Goal: Contribute content: Contribute content

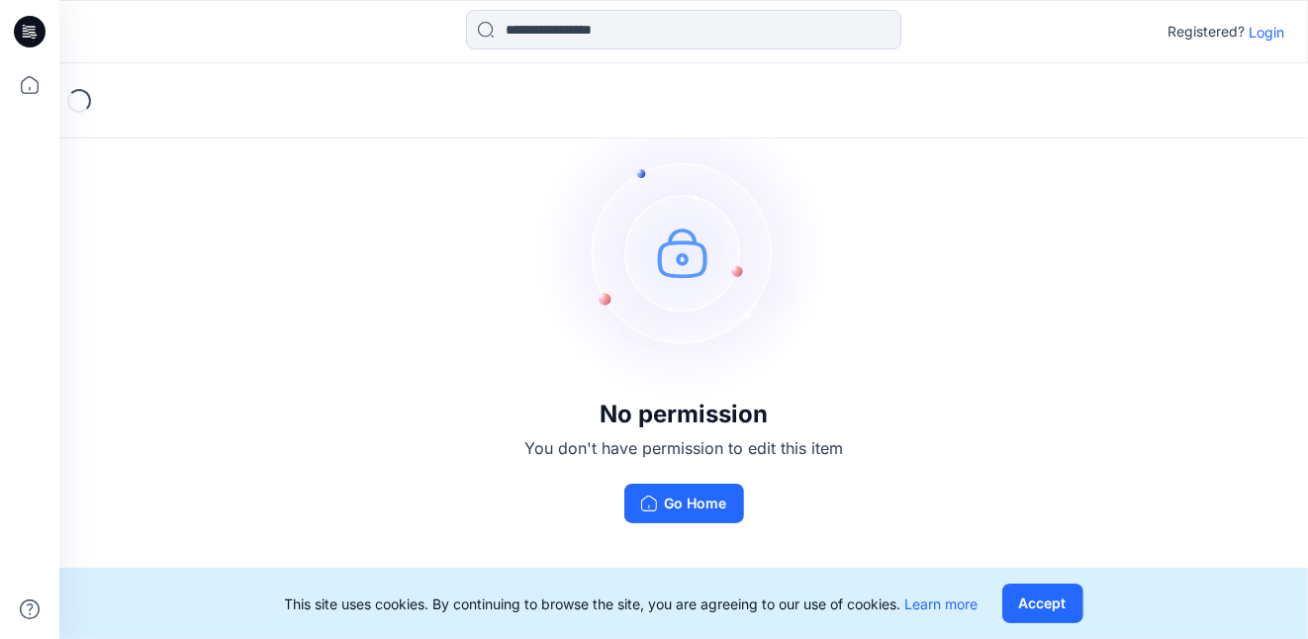
click at [1267, 33] on p "Login" at bounding box center [1266, 32] width 36 height 21
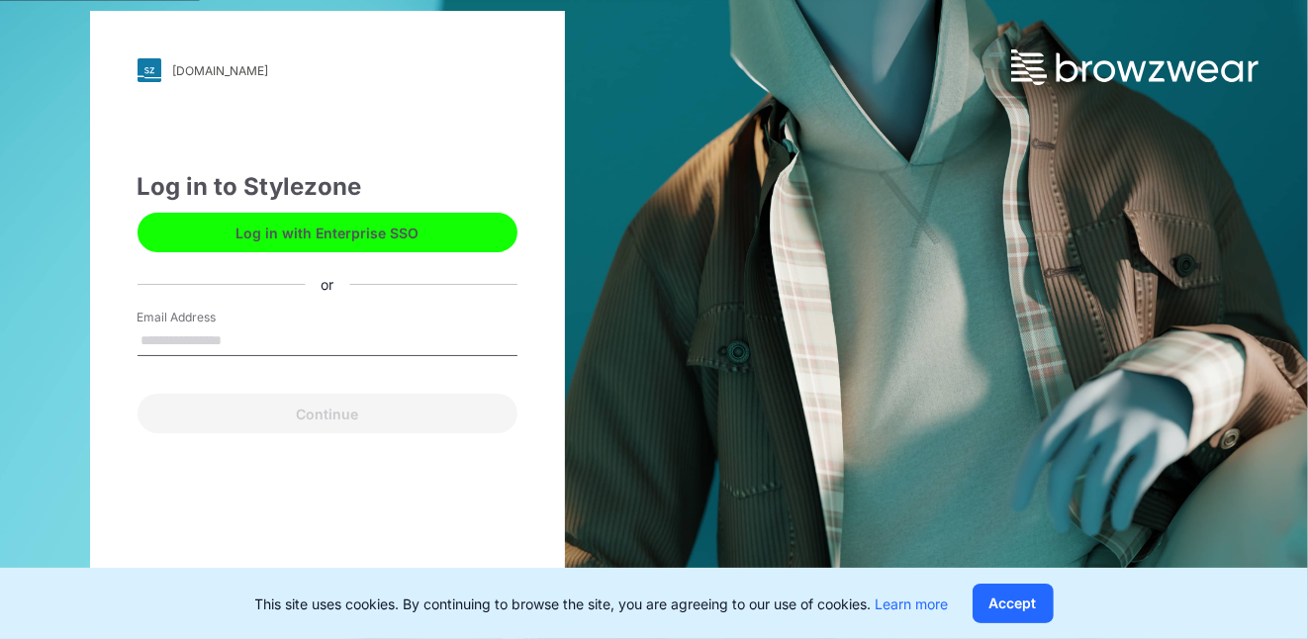
click at [244, 342] on input "Email Address" at bounding box center [328, 341] width 380 height 30
type input "**********"
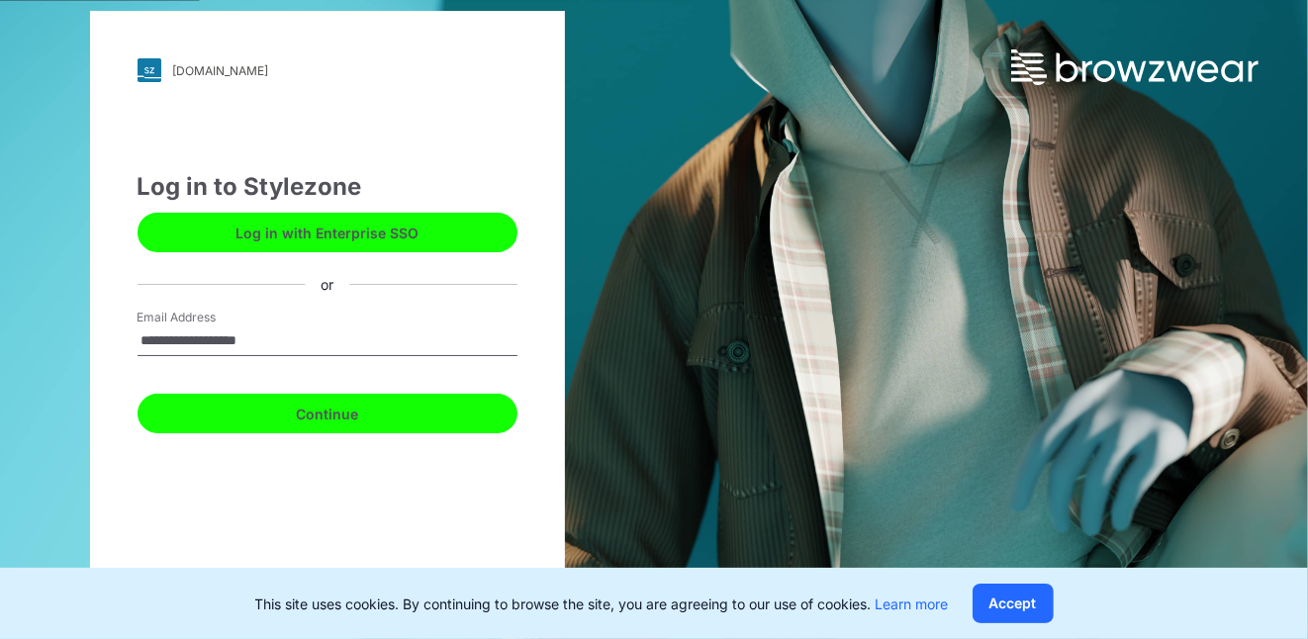
click at [340, 414] on button "Continue" at bounding box center [328, 414] width 380 height 40
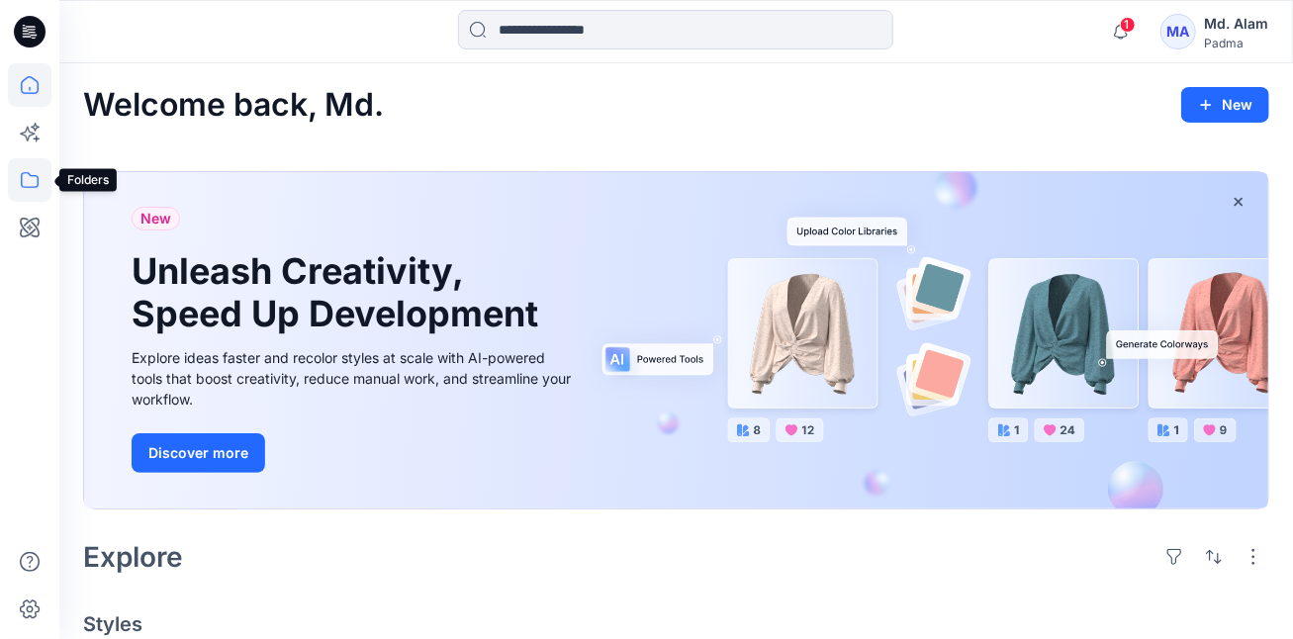
click at [33, 182] on icon at bounding box center [30, 180] width 44 height 44
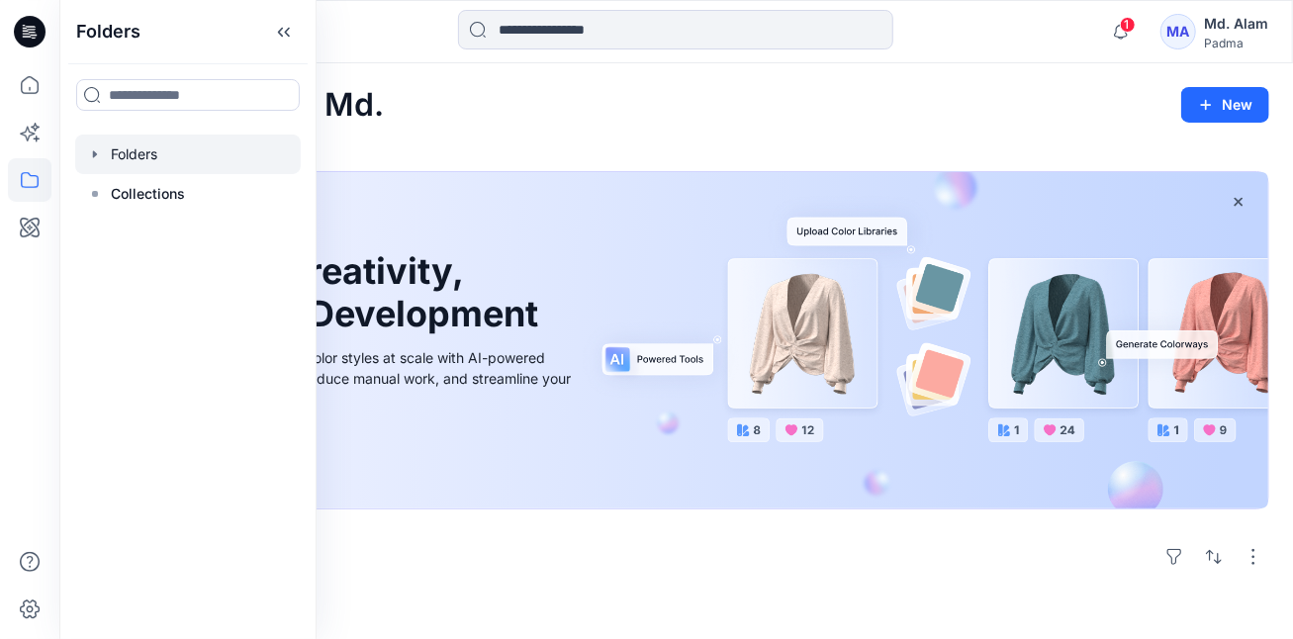
click at [151, 155] on div at bounding box center [188, 155] width 226 height 40
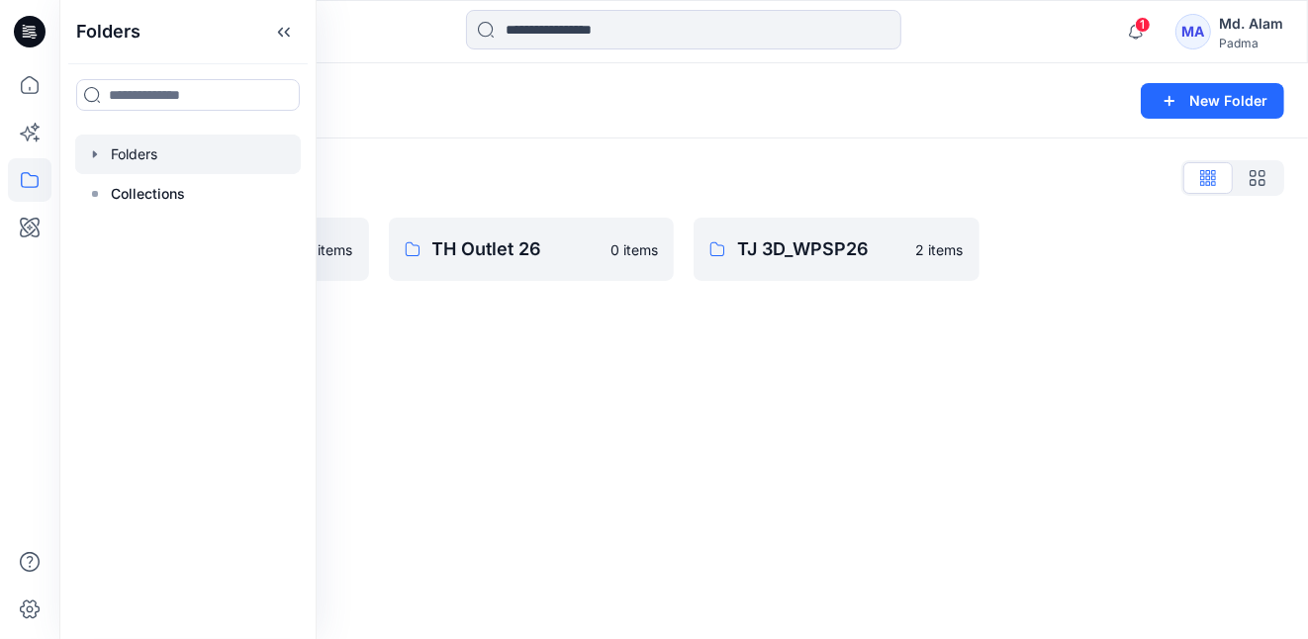
click at [639, 341] on div "Folders New Folder Folders List Fabric Library 0 items TH Outlet 26 0 items TJ …" at bounding box center [683, 351] width 1248 height 576
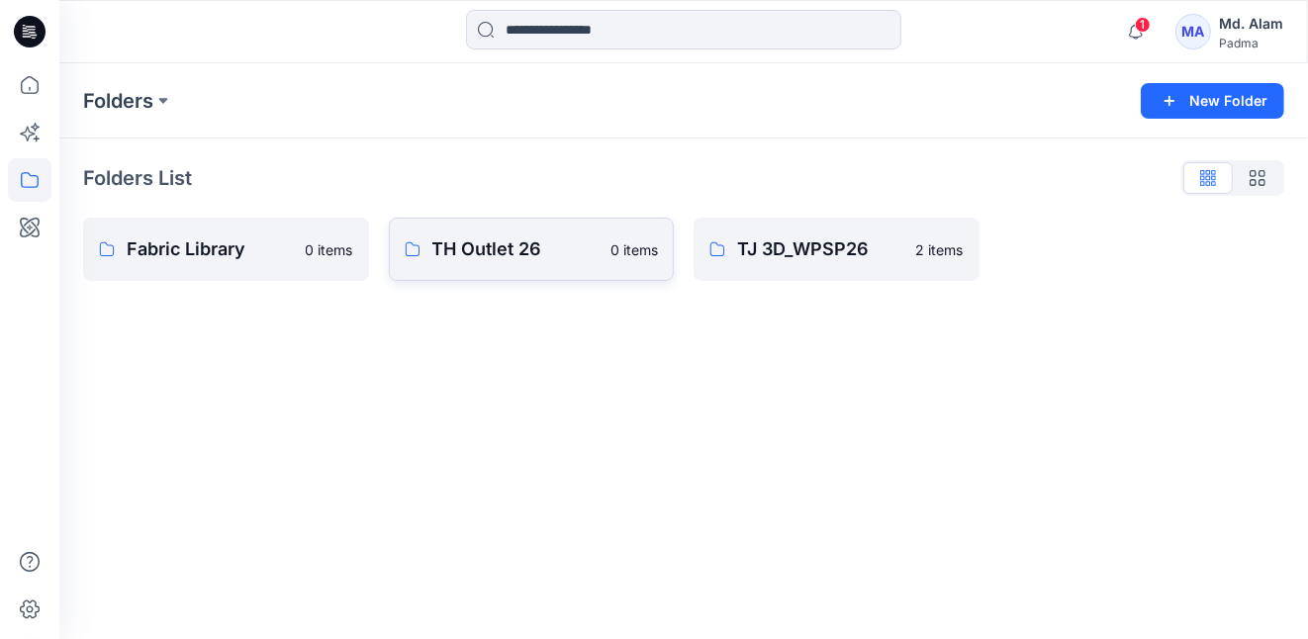
click at [514, 251] on p "TH Outlet 26" at bounding box center [515, 249] width 167 height 28
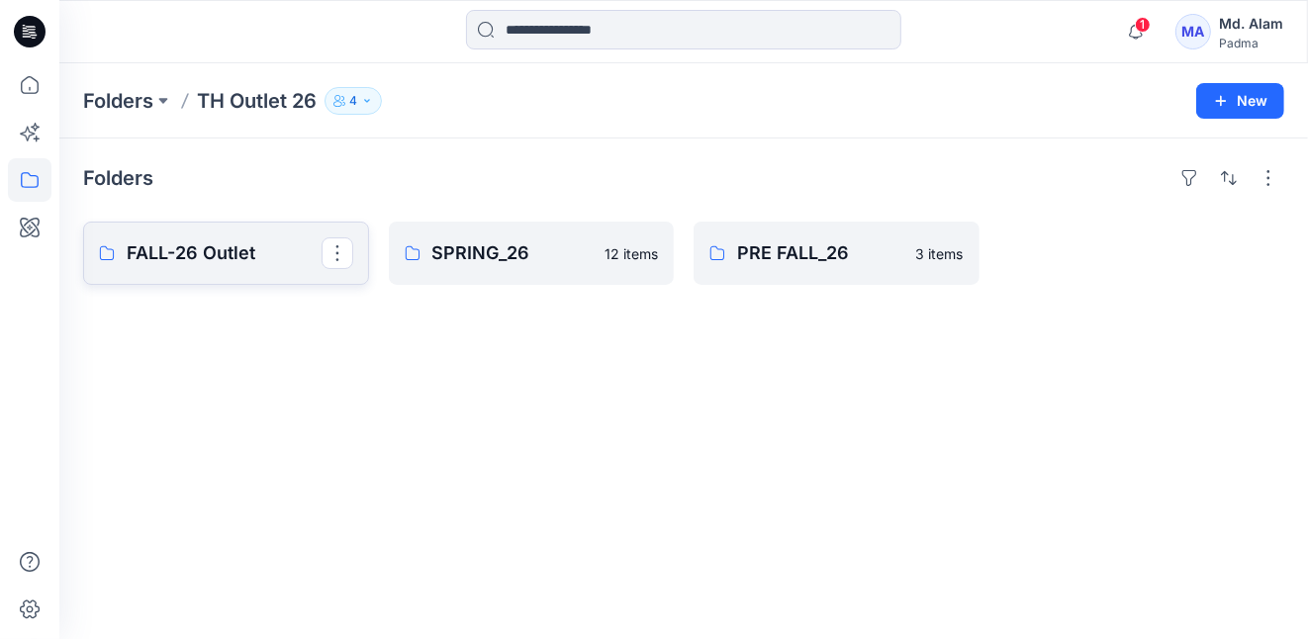
click at [200, 253] on p "FALL-26 Outlet" at bounding box center [224, 253] width 195 height 28
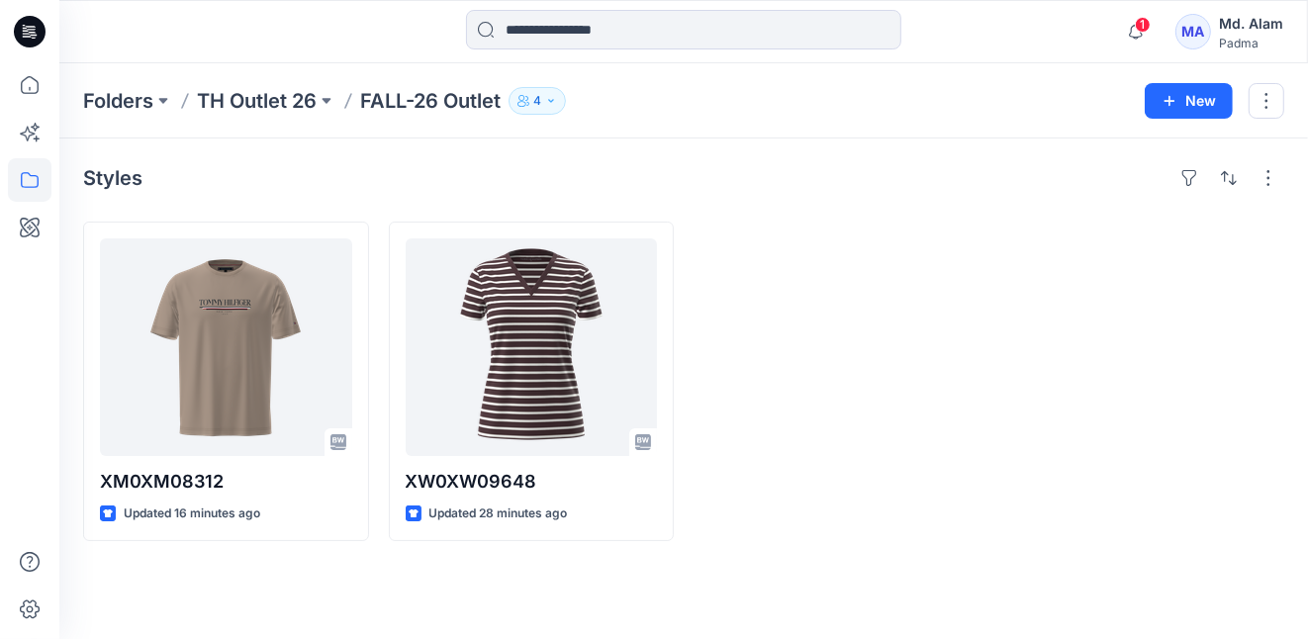
click at [552, 102] on icon "button" at bounding box center [551, 101] width 12 height 12
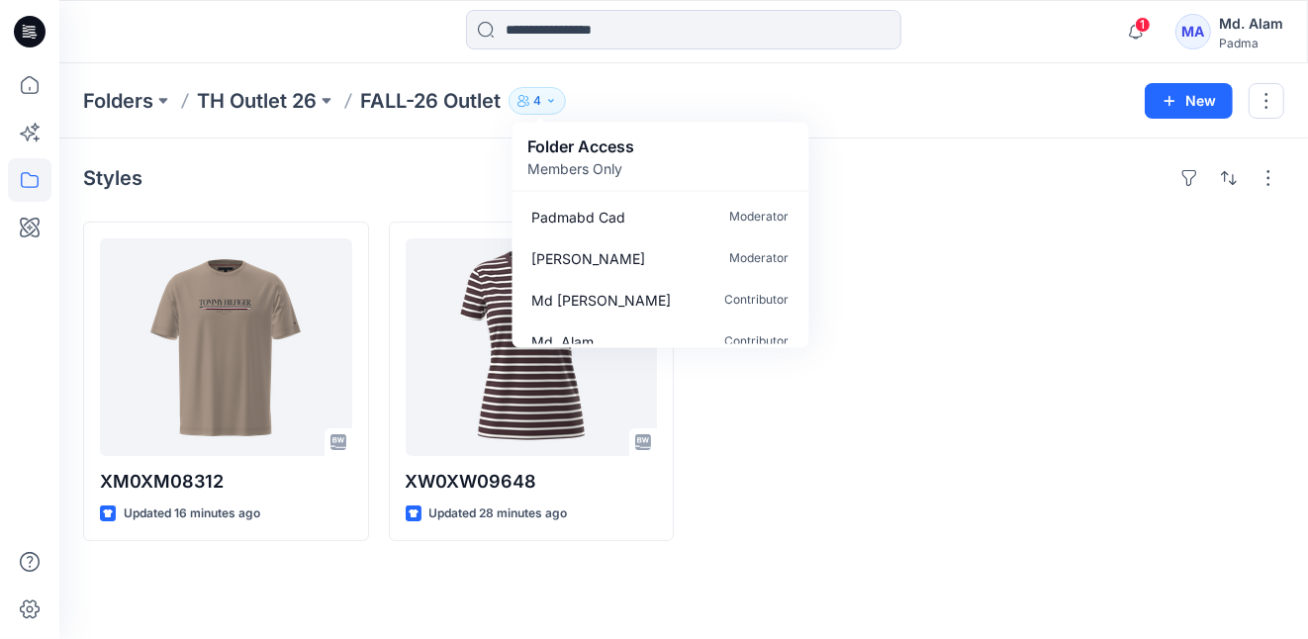
click at [876, 273] on div at bounding box center [836, 382] width 286 height 320
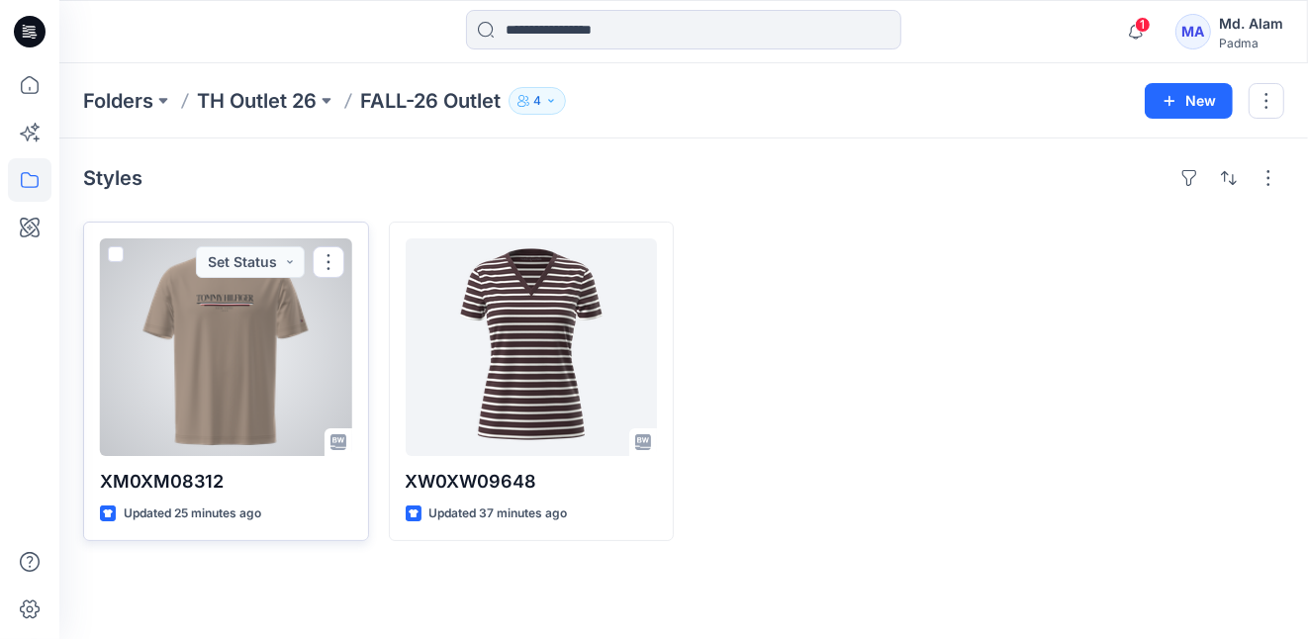
click at [245, 361] on div at bounding box center [226, 347] width 252 height 218
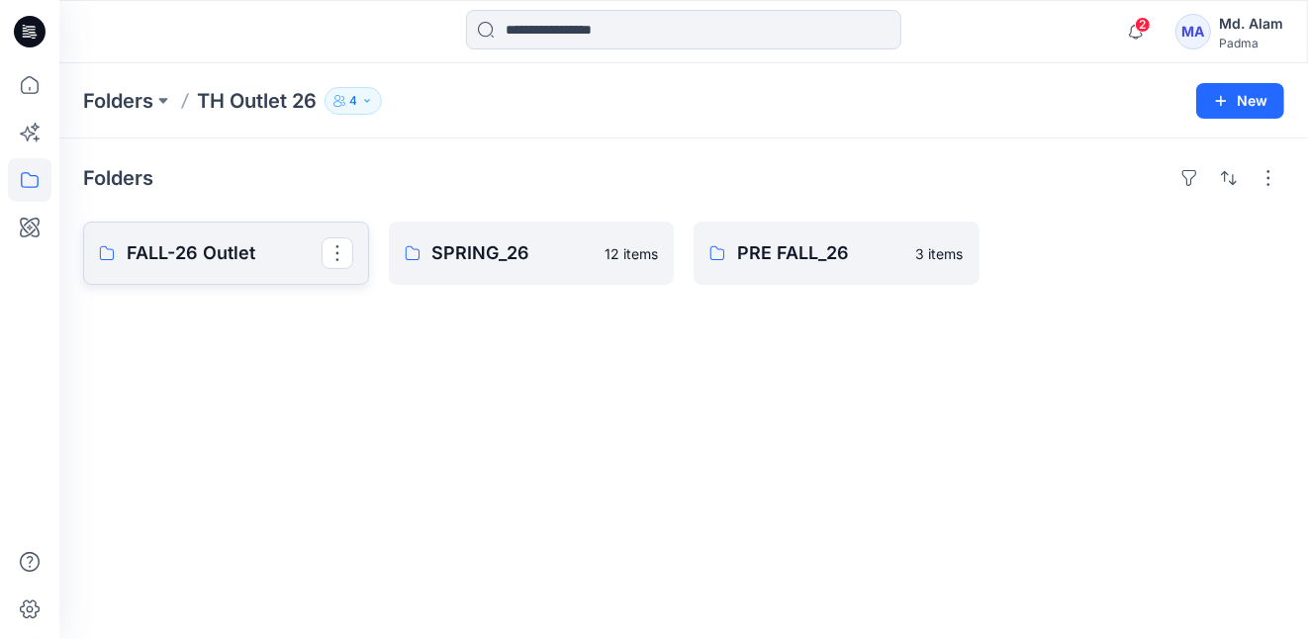
click at [206, 252] on p "FALL-26 Outlet" at bounding box center [224, 253] width 195 height 28
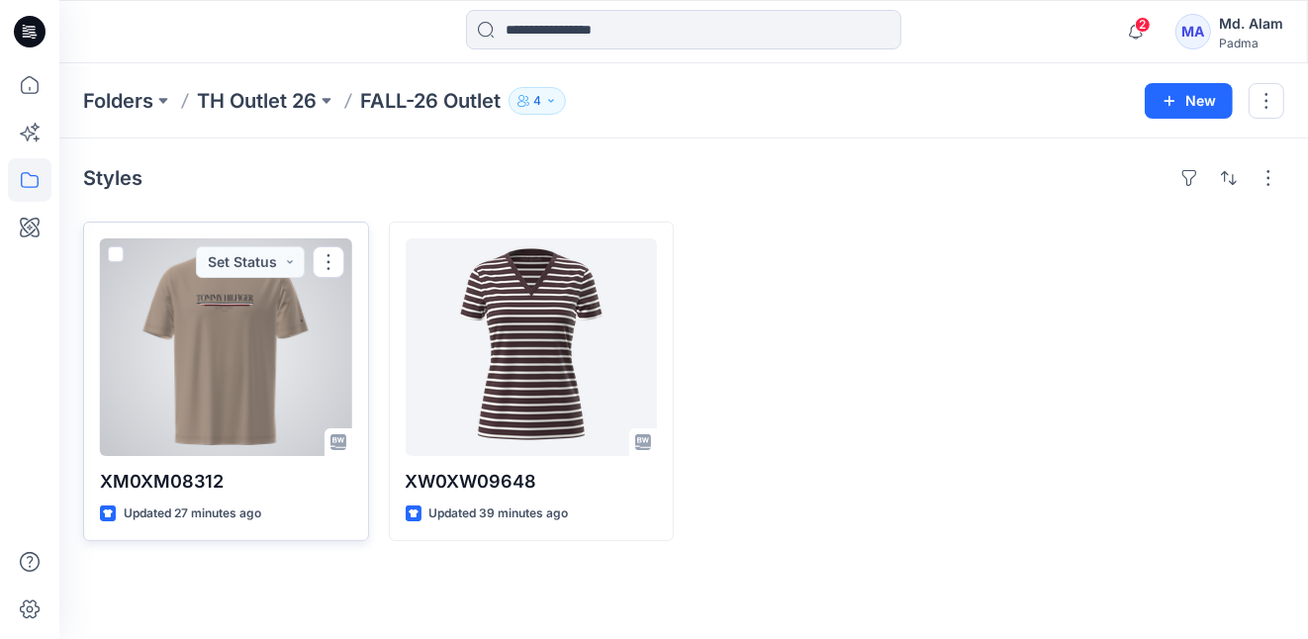
click at [227, 342] on div at bounding box center [226, 347] width 252 height 218
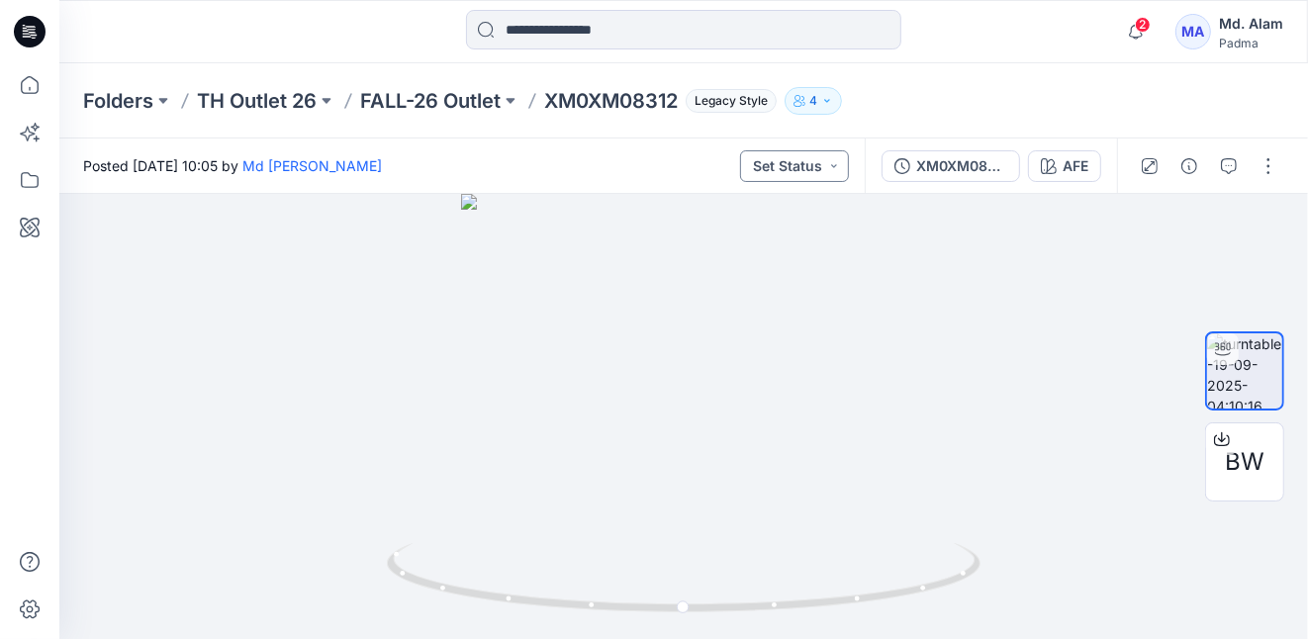
click at [836, 166] on button "Set Status" at bounding box center [794, 166] width 109 height 32
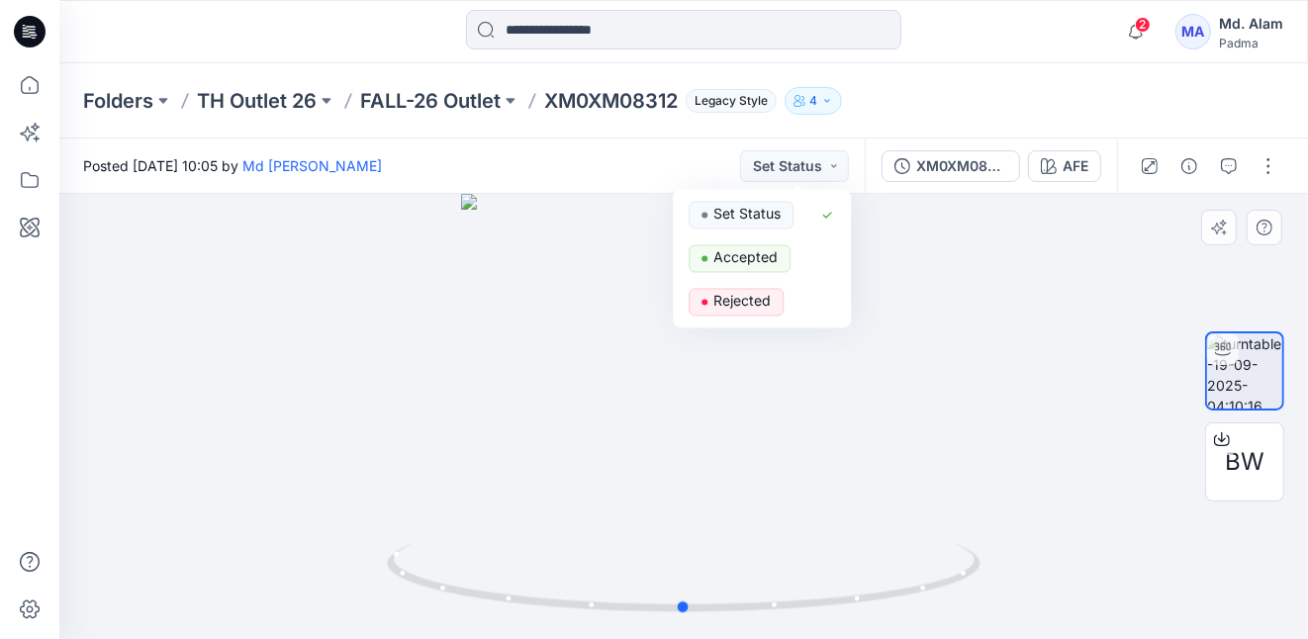
click at [939, 265] on div at bounding box center [683, 416] width 1248 height 445
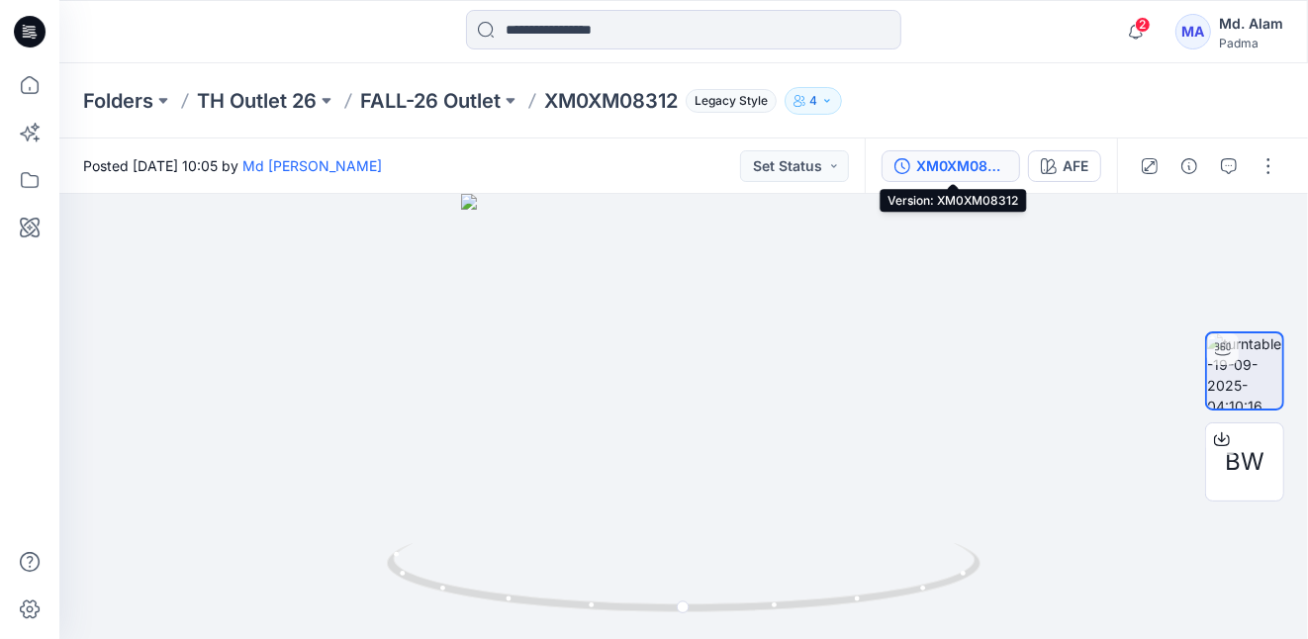
click at [1003, 168] on div "XM0XM08312" at bounding box center [961, 166] width 91 height 22
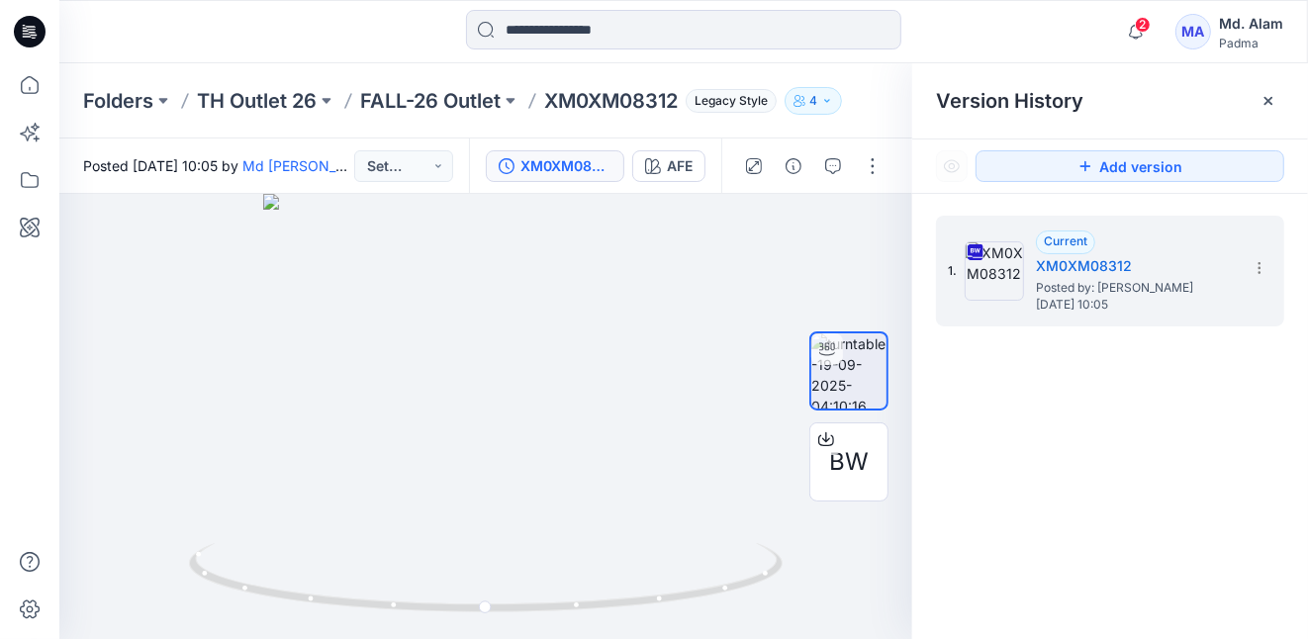
click at [1268, 101] on icon at bounding box center [1268, 101] width 8 height 8
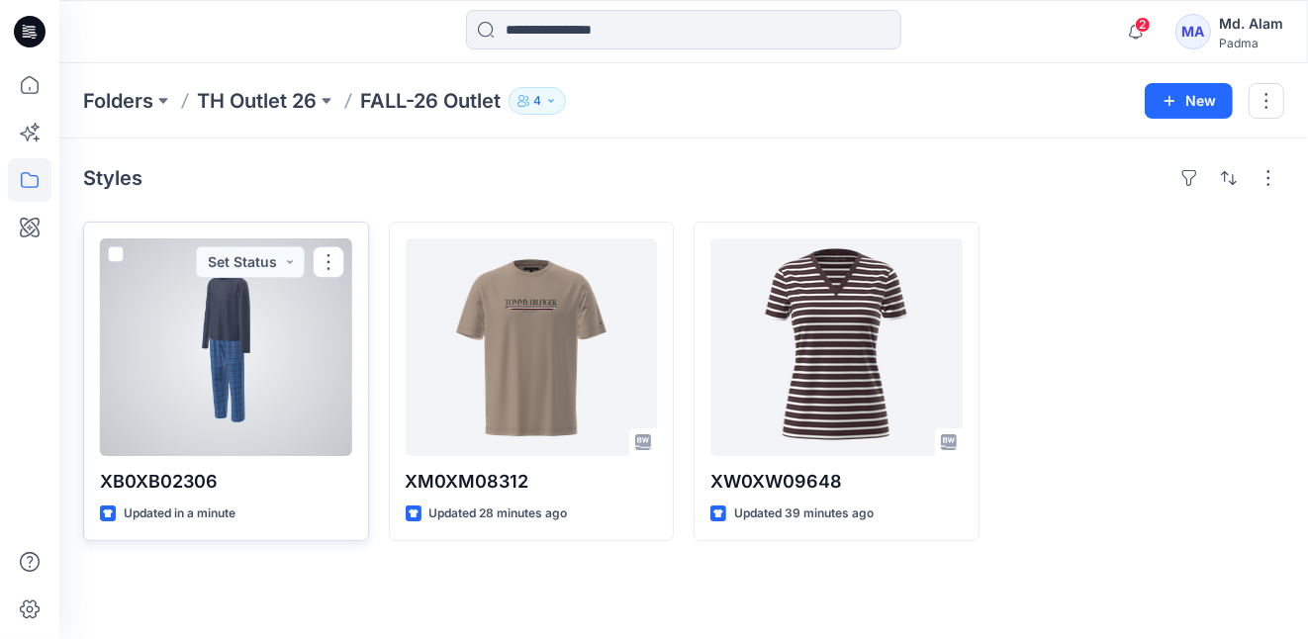
click at [288, 358] on div at bounding box center [226, 347] width 252 height 218
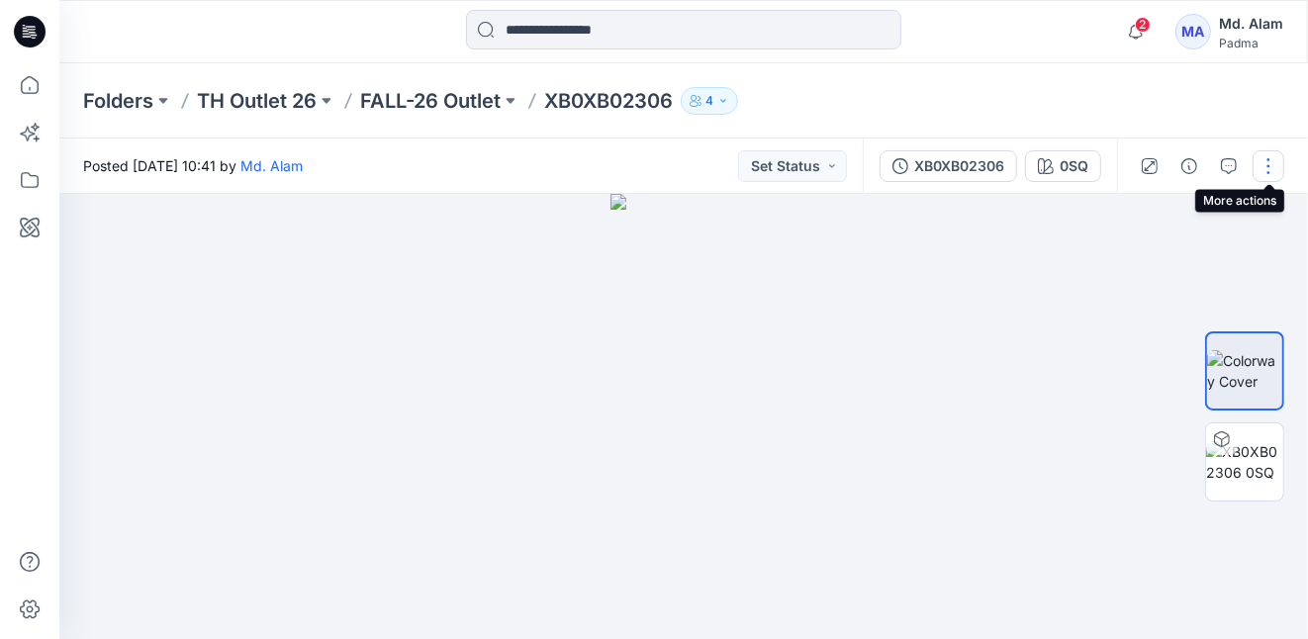
click at [1269, 165] on button "button" at bounding box center [1268, 166] width 32 height 32
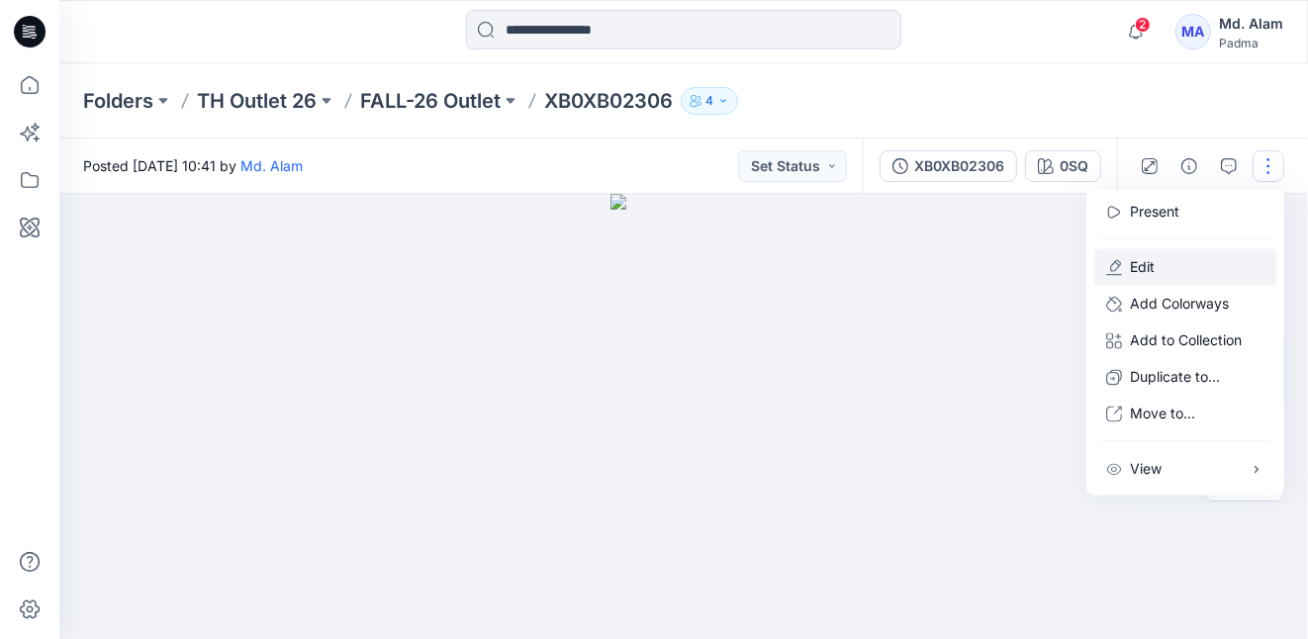
click at [1141, 265] on p "Edit" at bounding box center [1142, 267] width 25 height 21
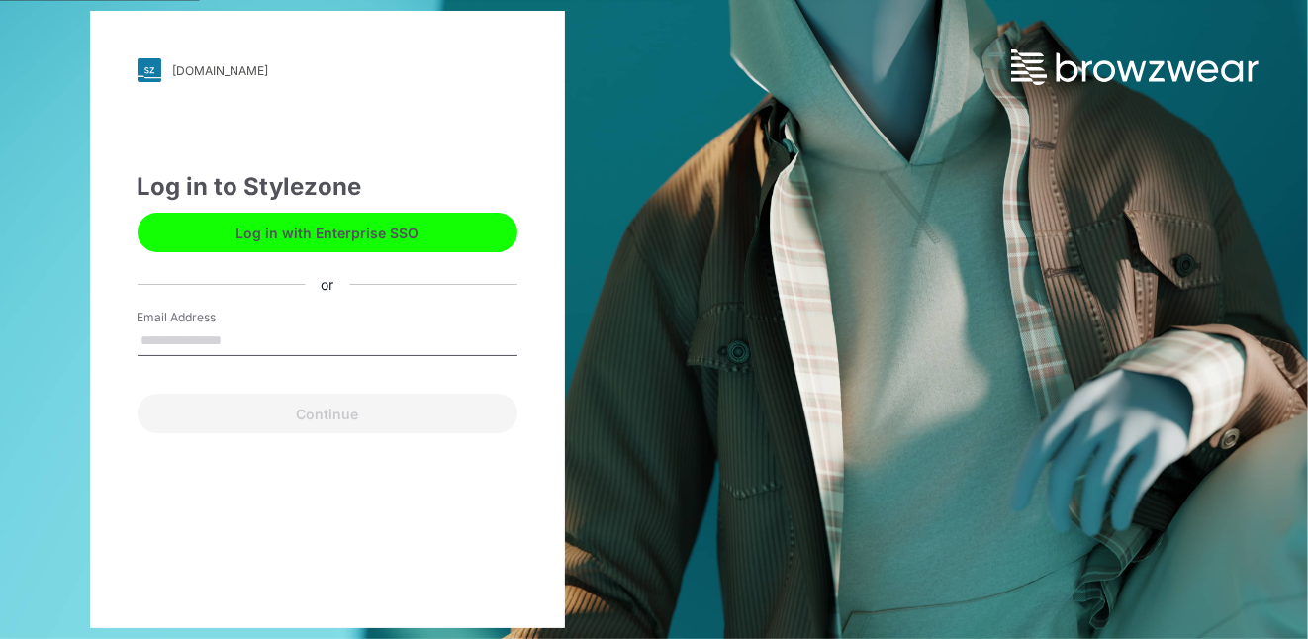
click at [230, 342] on input "Email Address" at bounding box center [328, 341] width 380 height 30
type input "**********"
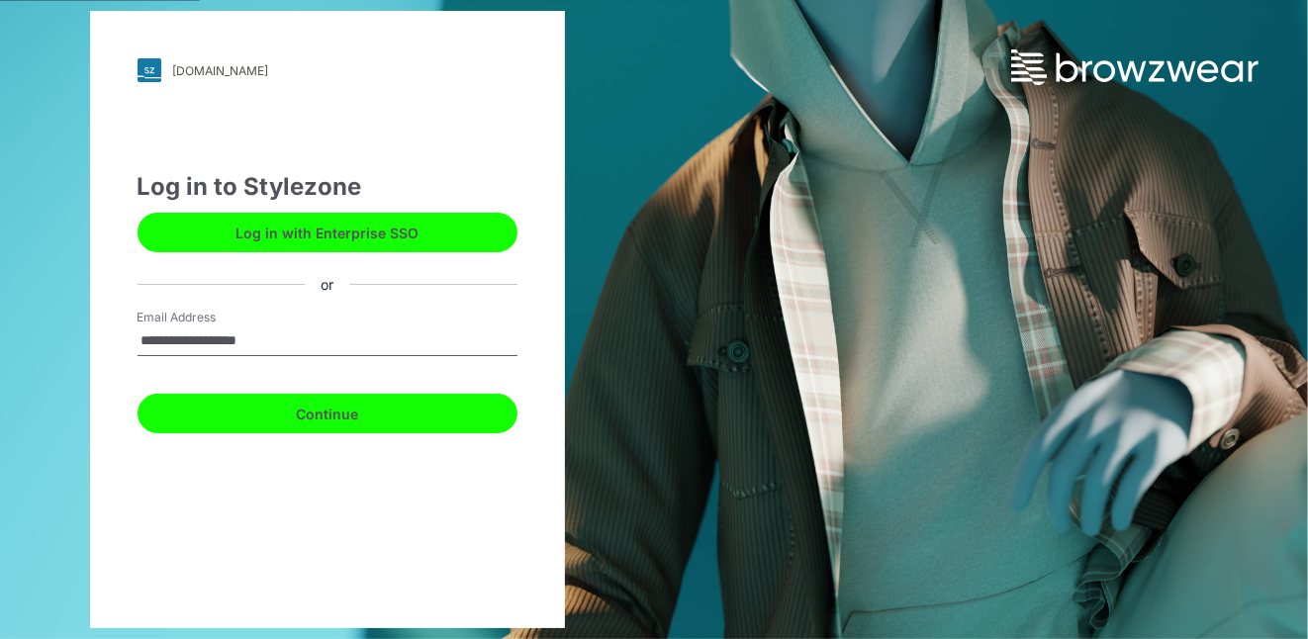
click at [329, 413] on button "Continue" at bounding box center [328, 414] width 380 height 40
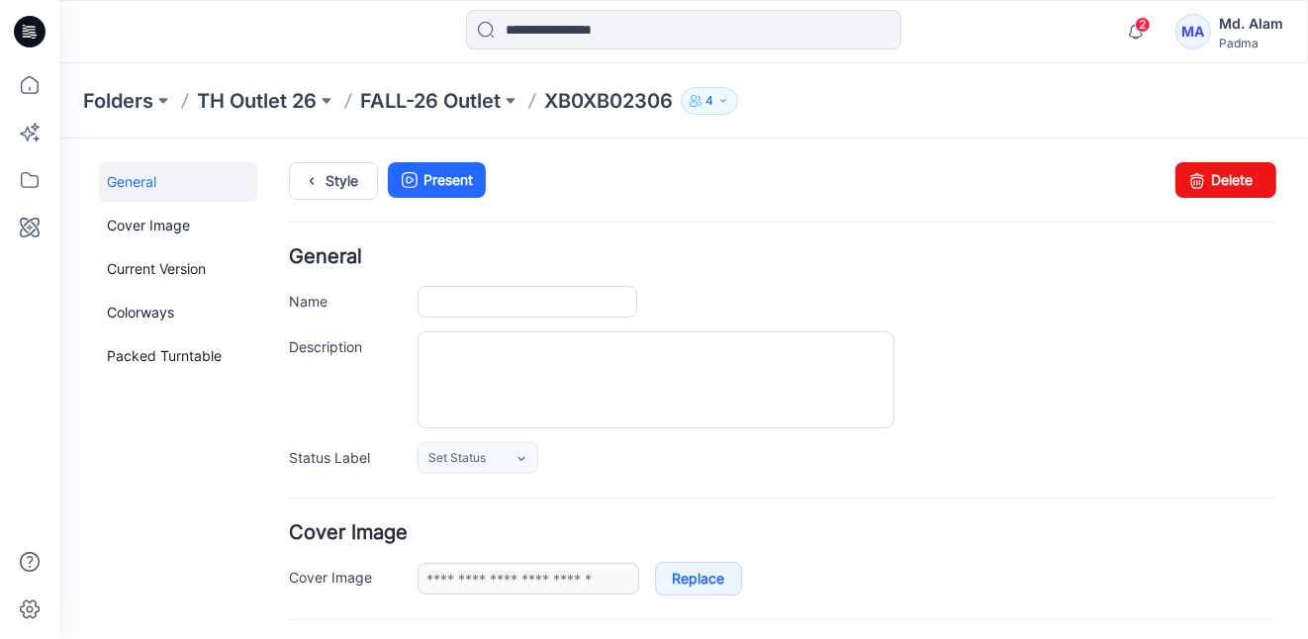
type input "**********"
type input "***"
type input "**********"
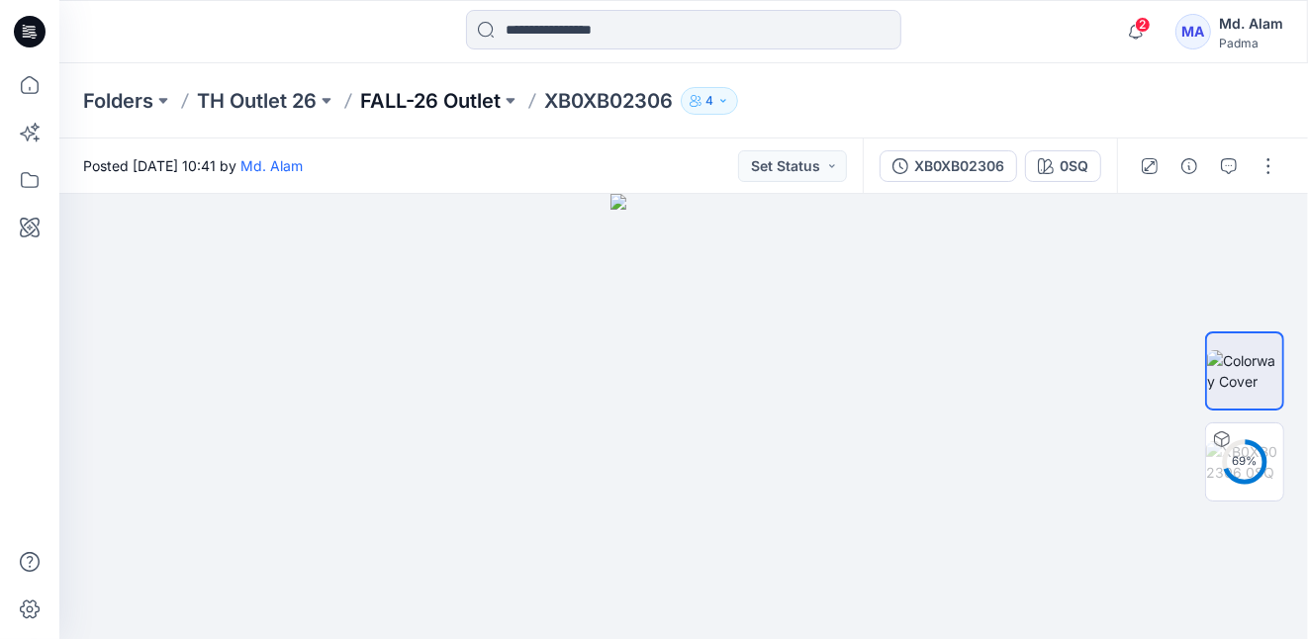
click at [441, 103] on p "FALL-26 Outlet" at bounding box center [430, 101] width 140 height 28
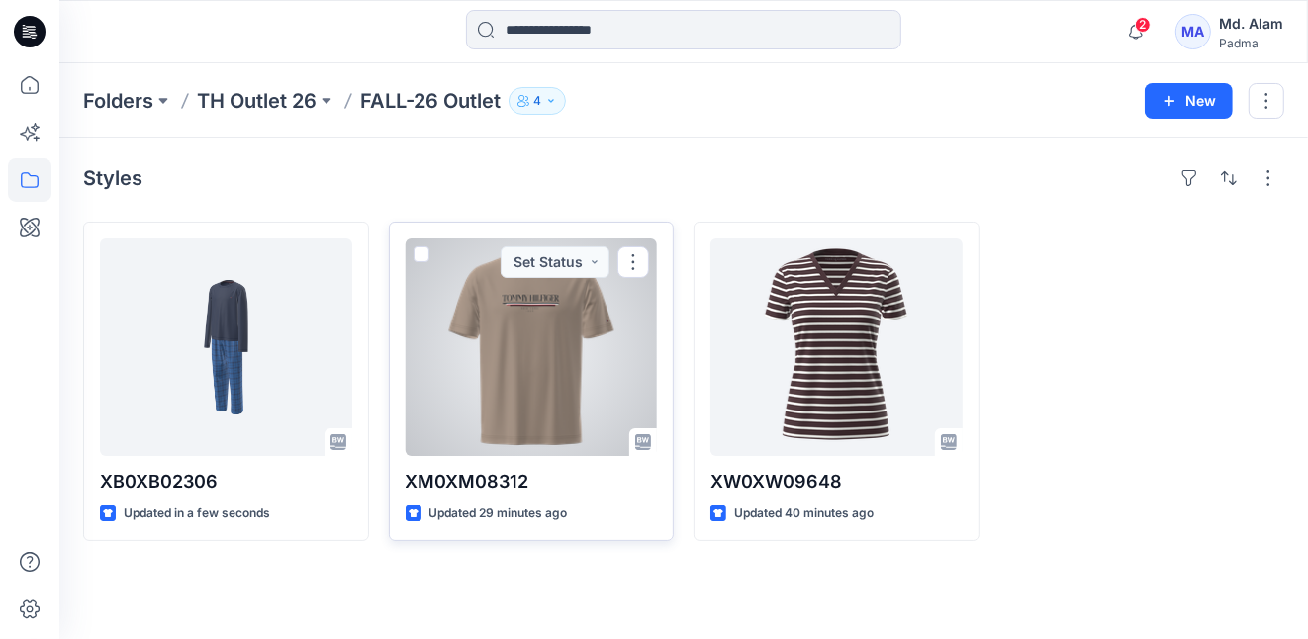
click at [519, 355] on div at bounding box center [532, 347] width 252 height 218
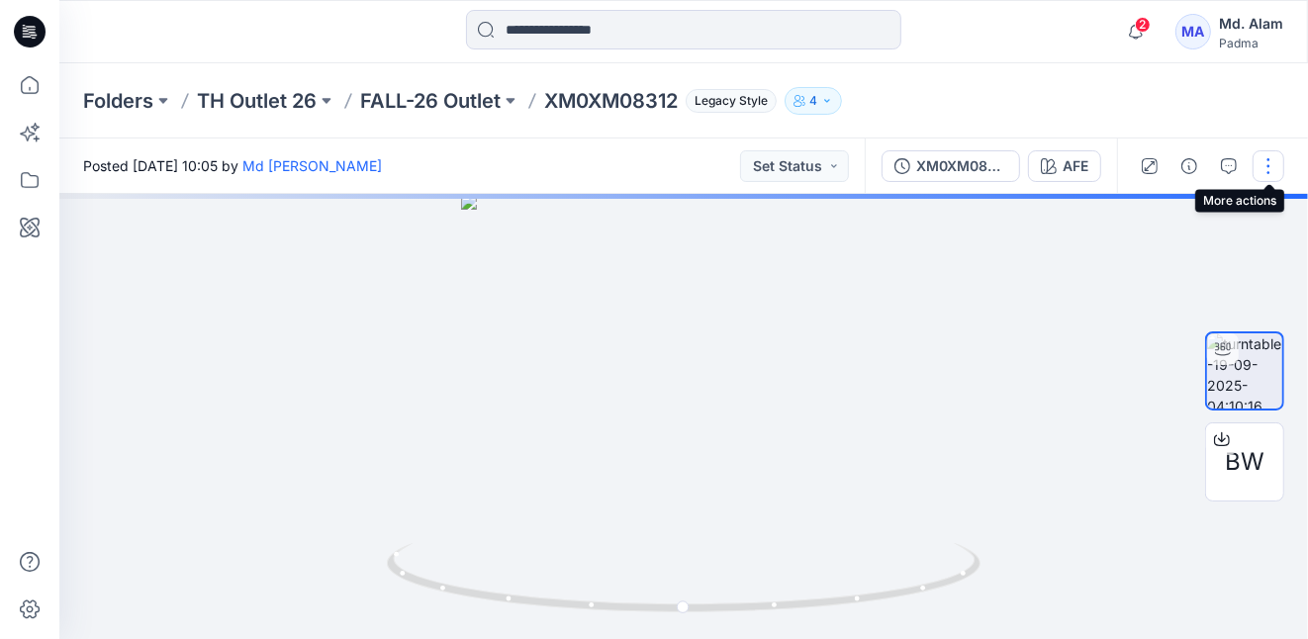
click at [1267, 165] on button "button" at bounding box center [1268, 166] width 32 height 32
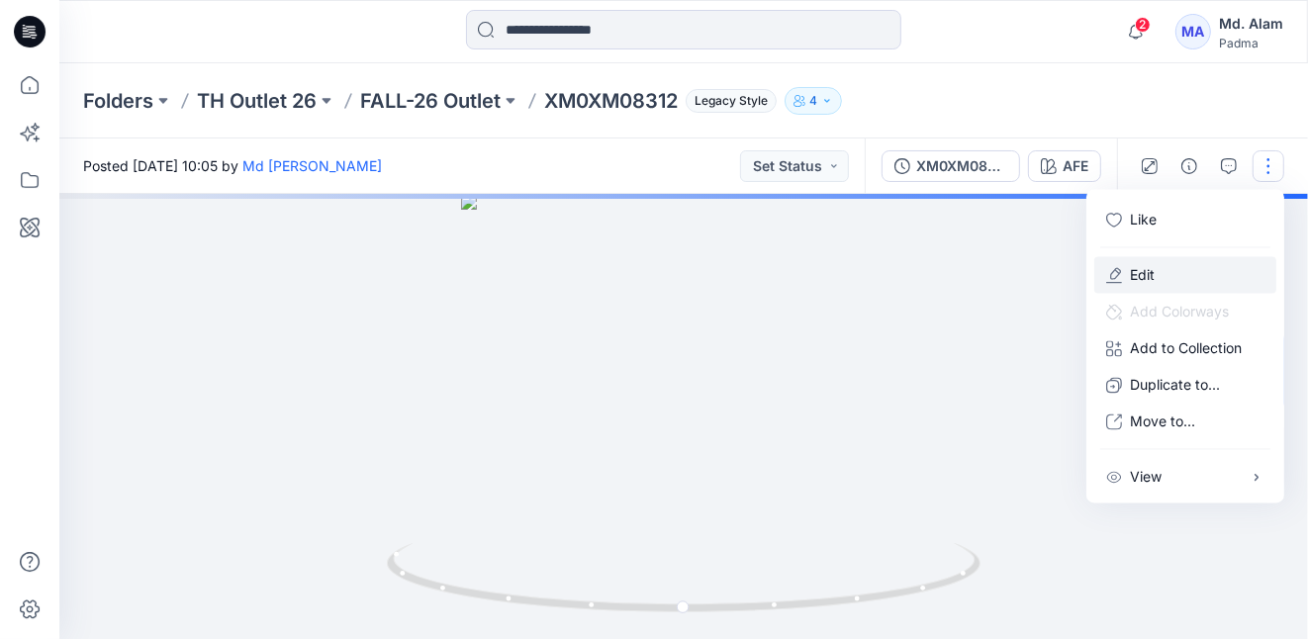
click at [1137, 274] on p "Edit" at bounding box center [1142, 275] width 25 height 21
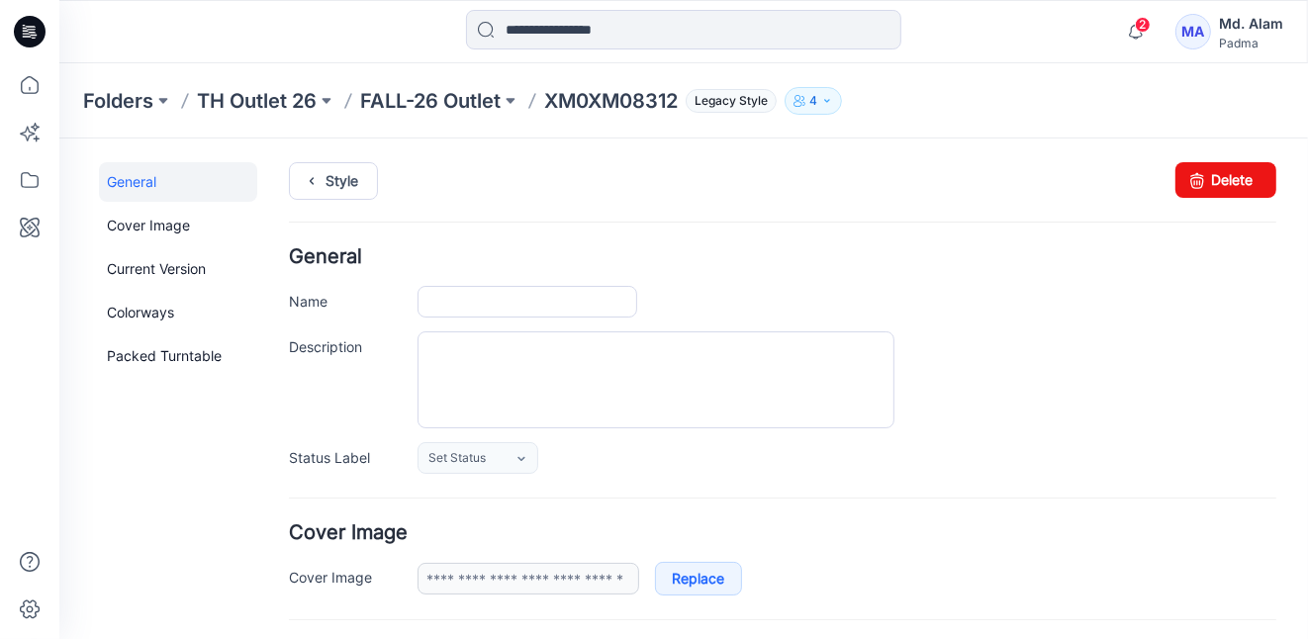
type input "**********"
type textarea "**********"
type input "***"
type input "**********"
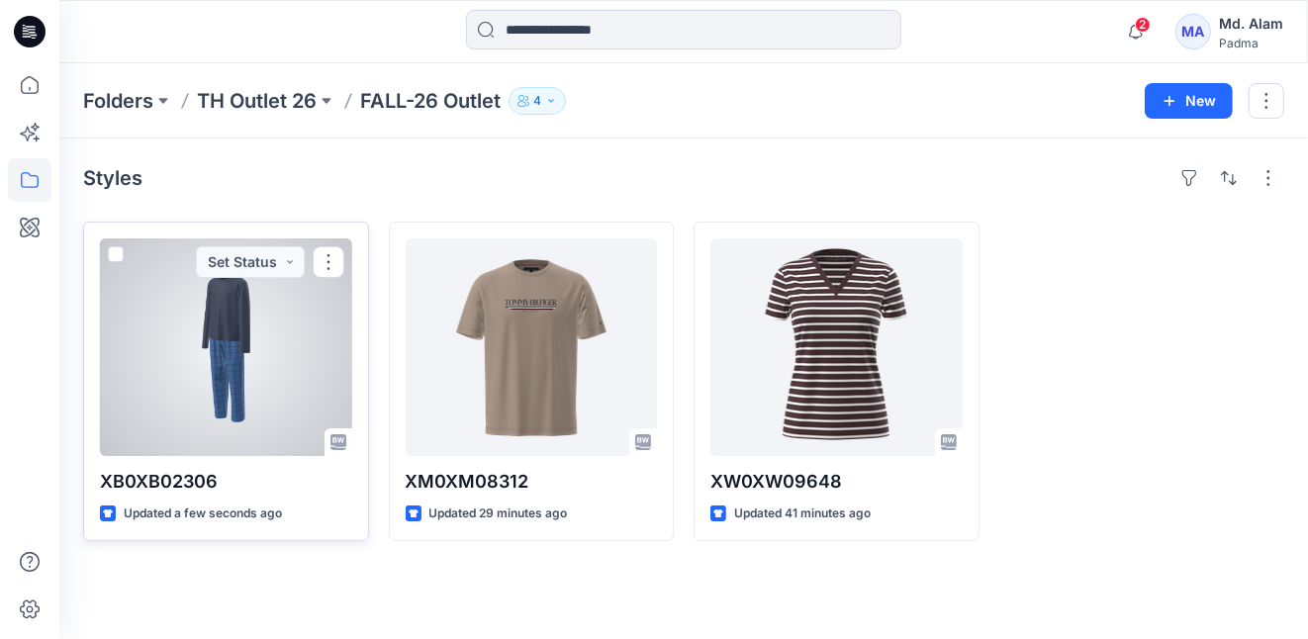
click at [286, 341] on div at bounding box center [226, 347] width 252 height 218
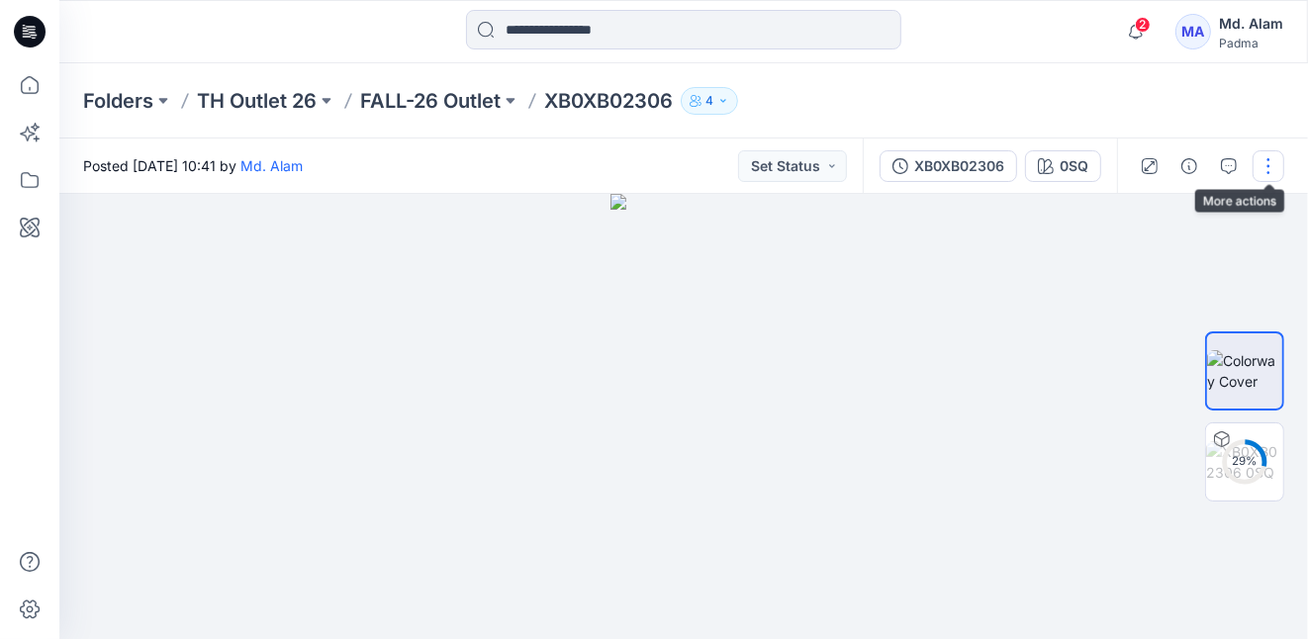
click at [1271, 164] on button "button" at bounding box center [1268, 166] width 32 height 32
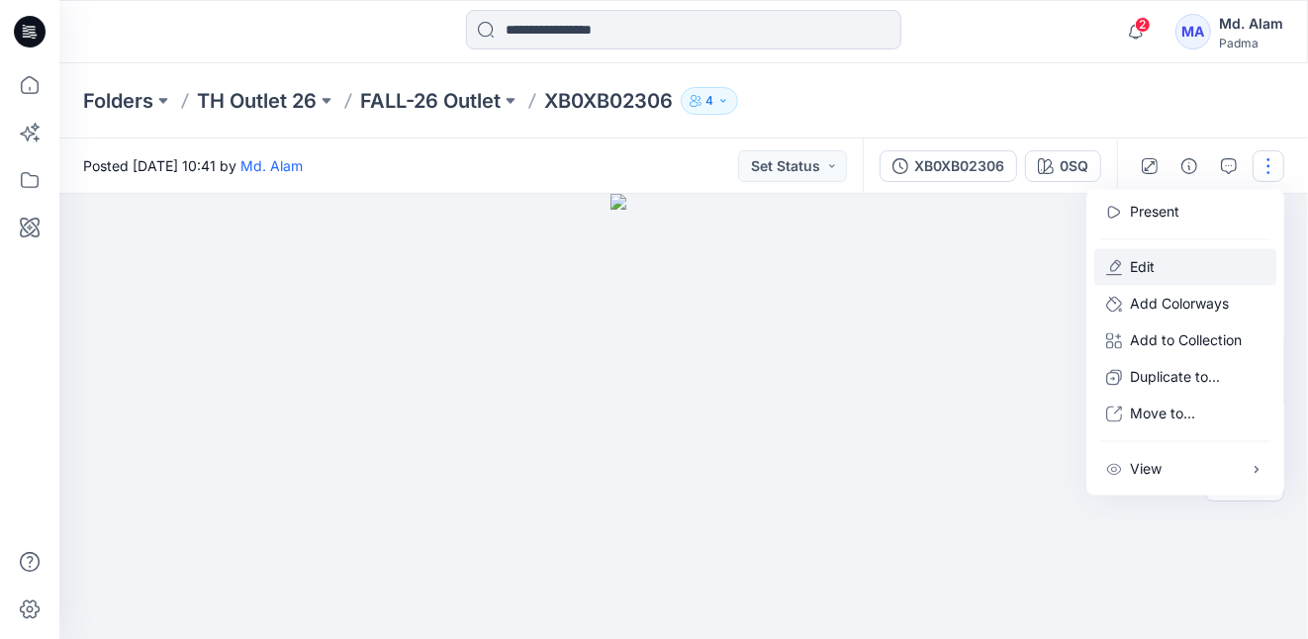
click at [1149, 265] on p "Edit" at bounding box center [1142, 267] width 25 height 21
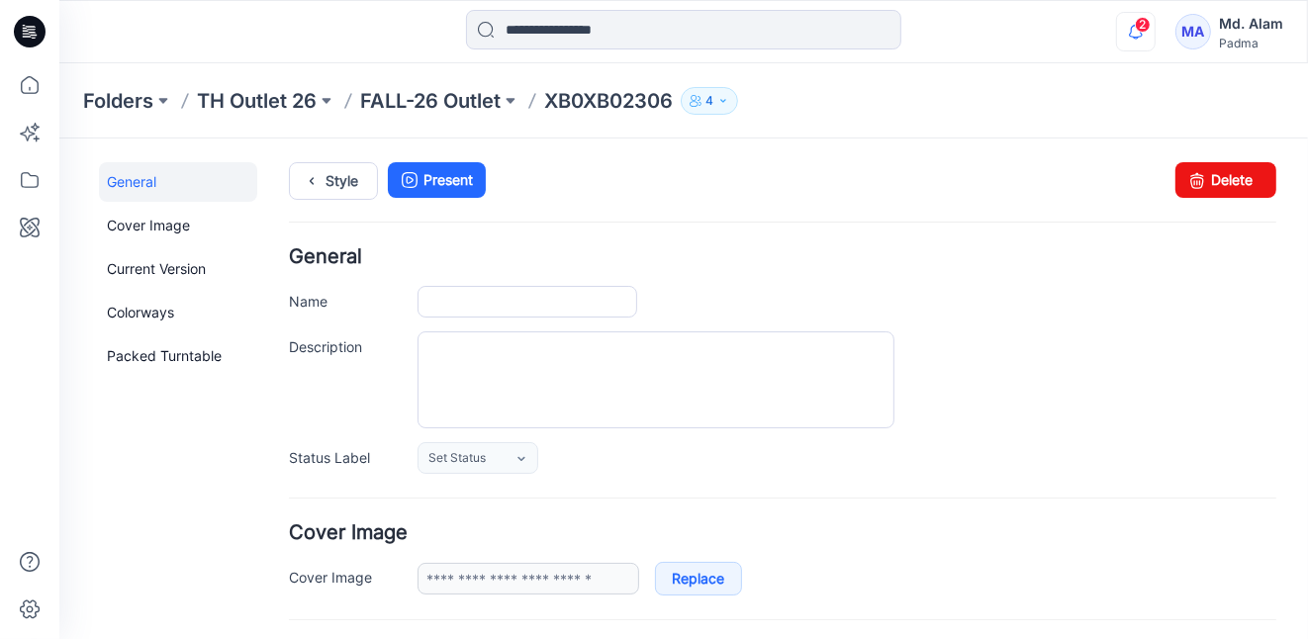
type input "**********"
type input "***"
type input "**********"
click at [492, 351] on textarea "Description" at bounding box center [654, 378] width 477 height 97
paste textarea "**********"
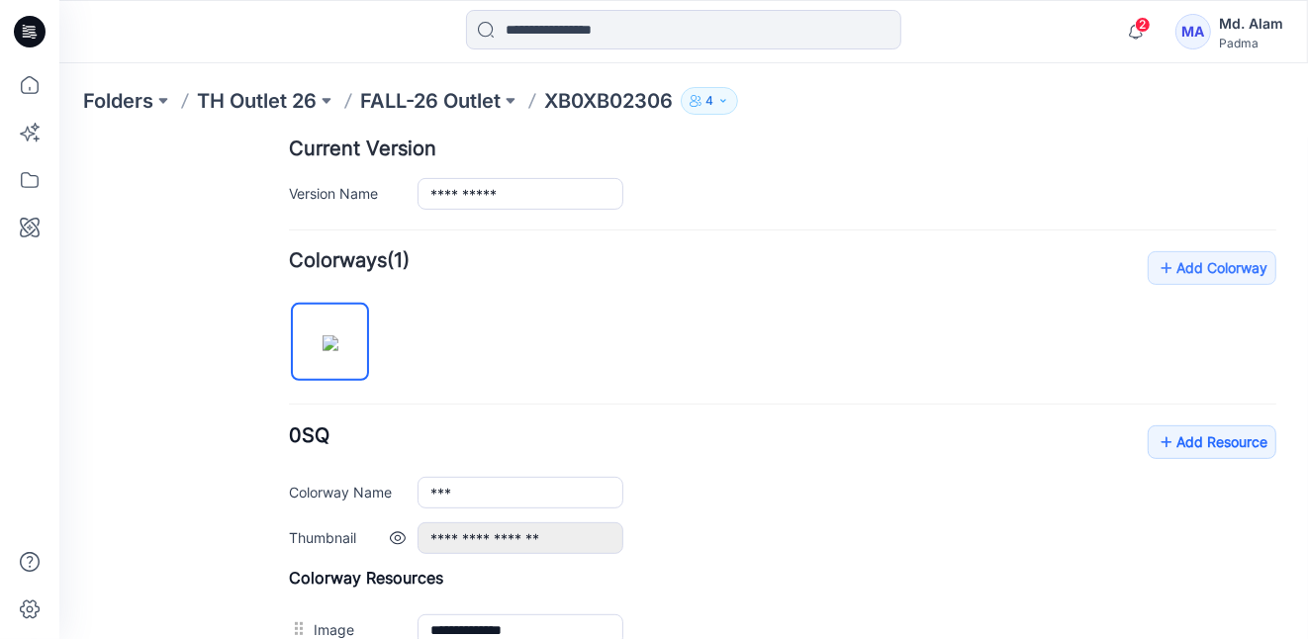
scroll to position [495, 0]
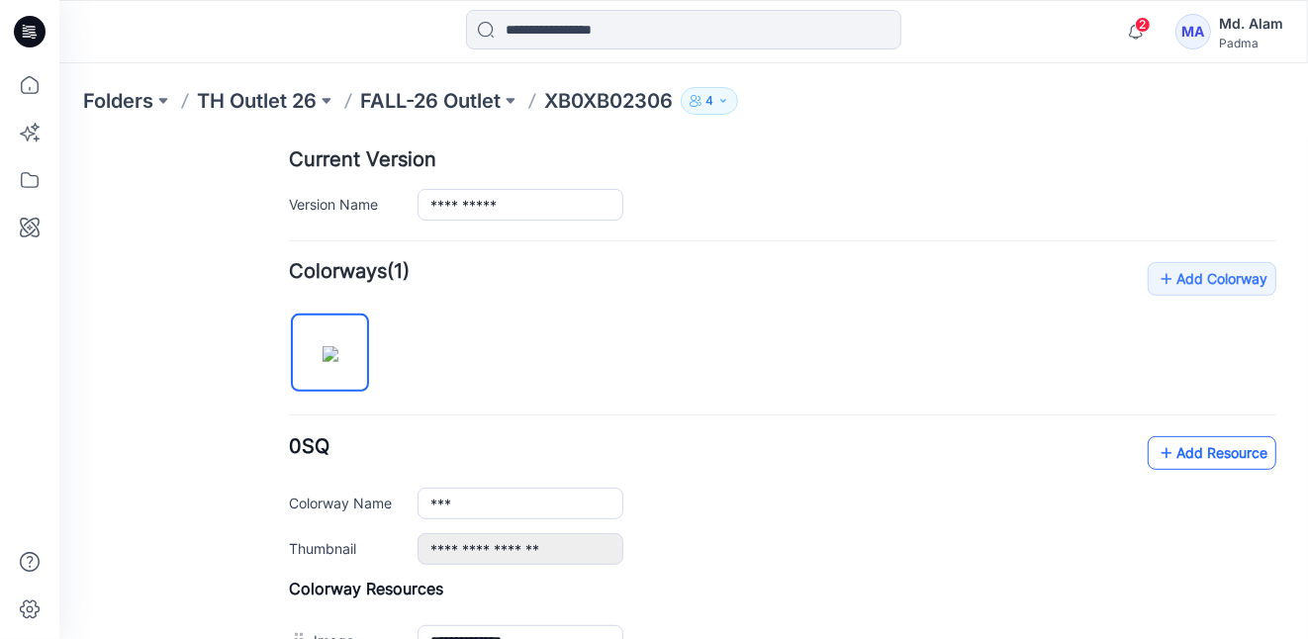
type textarea "**********"
click at [1155, 443] on icon at bounding box center [1165, 452] width 20 height 32
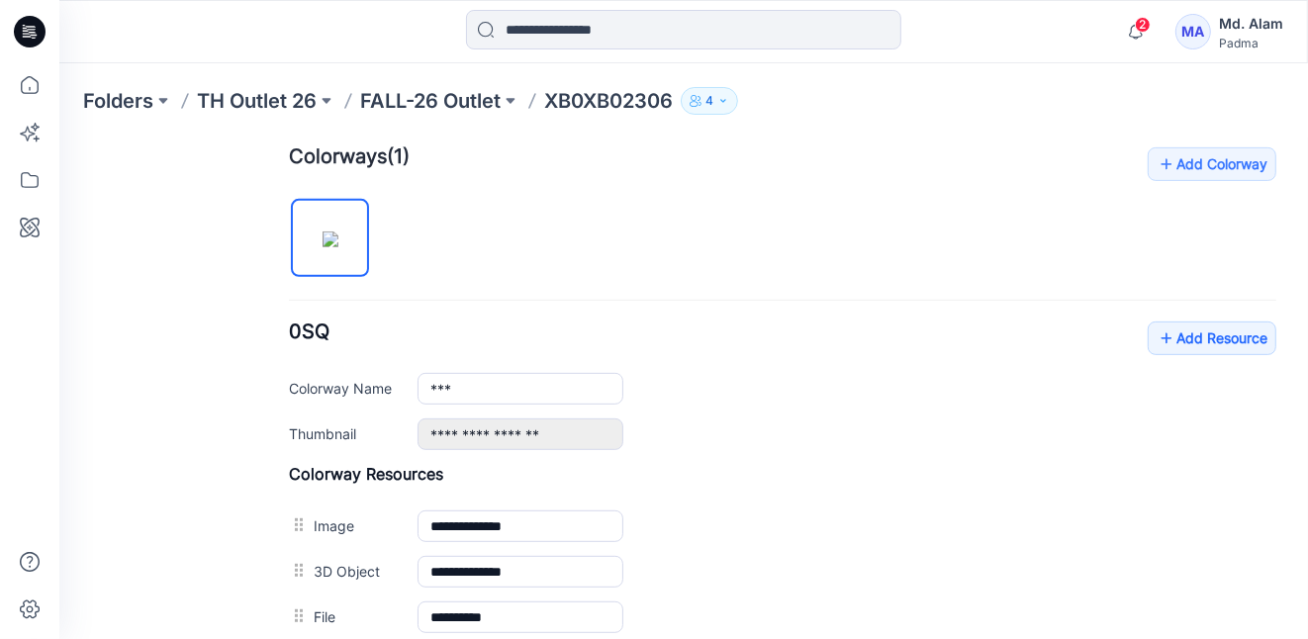
scroll to position [829, 0]
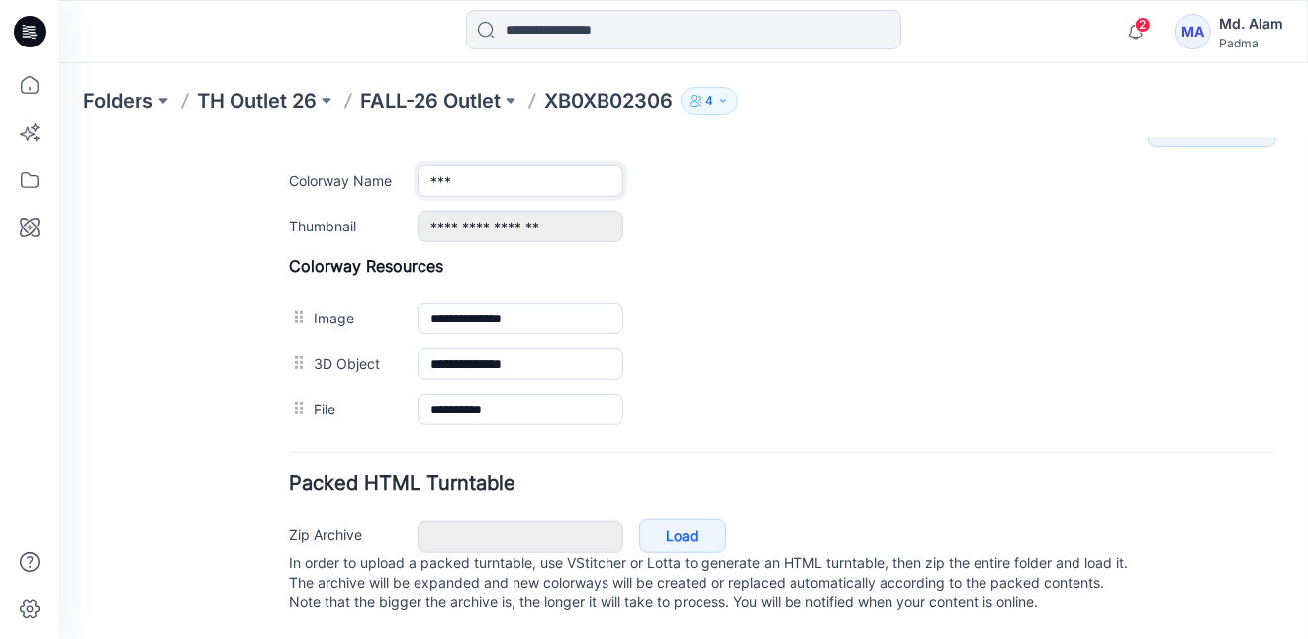
click at [538, 166] on input "***" at bounding box center [519, 180] width 206 height 32
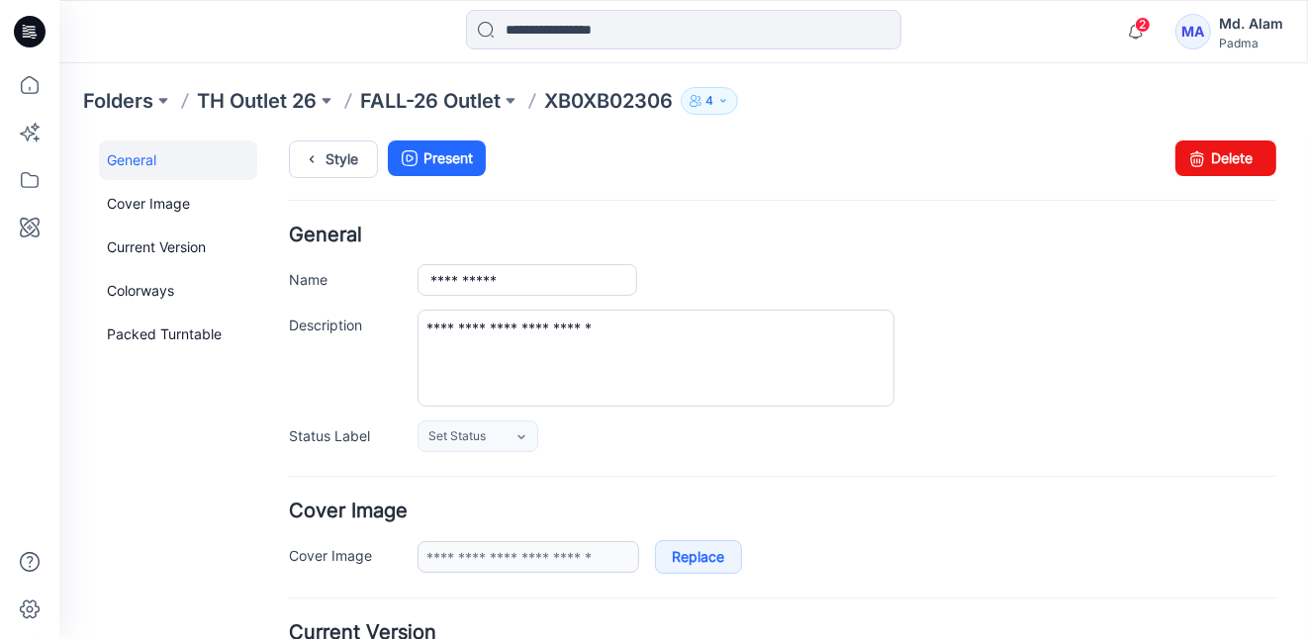
scroll to position [0, 0]
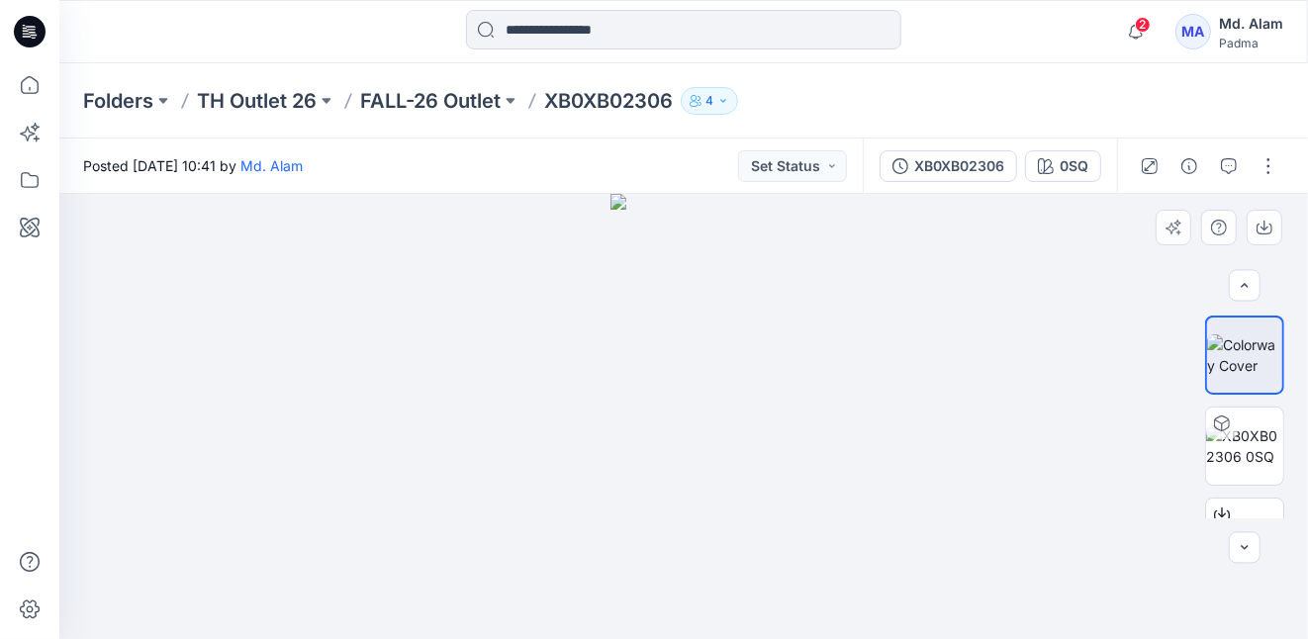
scroll to position [57, 0]
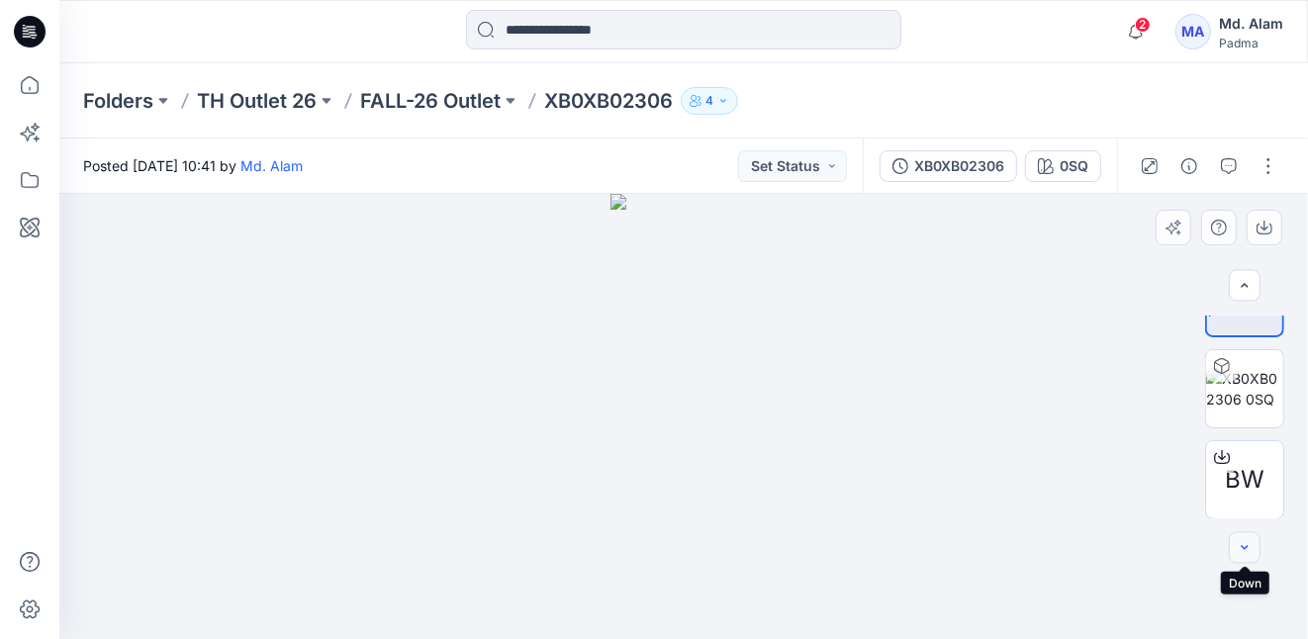
click at [1244, 547] on icon "button" at bounding box center [1245, 548] width 16 height 16
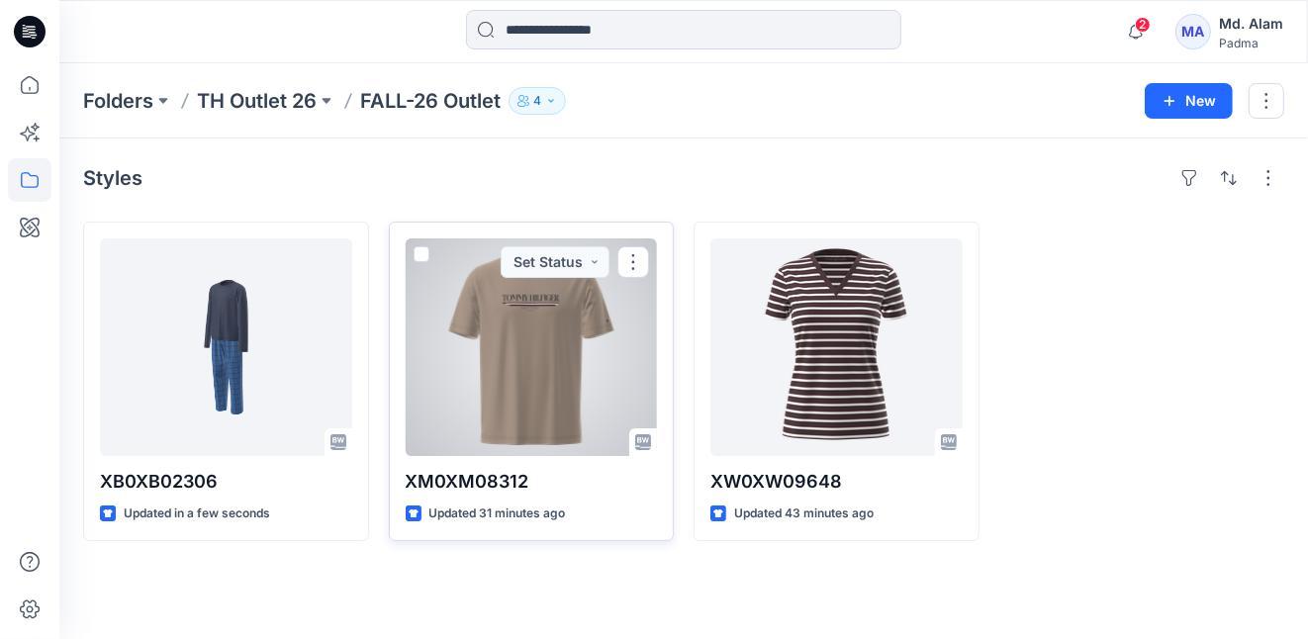
click at [522, 359] on div at bounding box center [532, 347] width 252 height 218
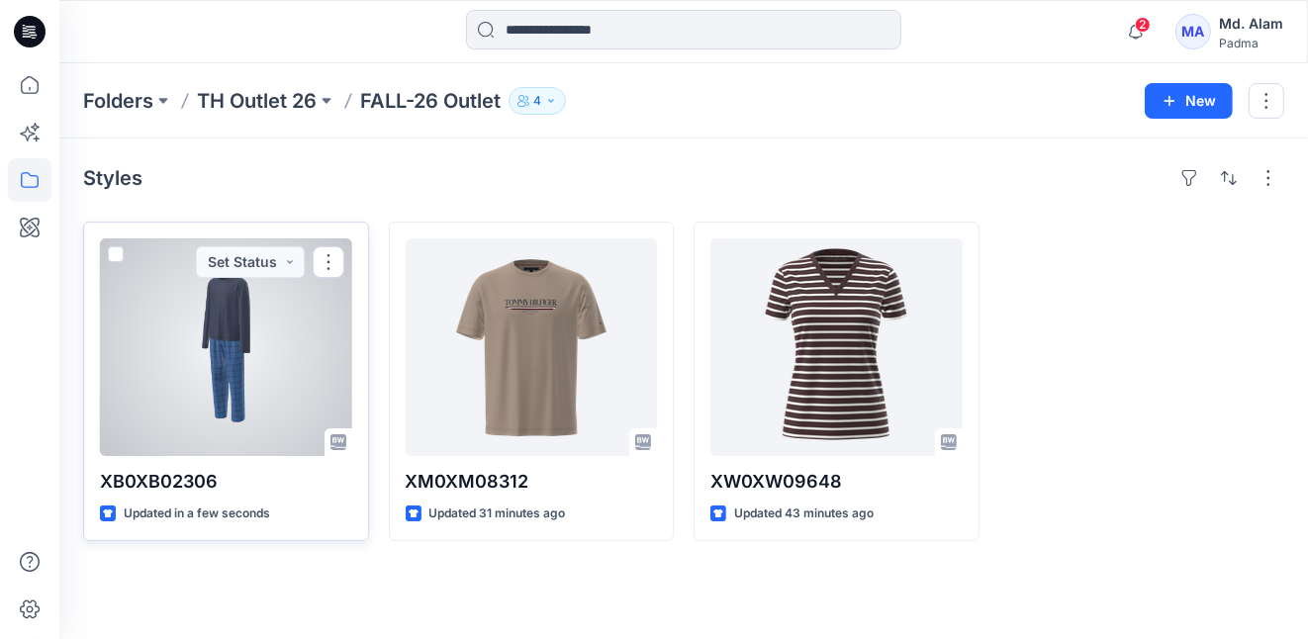
click at [213, 322] on div at bounding box center [226, 347] width 252 height 218
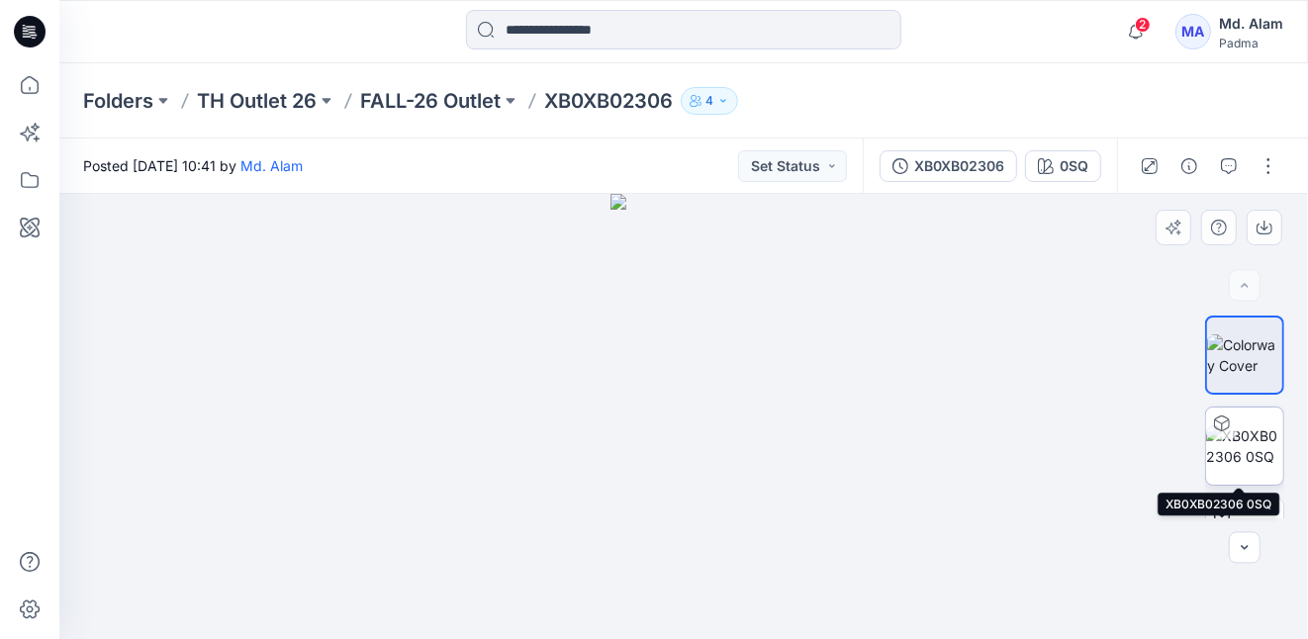
click at [1245, 444] on img at bounding box center [1244, 446] width 77 height 42
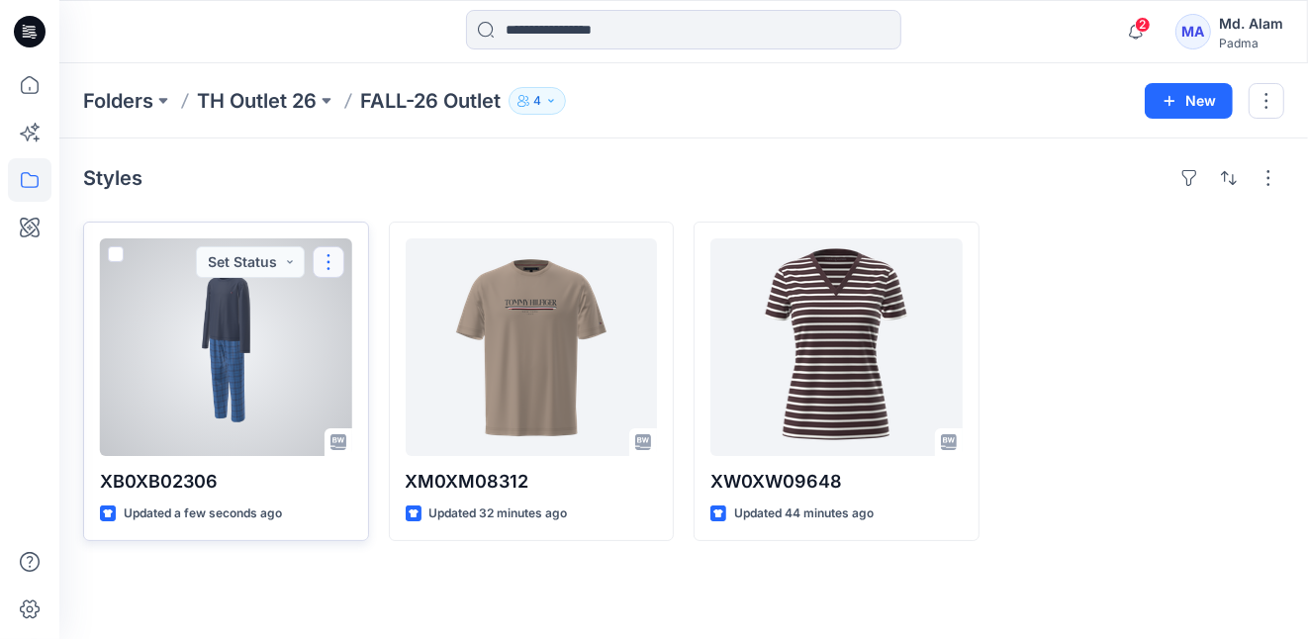
click at [327, 262] on button "button" at bounding box center [329, 262] width 32 height 32
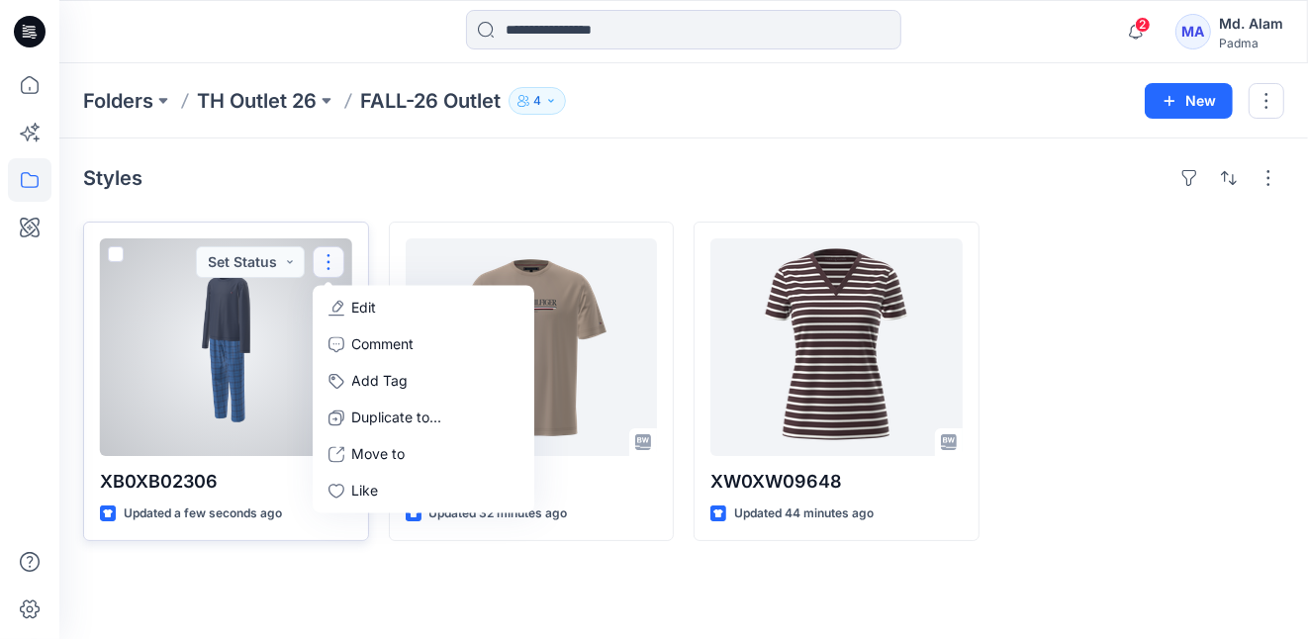
click at [253, 373] on div at bounding box center [226, 347] width 252 height 218
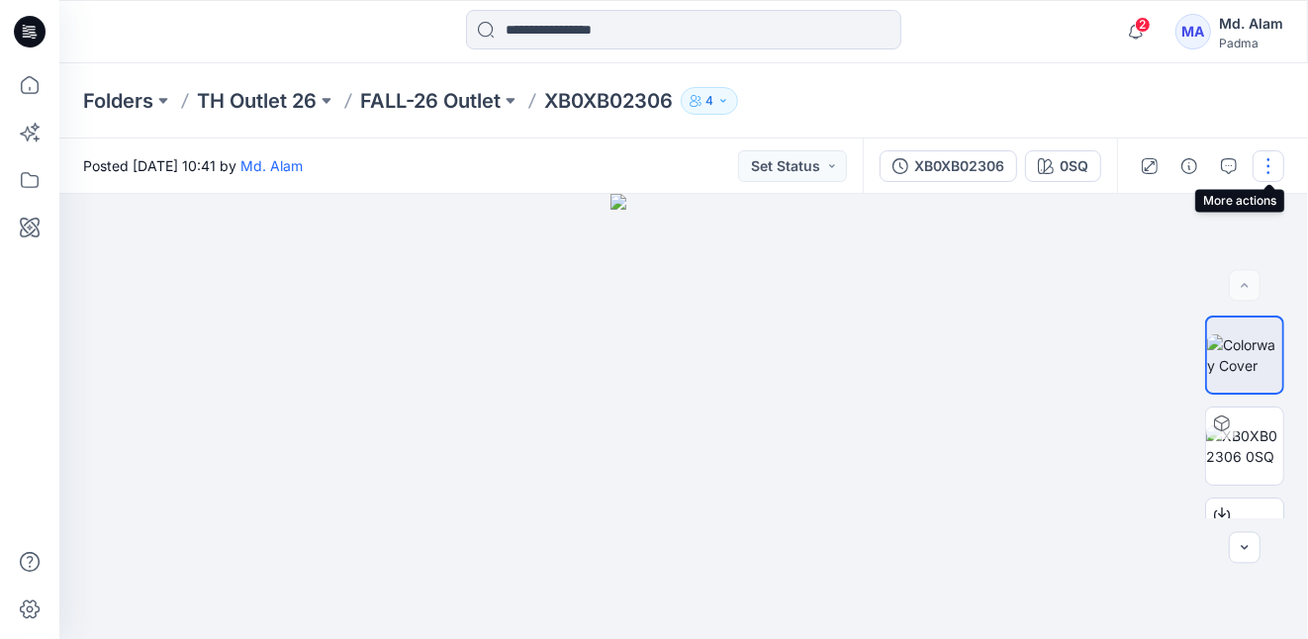
click at [1267, 166] on button "button" at bounding box center [1268, 166] width 32 height 32
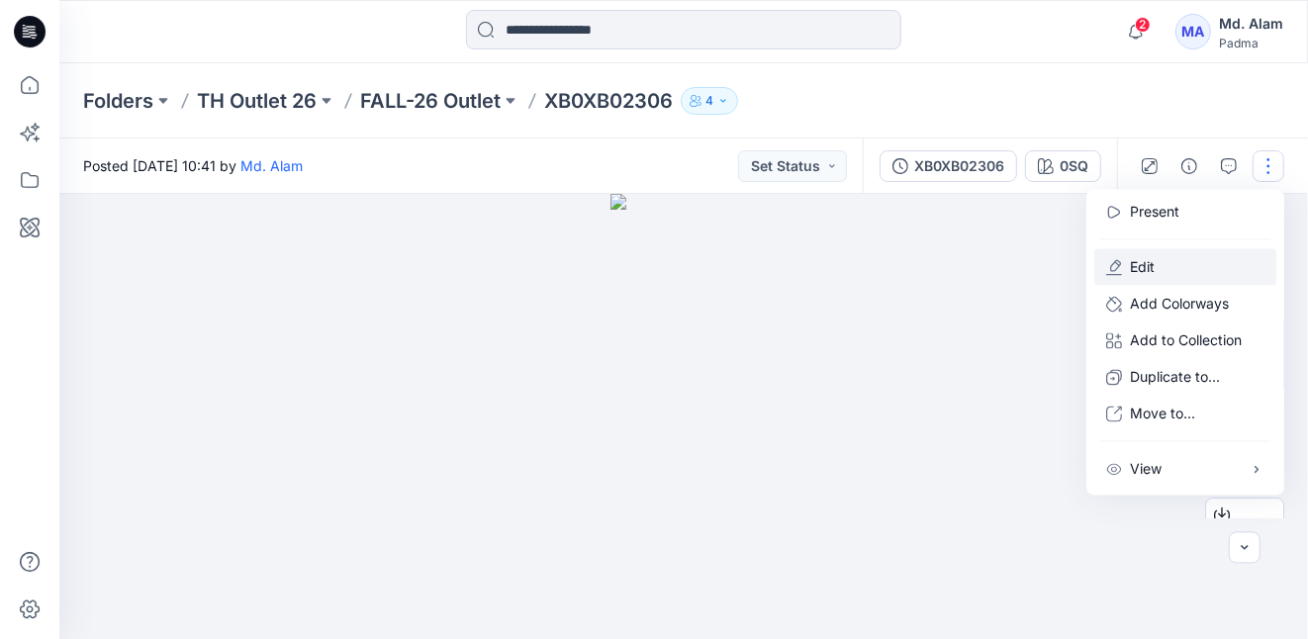
click at [1135, 267] on p "Edit" at bounding box center [1142, 267] width 25 height 21
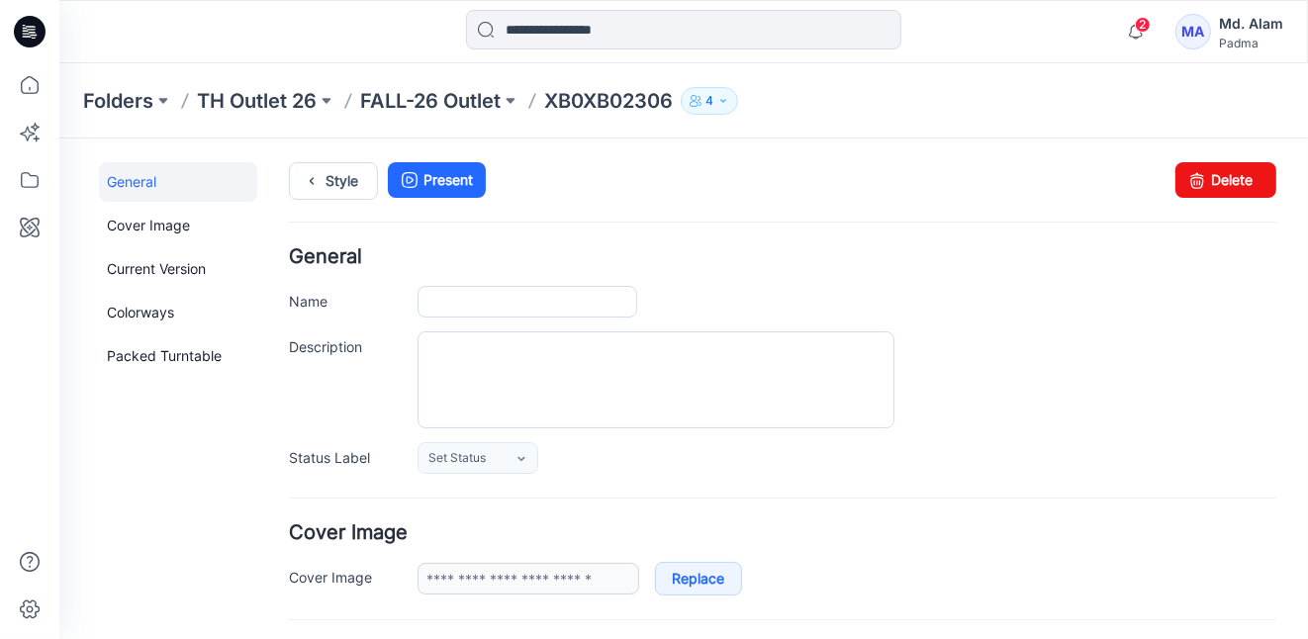
type input "**********"
type textarea "**********"
type input "***"
type input "**********"
drag, startPoint x: 1212, startPoint y: 177, endPoint x: 802, endPoint y: 224, distance: 412.2
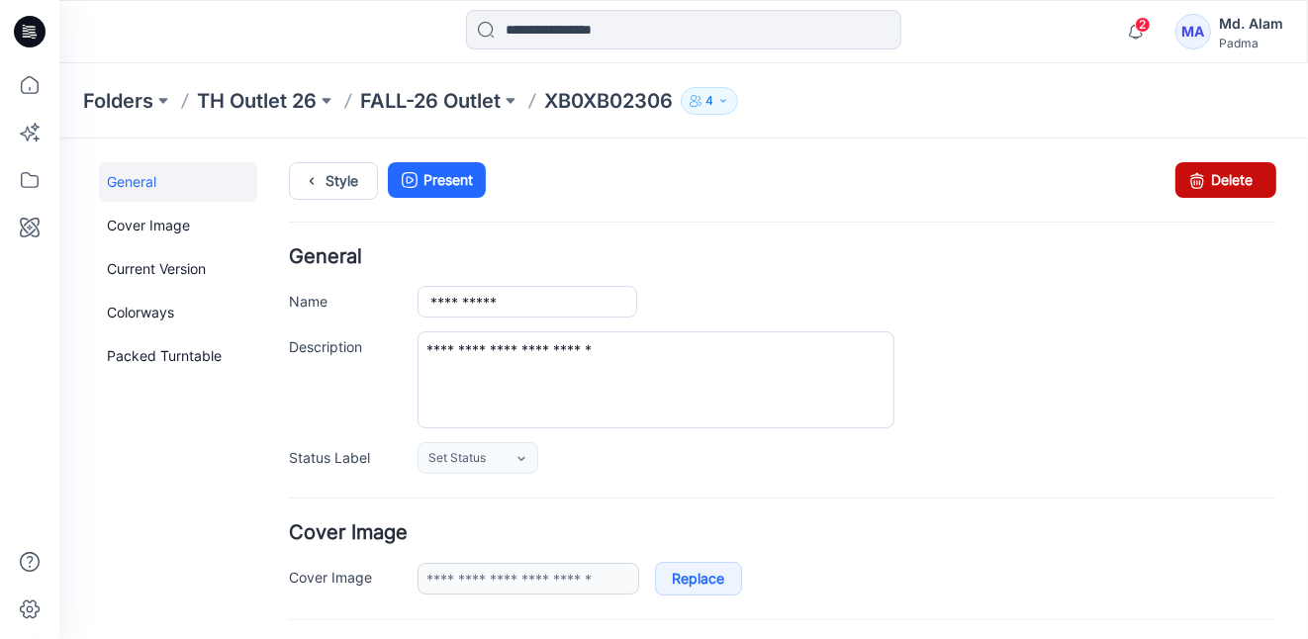
click at [1212, 177] on link "Delete" at bounding box center [1224, 179] width 101 height 36
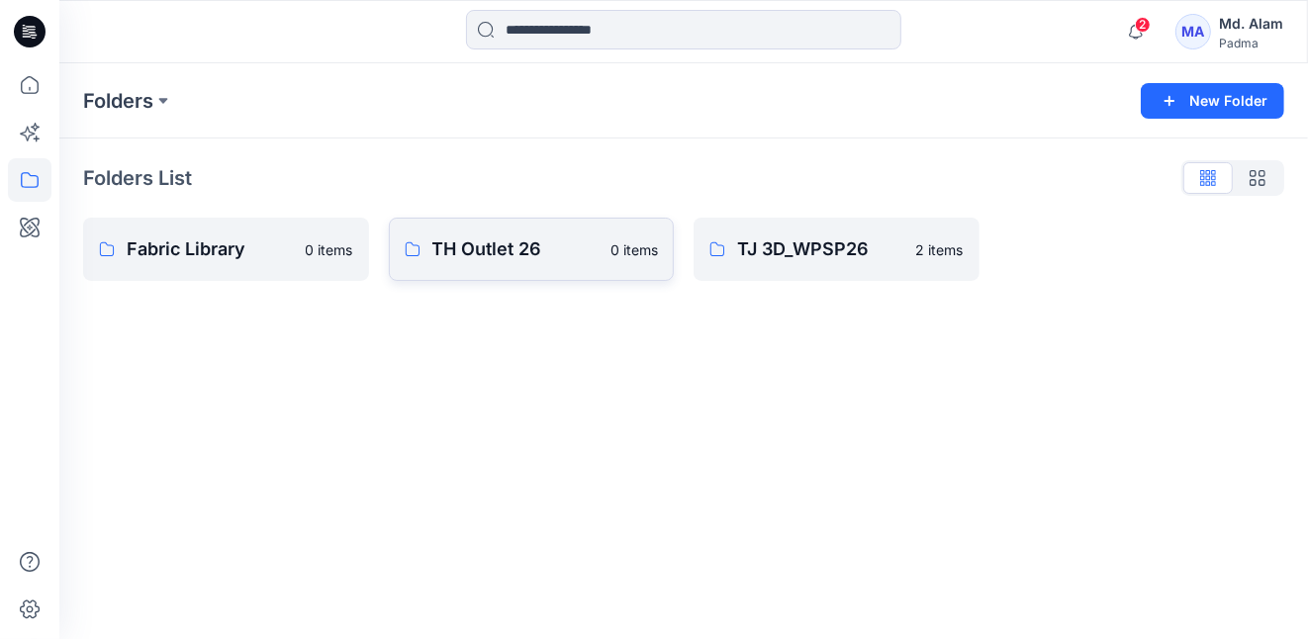
click at [488, 239] on p "TH Outlet 26" at bounding box center [515, 249] width 167 height 28
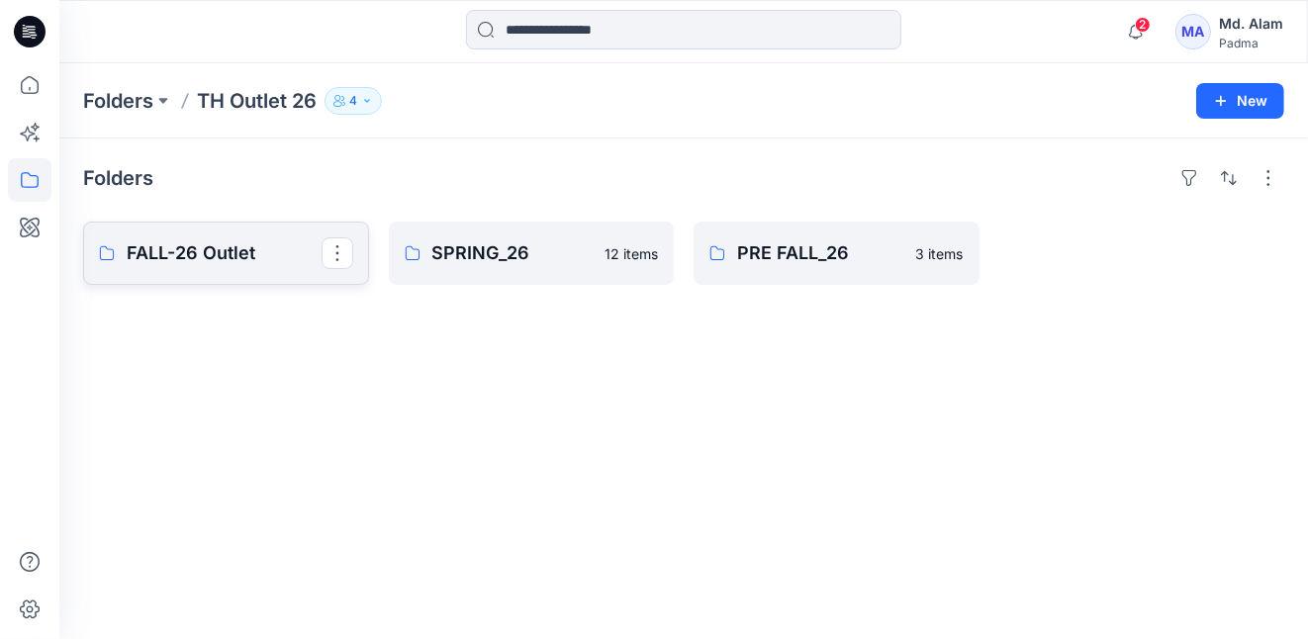
click at [261, 250] on p "FALL-26 Outlet" at bounding box center [224, 253] width 195 height 28
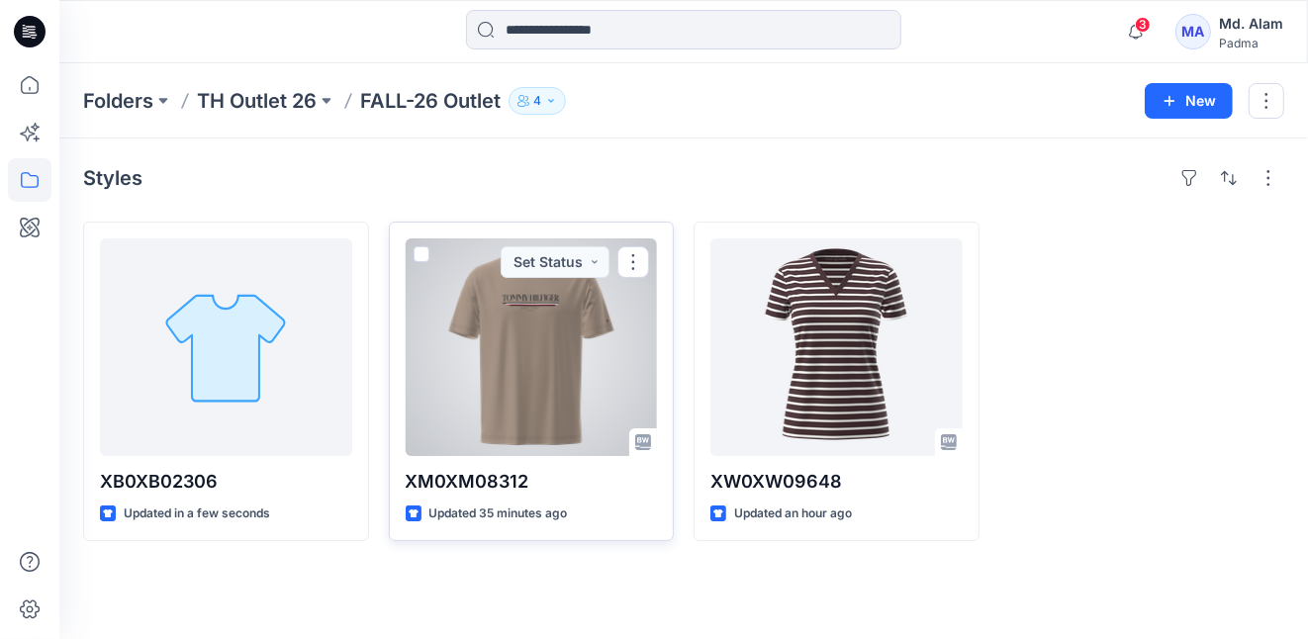
click at [520, 349] on div at bounding box center [532, 347] width 252 height 218
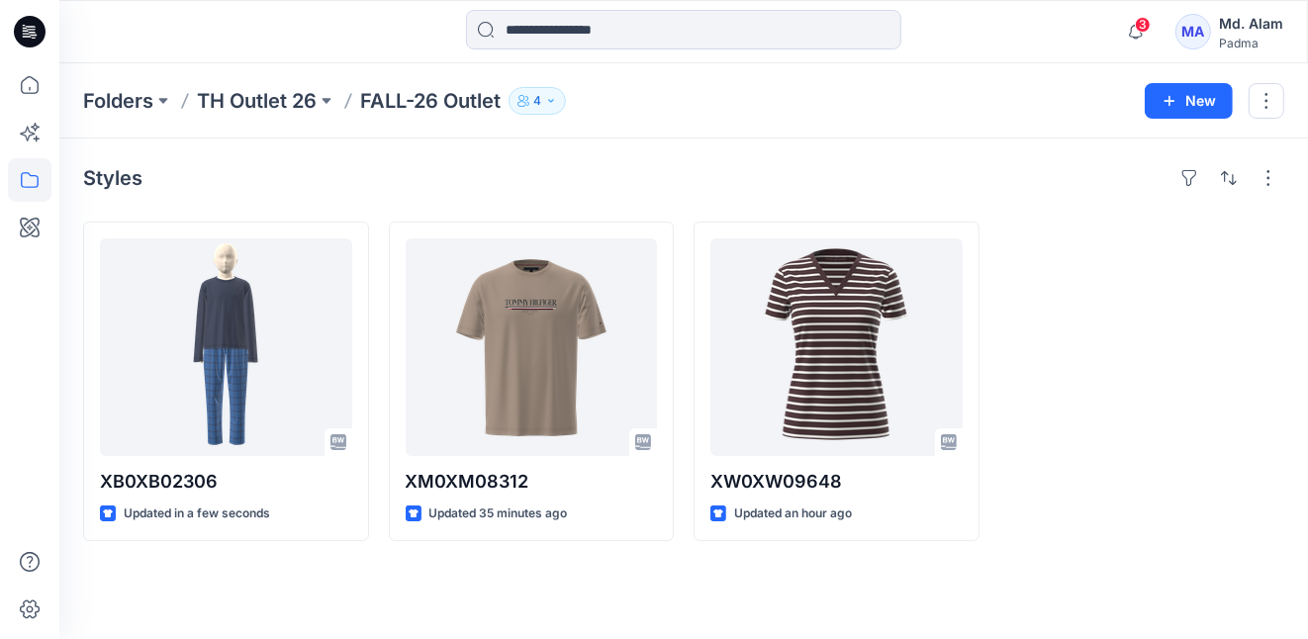
click at [433, 103] on p "FALL-26 Outlet" at bounding box center [430, 101] width 140 height 28
click at [256, 101] on p "TH Outlet 26" at bounding box center [257, 101] width 120 height 28
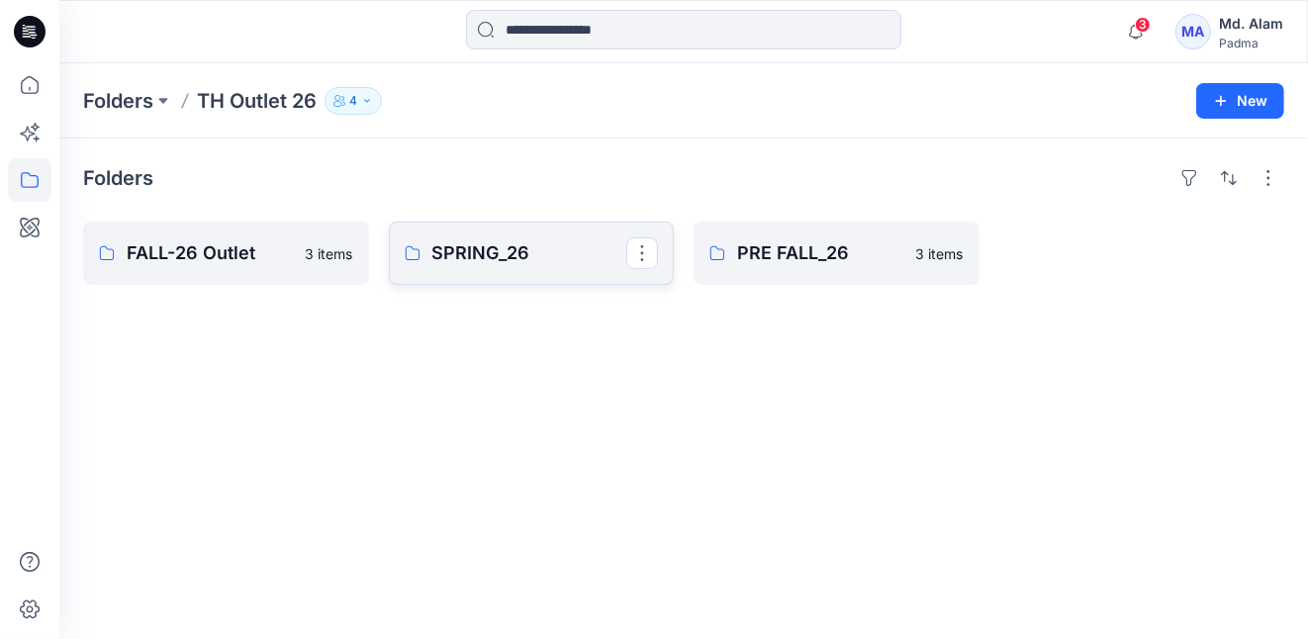
click at [499, 249] on p "SPRING_26" at bounding box center [529, 253] width 195 height 28
click at [227, 253] on p "FALL-26 Outlet" at bounding box center [224, 253] width 195 height 28
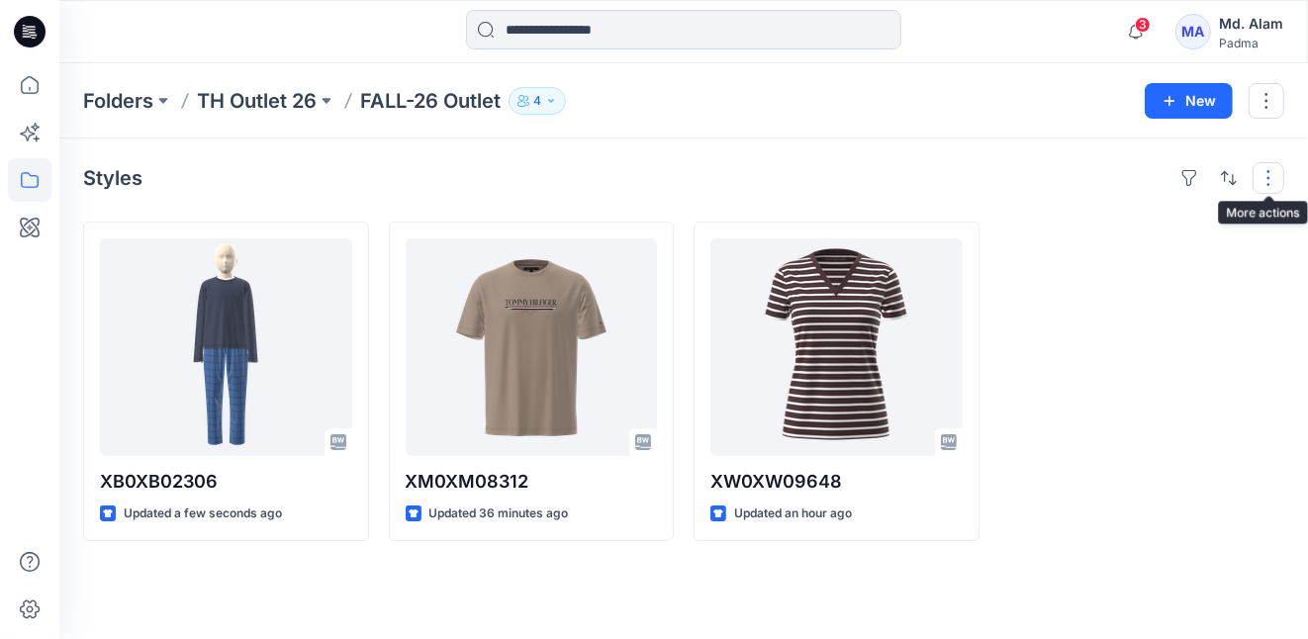
click at [1270, 176] on button "button" at bounding box center [1268, 178] width 32 height 32
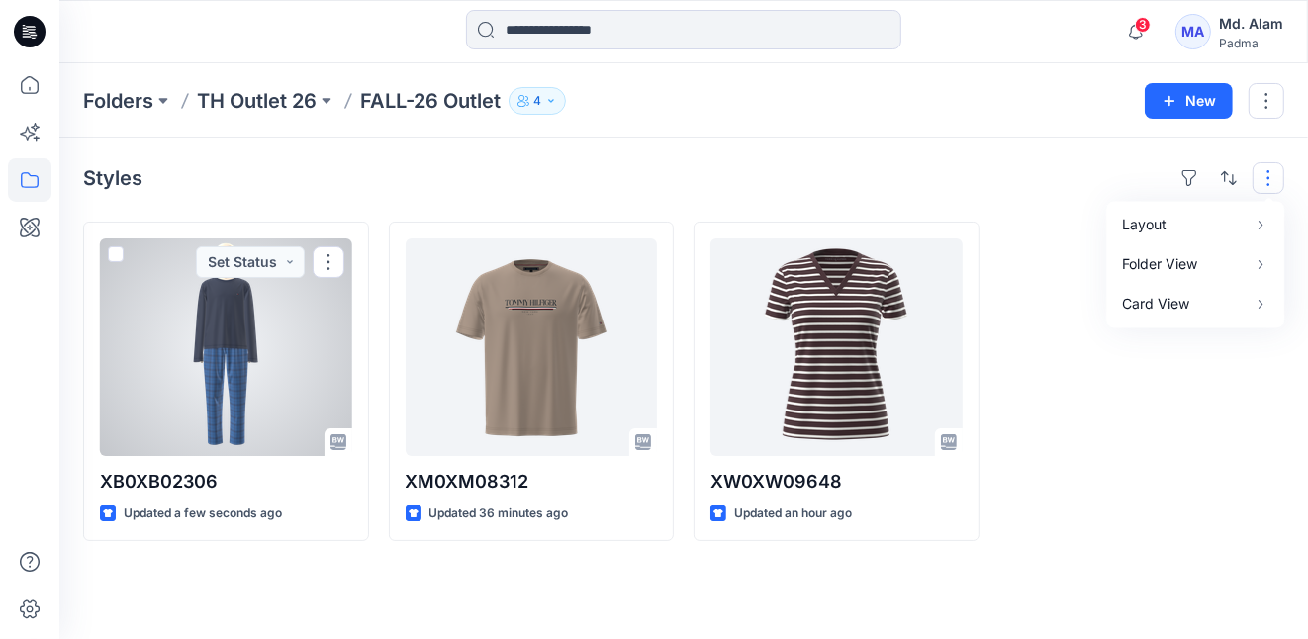
click at [293, 307] on div at bounding box center [226, 347] width 252 height 218
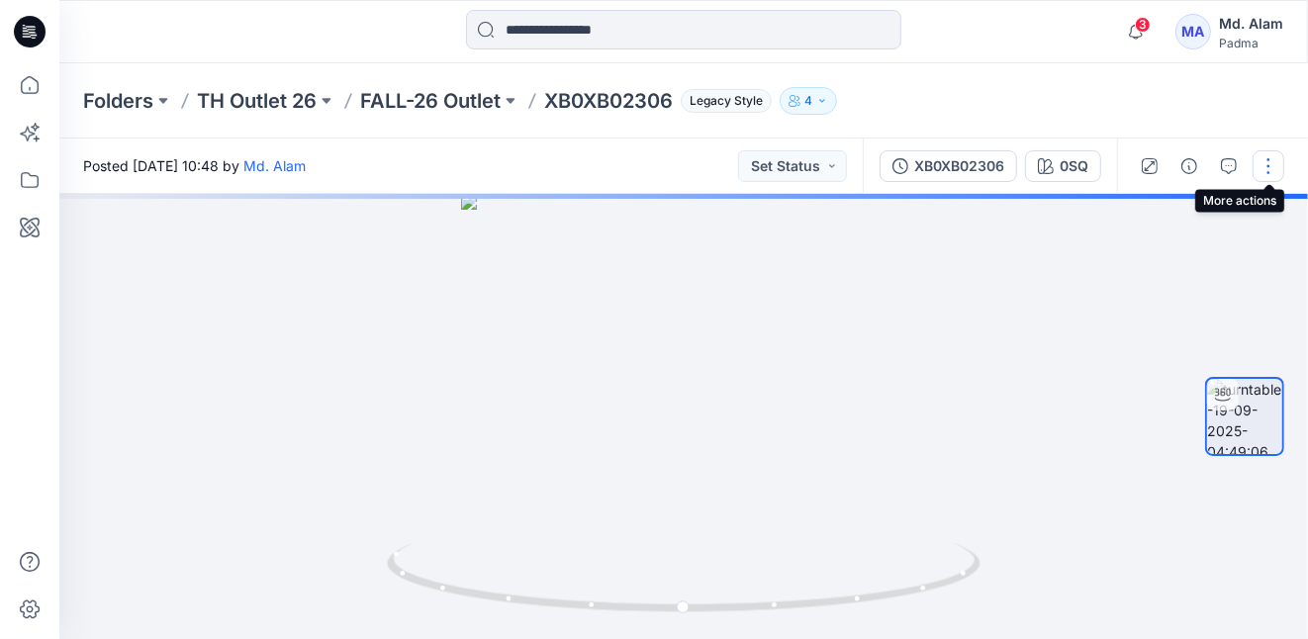
click at [1271, 162] on button "button" at bounding box center [1268, 166] width 32 height 32
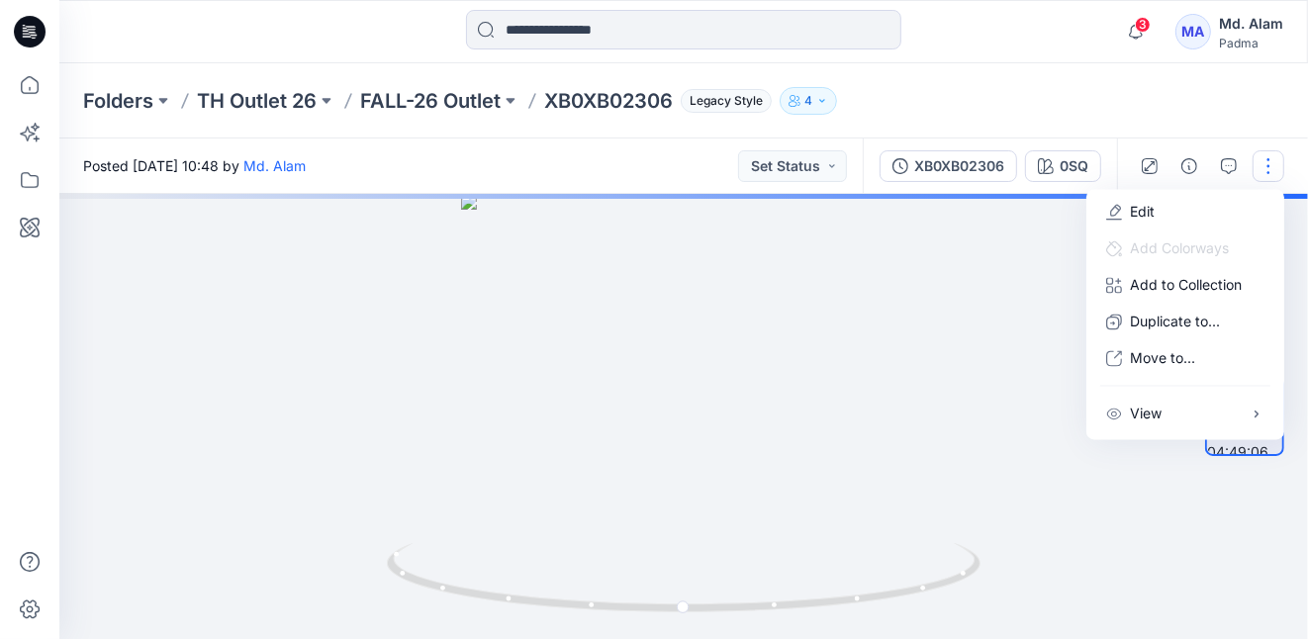
click at [693, 310] on div at bounding box center [683, 416] width 1248 height 445
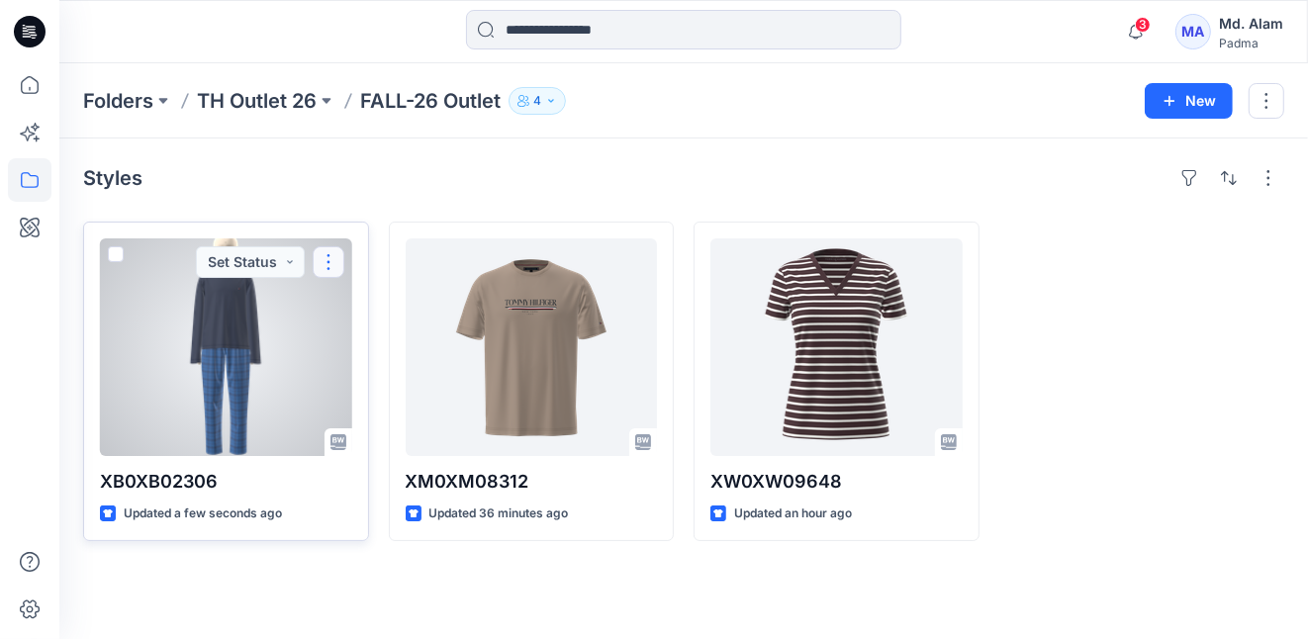
click at [328, 263] on button "button" at bounding box center [329, 262] width 32 height 32
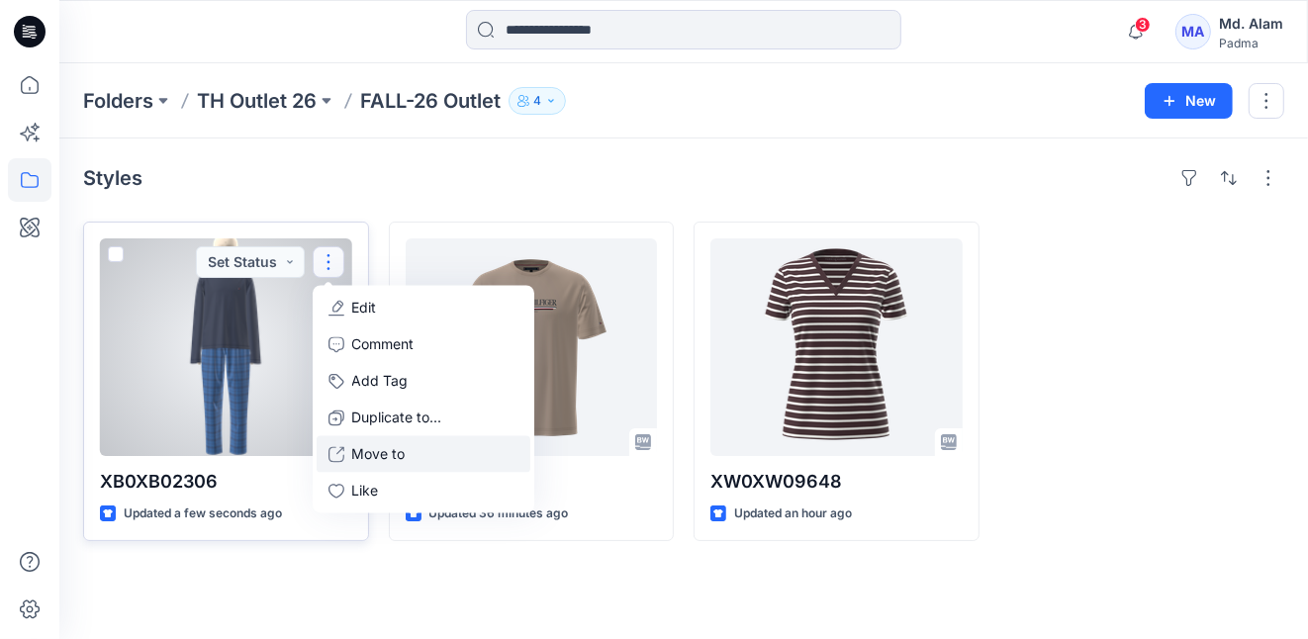
click at [371, 450] on p "Move to" at bounding box center [378, 453] width 53 height 21
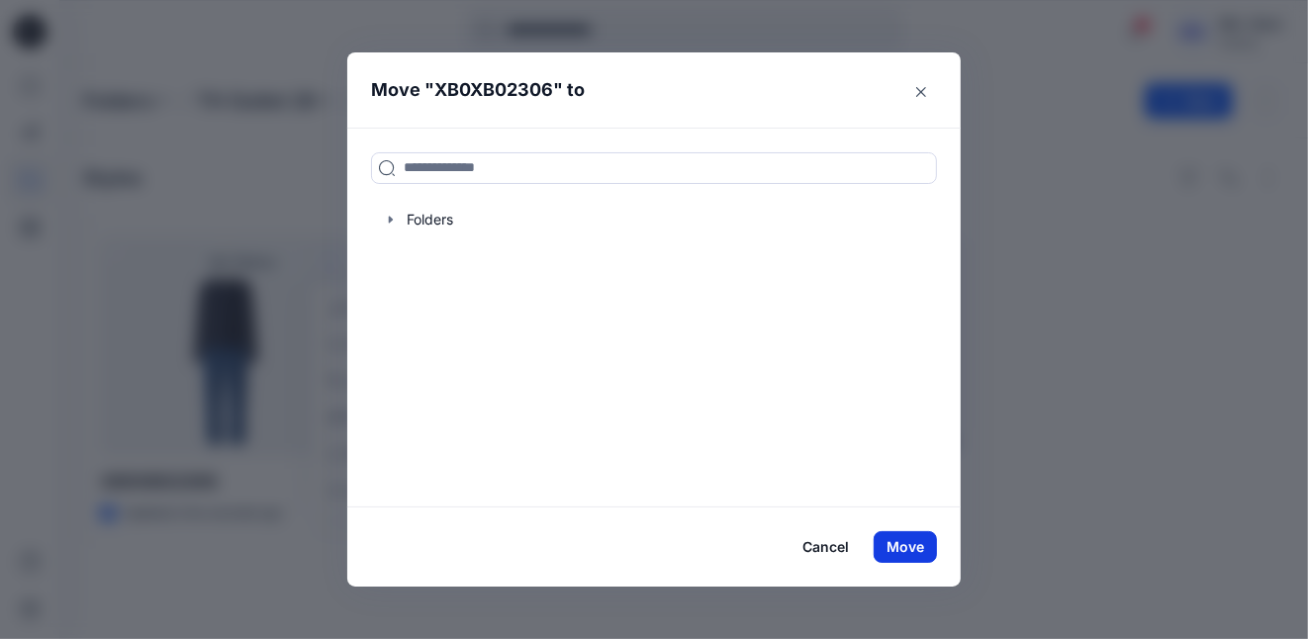
click at [907, 544] on button "Move" at bounding box center [904, 547] width 63 height 32
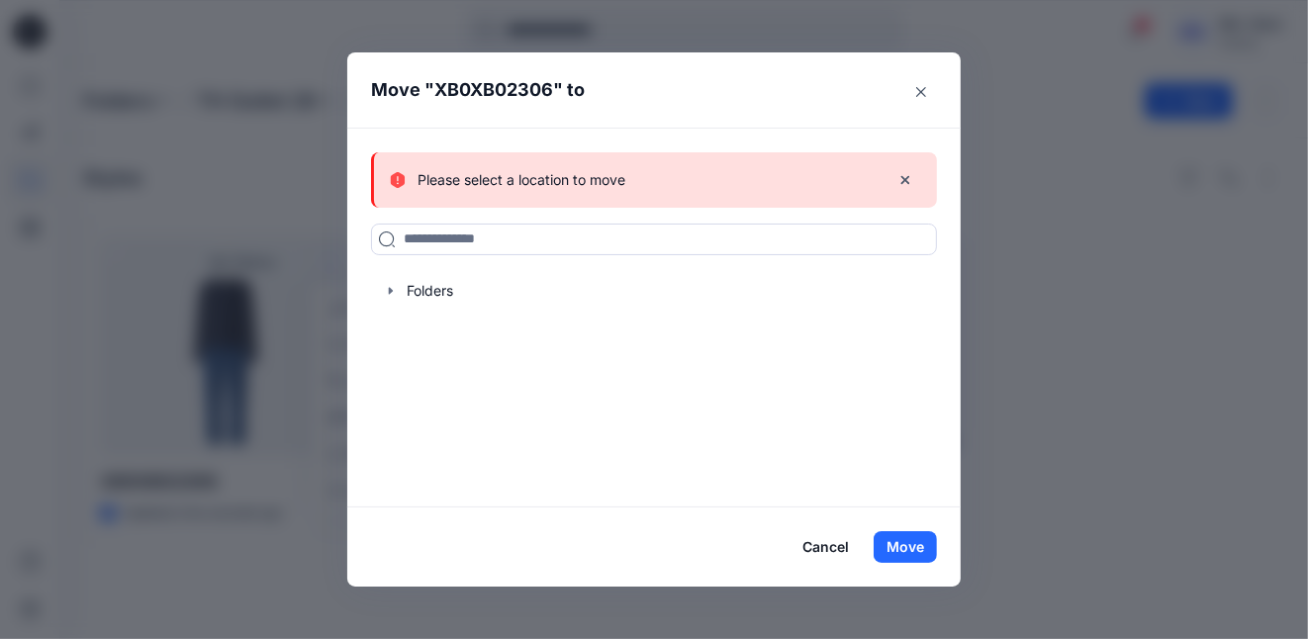
click at [829, 544] on button "Cancel" at bounding box center [825, 547] width 72 height 32
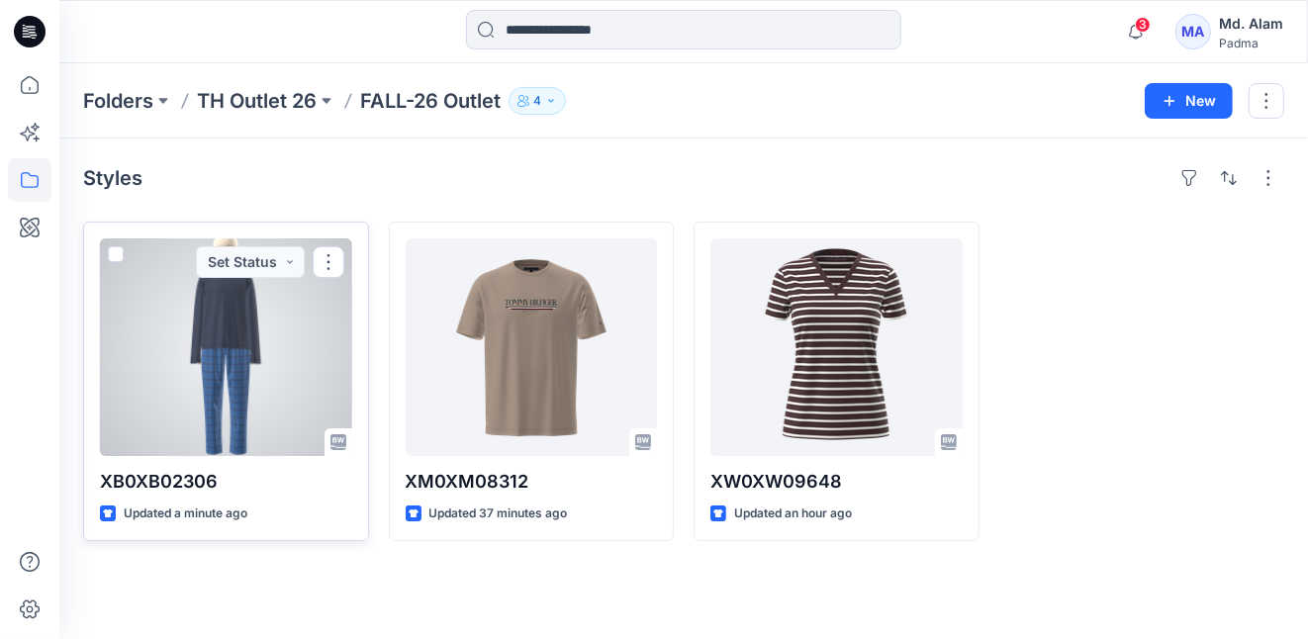
click at [272, 363] on div at bounding box center [226, 347] width 252 height 218
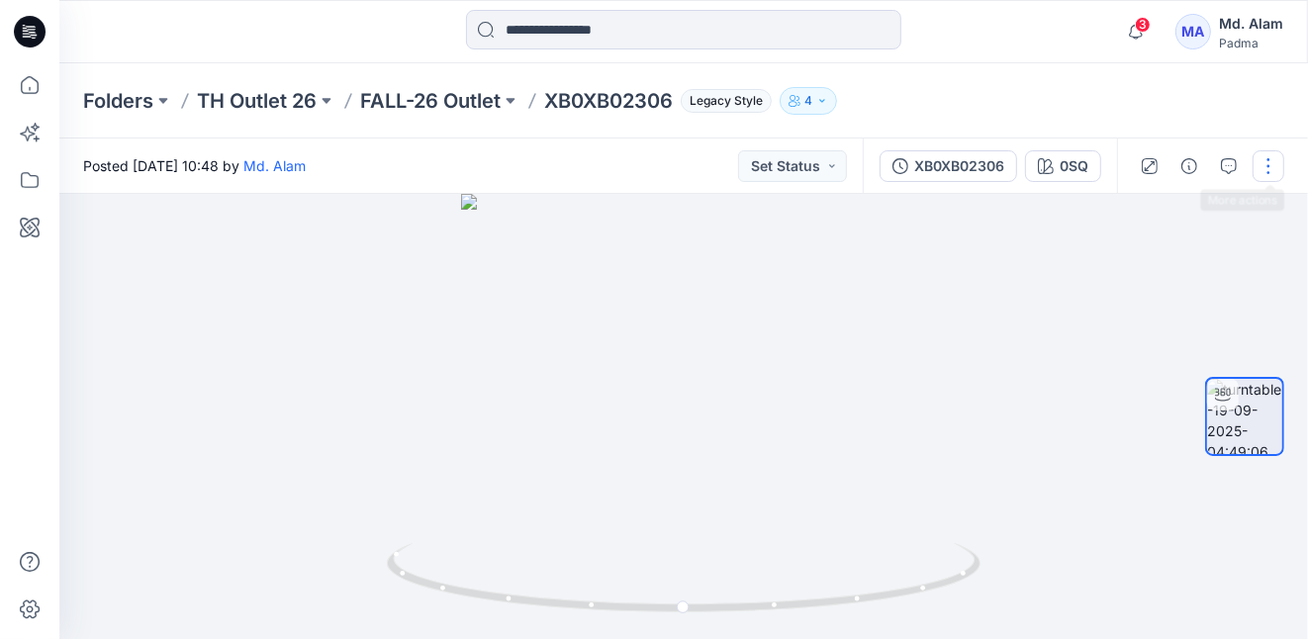
click at [1265, 169] on button "button" at bounding box center [1268, 166] width 32 height 32
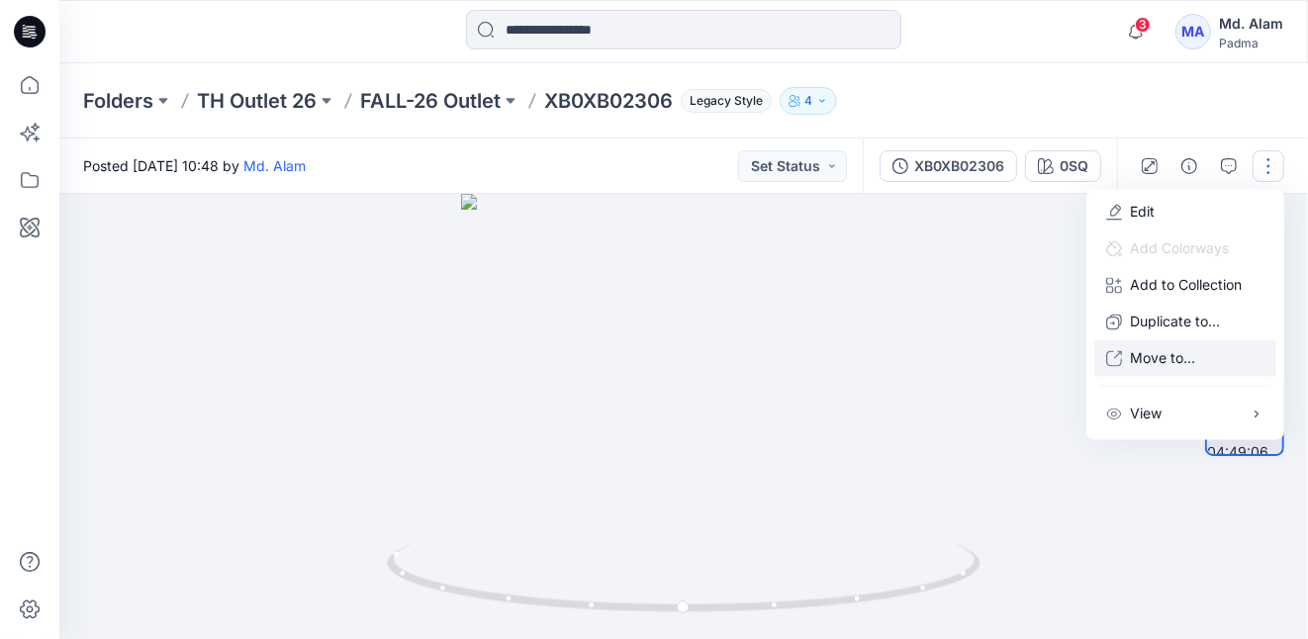
click at [1154, 356] on p "Move to..." at bounding box center [1162, 358] width 65 height 21
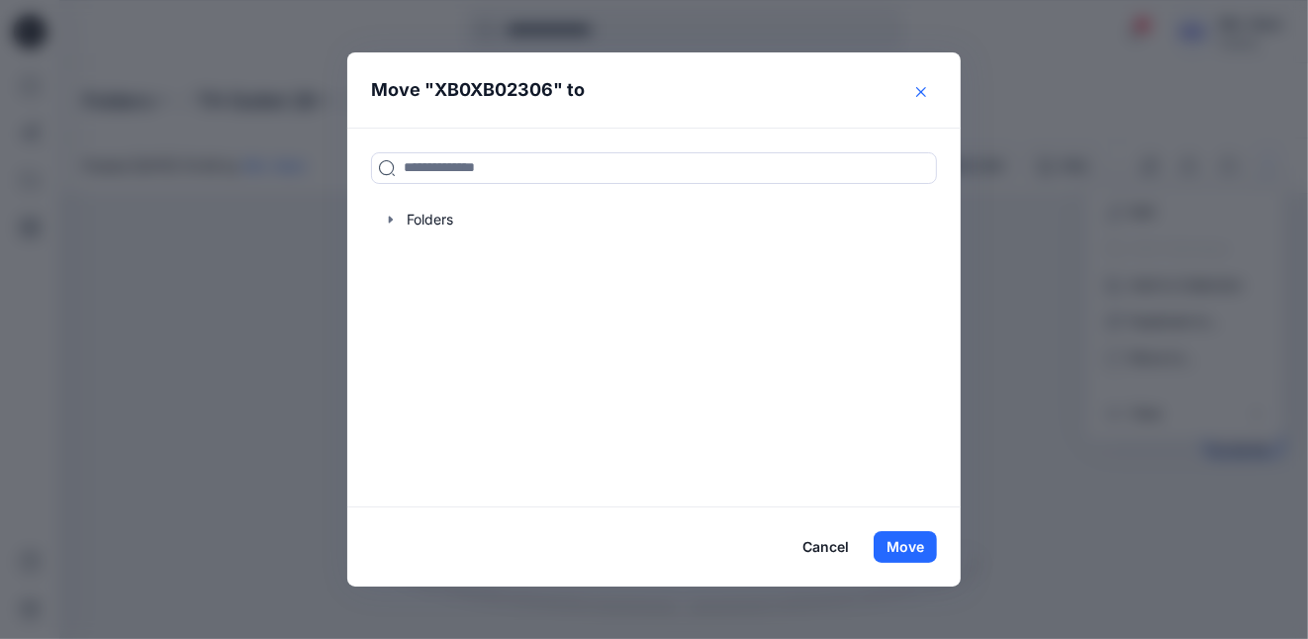
click at [919, 89] on icon "Close" at bounding box center [921, 92] width 10 height 10
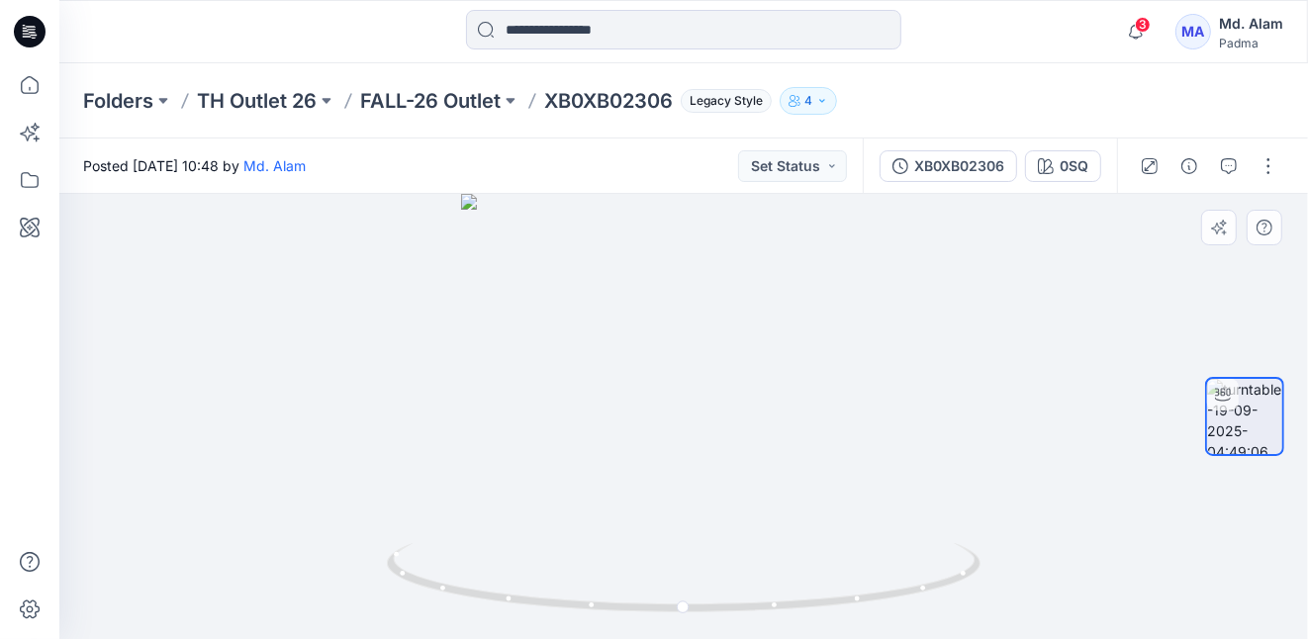
click at [708, 369] on div at bounding box center [683, 416] width 1248 height 445
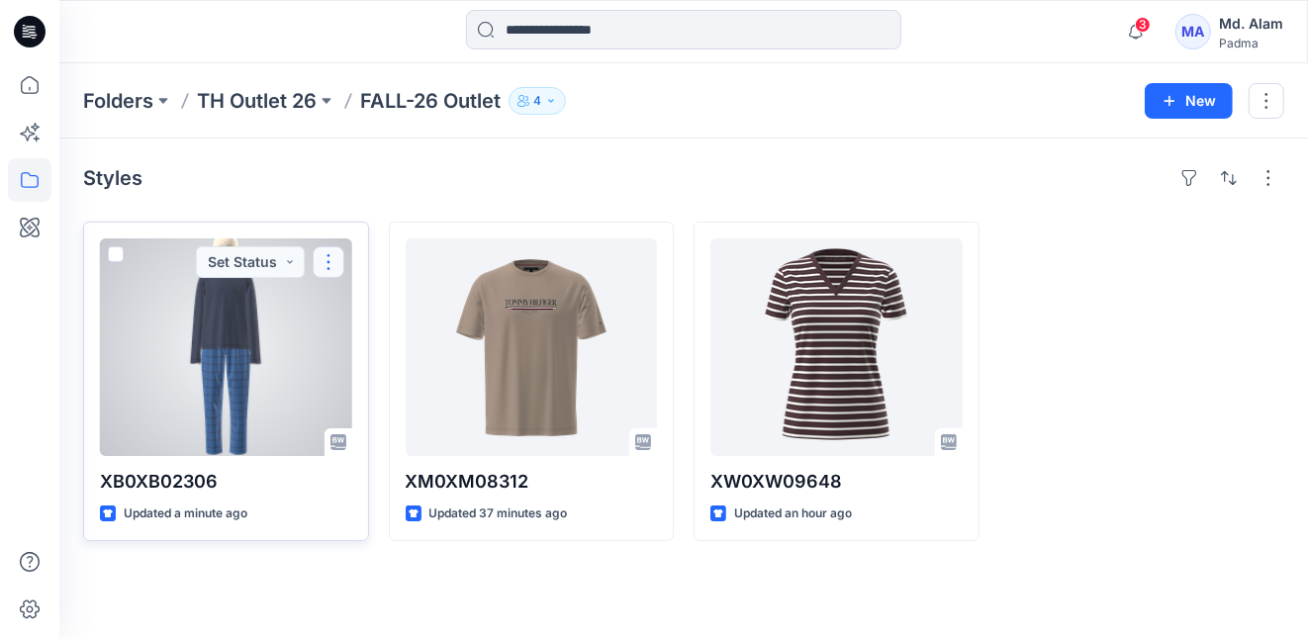
click at [325, 261] on button "button" at bounding box center [329, 262] width 32 height 32
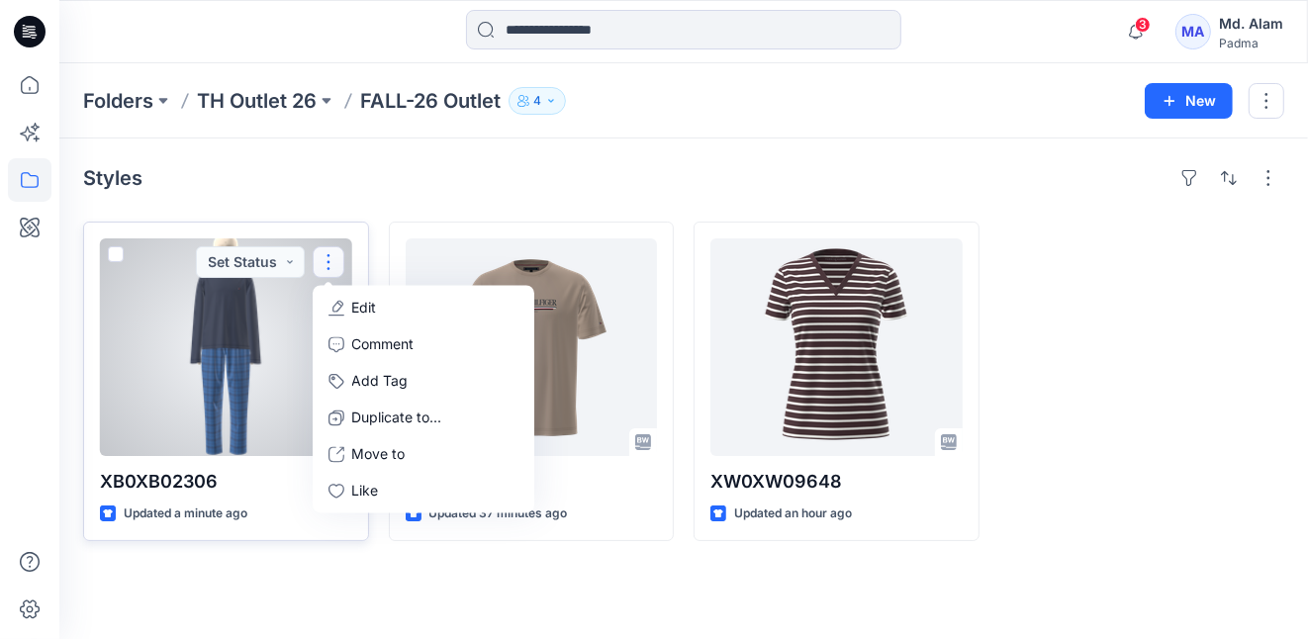
click at [224, 335] on div at bounding box center [226, 347] width 252 height 218
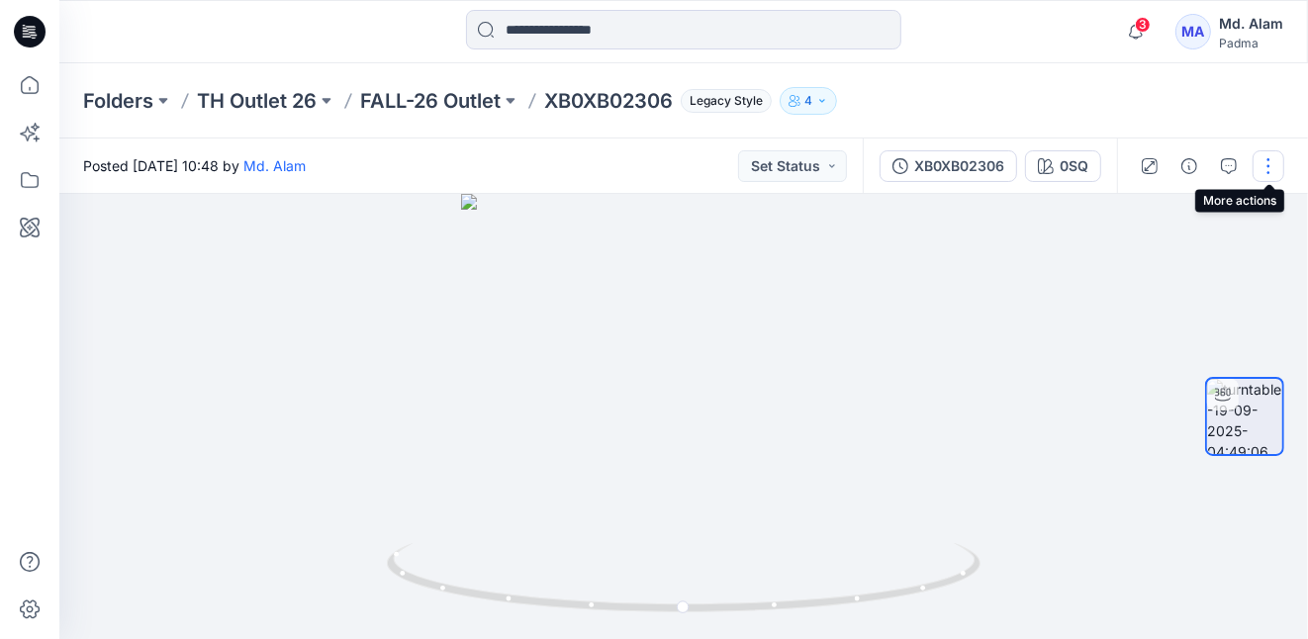
click at [1268, 167] on button "button" at bounding box center [1268, 166] width 32 height 32
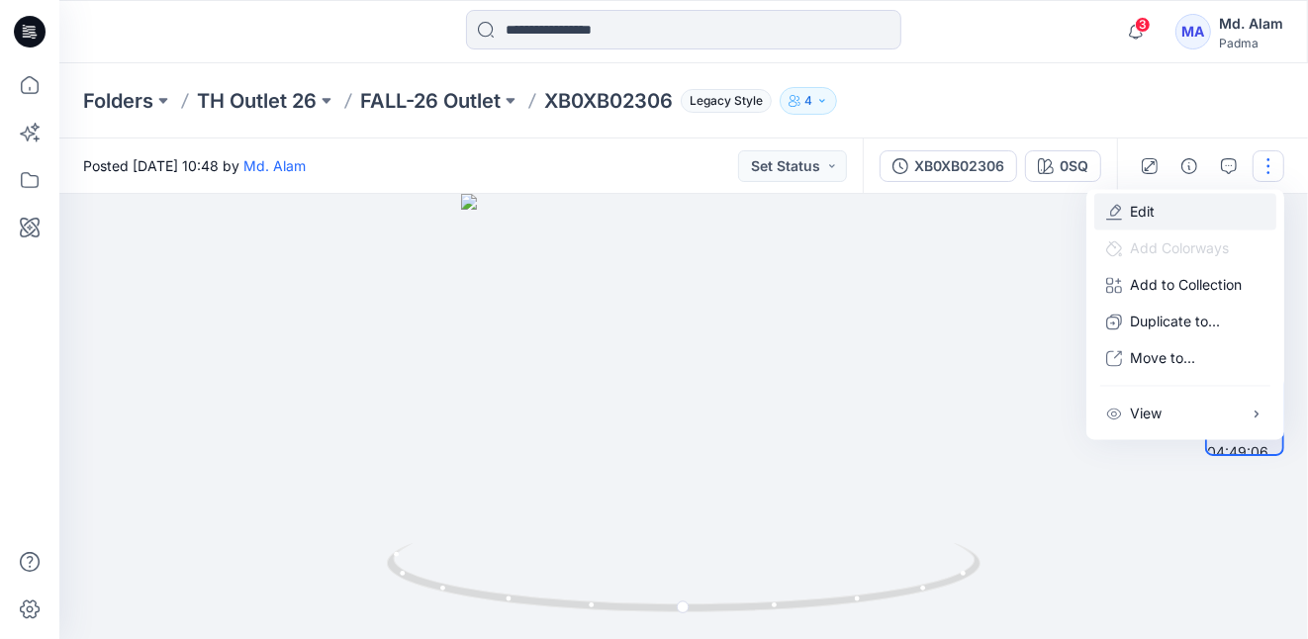
click at [1150, 210] on p "Edit" at bounding box center [1142, 212] width 25 height 21
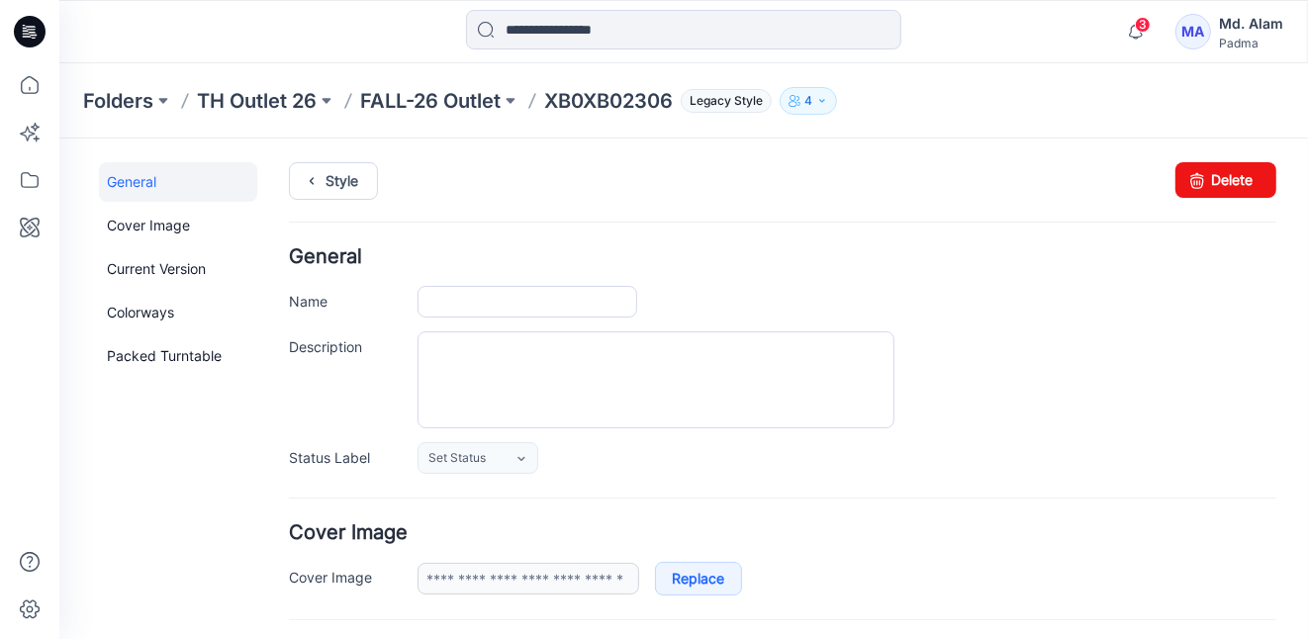
type input "**********"
type input "***"
type input "**********"
click at [1202, 177] on link "Delete" at bounding box center [1224, 179] width 101 height 36
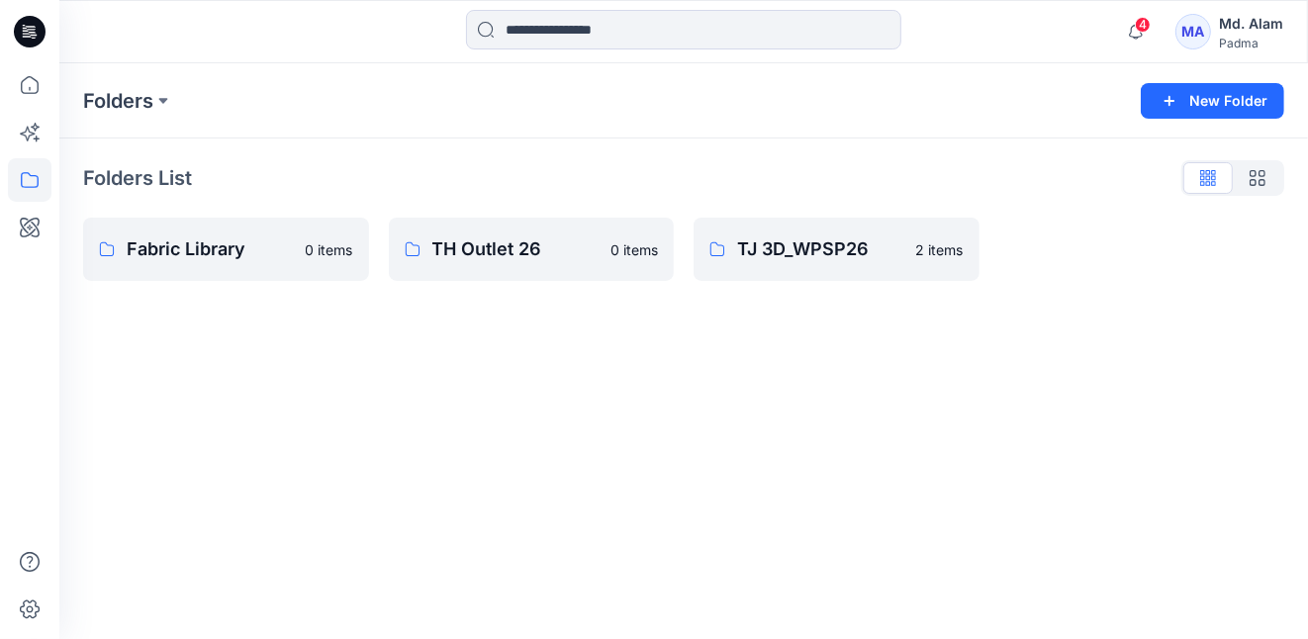
click at [522, 243] on p "TH Outlet 26" at bounding box center [515, 249] width 167 height 28
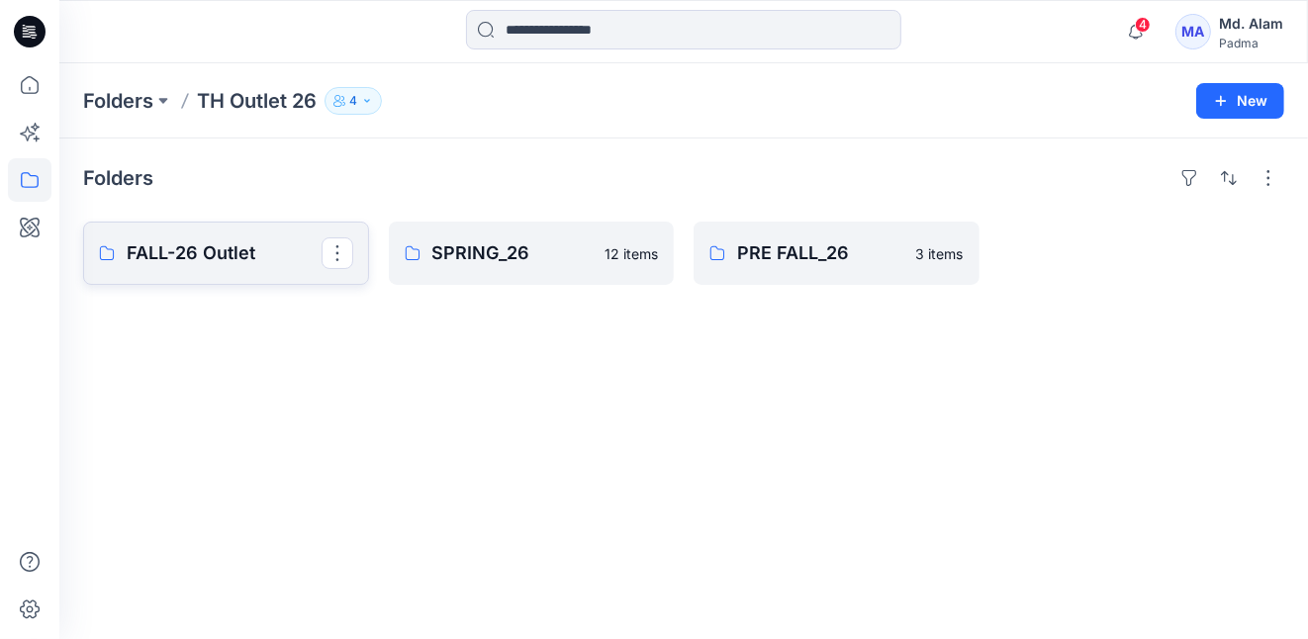
click at [242, 248] on p "FALL-26 Outlet" at bounding box center [224, 253] width 195 height 28
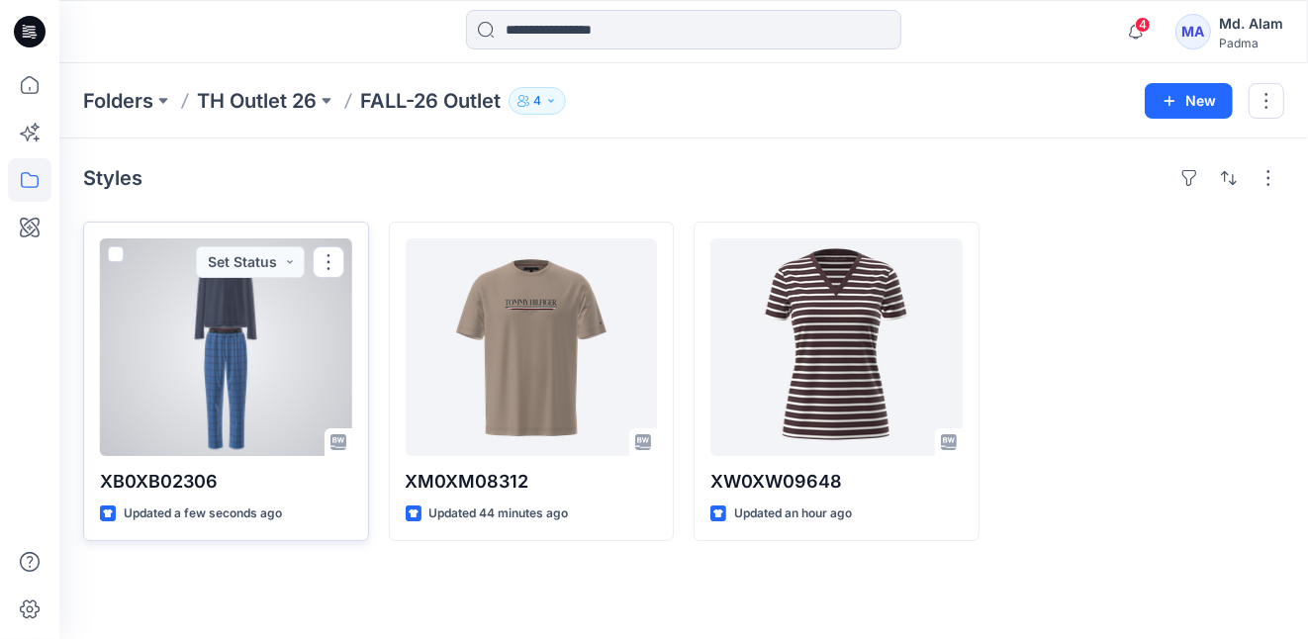
click at [266, 340] on div at bounding box center [226, 347] width 252 height 218
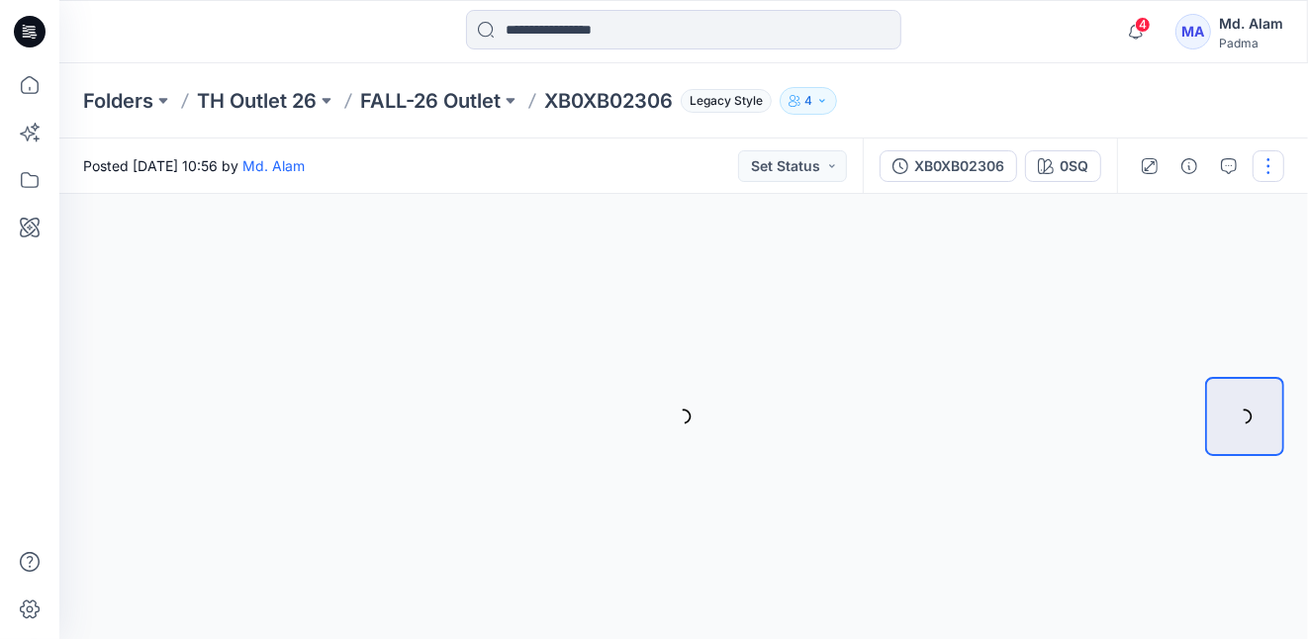
click at [1267, 164] on button "button" at bounding box center [1268, 166] width 32 height 32
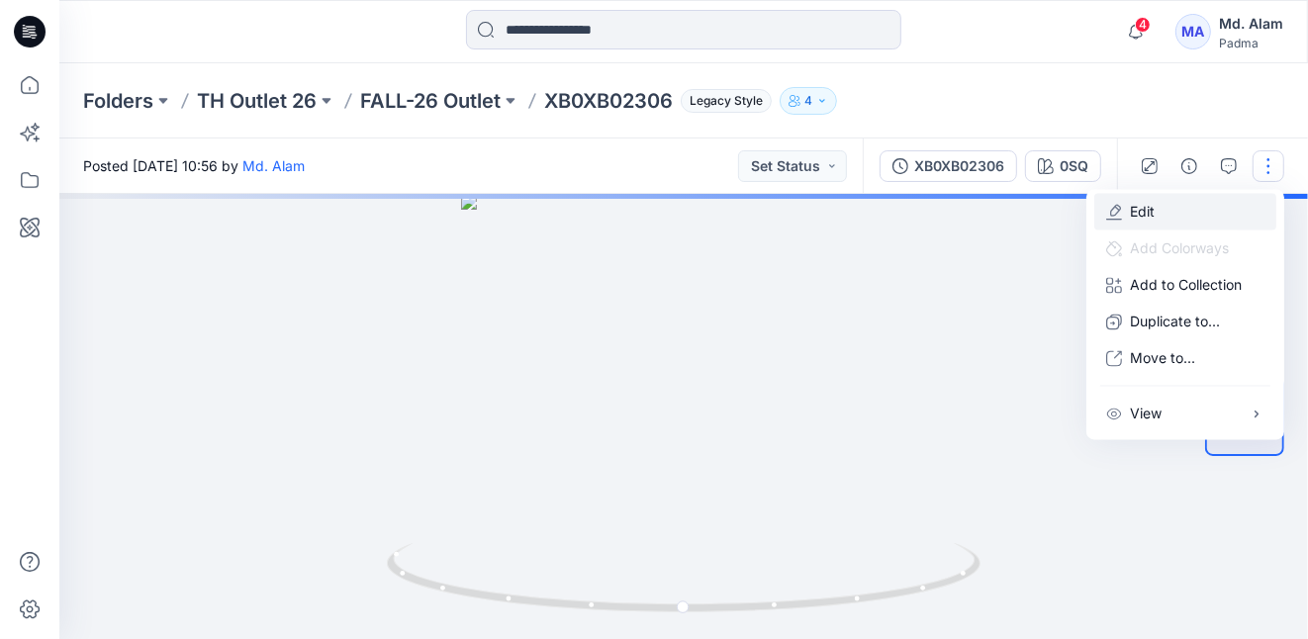
click at [1144, 206] on p "Edit" at bounding box center [1142, 212] width 25 height 21
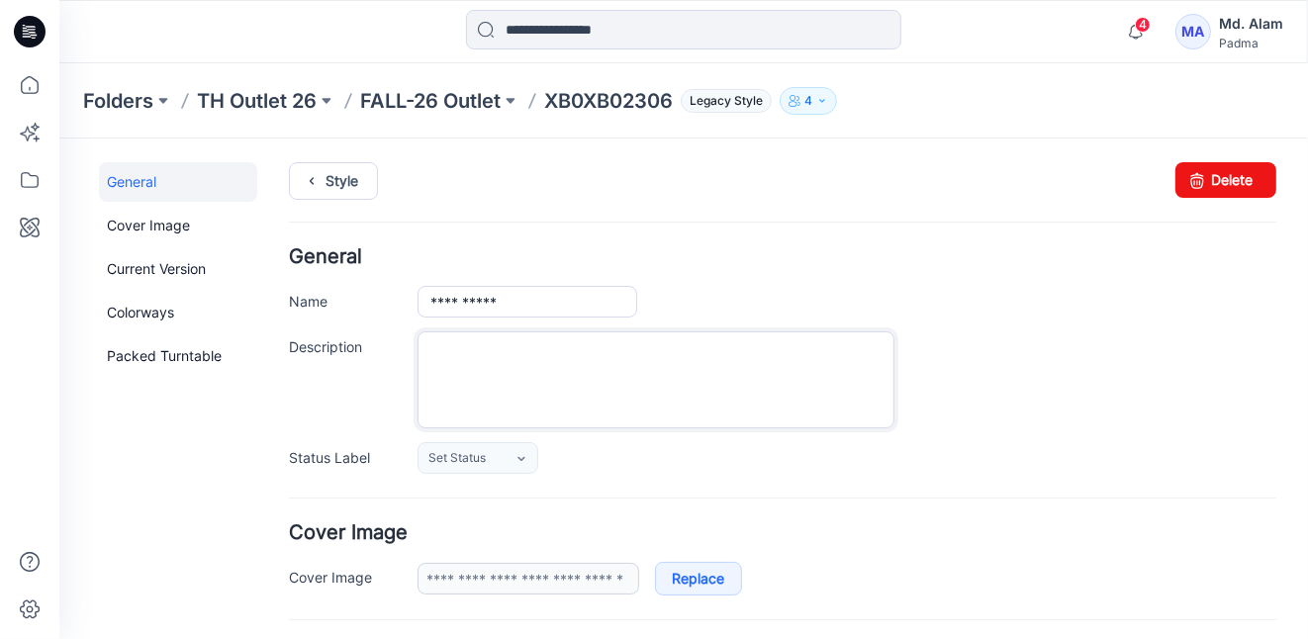
click at [504, 360] on textarea "Description" at bounding box center [654, 378] width 477 height 97
paste textarea "**********"
click at [662, 366] on textarea "**********" at bounding box center [654, 378] width 477 height 97
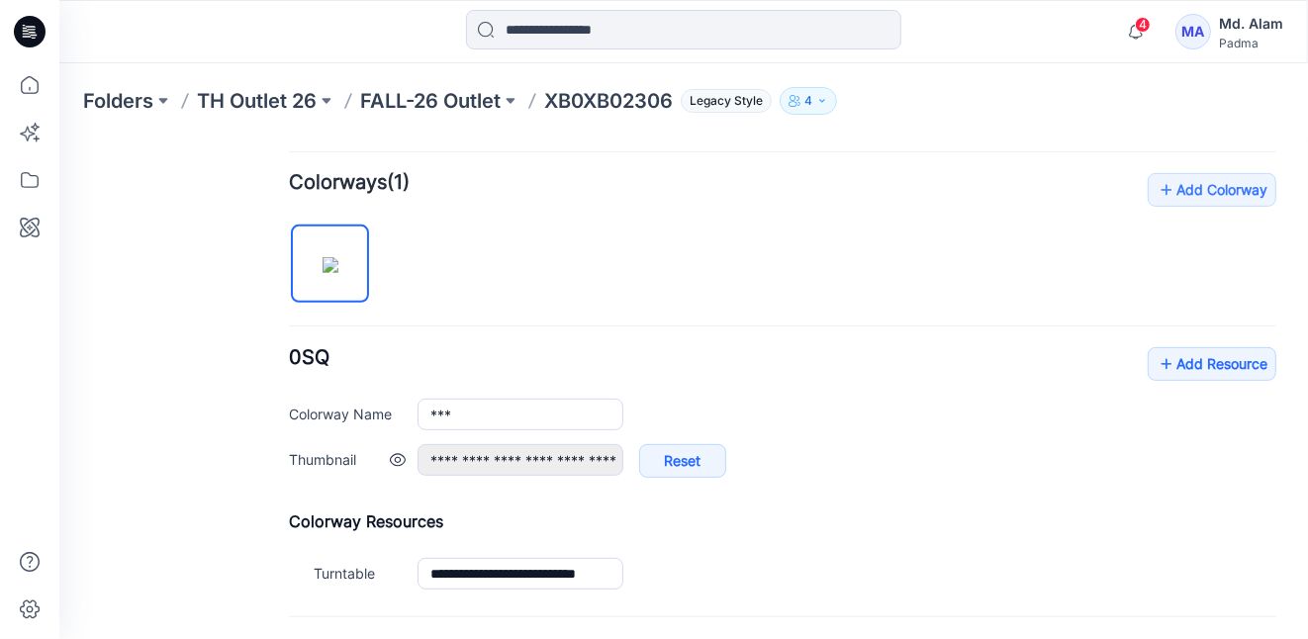
scroll to position [594, 0]
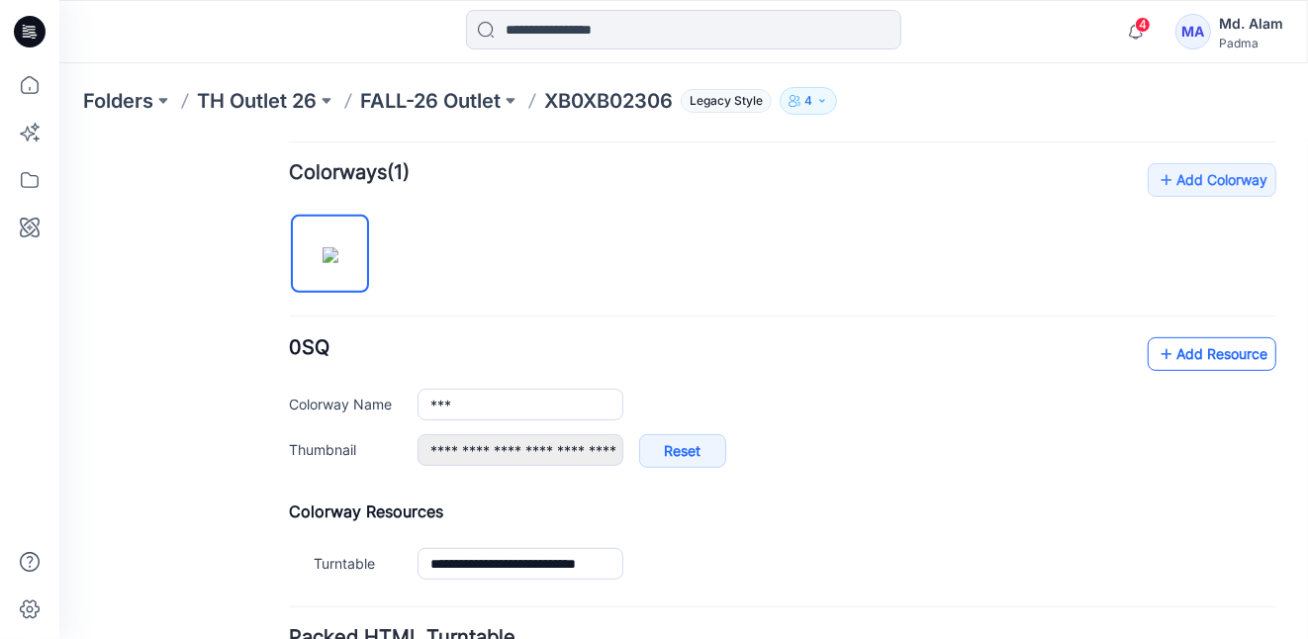
type textarea "**********"
click at [1155, 350] on icon at bounding box center [1165, 353] width 20 height 32
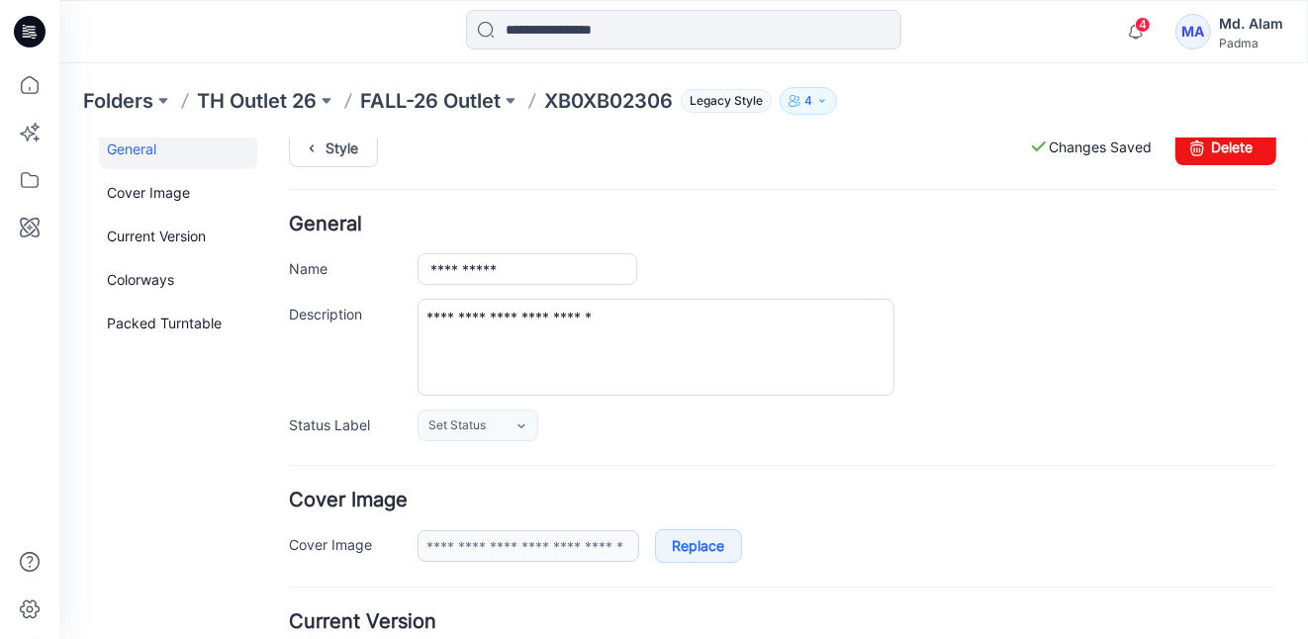
scroll to position [0, 0]
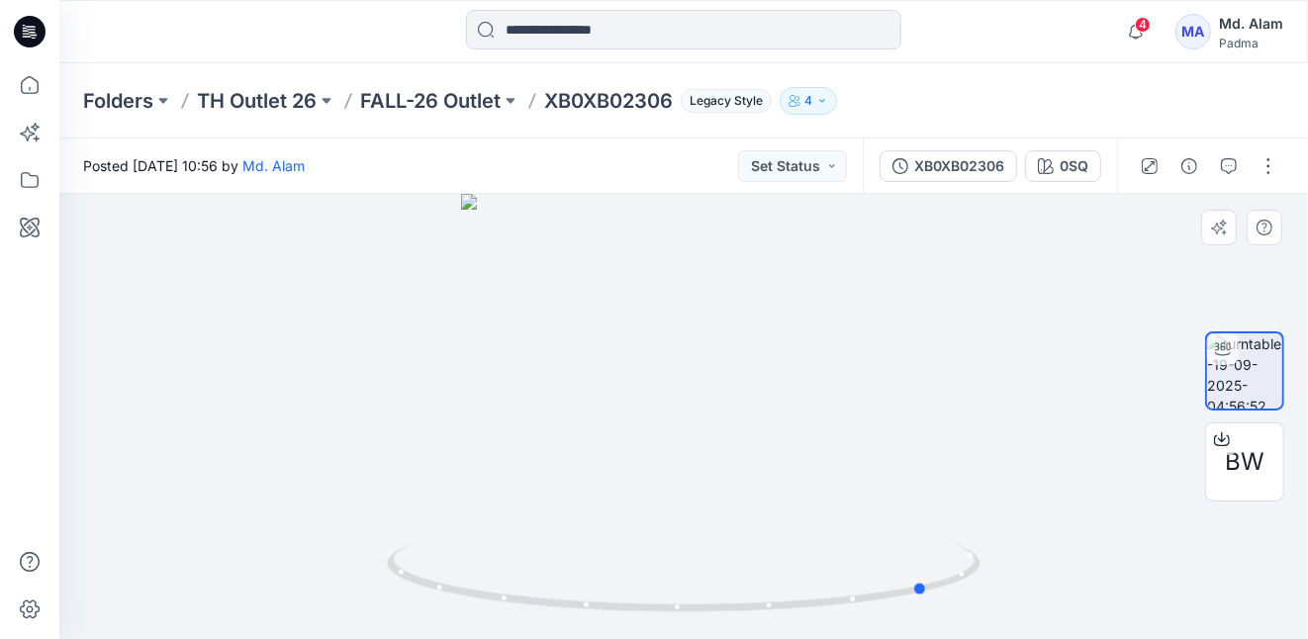
drag, startPoint x: 695, startPoint y: 358, endPoint x: 955, endPoint y: 372, distance: 259.6
click at [955, 372] on div at bounding box center [683, 416] width 1248 height 445
drag, startPoint x: 700, startPoint y: 342, endPoint x: 202, endPoint y: 159, distance: 531.1
click at [669, 346] on div at bounding box center [683, 416] width 1248 height 445
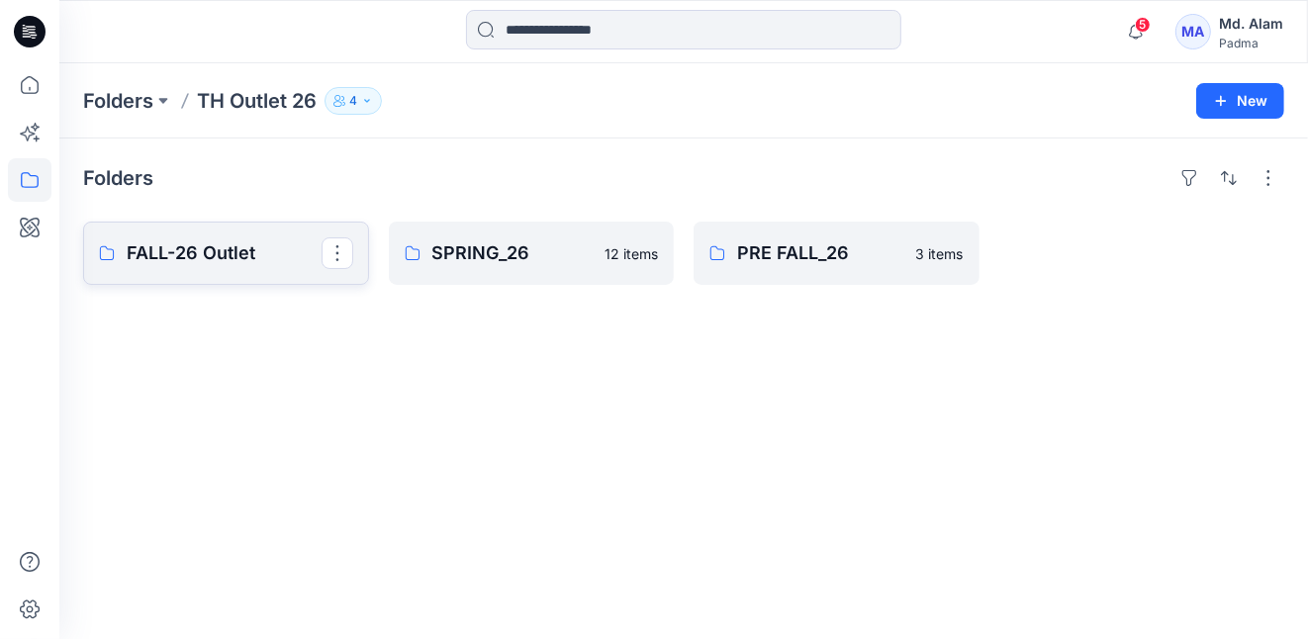
click at [196, 248] on p "FALL-26 Outlet" at bounding box center [224, 253] width 195 height 28
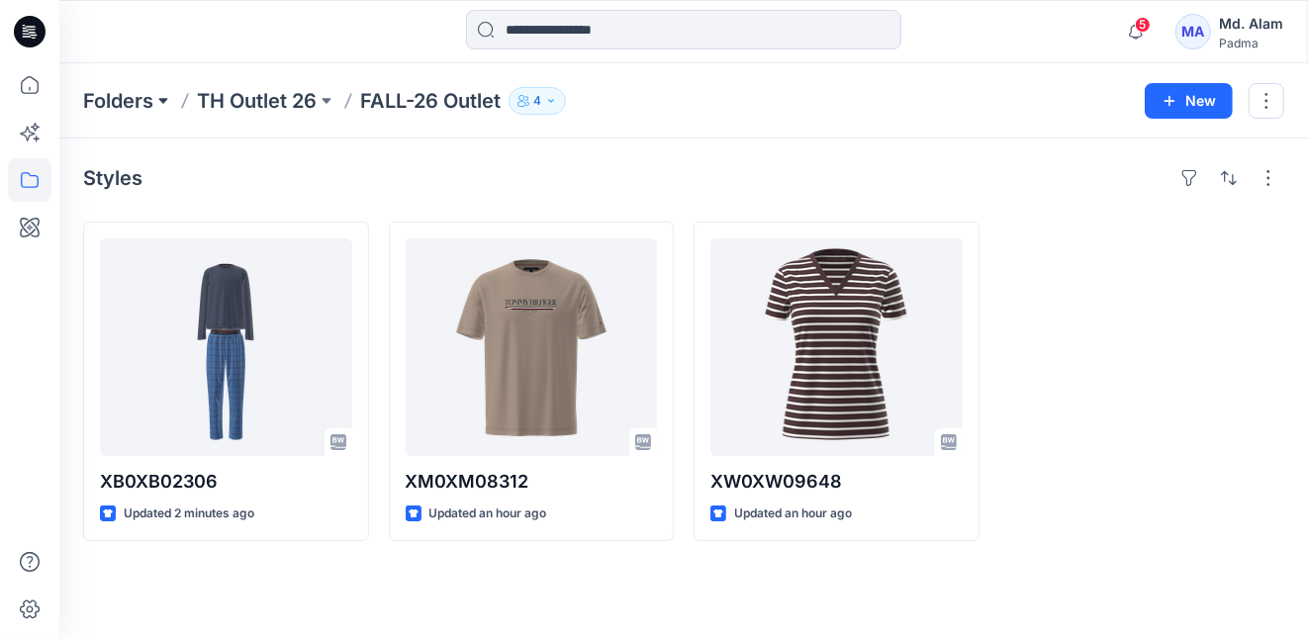
click at [161, 98] on button at bounding box center [163, 101] width 20 height 28
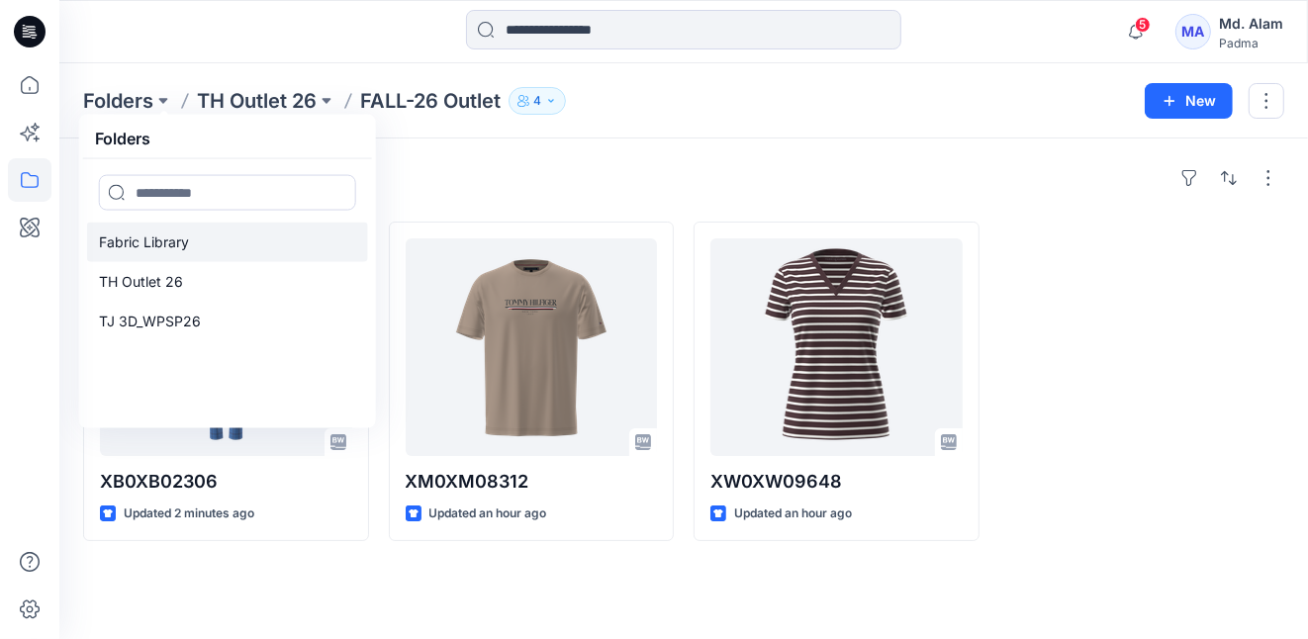
click at [159, 244] on p "Fabric Library" at bounding box center [144, 242] width 90 height 24
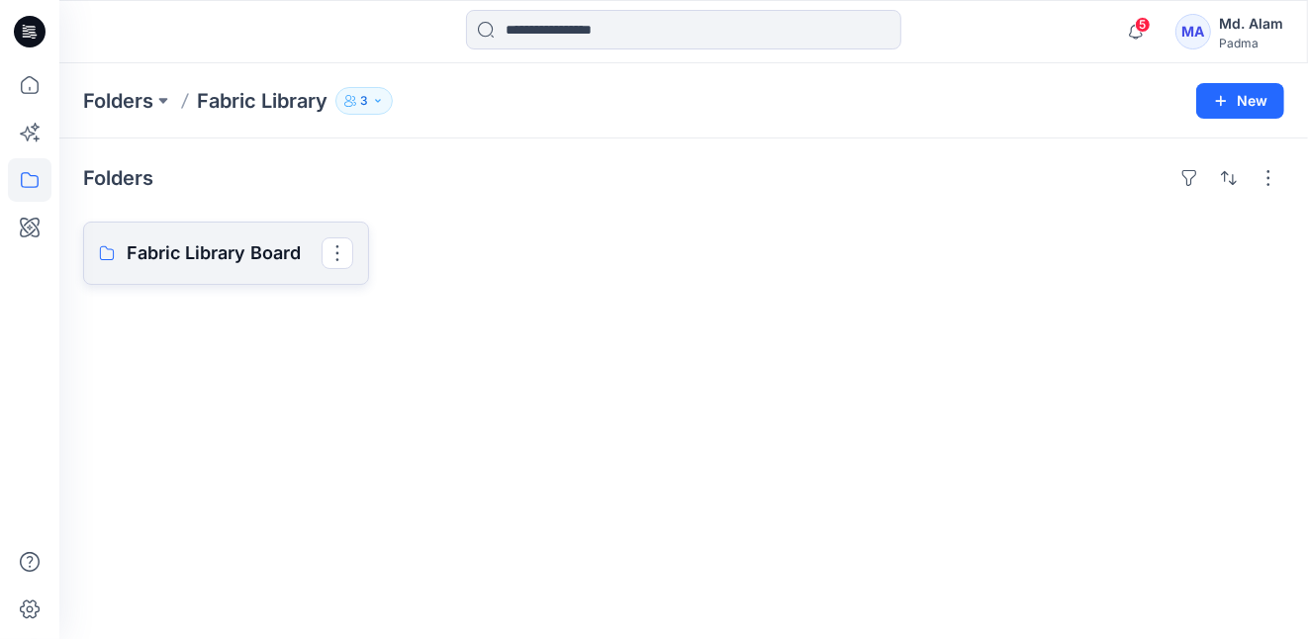
click at [261, 253] on p "Fabric Library Board" at bounding box center [224, 253] width 195 height 28
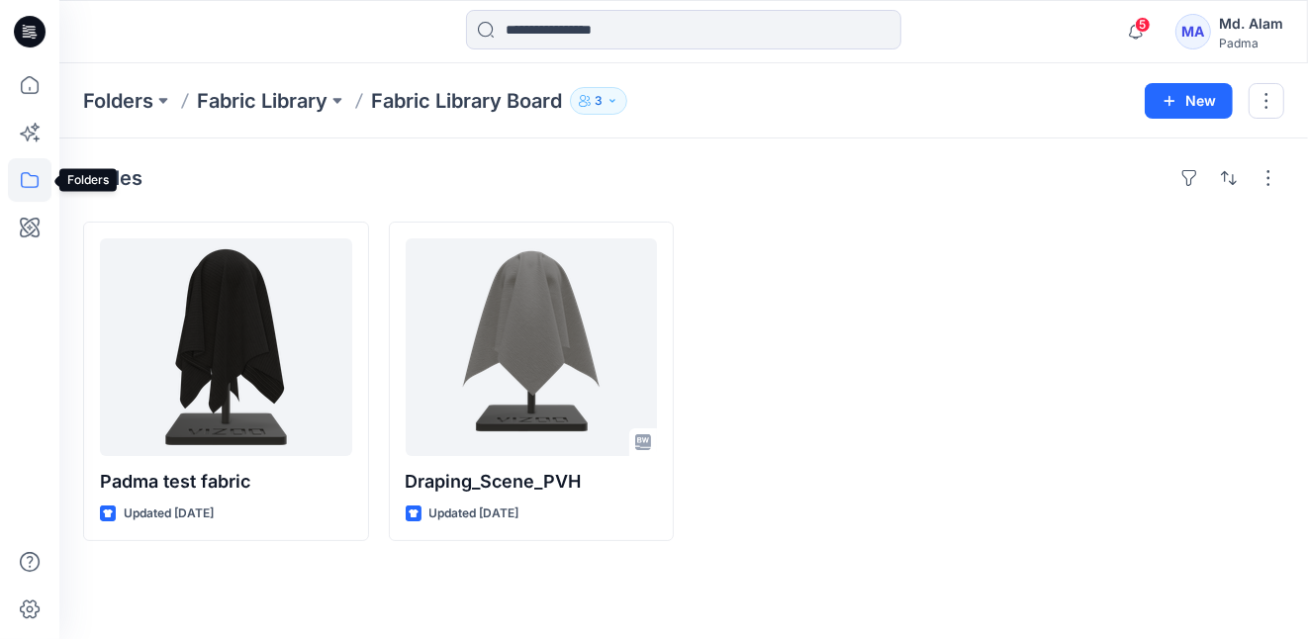
click at [35, 178] on icon at bounding box center [30, 180] width 44 height 44
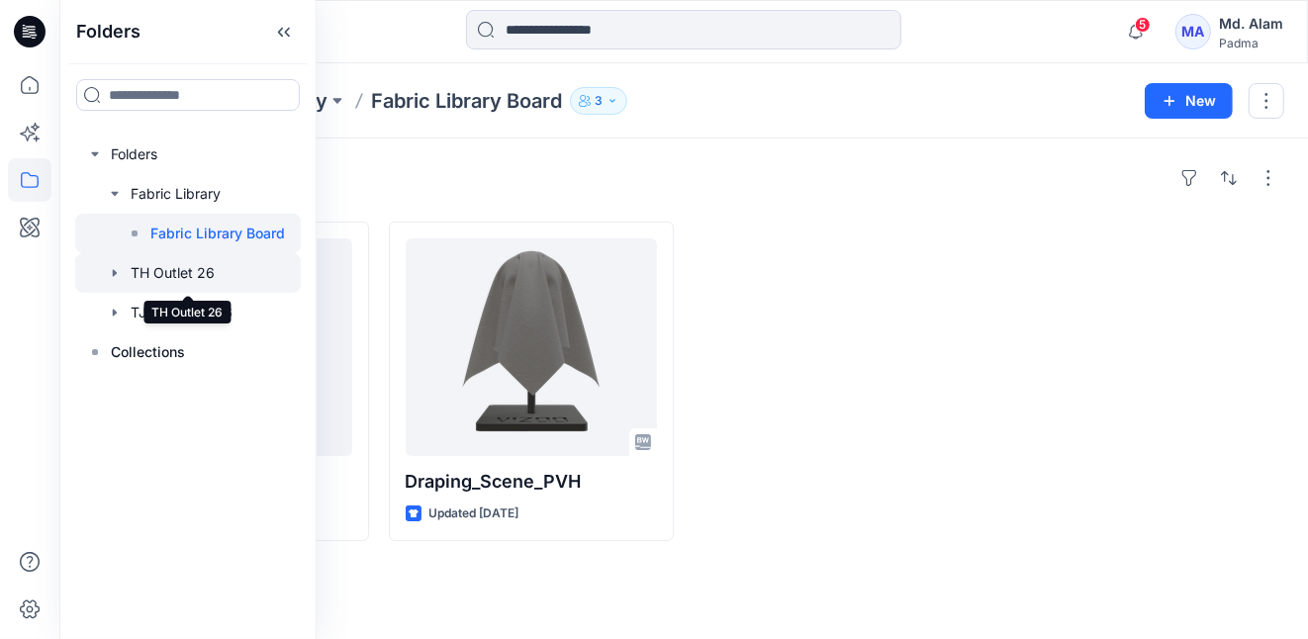
click at [181, 271] on div at bounding box center [188, 273] width 226 height 40
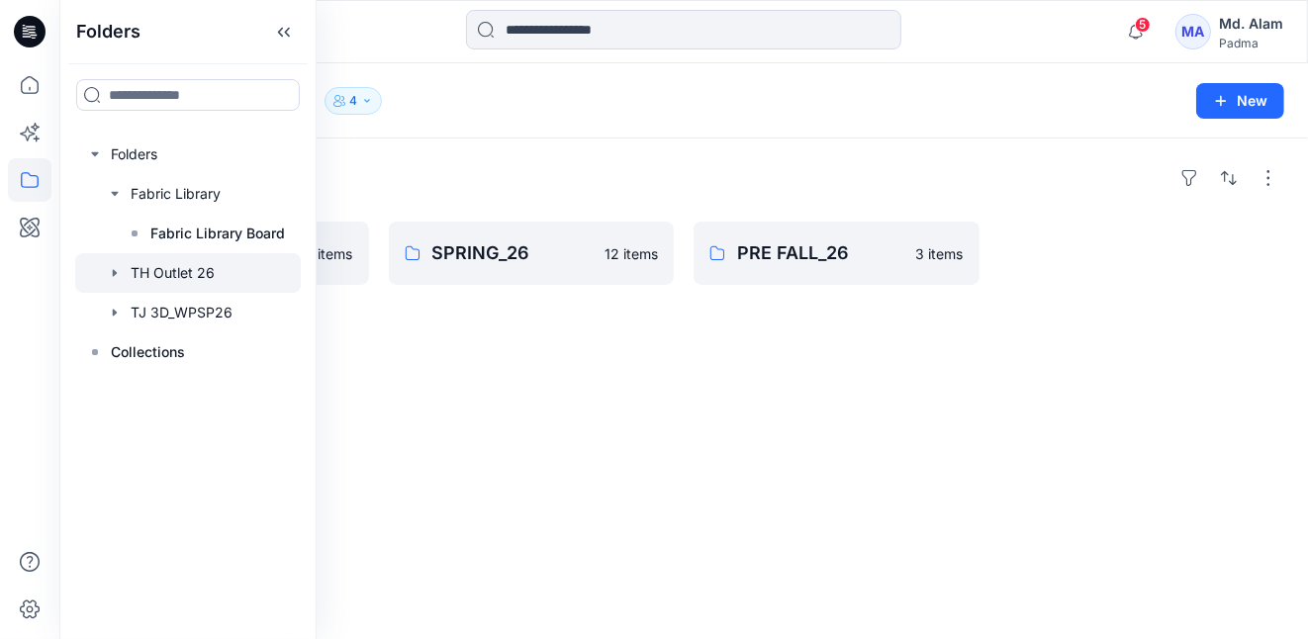
click at [542, 329] on div "Folders FALL-26 Outlet 3 items SPRING_26 12 items PRE FALL_26 3 items" at bounding box center [683, 388] width 1248 height 501
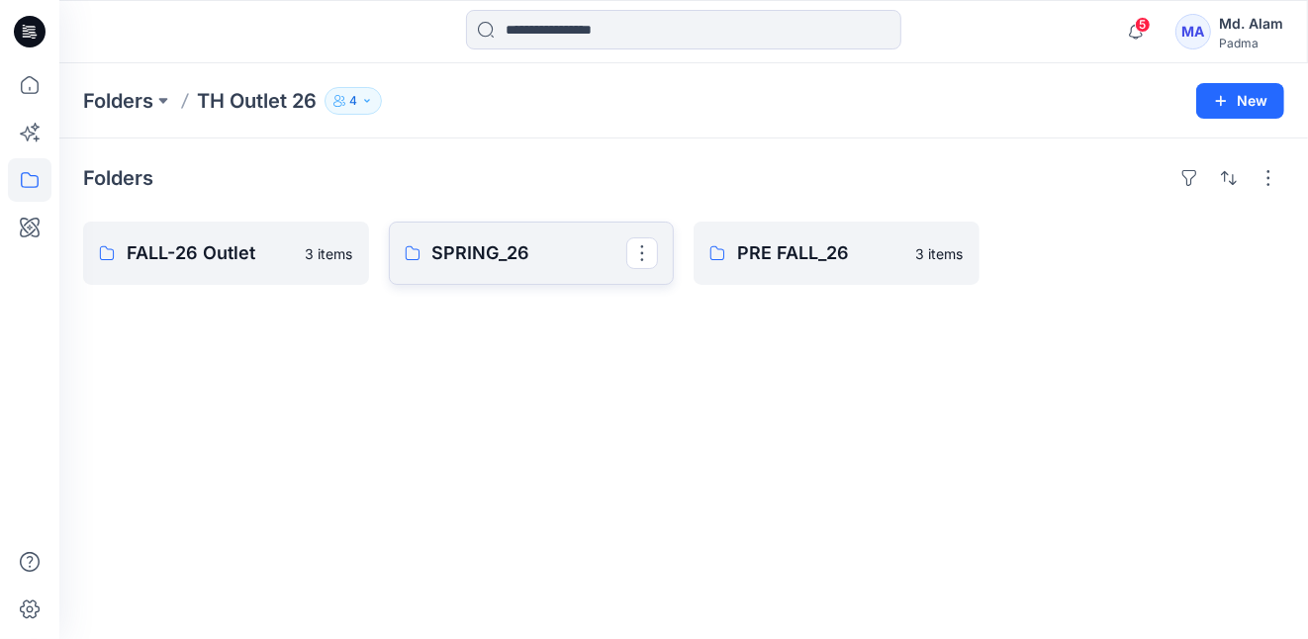
click at [484, 248] on p "SPRING_26" at bounding box center [529, 253] width 195 height 28
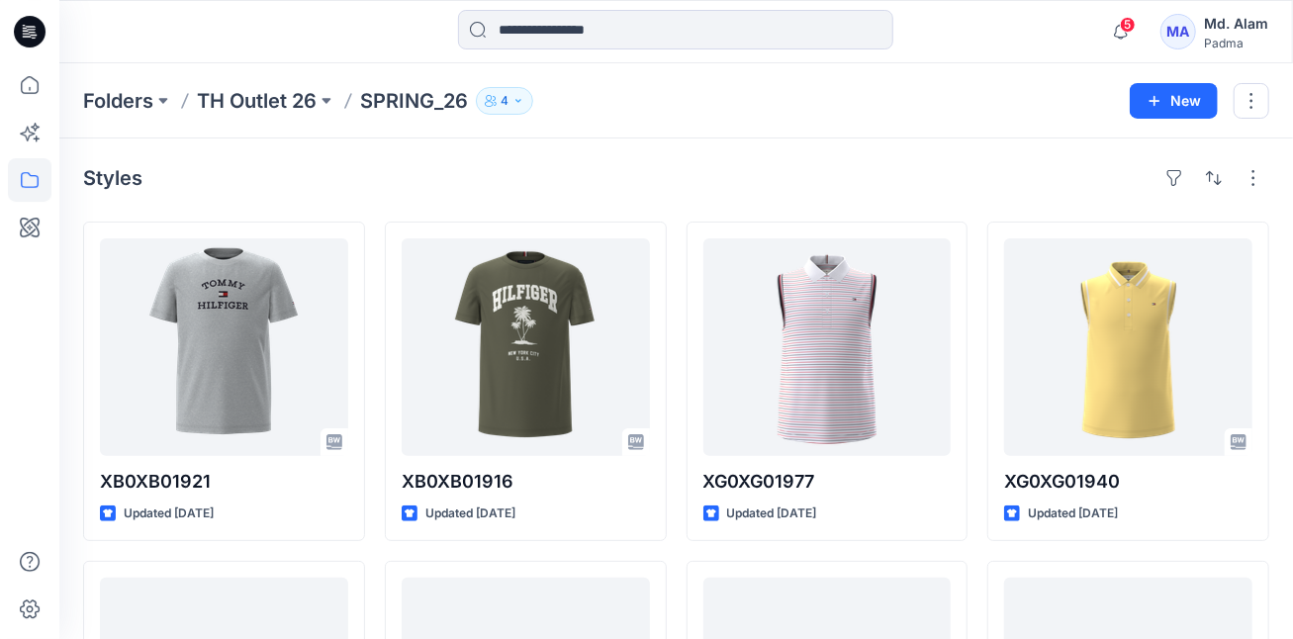
click at [400, 102] on p "SPRING_26" at bounding box center [414, 101] width 108 height 28
click at [165, 100] on button at bounding box center [163, 101] width 20 height 28
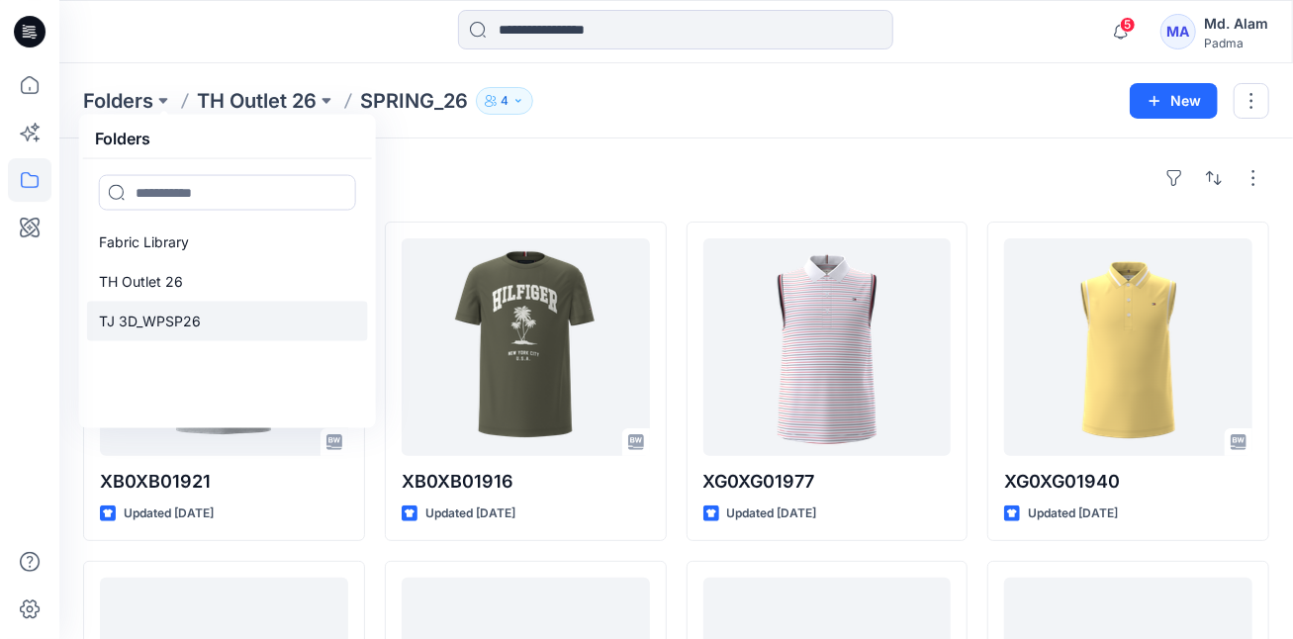
click at [164, 322] on p "TJ 3D_WPSP26" at bounding box center [150, 322] width 102 height 24
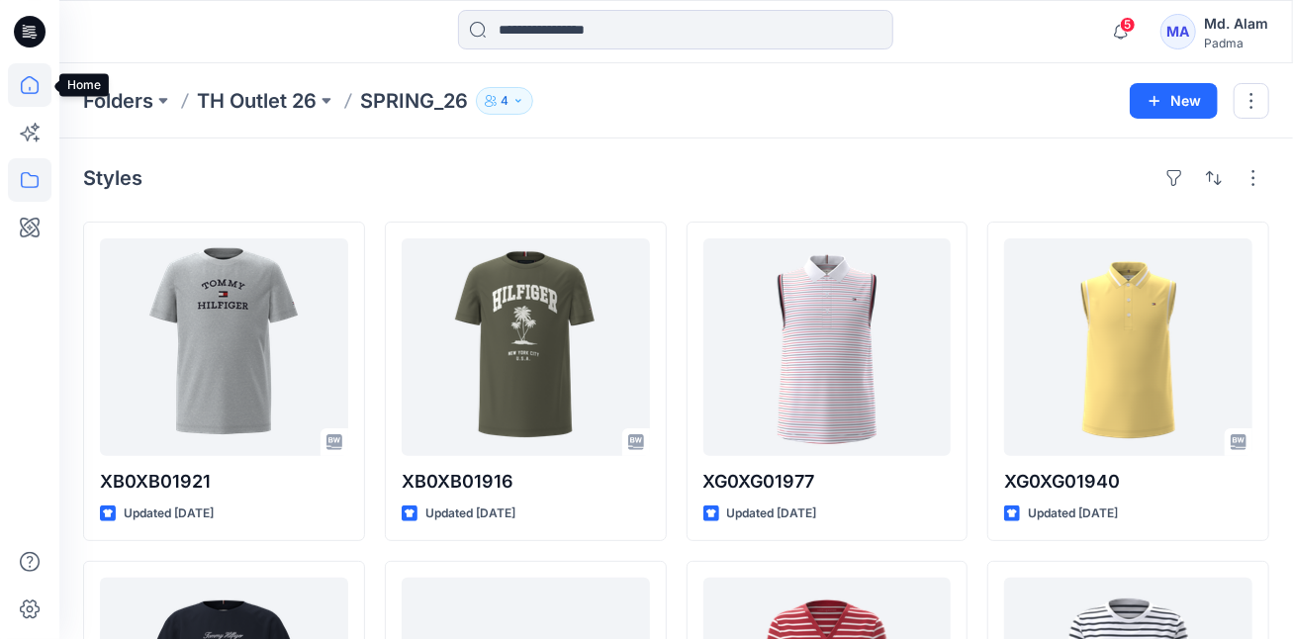
click at [26, 85] on icon at bounding box center [30, 85] width 44 height 44
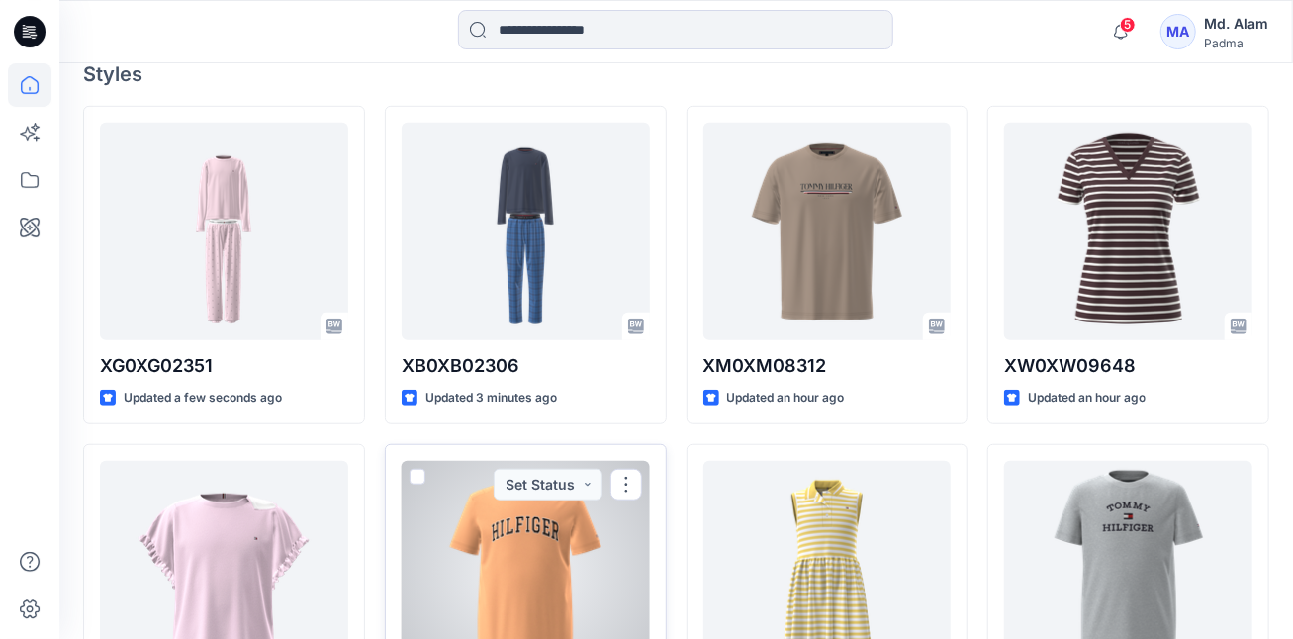
scroll to position [396, 0]
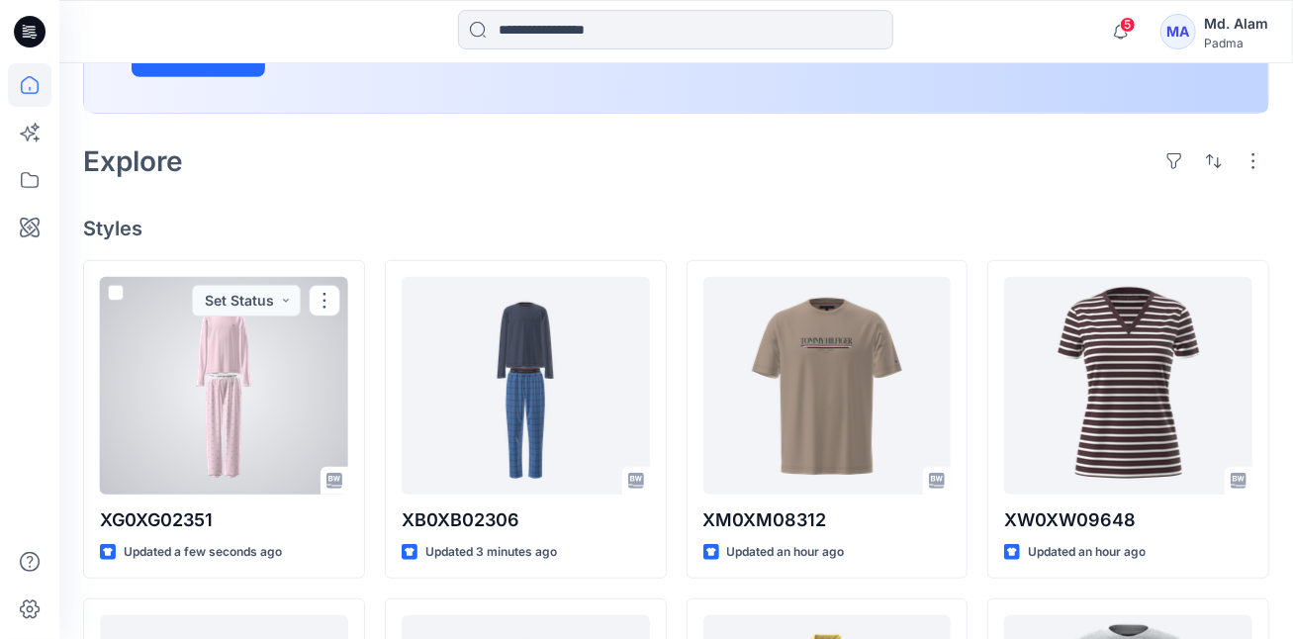
click at [274, 407] on div at bounding box center [224, 386] width 248 height 218
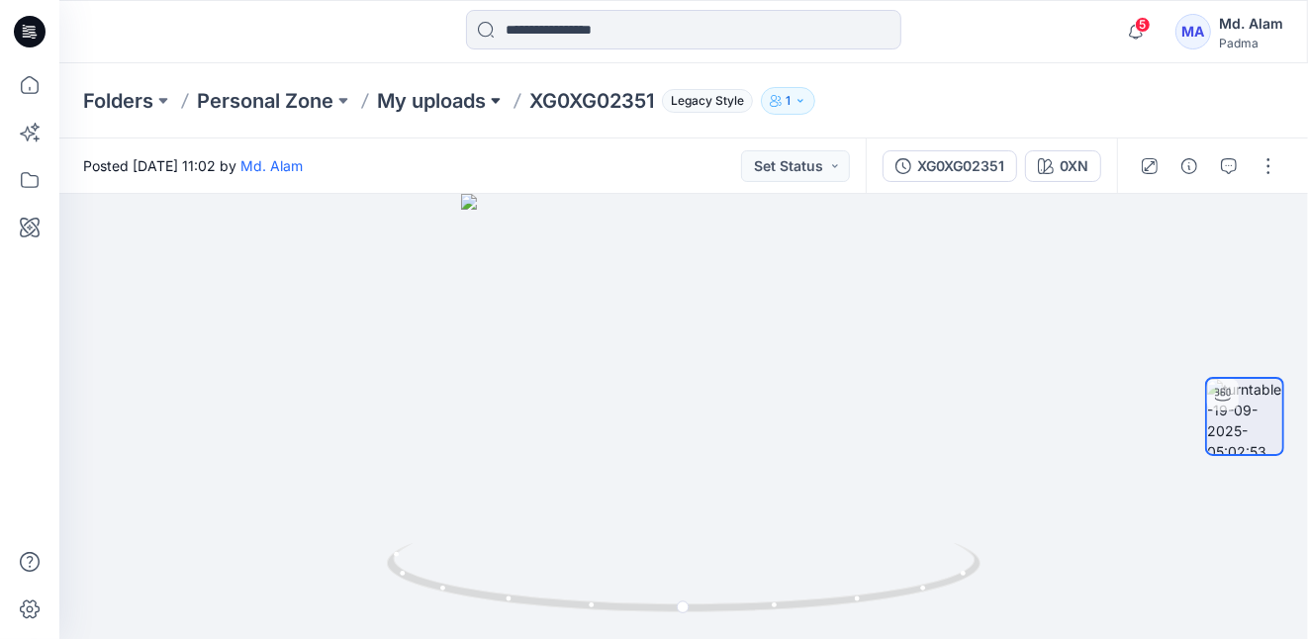
click at [502, 99] on button at bounding box center [496, 101] width 20 height 28
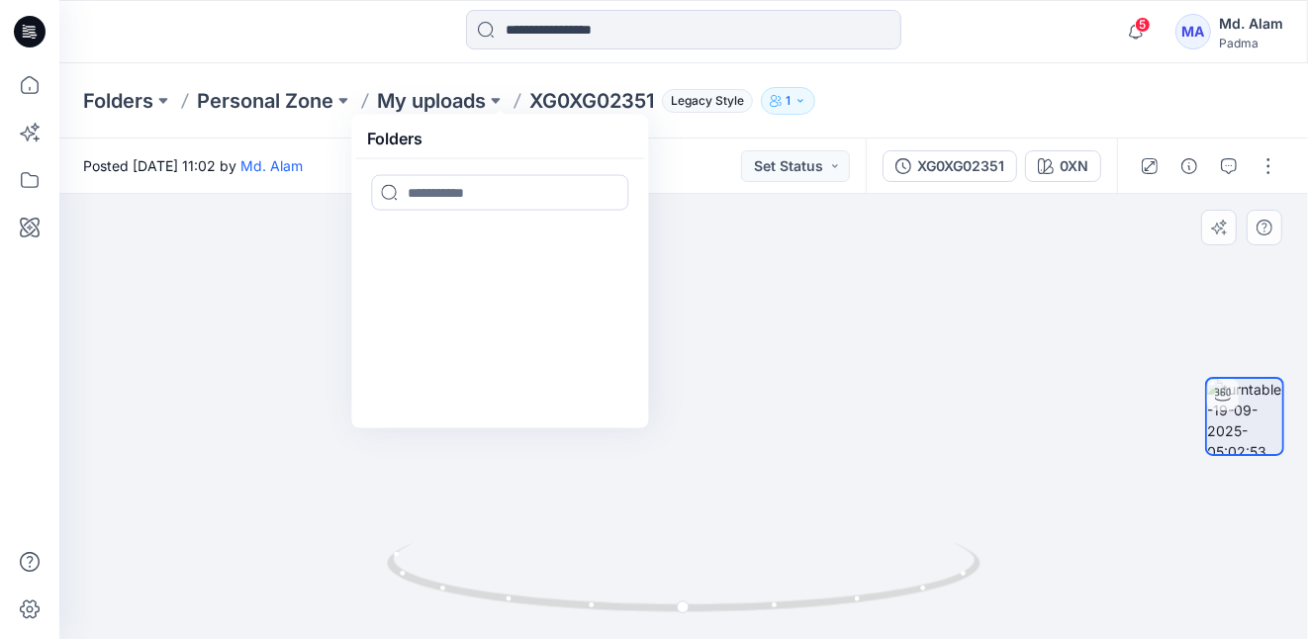
click at [281, 297] on div at bounding box center [683, 416] width 1248 height 445
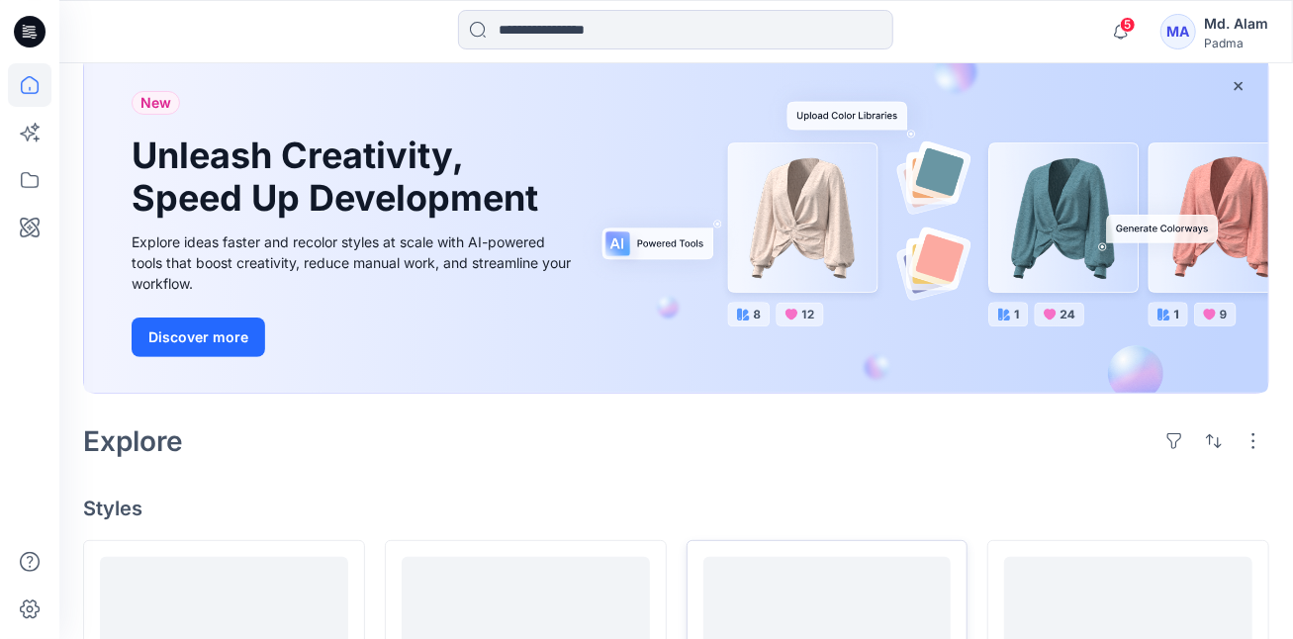
scroll to position [413, 0]
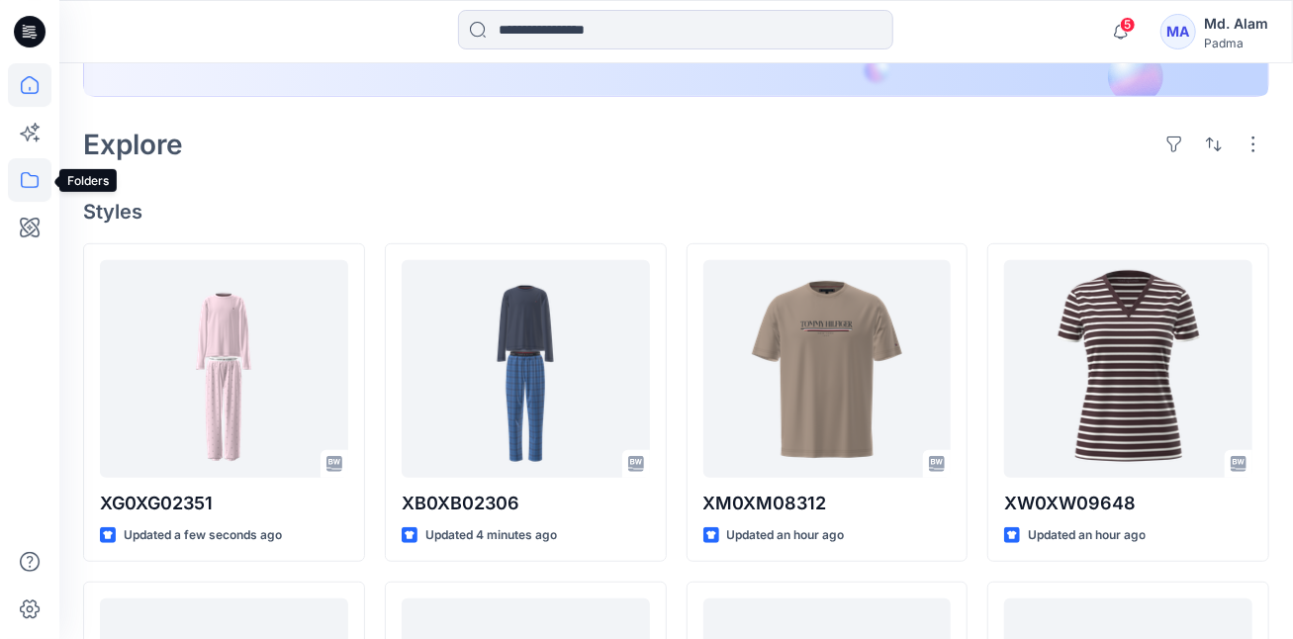
click at [25, 184] on icon at bounding box center [30, 180] width 44 height 44
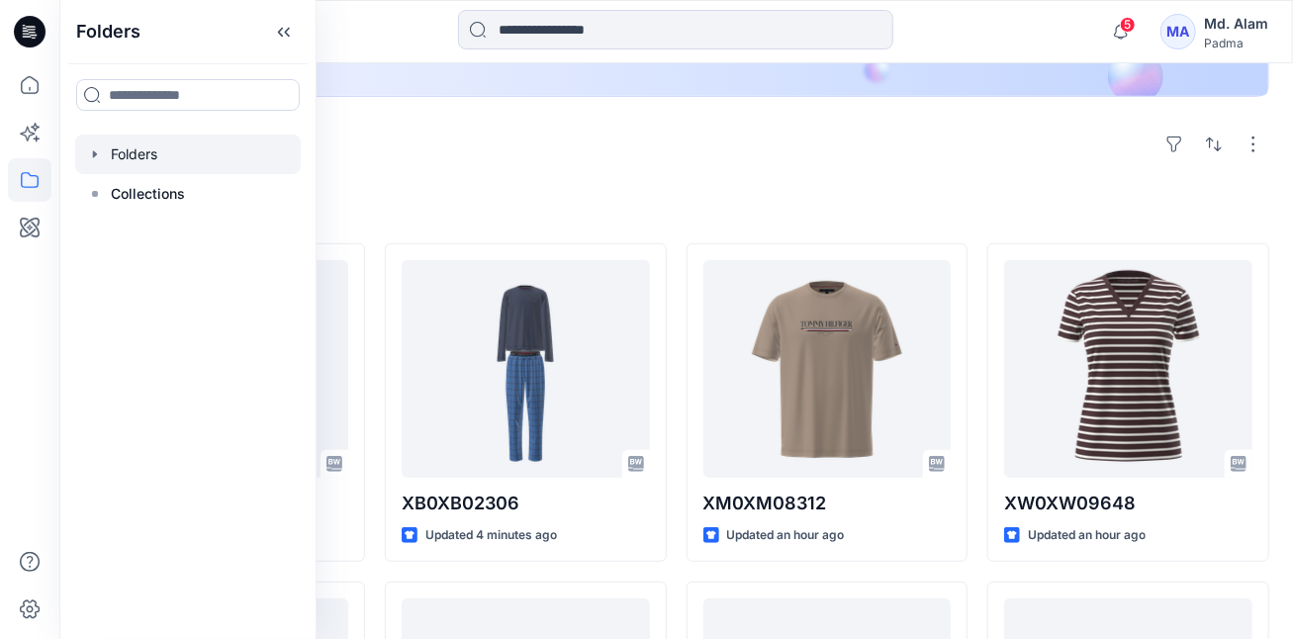
click at [127, 154] on div at bounding box center [188, 155] width 226 height 40
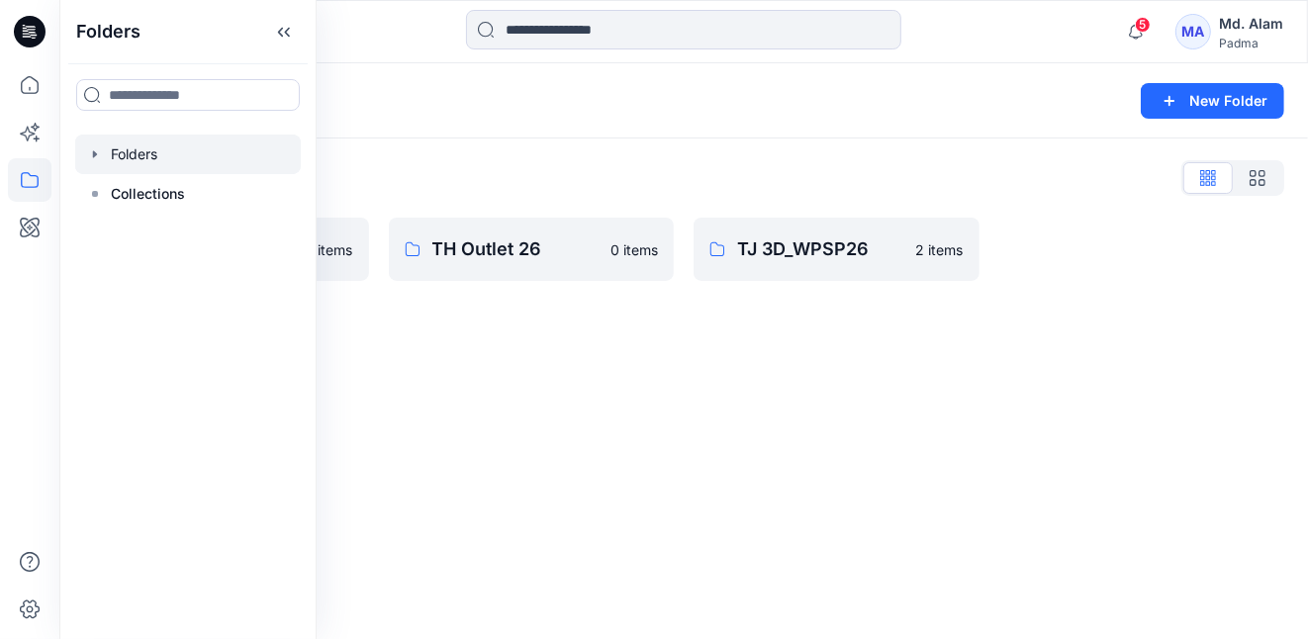
click at [529, 367] on div "Folders New Folder Folders List Fabric Library 0 items TH Outlet 26 0 items TJ …" at bounding box center [683, 351] width 1248 height 576
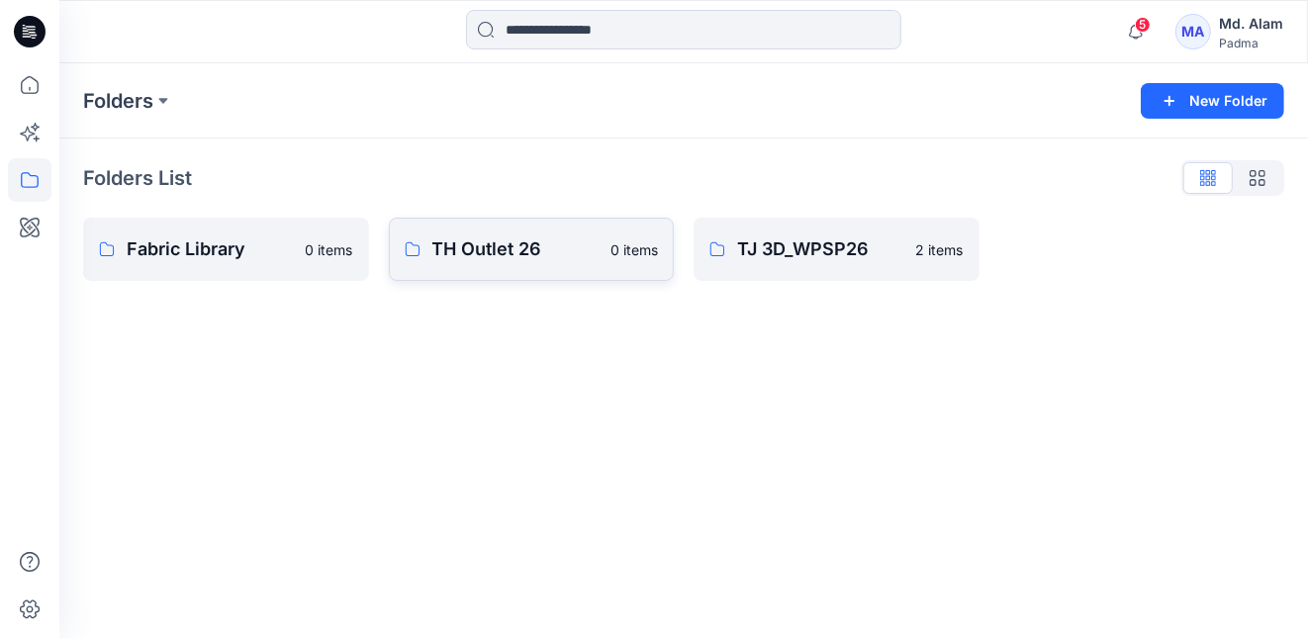
click at [500, 247] on p "TH Outlet 26" at bounding box center [515, 249] width 167 height 28
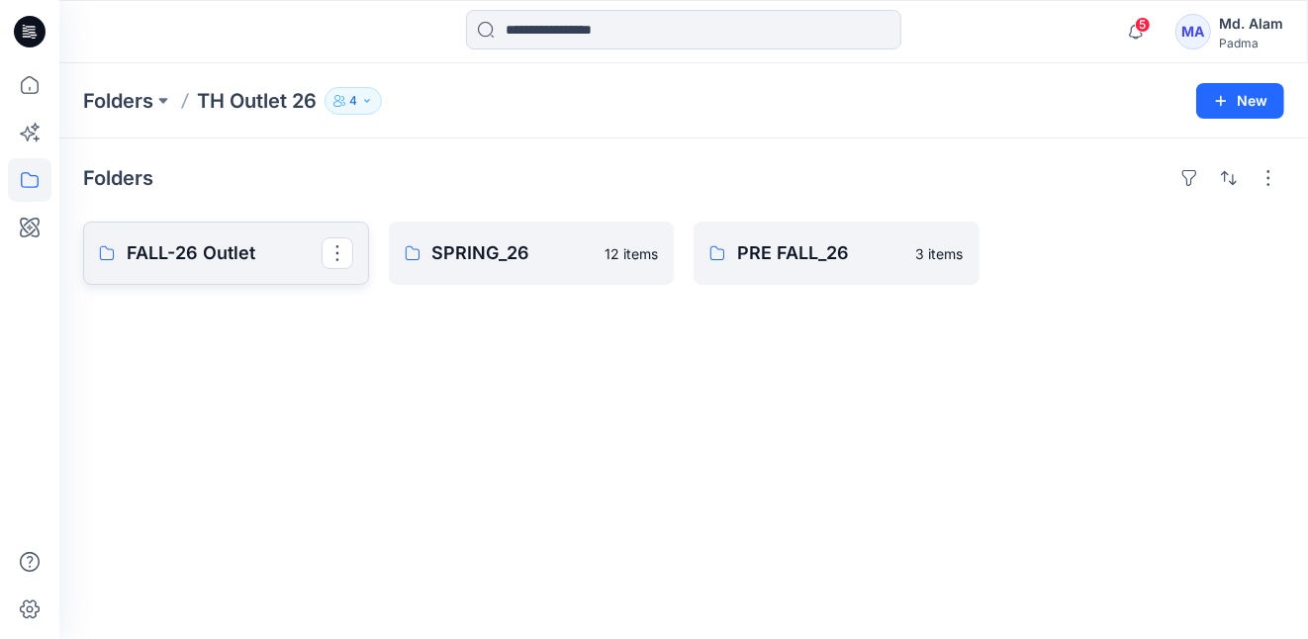
click at [197, 247] on p "FALL-26 Outlet" at bounding box center [224, 253] width 195 height 28
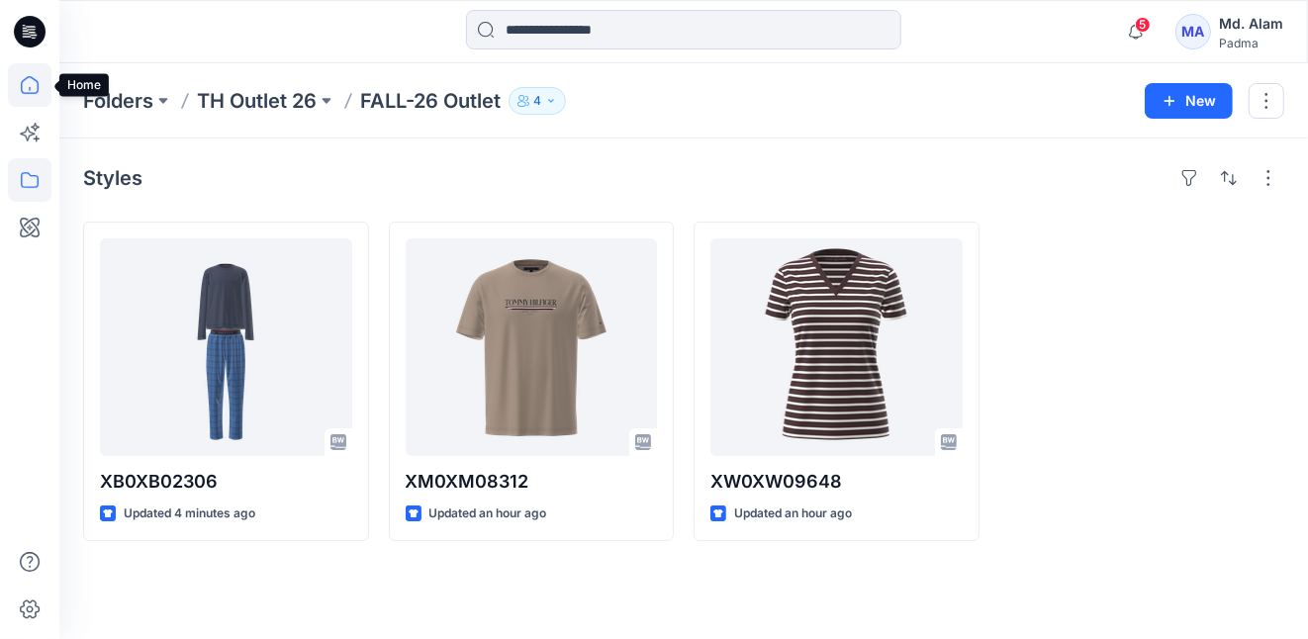
click at [34, 86] on icon at bounding box center [30, 85] width 44 height 44
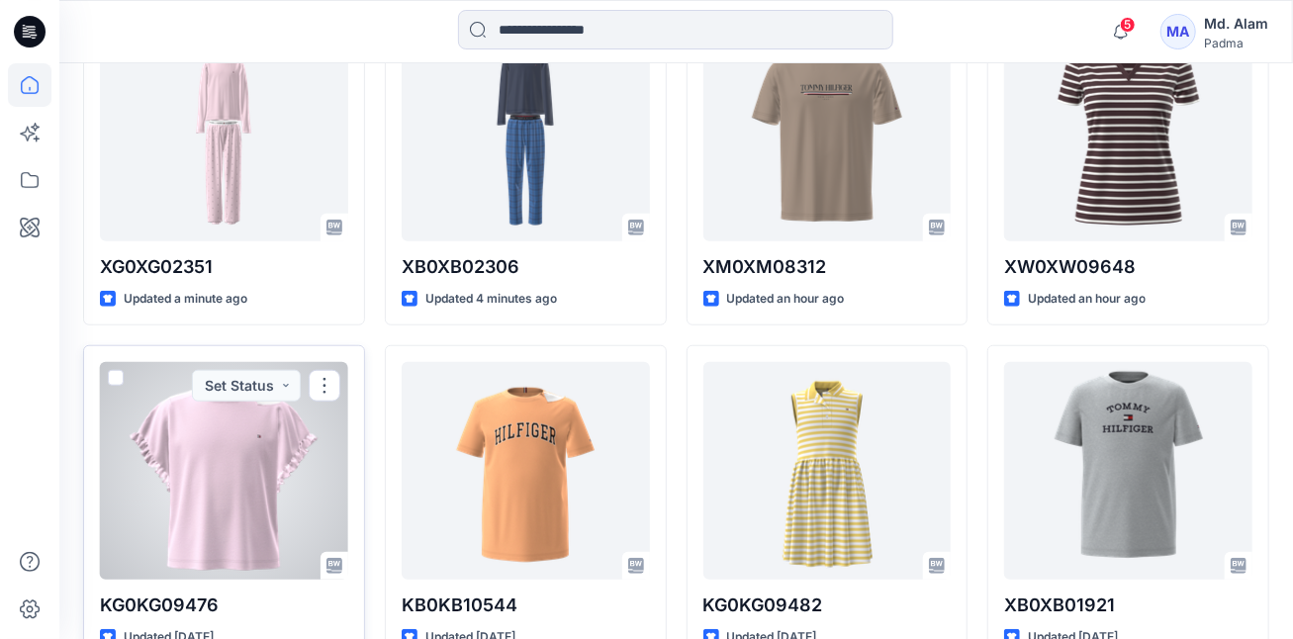
scroll to position [495, 0]
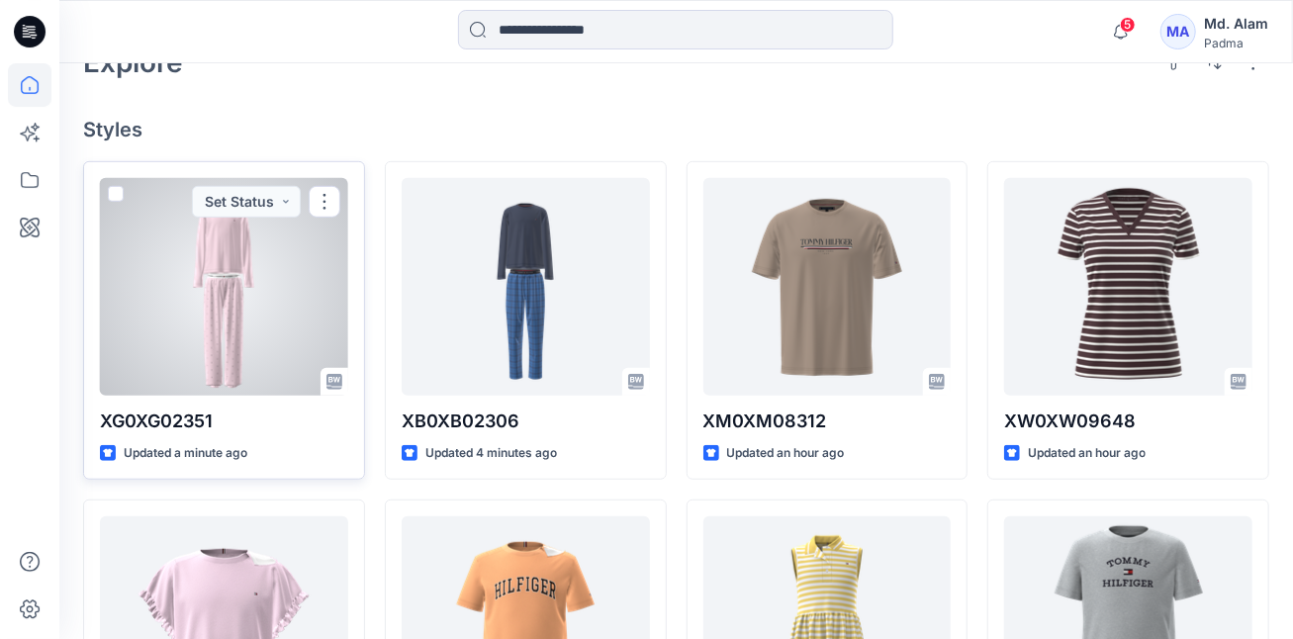
click at [287, 271] on div at bounding box center [224, 287] width 248 height 218
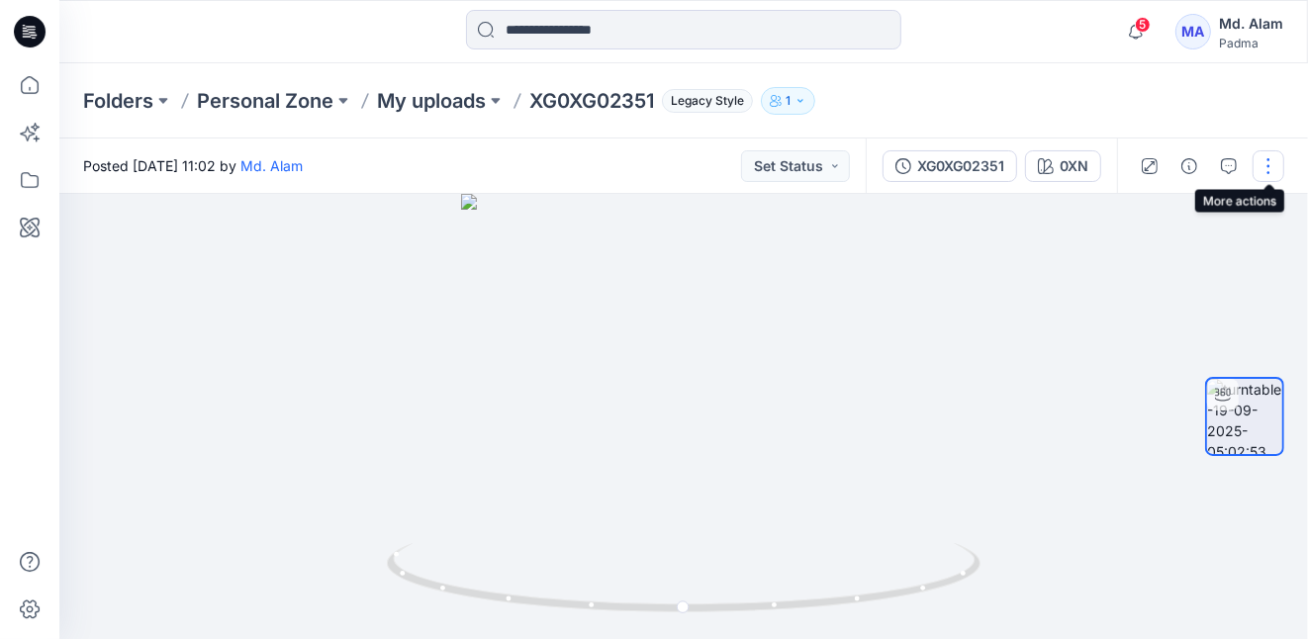
click at [1270, 166] on button "button" at bounding box center [1268, 166] width 32 height 32
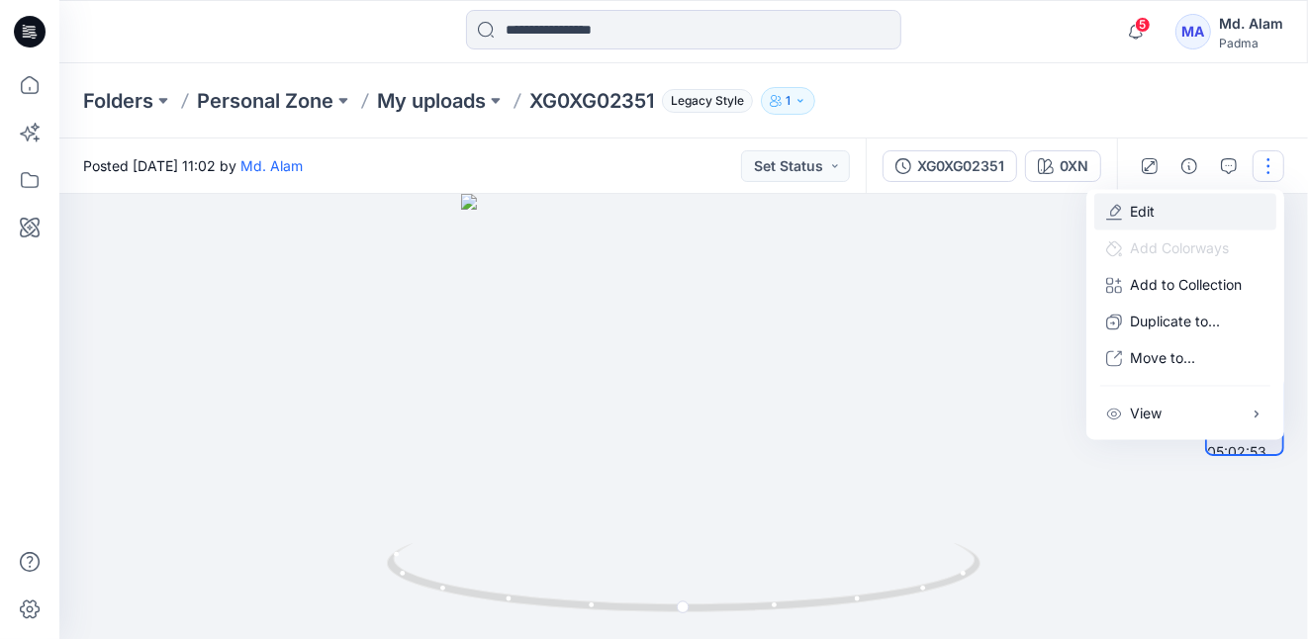
click at [1142, 209] on p "Edit" at bounding box center [1142, 212] width 25 height 21
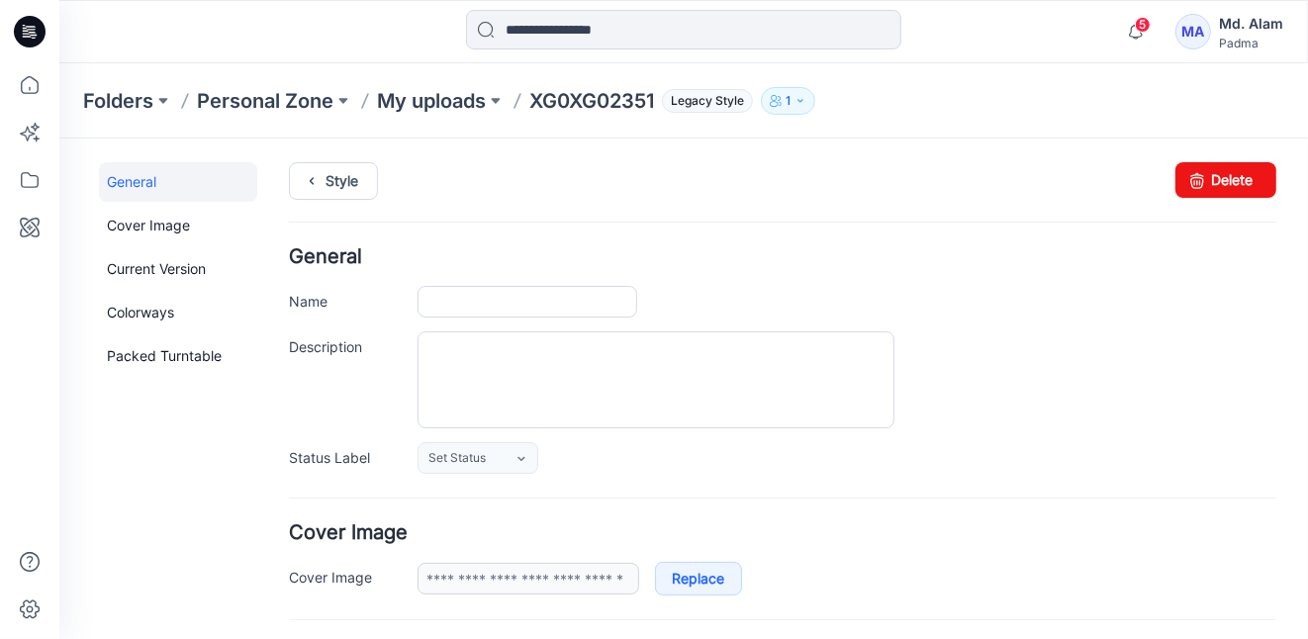
type input "**********"
type input "***"
type input "**********"
drag, startPoint x: 1210, startPoint y: 178, endPoint x: 804, endPoint y: 224, distance: 408.1
click at [1210, 178] on link "Delete" at bounding box center [1224, 179] width 101 height 36
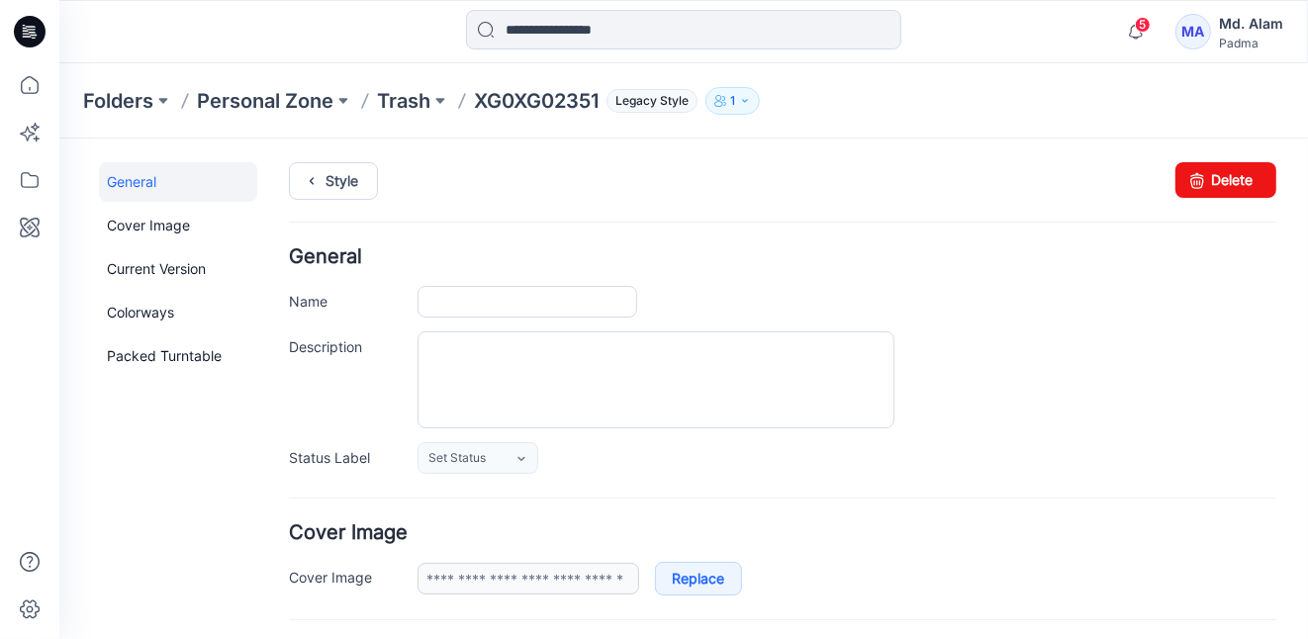
type input "**********"
type input "***"
type input "**********"
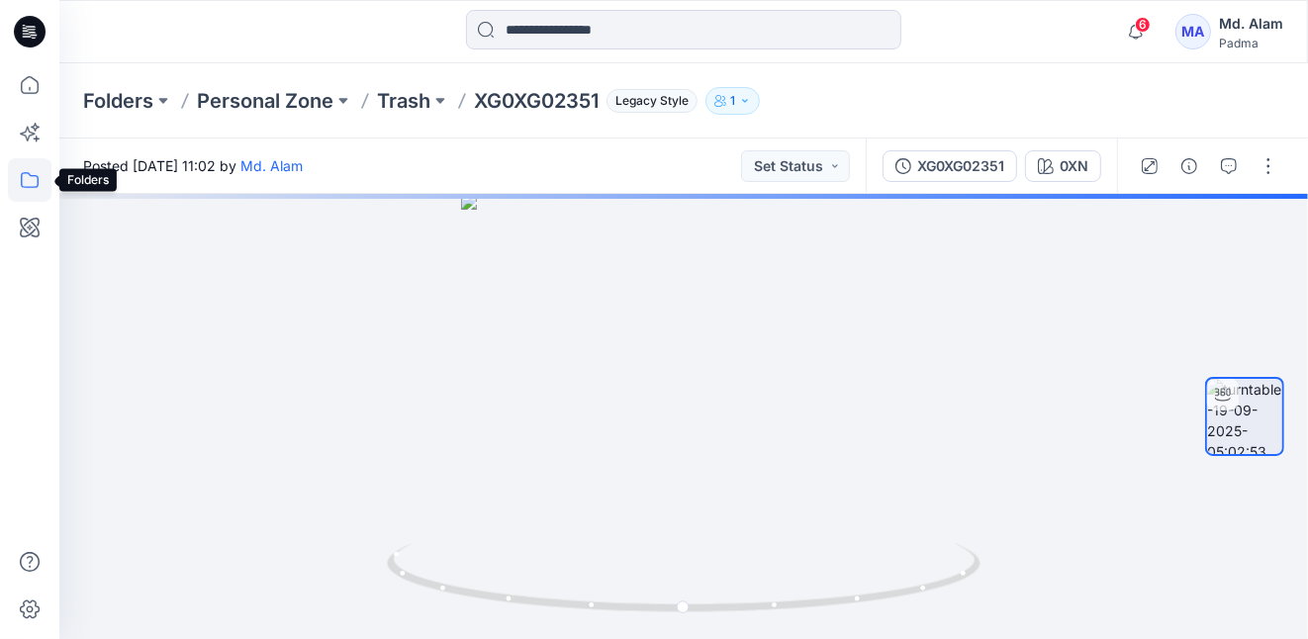
click at [26, 181] on icon at bounding box center [30, 180] width 44 height 44
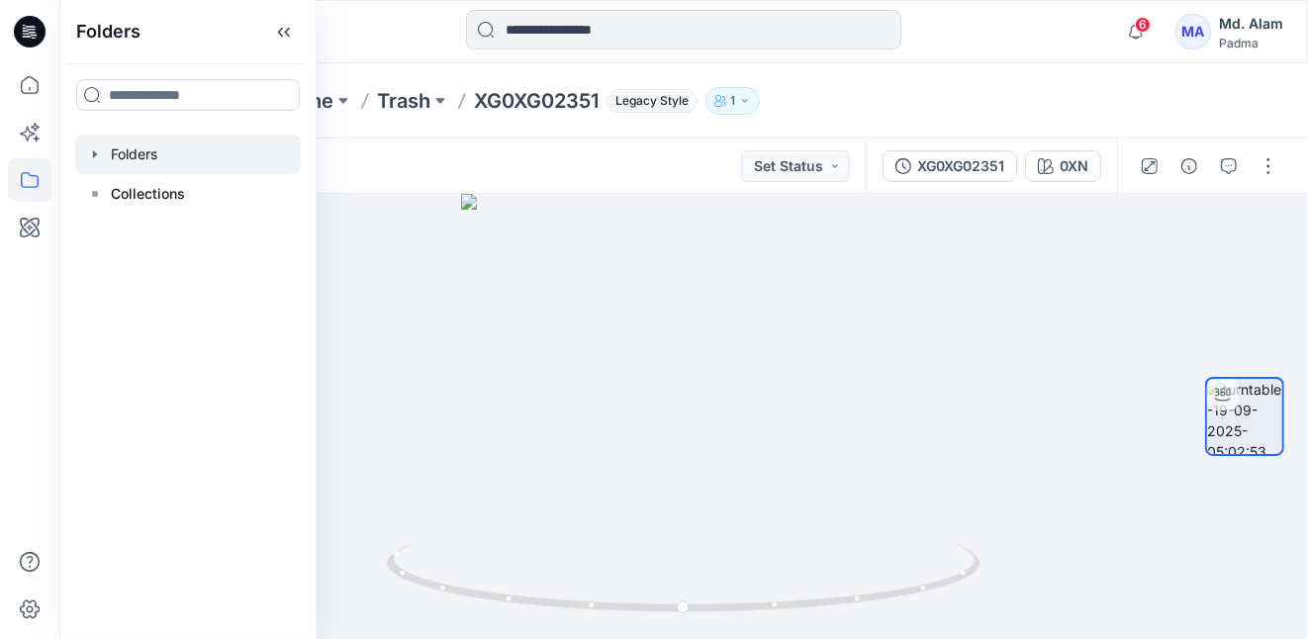
click at [91, 152] on icon "button" at bounding box center [95, 154] width 16 height 16
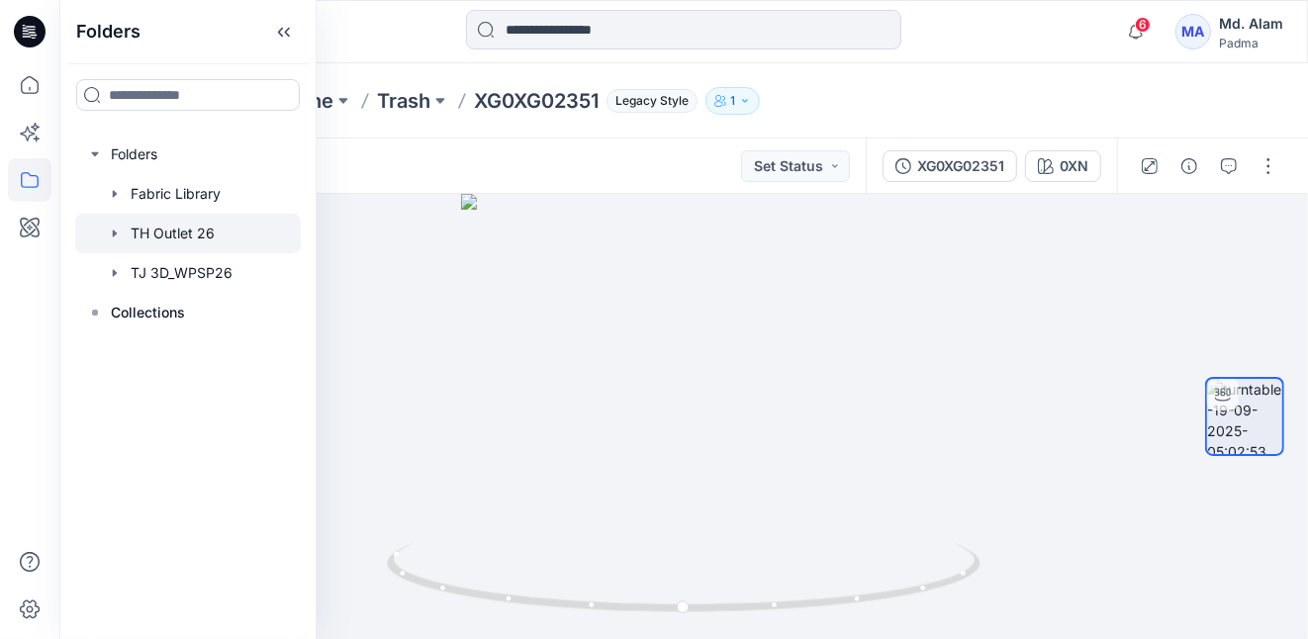
click at [173, 233] on div at bounding box center [188, 234] width 226 height 40
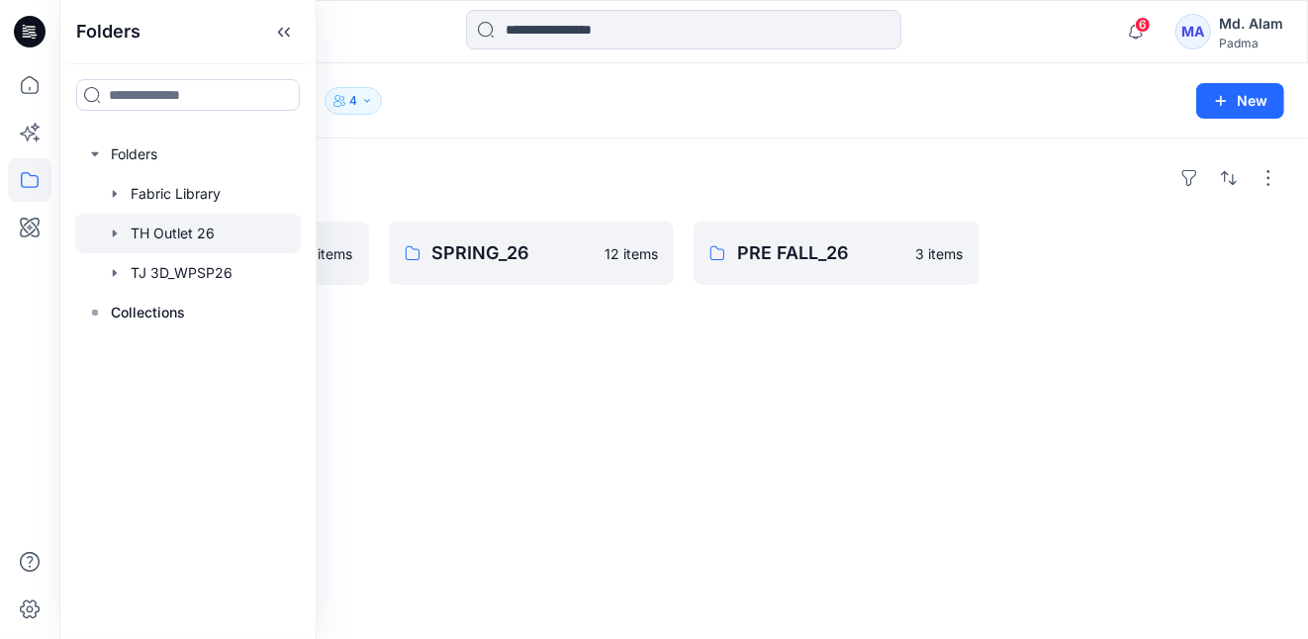
click at [432, 433] on div "Folders FALL-26 Outlet 3 items SPRING_26 12 items PRE FALL_26 3 items" at bounding box center [683, 388] width 1248 height 501
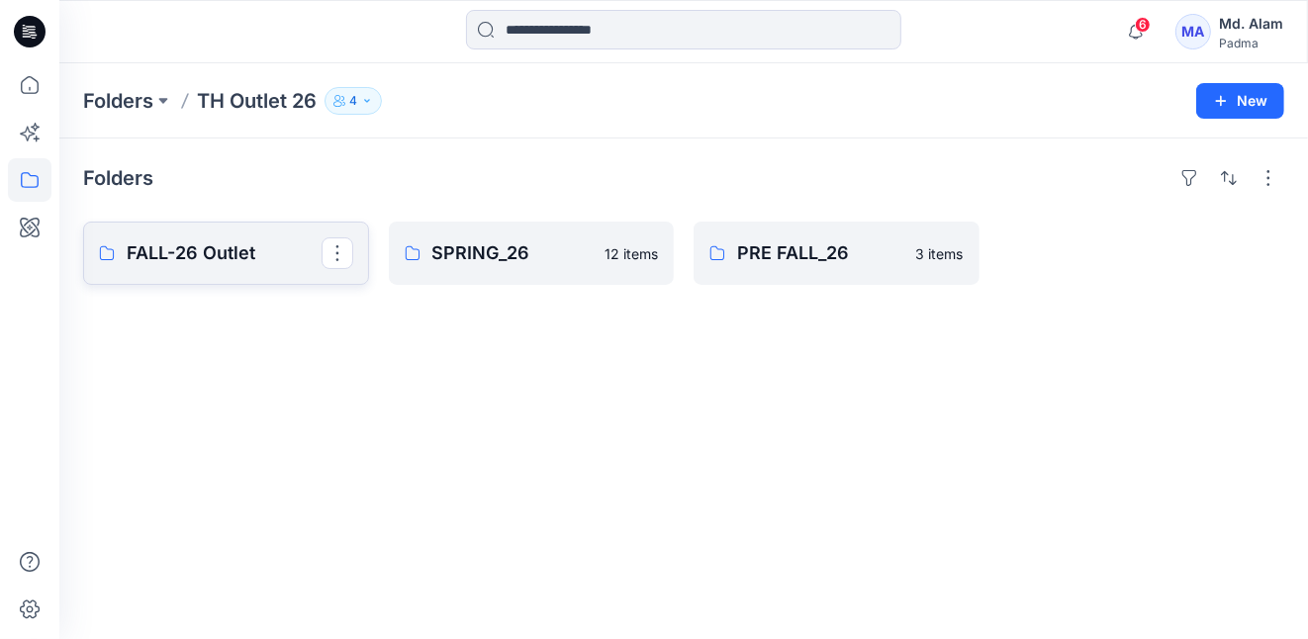
click at [209, 251] on p "FALL-26 Outlet" at bounding box center [224, 253] width 195 height 28
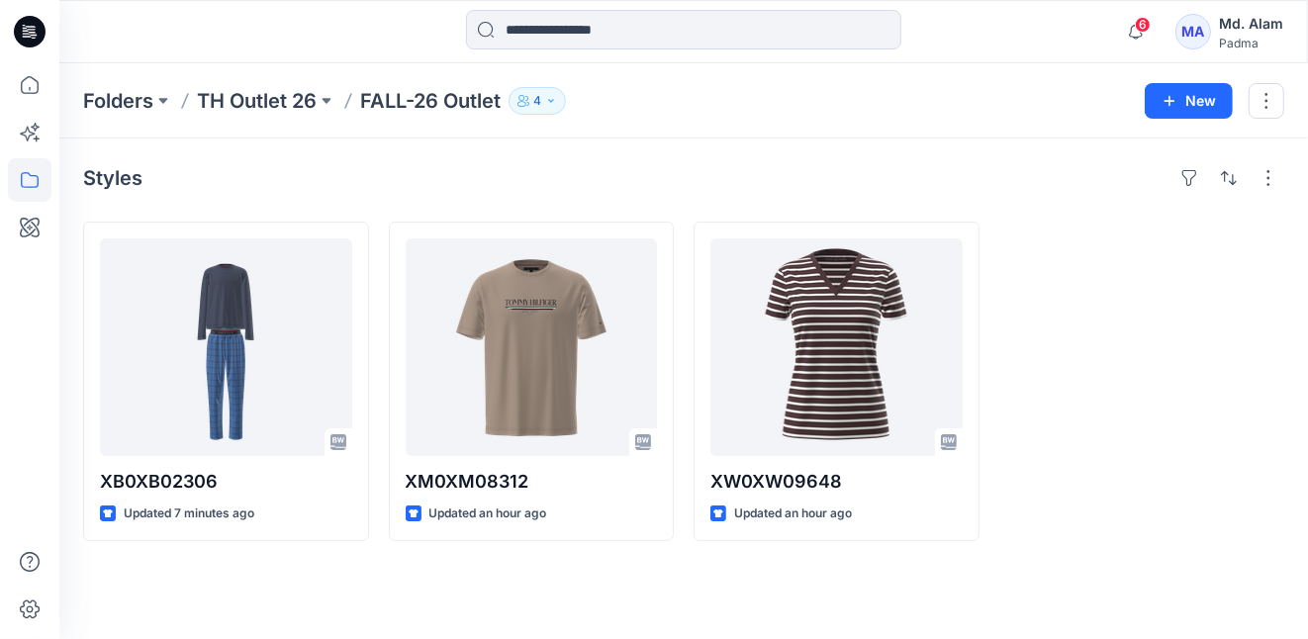
click at [419, 101] on p "FALL-26 Outlet" at bounding box center [430, 101] width 140 height 28
click at [332, 99] on button at bounding box center [327, 101] width 20 height 28
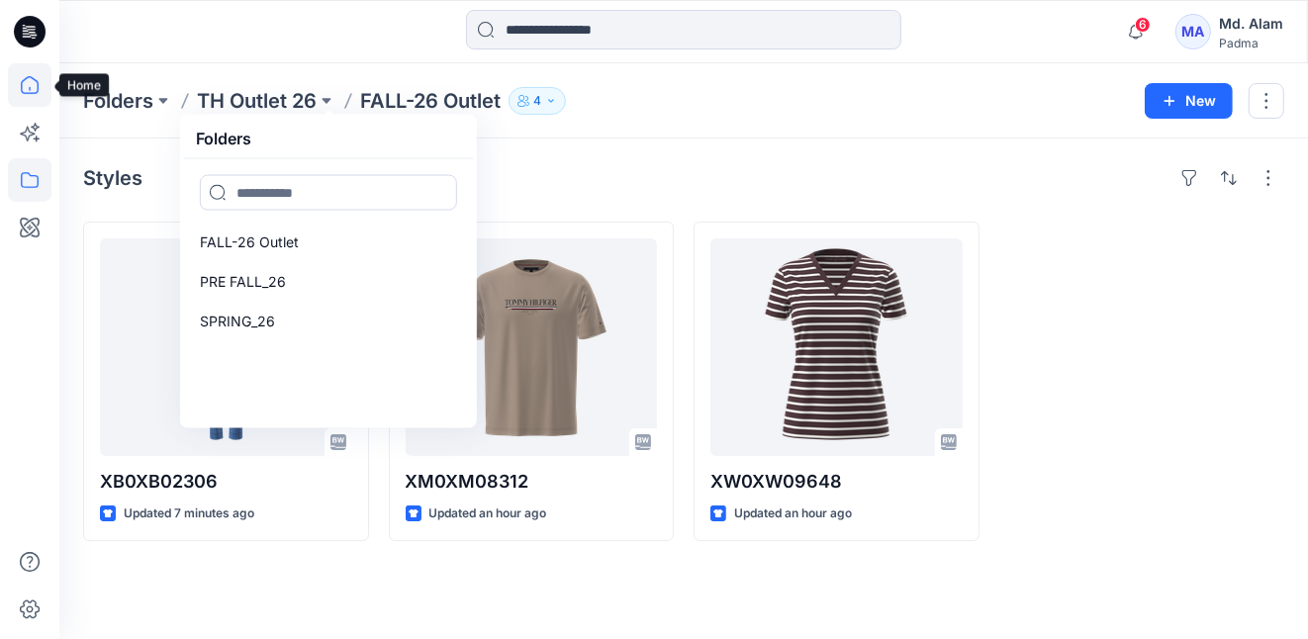
click at [26, 89] on icon at bounding box center [30, 85] width 44 height 44
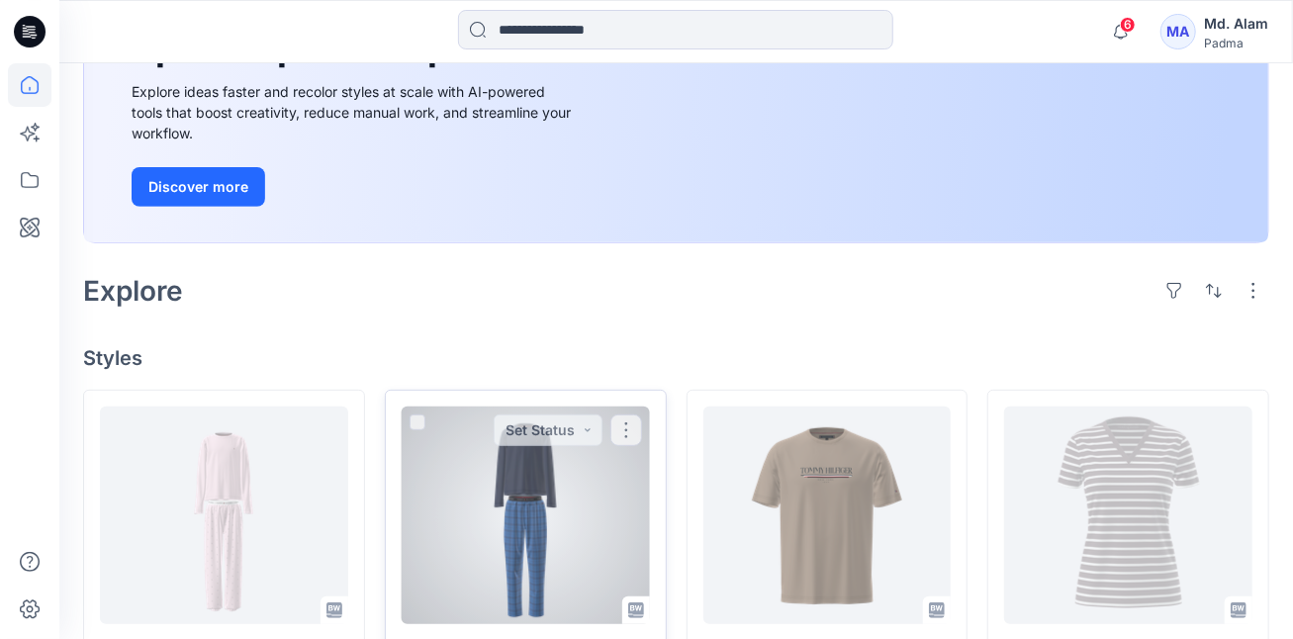
scroll to position [396, 0]
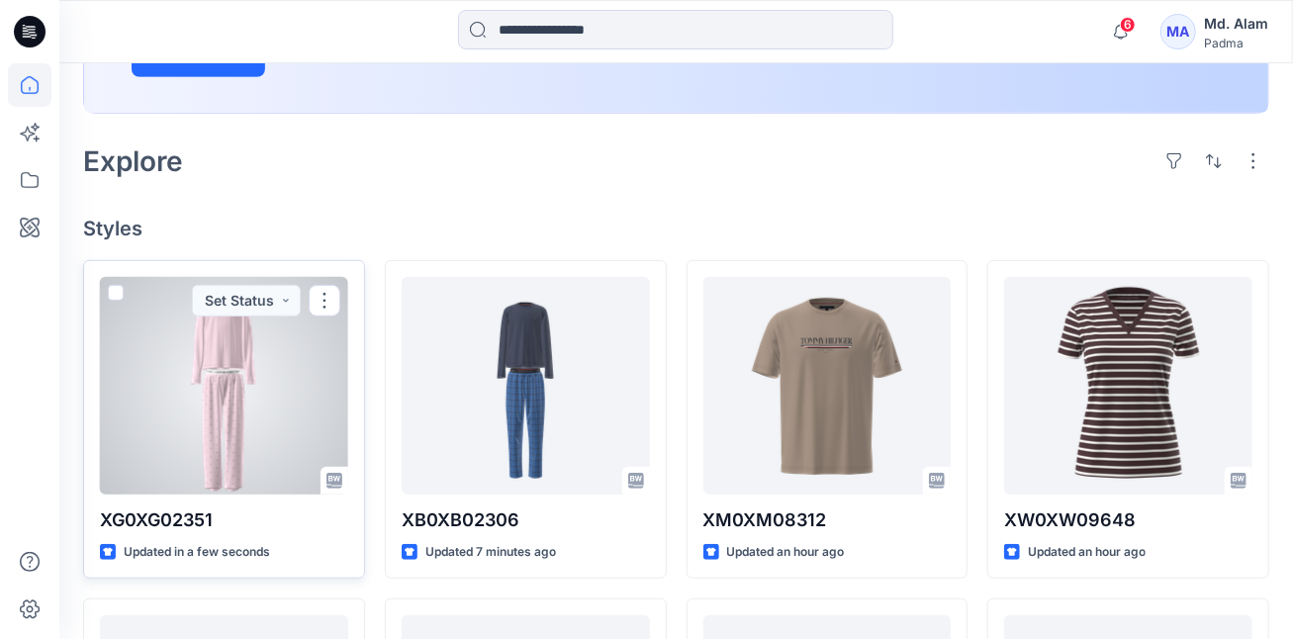
click at [262, 397] on div at bounding box center [224, 386] width 248 height 218
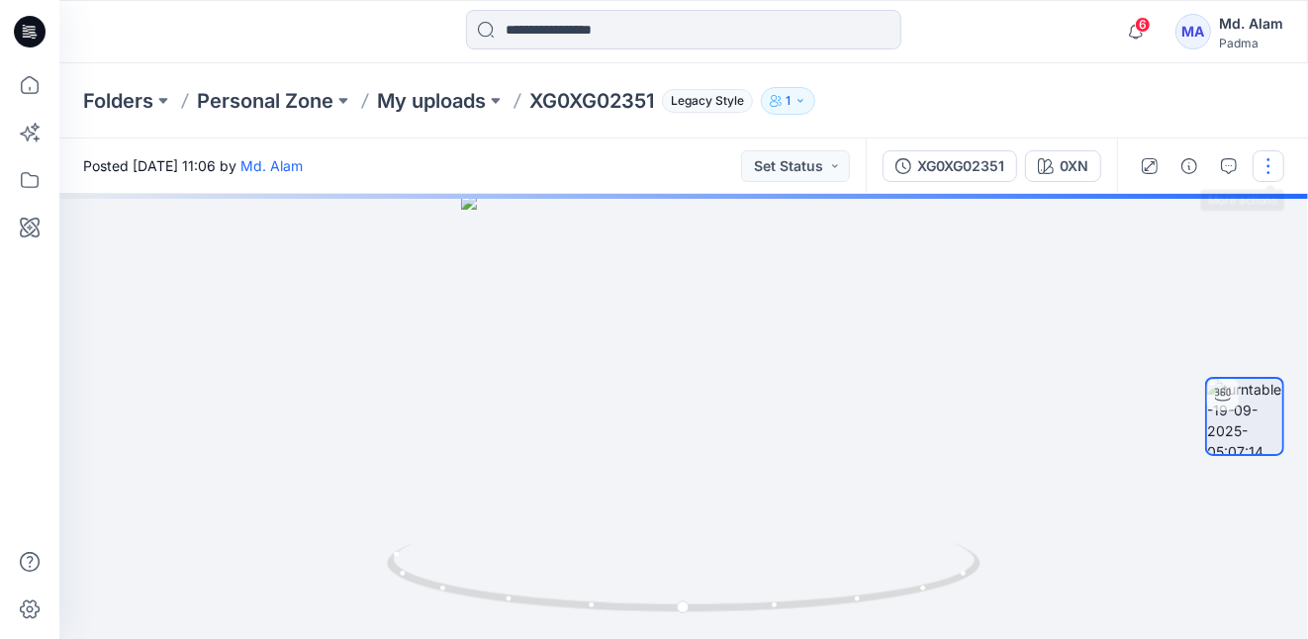
click at [1266, 170] on button "button" at bounding box center [1268, 166] width 32 height 32
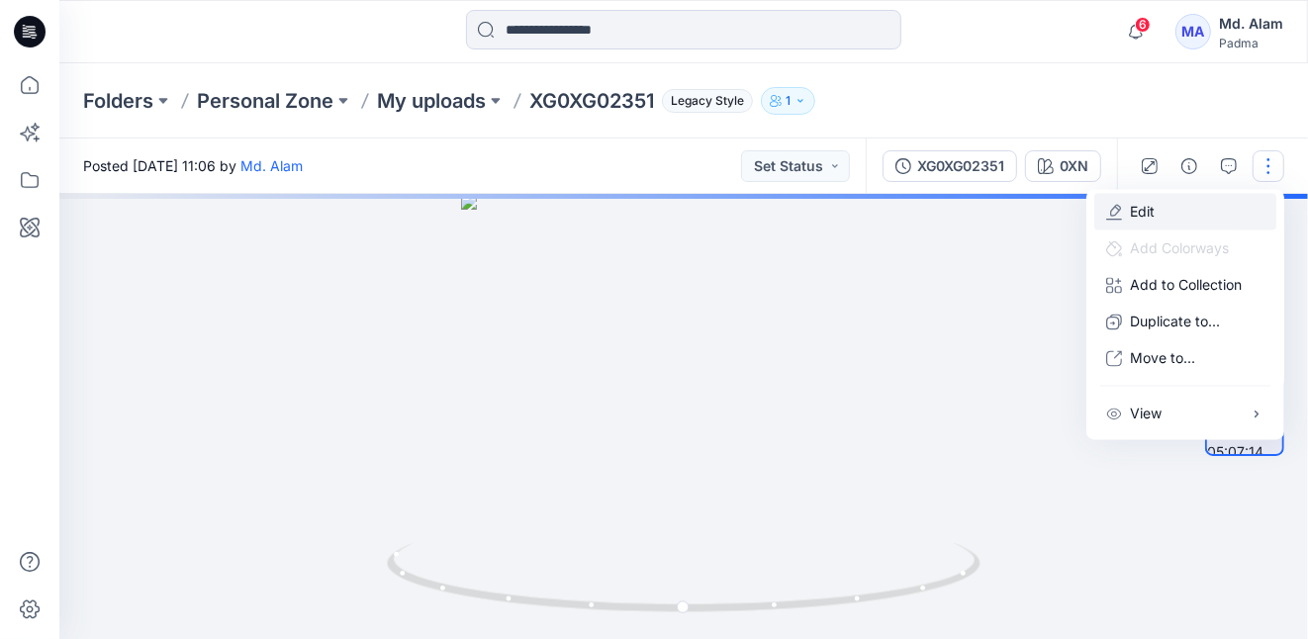
click at [1124, 210] on button "Edit" at bounding box center [1185, 212] width 182 height 37
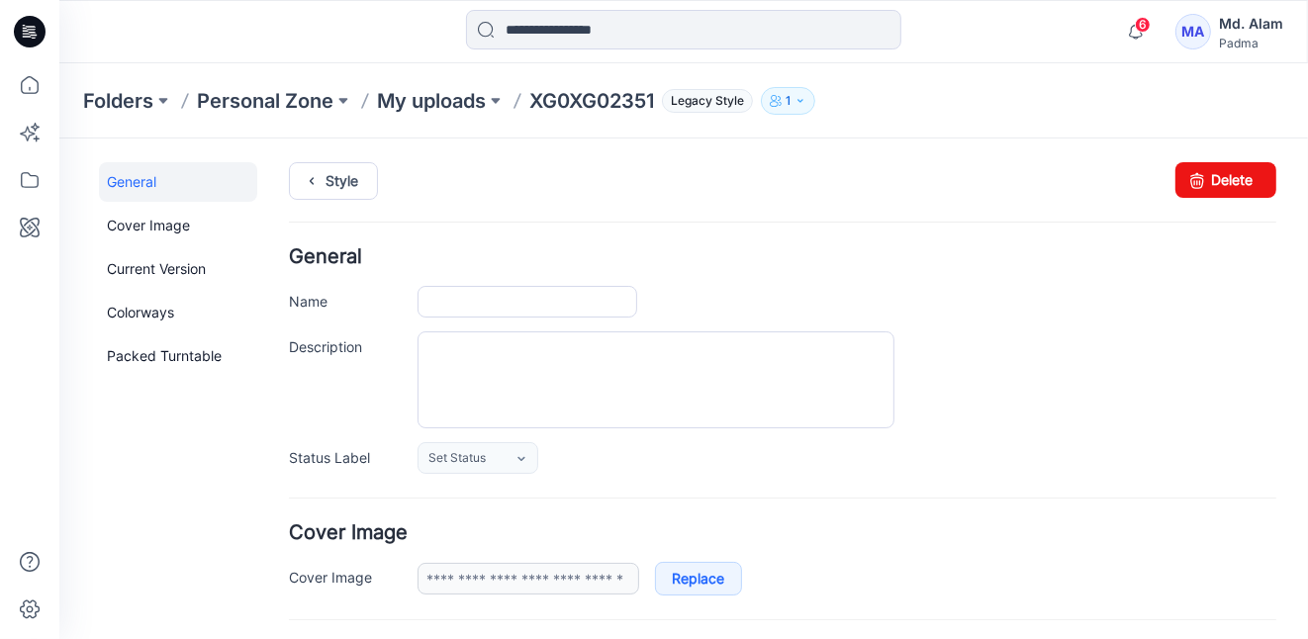
type input "**********"
type input "***"
type input "**********"
drag, startPoint x: 811, startPoint y: 221, endPoint x: 1221, endPoint y: 179, distance: 411.6
click at [1221, 179] on link "Delete" at bounding box center [1224, 179] width 101 height 36
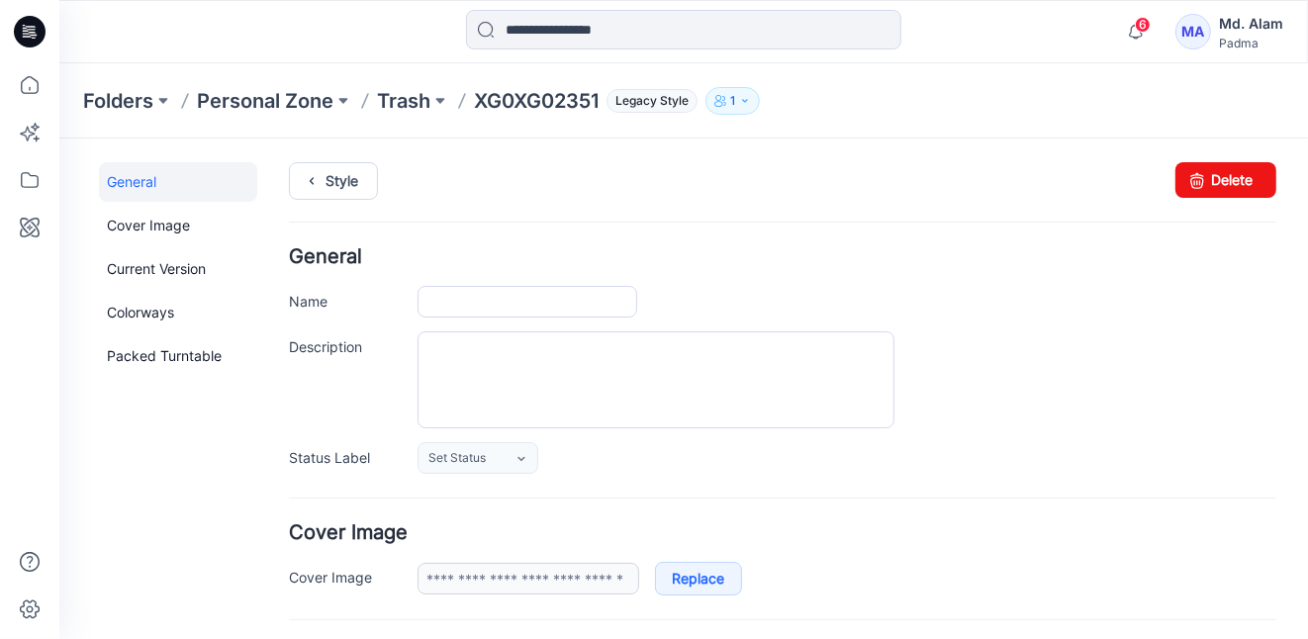
type input "**********"
type input "***"
type input "**********"
click at [1229, 169] on link "Delete" at bounding box center [1224, 179] width 101 height 36
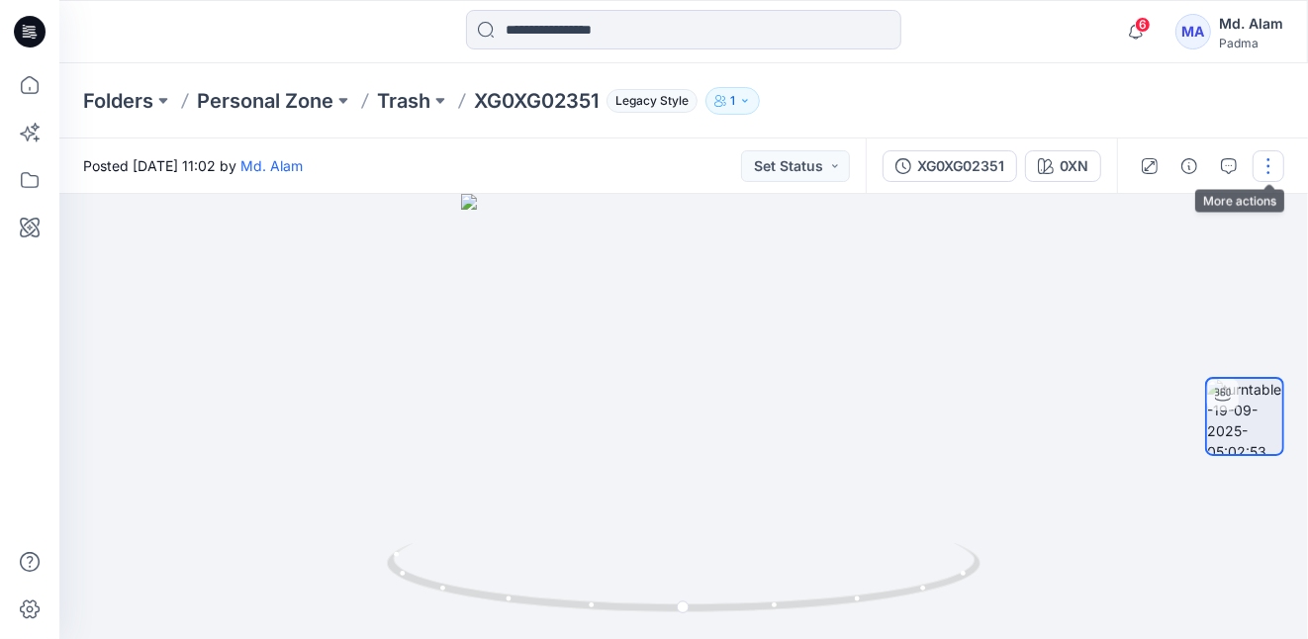
click at [1267, 164] on button "button" at bounding box center [1268, 166] width 32 height 32
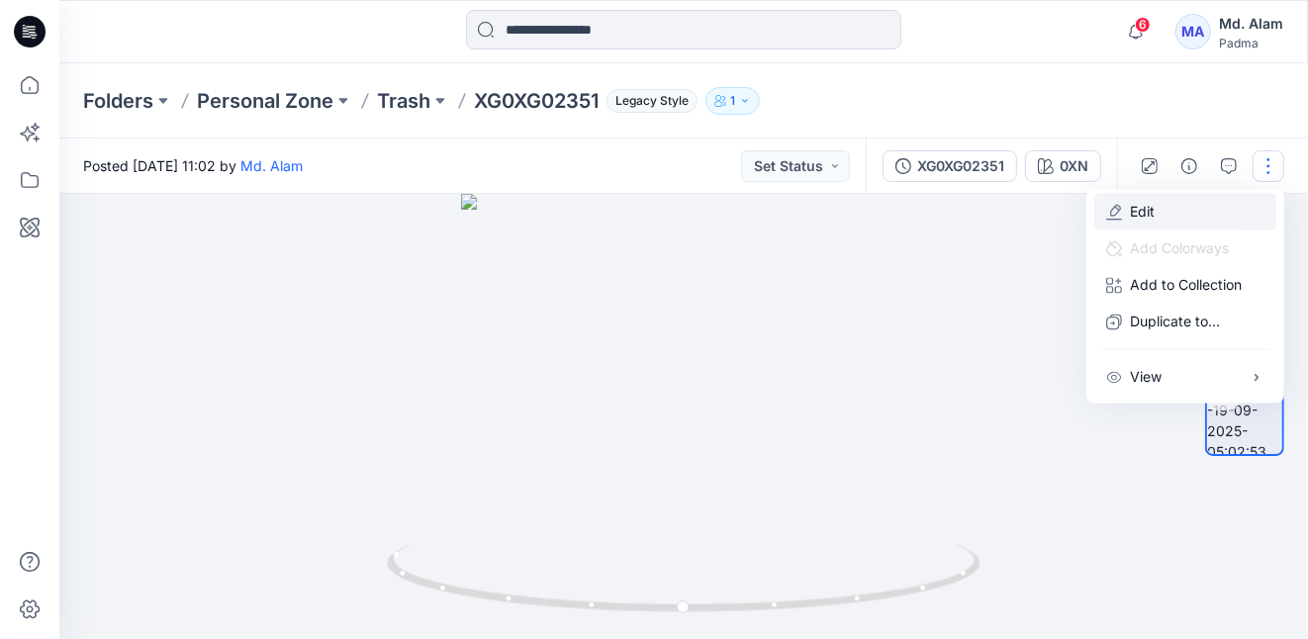
click at [1139, 211] on p "Edit" at bounding box center [1142, 212] width 25 height 21
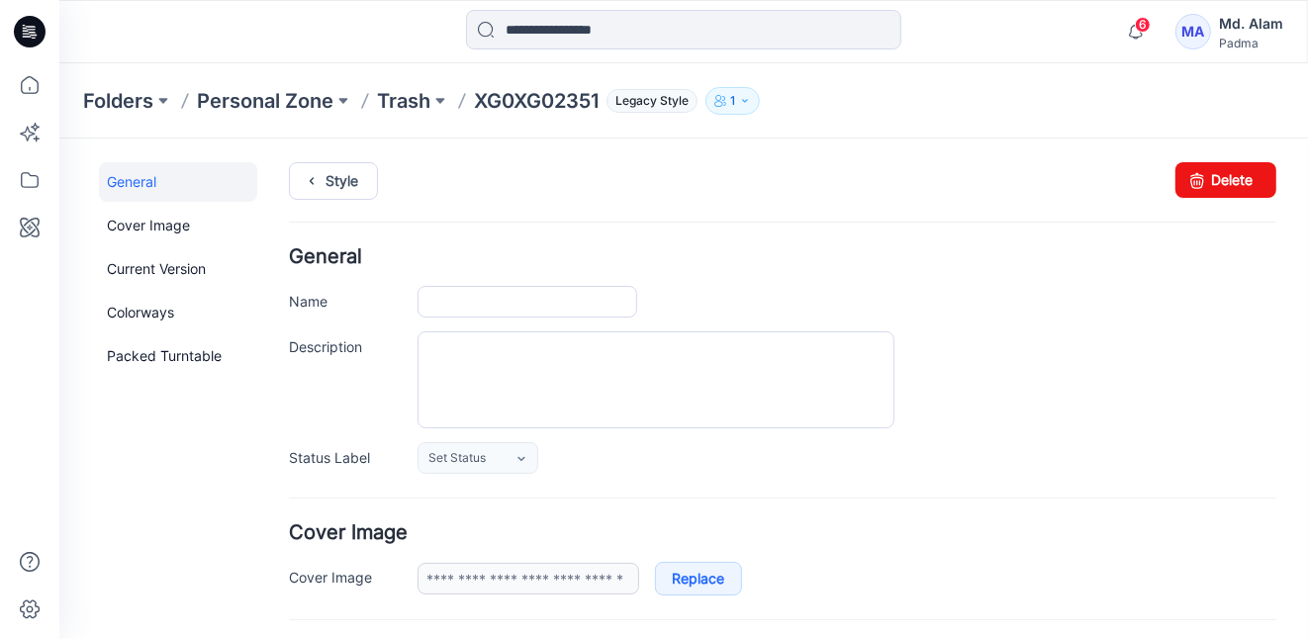
type input "**********"
type input "***"
type input "**********"
drag, startPoint x: 1209, startPoint y: 182, endPoint x: 812, endPoint y: 232, distance: 399.9
click at [1209, 182] on link "Delete" at bounding box center [1224, 179] width 101 height 36
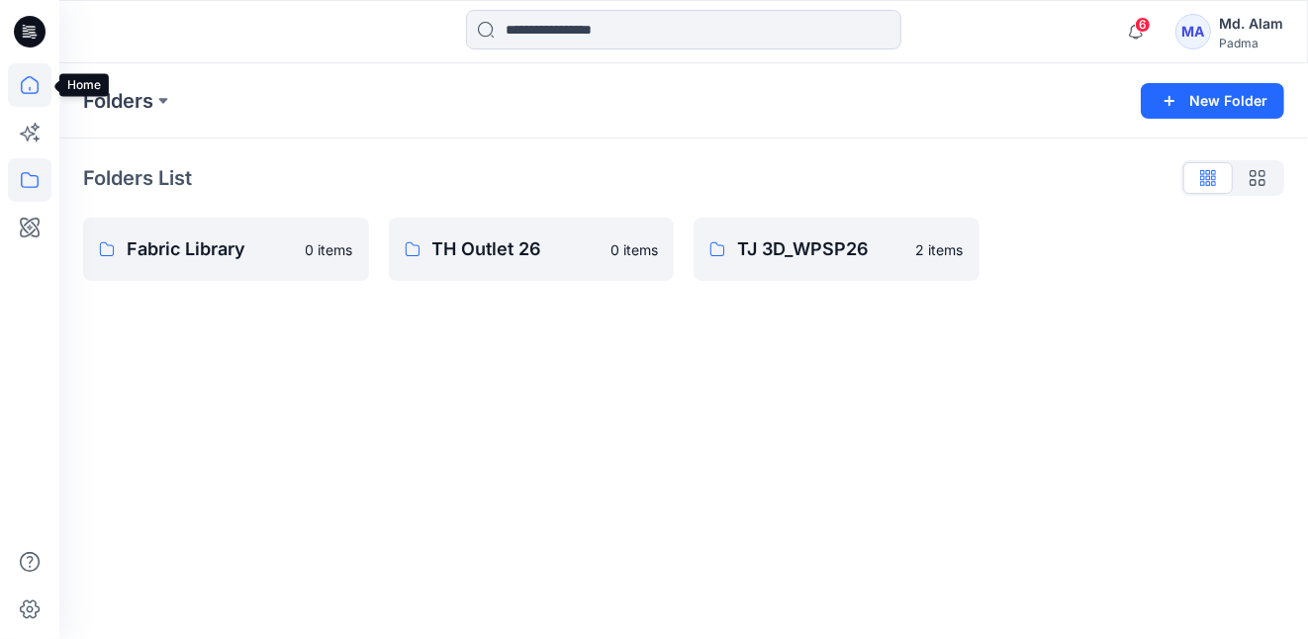
click at [35, 89] on icon at bounding box center [30, 85] width 44 height 44
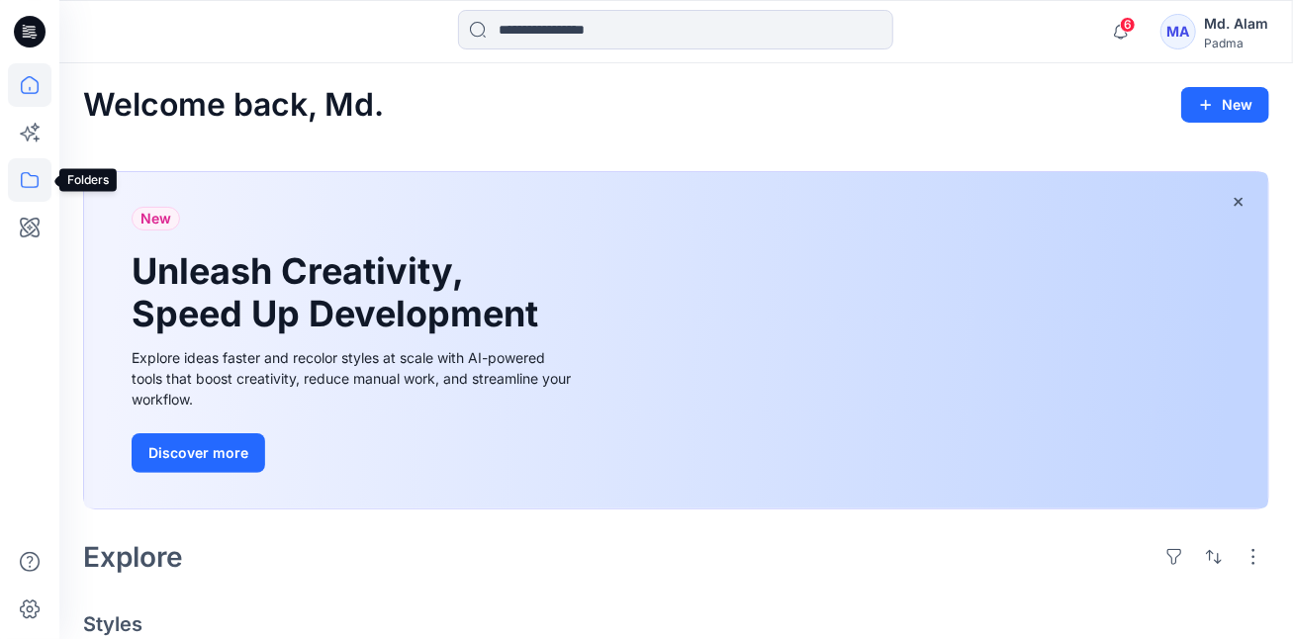
click at [36, 177] on icon at bounding box center [30, 180] width 44 height 44
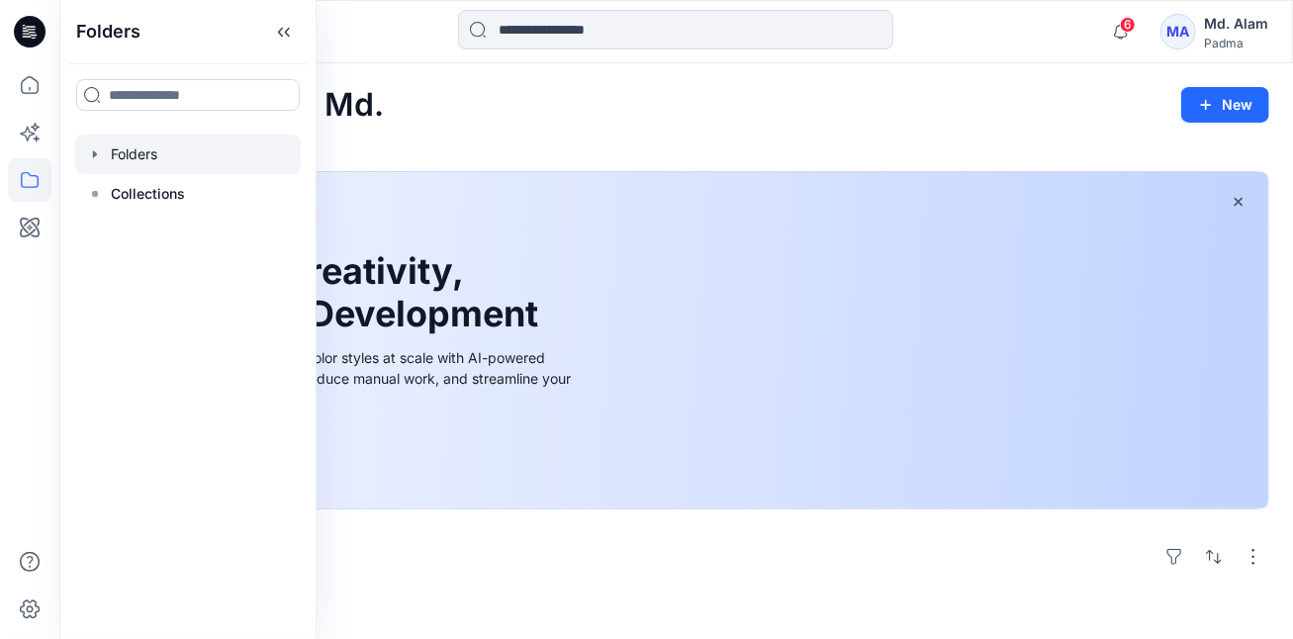
click at [133, 145] on div at bounding box center [188, 155] width 226 height 40
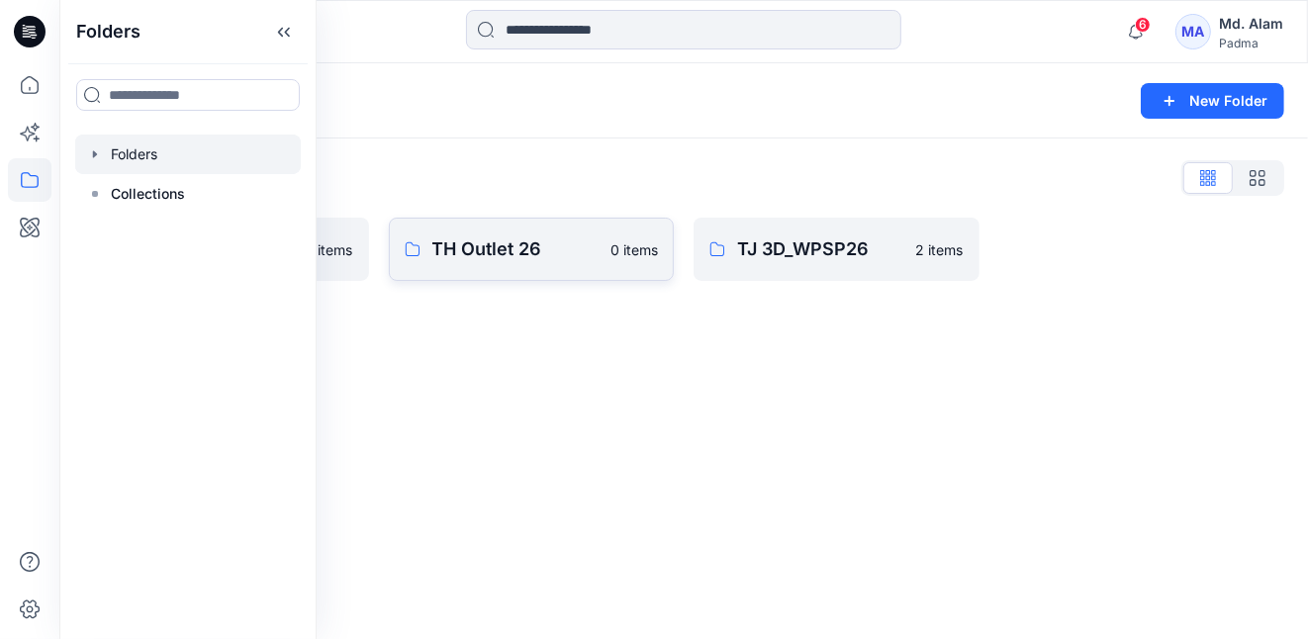
click at [510, 249] on p "TH Outlet 26" at bounding box center [515, 249] width 167 height 28
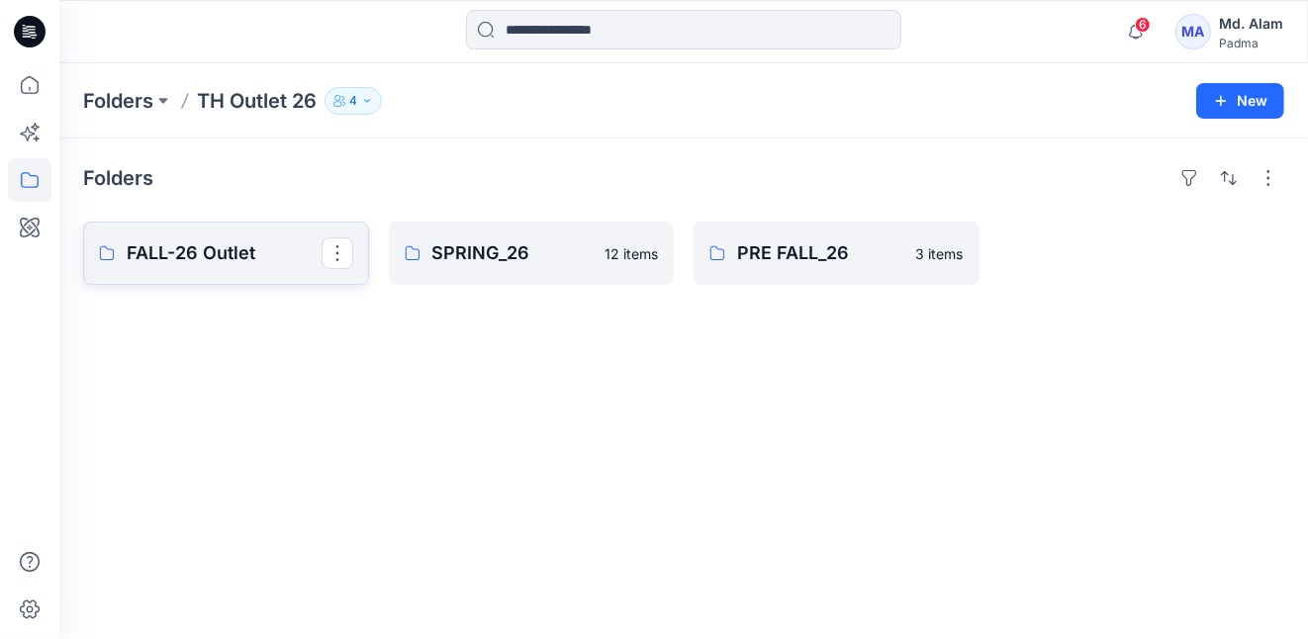
click at [197, 247] on p "FALL-26 Outlet" at bounding box center [224, 253] width 195 height 28
click at [224, 248] on p "FALL-26 Outlet" at bounding box center [224, 253] width 195 height 28
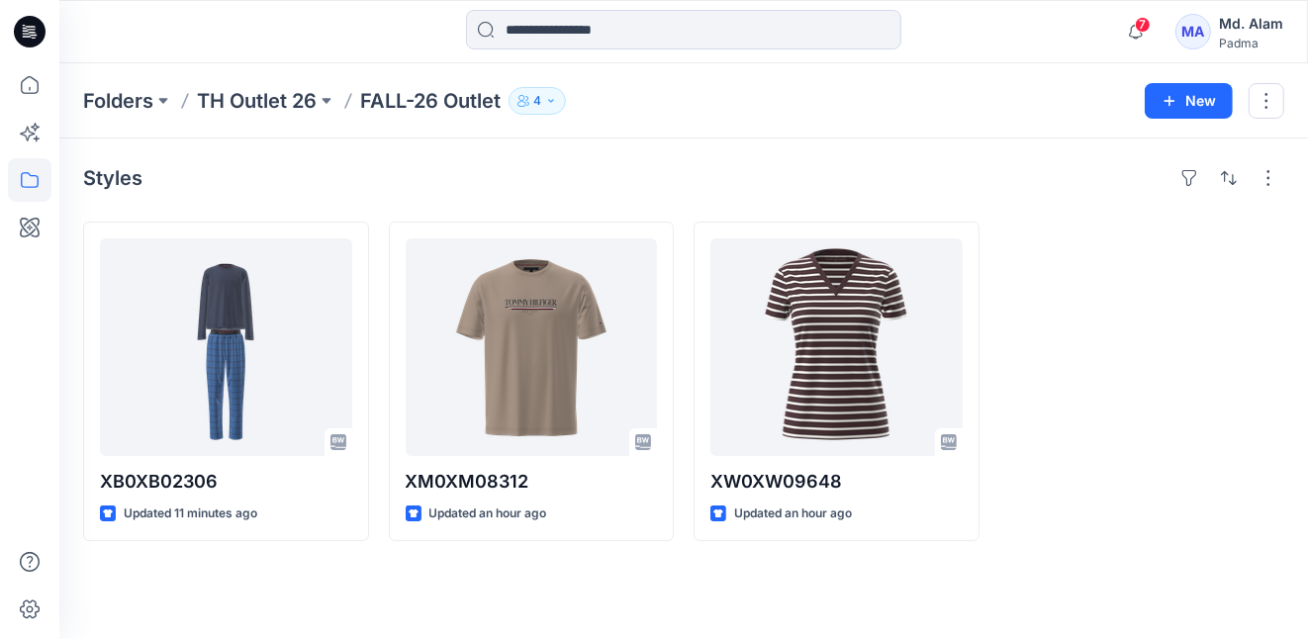
click at [1120, 339] on div at bounding box center [1142, 382] width 286 height 320
click at [414, 97] on p "FALL-26 Outlet" at bounding box center [430, 101] width 140 height 28
click at [115, 98] on p "Folders" at bounding box center [118, 101] width 70 height 28
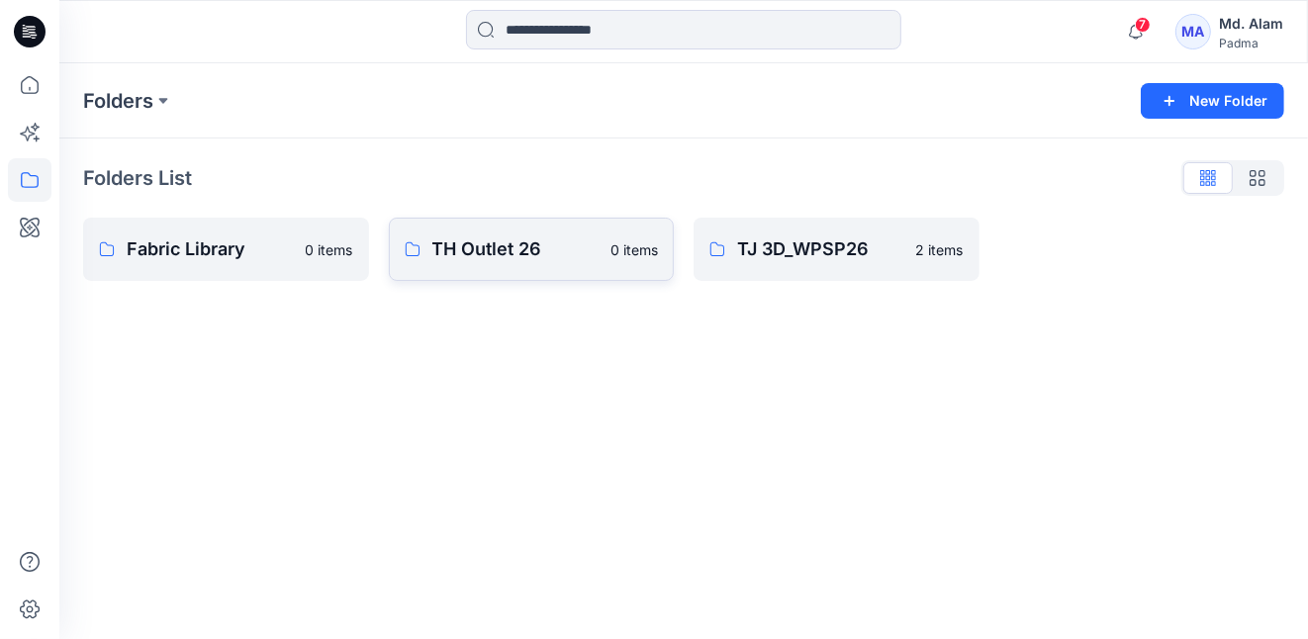
click at [512, 249] on p "TH Outlet 26" at bounding box center [515, 249] width 167 height 28
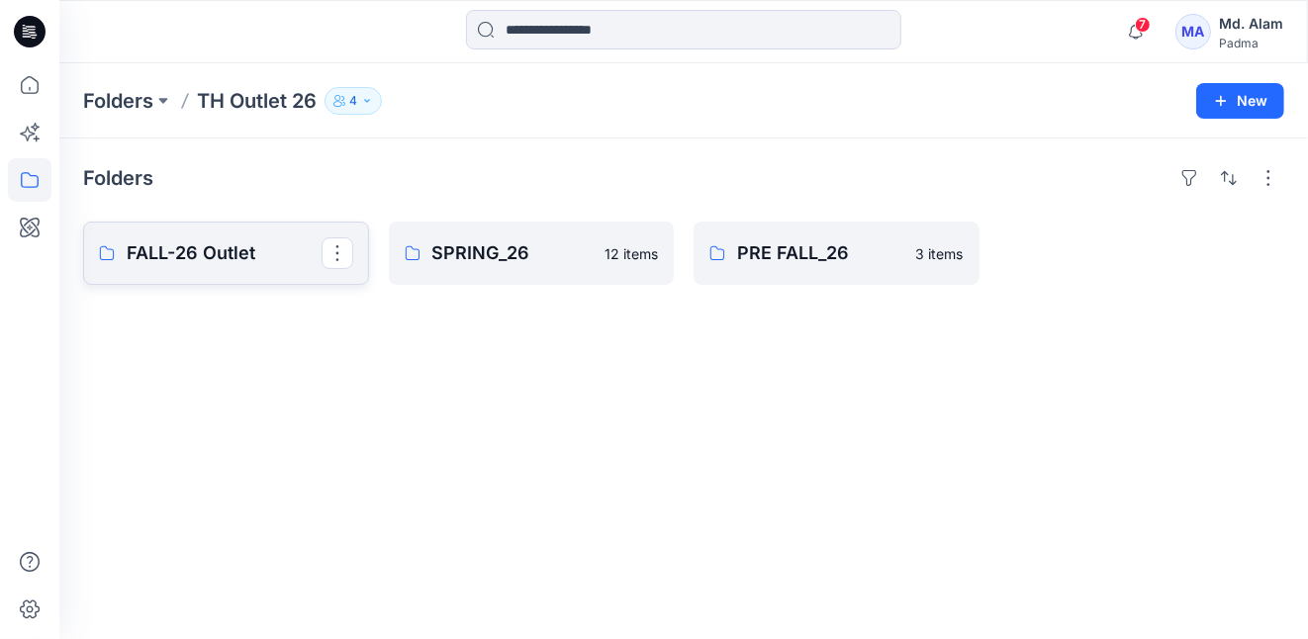
click at [204, 256] on p "FALL-26 Outlet" at bounding box center [224, 253] width 195 height 28
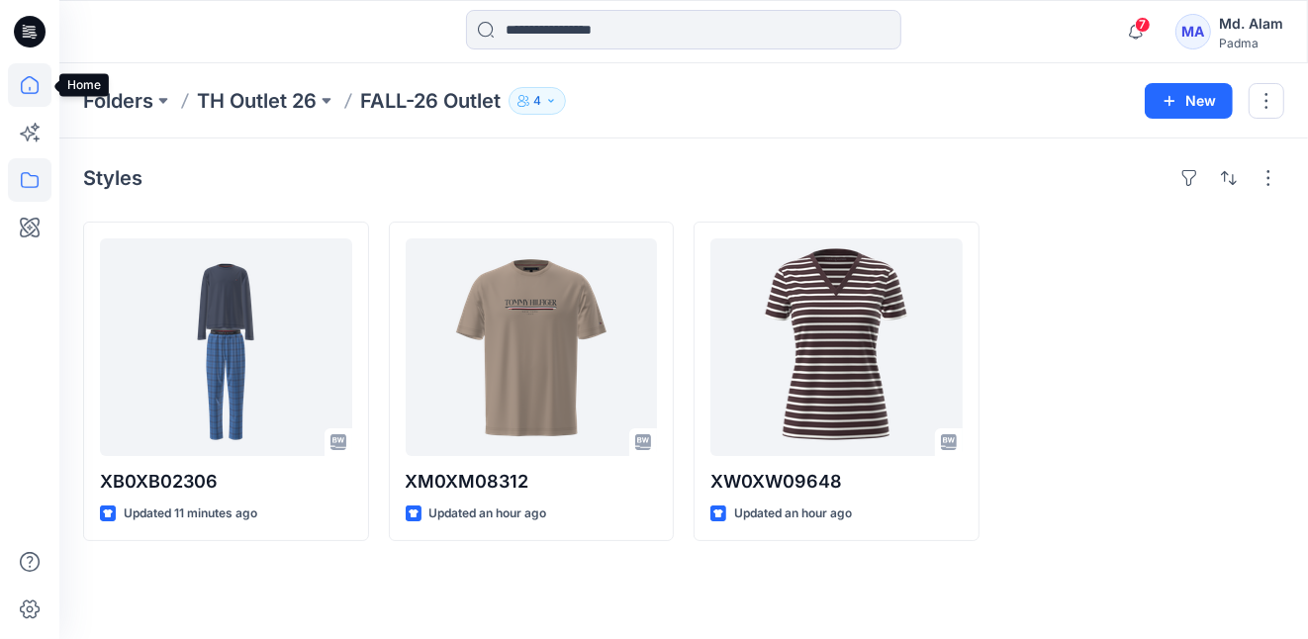
click at [30, 86] on icon at bounding box center [30, 85] width 44 height 44
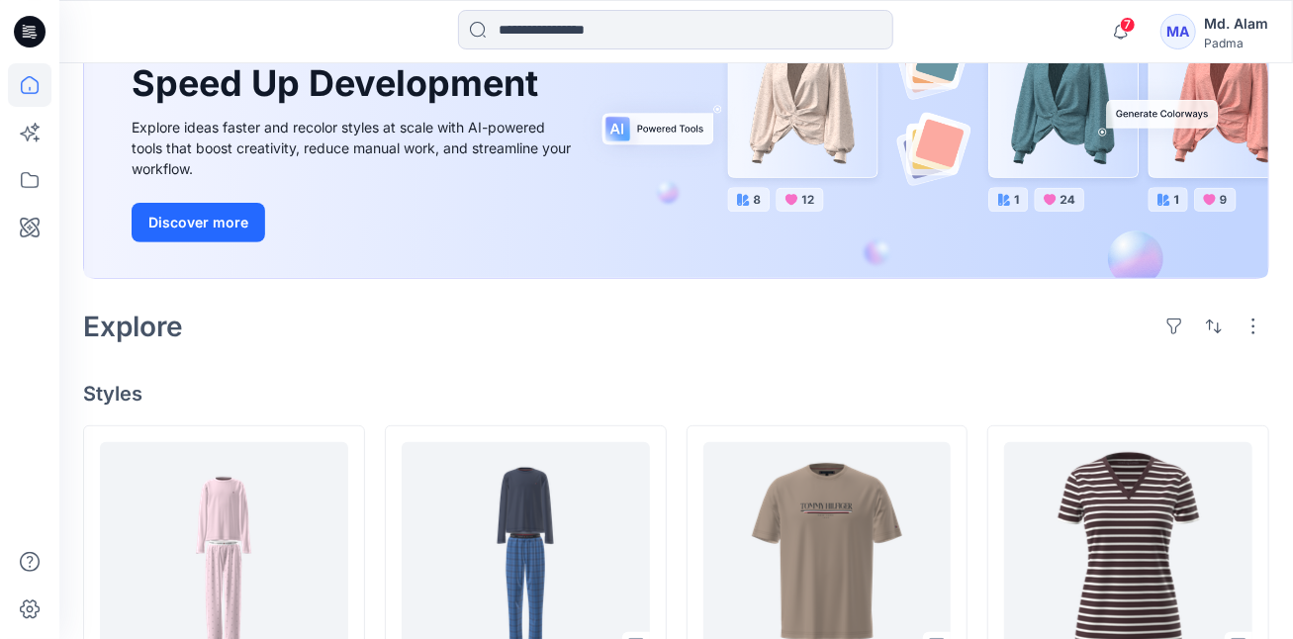
scroll to position [296, 0]
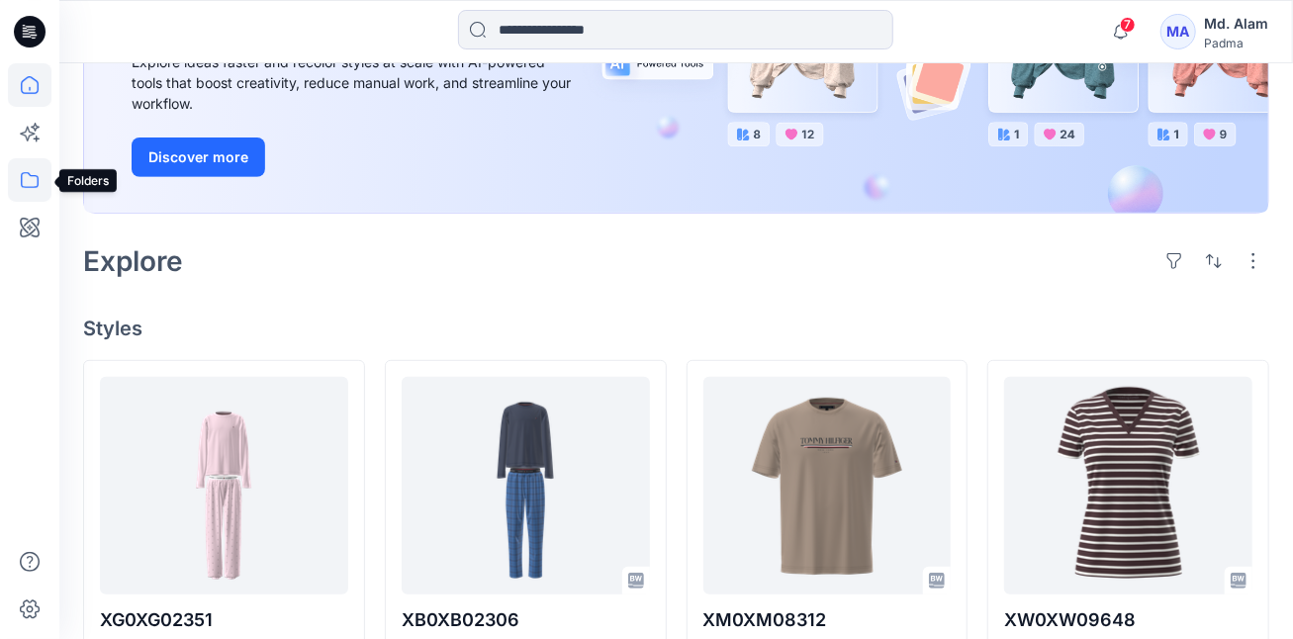
click at [27, 177] on icon at bounding box center [30, 180] width 44 height 44
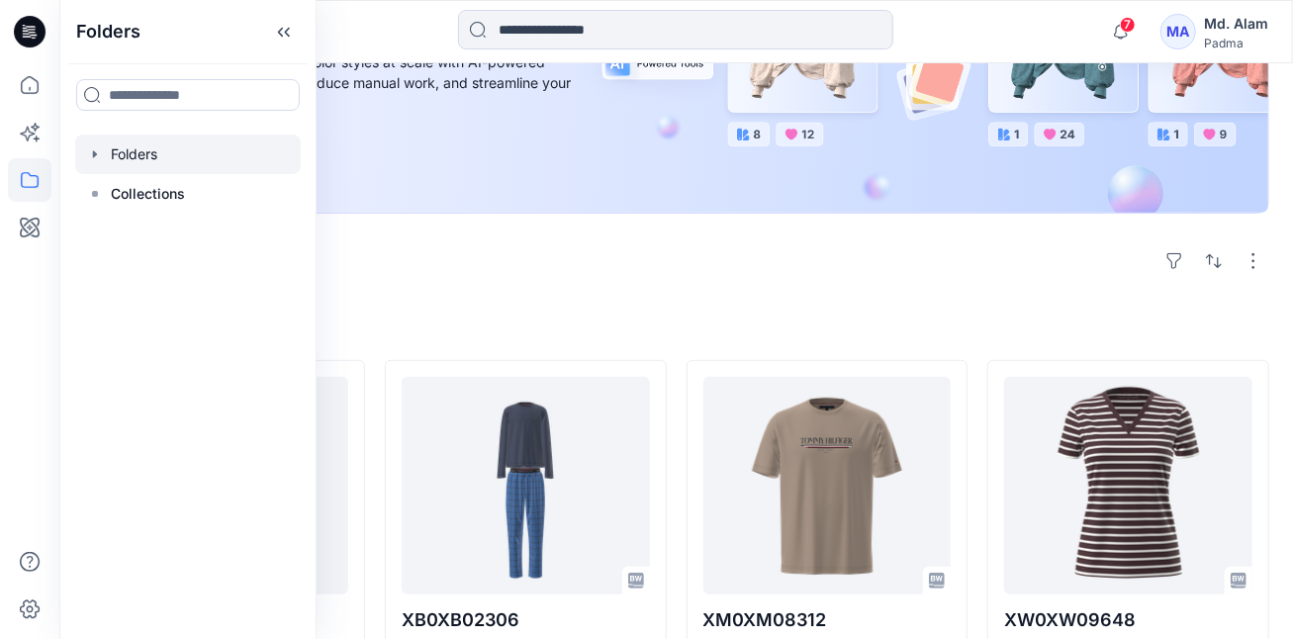
click at [91, 151] on icon "button" at bounding box center [95, 154] width 16 height 16
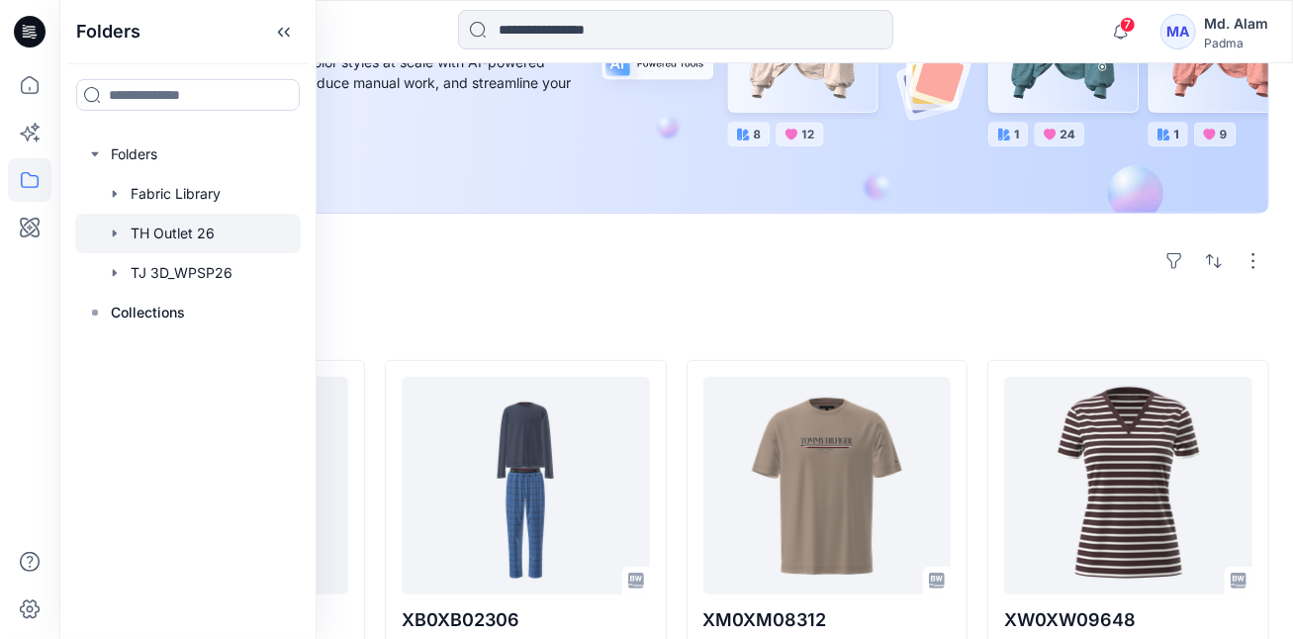
click at [172, 230] on div at bounding box center [188, 234] width 226 height 40
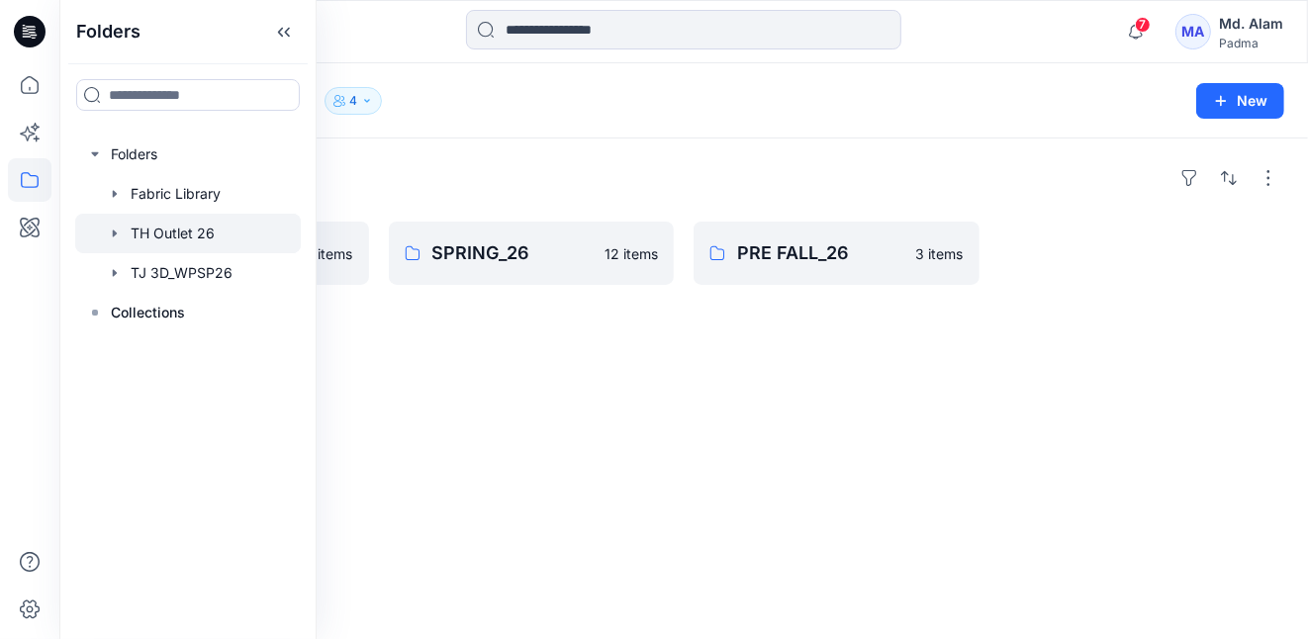
click at [358, 405] on div "Folders FALL-26 Outlet 4 items SPRING_26 12 items PRE FALL_26 3 items" at bounding box center [683, 388] width 1248 height 501
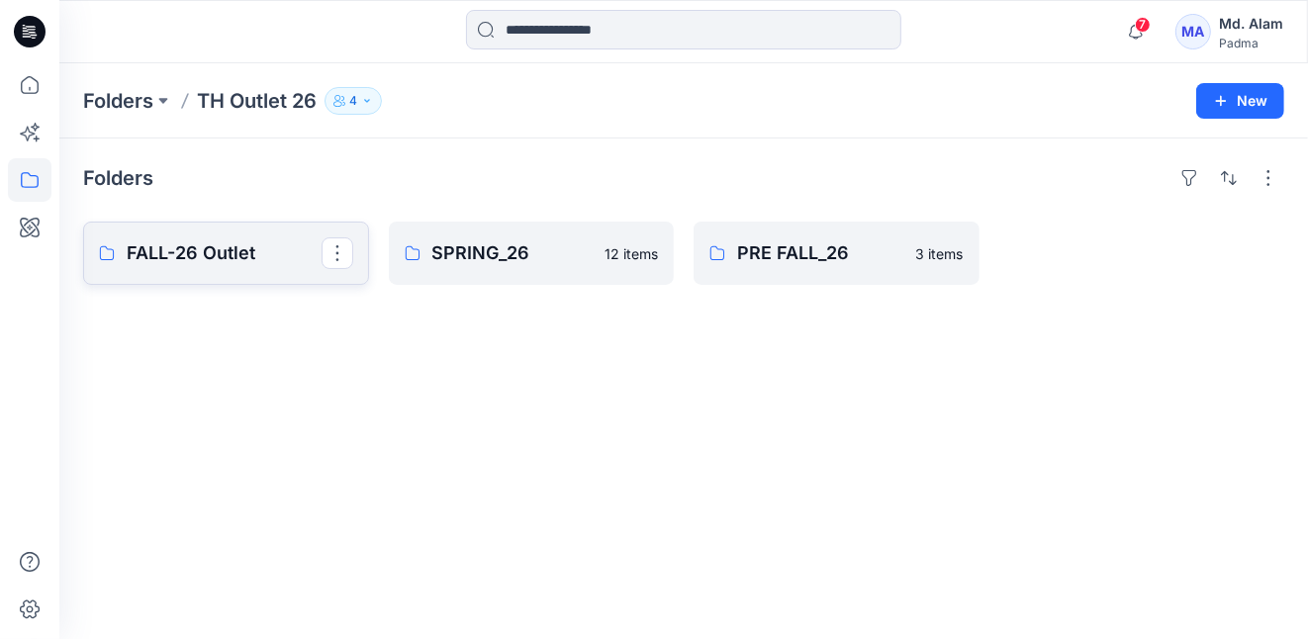
click at [196, 253] on p "FALL-26 Outlet" at bounding box center [224, 253] width 195 height 28
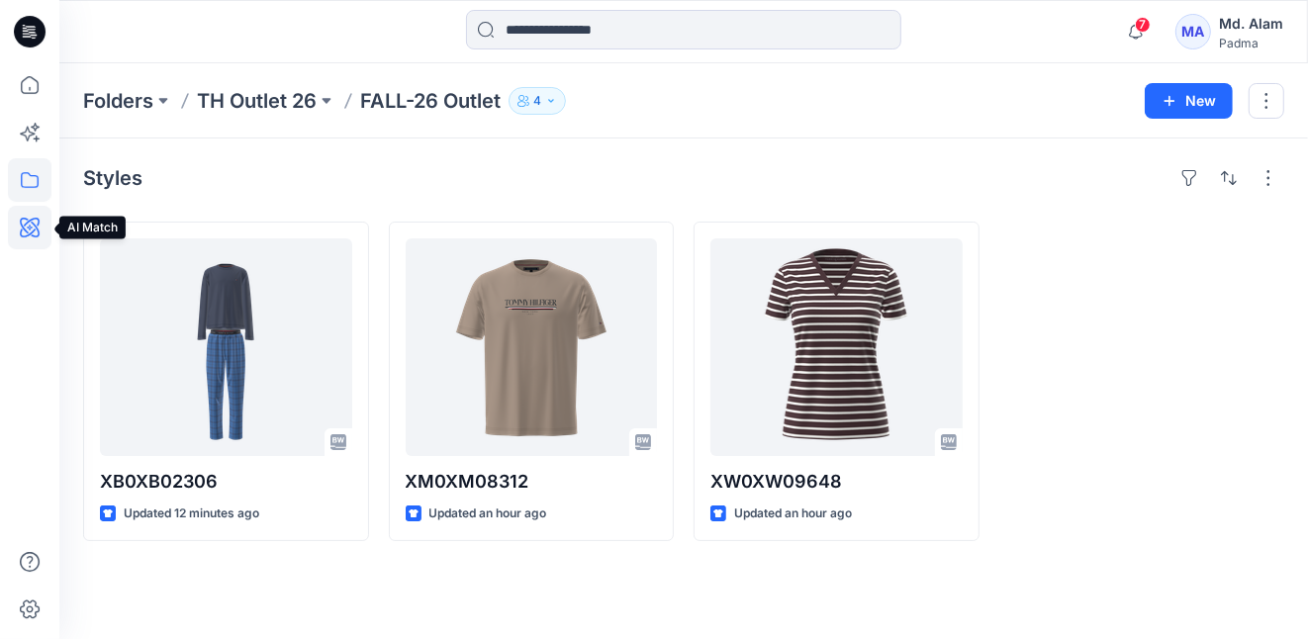
click at [32, 223] on icon at bounding box center [30, 228] width 44 height 44
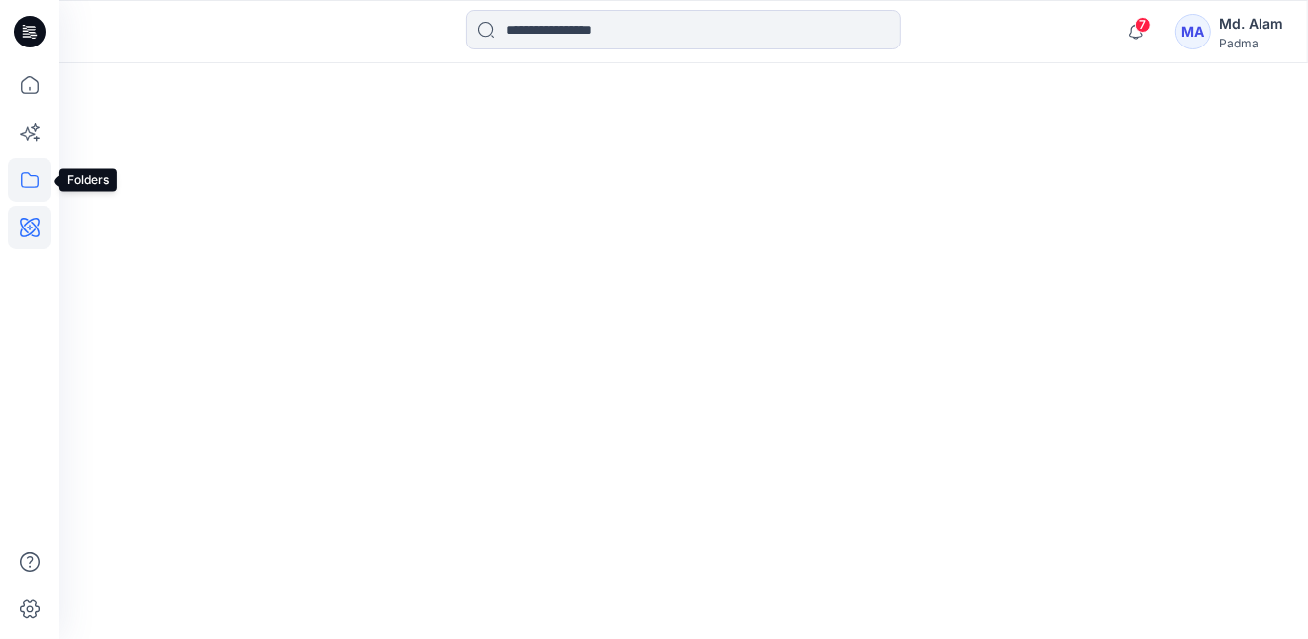
click at [31, 178] on icon at bounding box center [30, 180] width 44 height 44
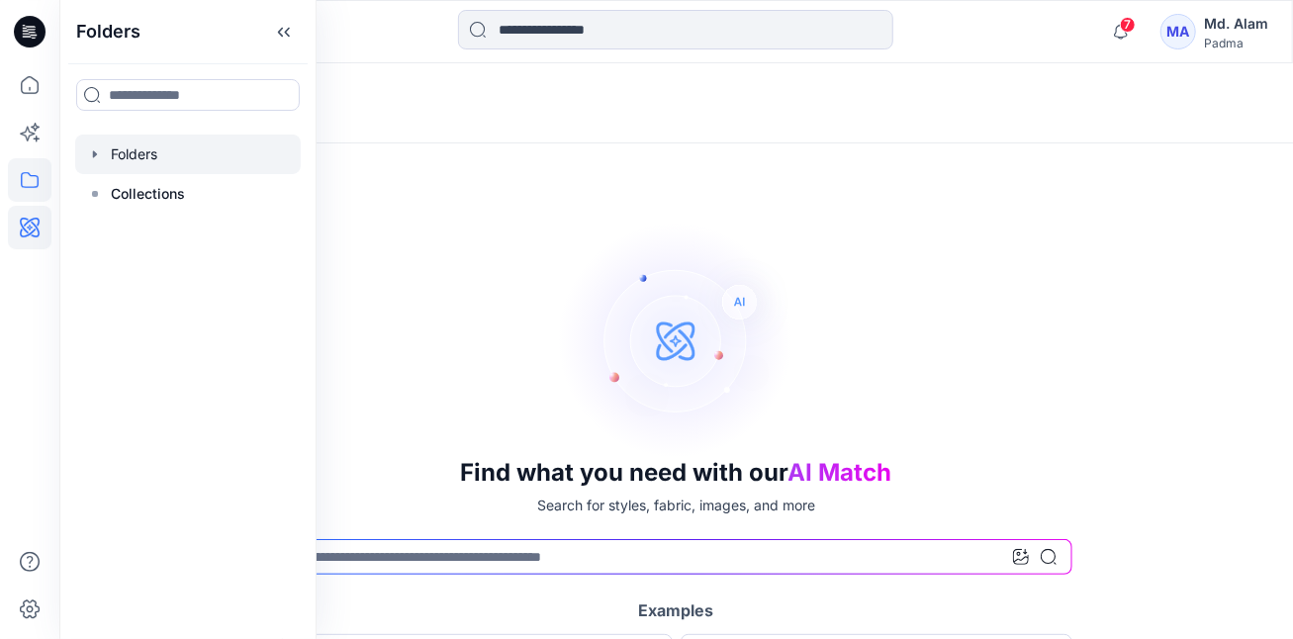
click at [103, 153] on div at bounding box center [188, 155] width 226 height 40
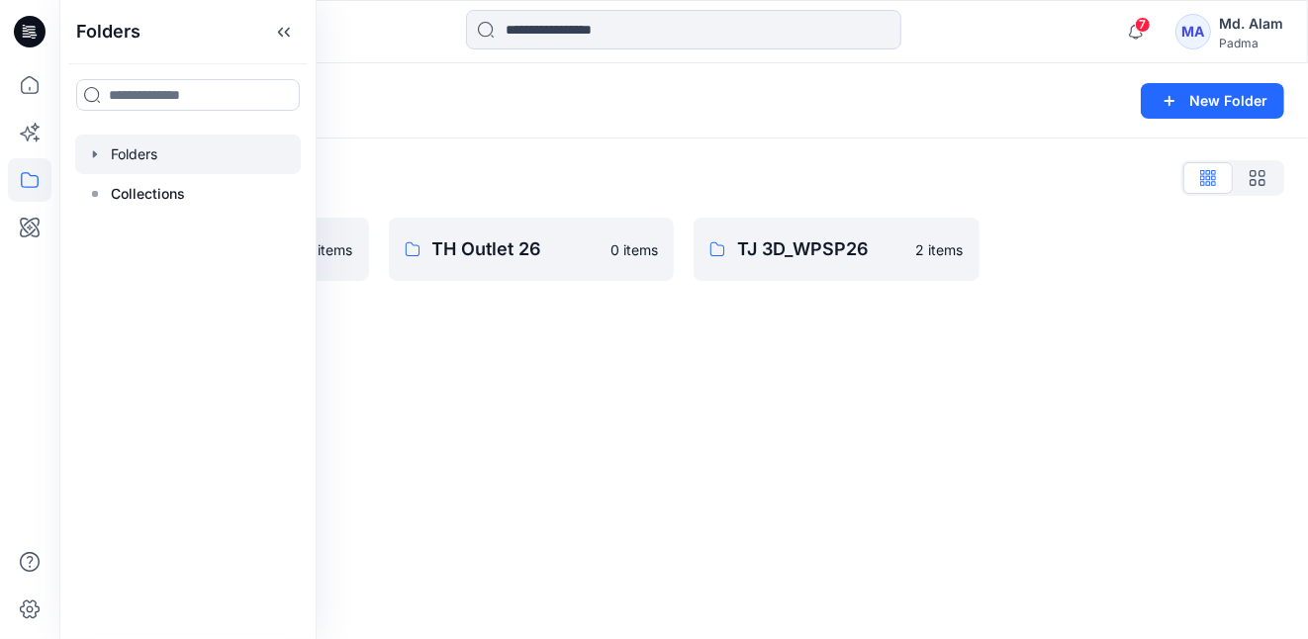
click at [97, 151] on icon "button" at bounding box center [95, 154] width 16 height 16
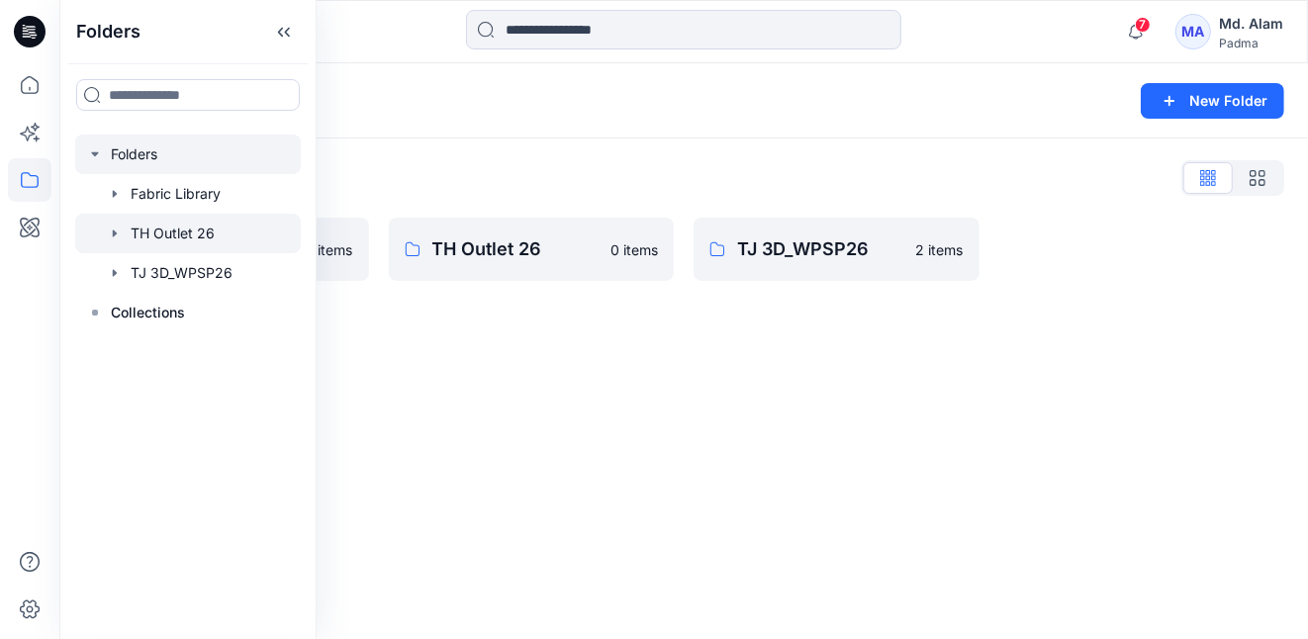
click at [164, 231] on div at bounding box center [188, 234] width 226 height 40
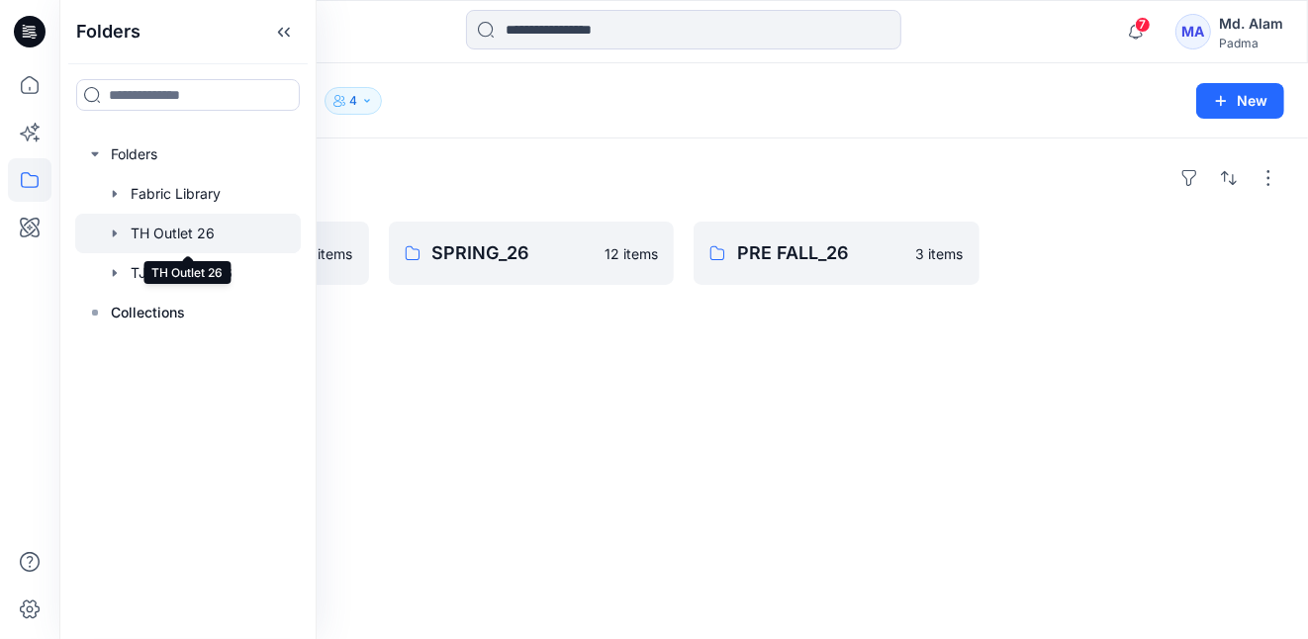
click at [164, 231] on div at bounding box center [188, 234] width 226 height 40
click at [114, 272] on icon "button" at bounding box center [115, 272] width 4 height 7
click at [114, 227] on icon "button" at bounding box center [115, 234] width 16 height 16
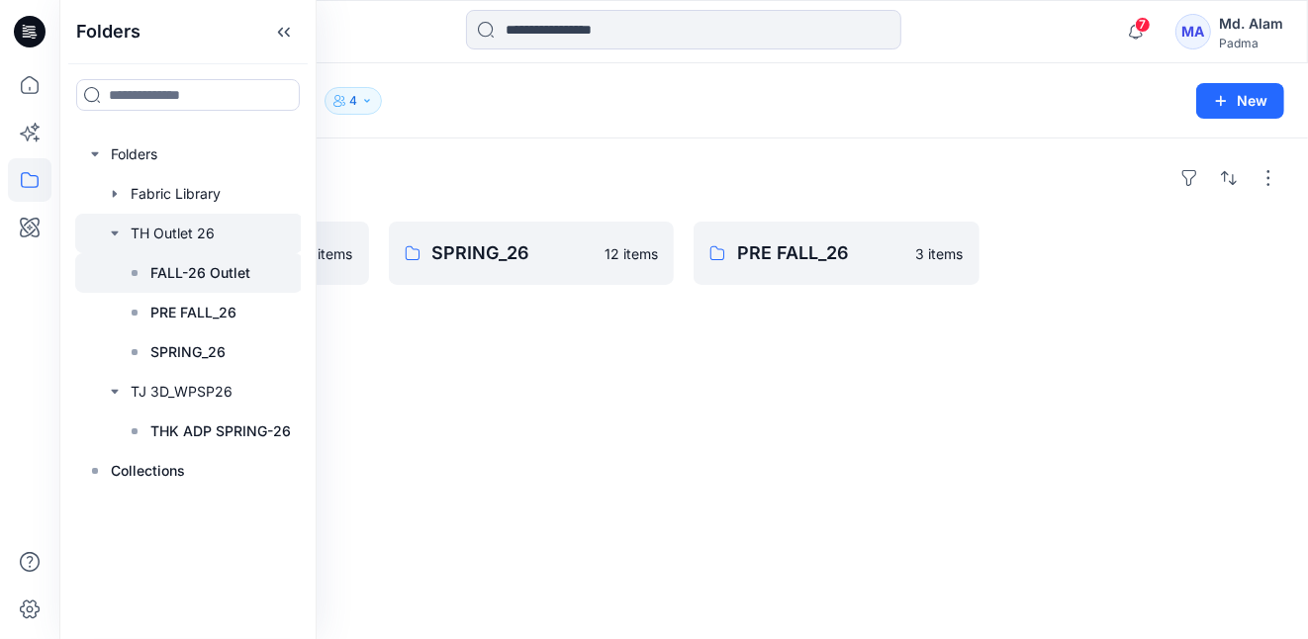
click at [184, 270] on p "FALL-26 Outlet" at bounding box center [200, 273] width 100 height 24
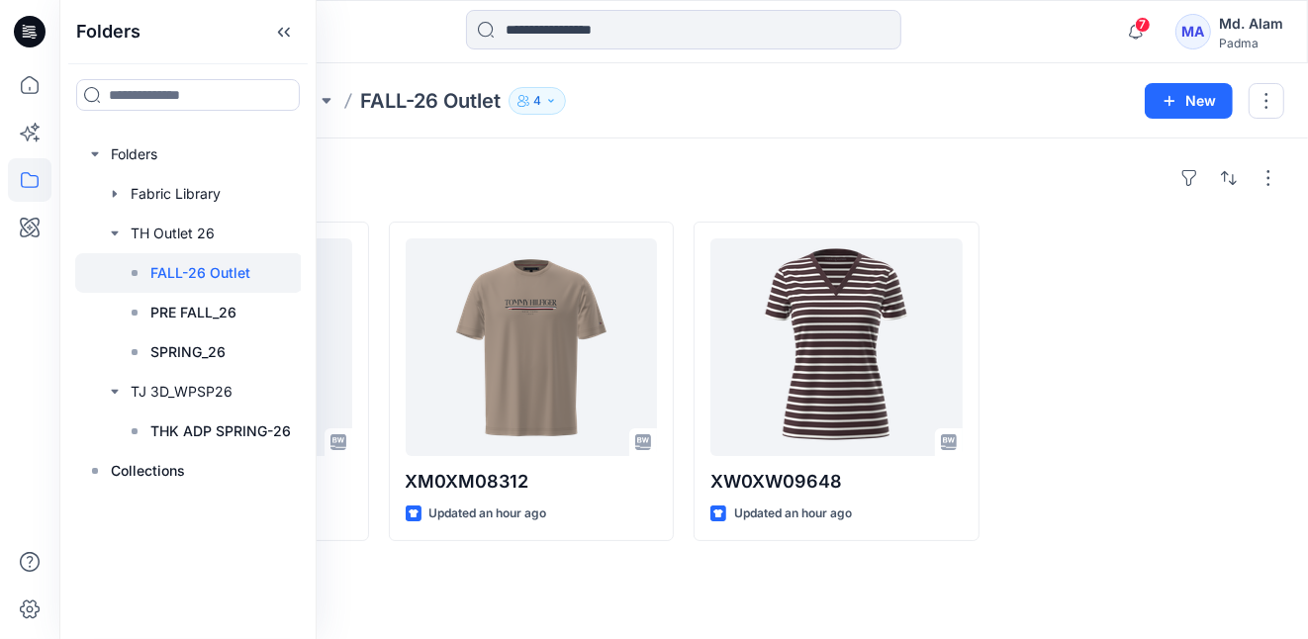
click at [631, 172] on div "Styles" at bounding box center [683, 178] width 1201 height 32
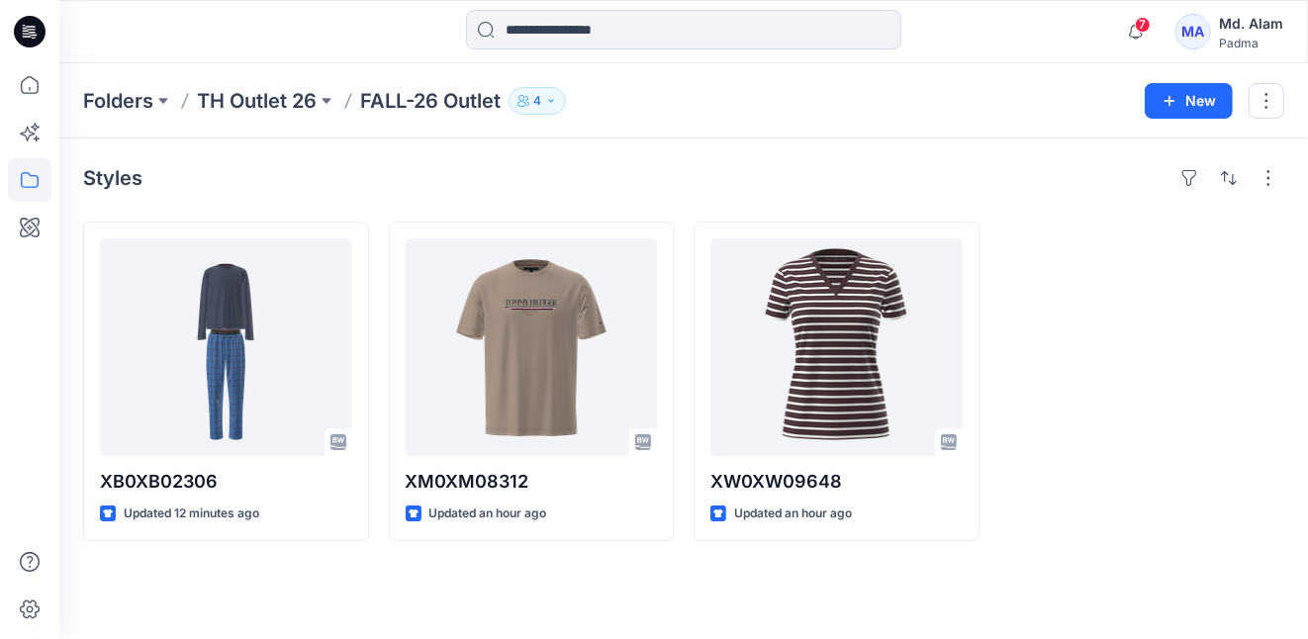
click at [411, 587] on div "Styles XB0XB02306 Updated 12 minutes ago XM0XM08312 Updated an hour ago XW0XW09…" at bounding box center [683, 388] width 1248 height 501
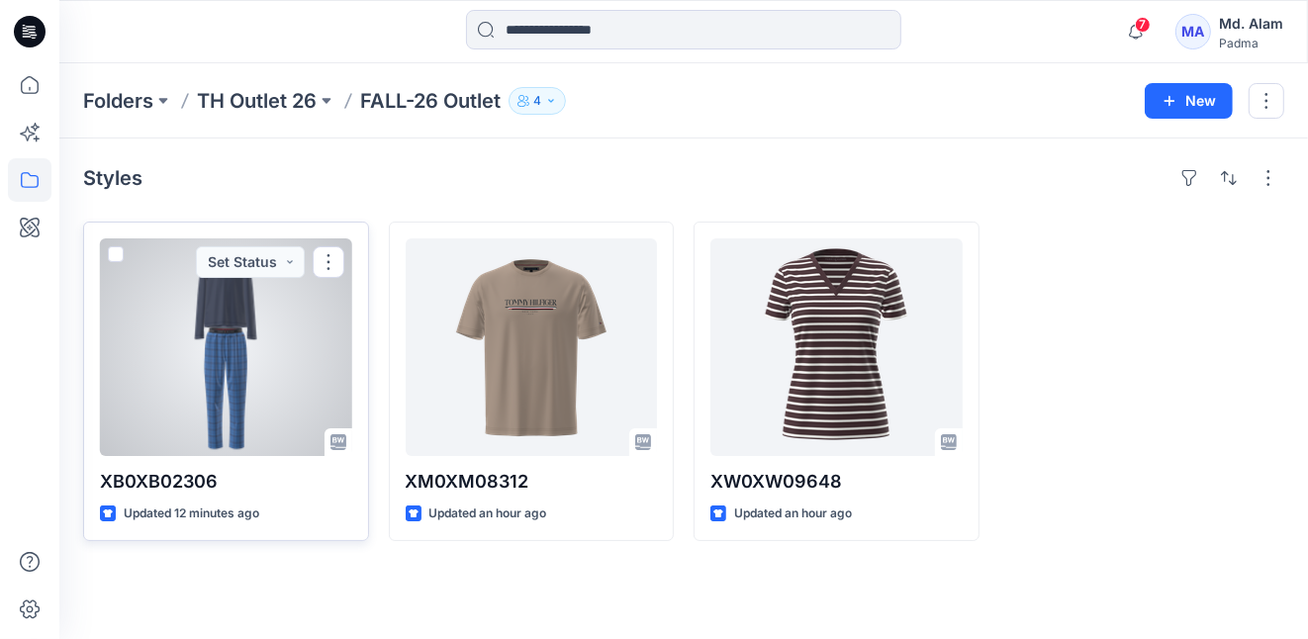
click at [266, 336] on div at bounding box center [226, 347] width 252 height 218
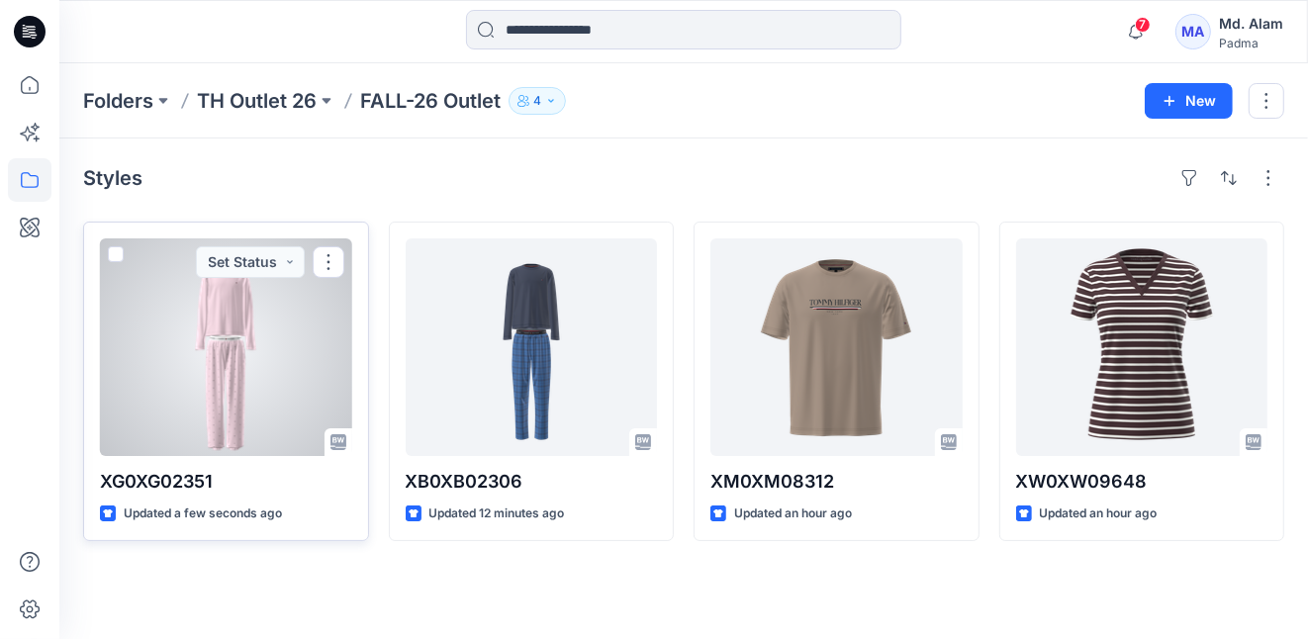
click at [255, 338] on div at bounding box center [226, 347] width 252 height 218
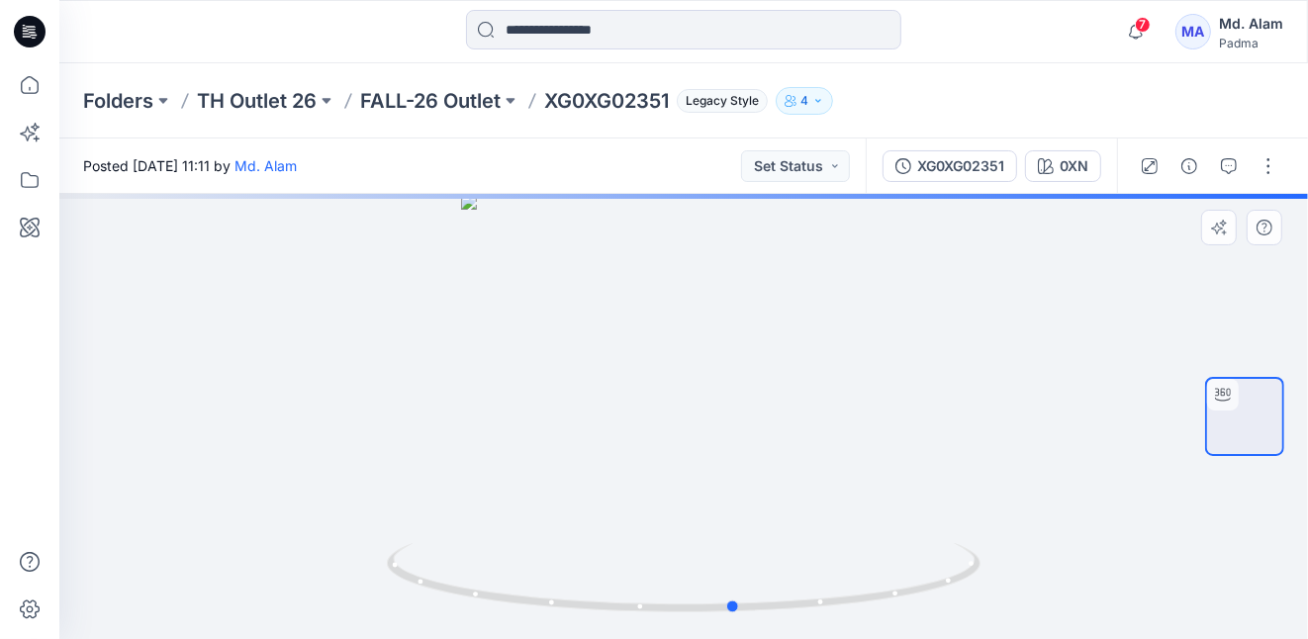
drag, startPoint x: 715, startPoint y: 386, endPoint x: 767, endPoint y: 389, distance: 51.5
click at [767, 389] on div at bounding box center [683, 416] width 1248 height 445
click at [1269, 165] on button "button" at bounding box center [1268, 166] width 32 height 32
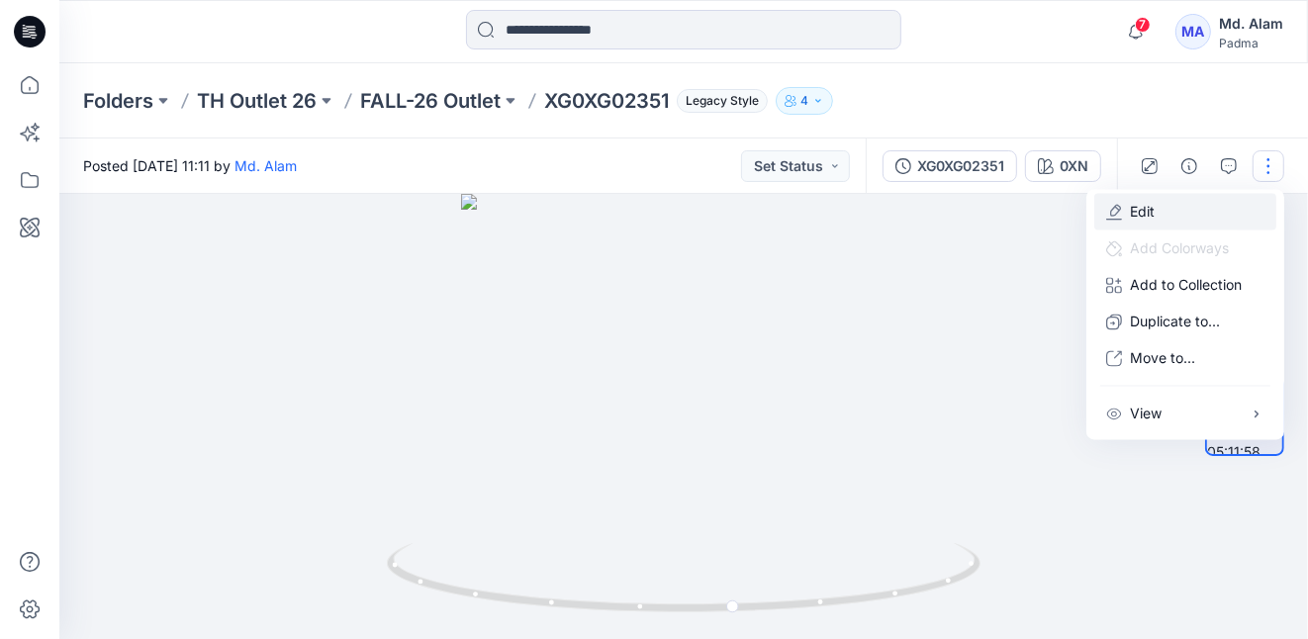
click at [1134, 216] on p "Edit" at bounding box center [1142, 212] width 25 height 21
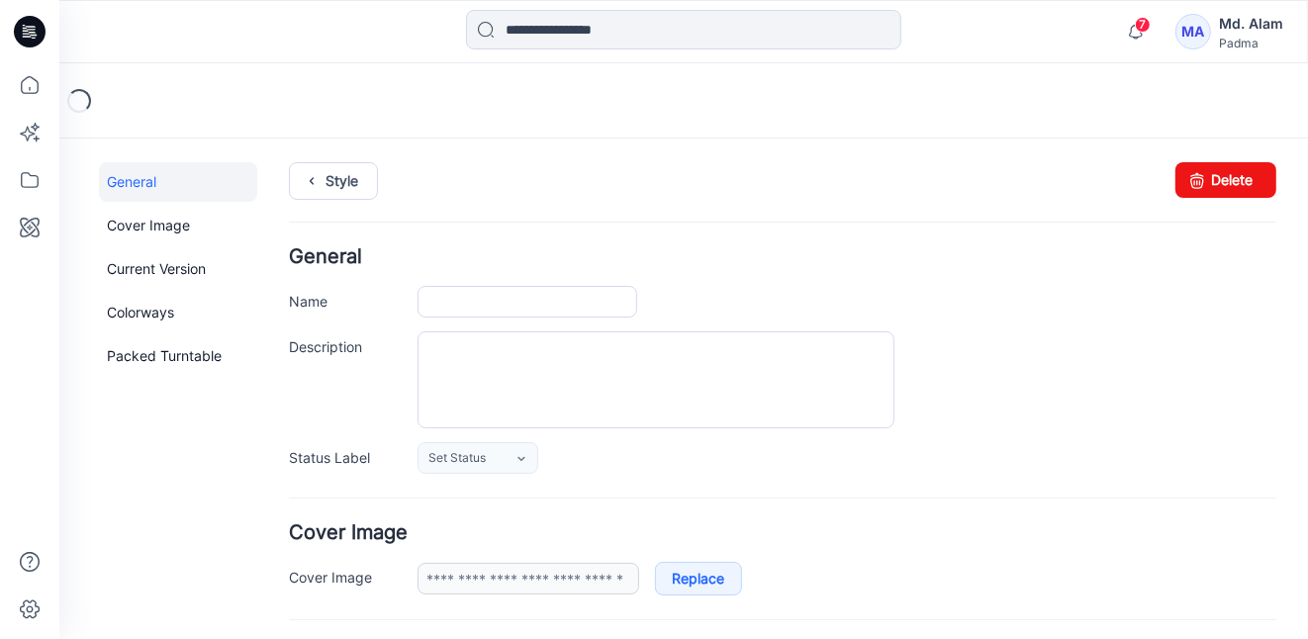
type input "**********"
type input "***"
type input "**********"
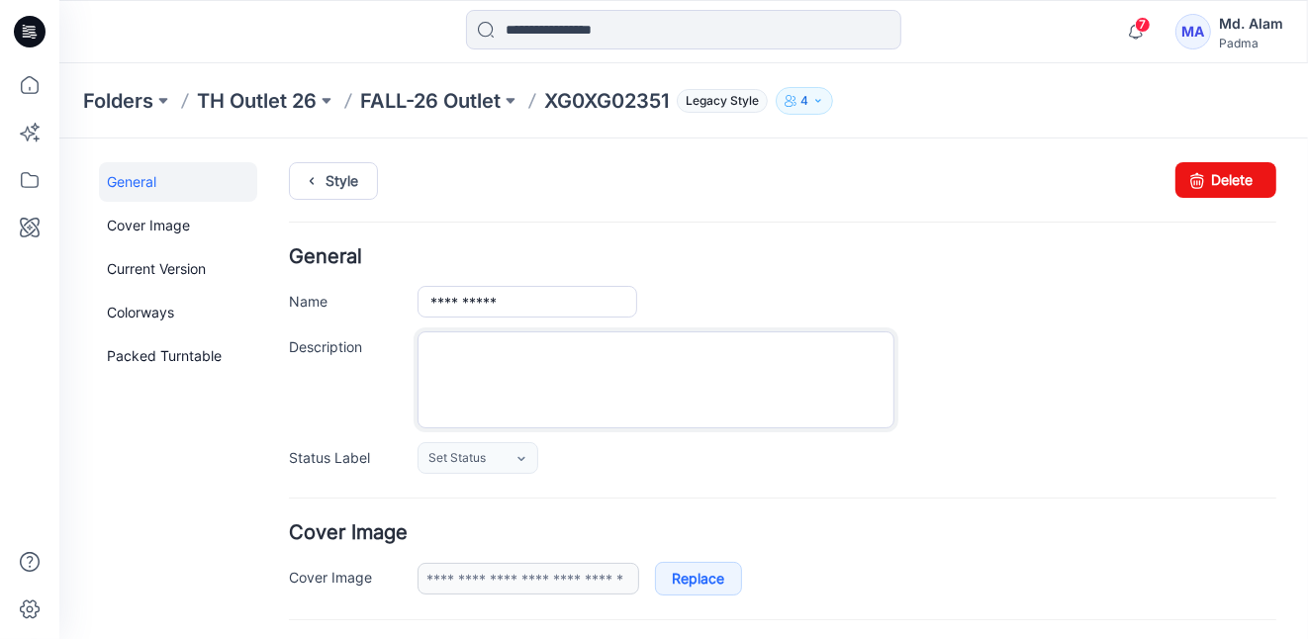
click at [477, 352] on textarea "Description" at bounding box center [654, 378] width 477 height 97
paste textarea "**********"
type textarea "**********"
click at [905, 448] on div "Set Status Set Status Accepted Rejected" at bounding box center [845, 457] width 859 height 32
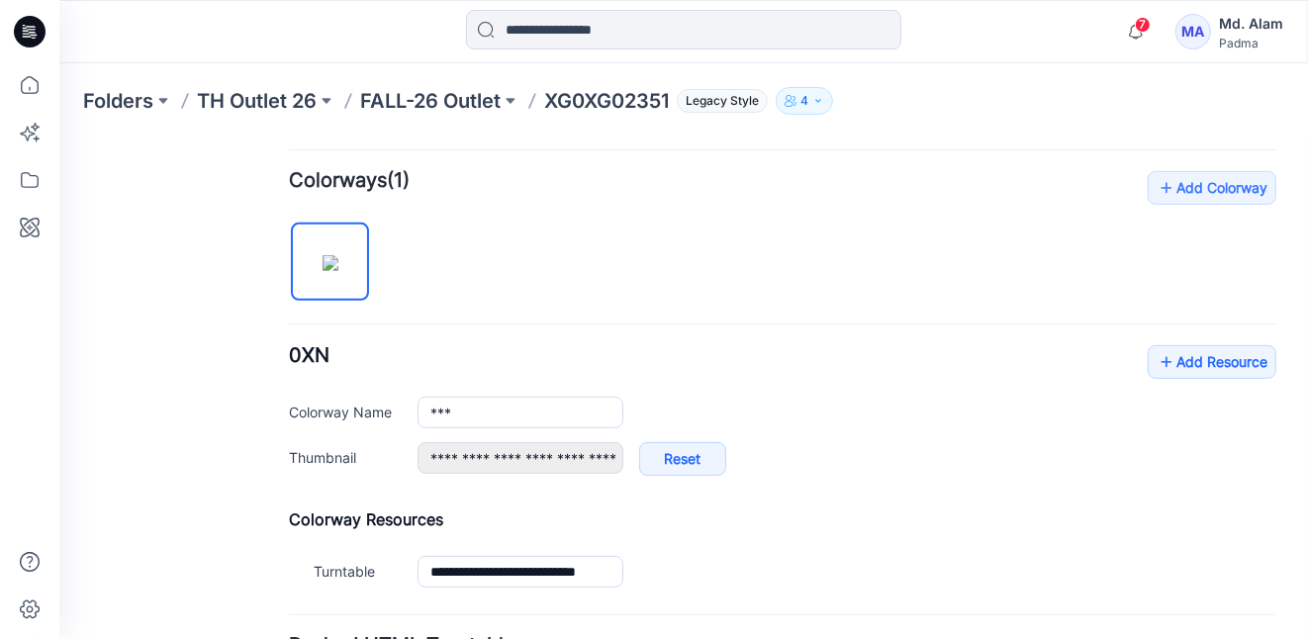
scroll to position [594, 0]
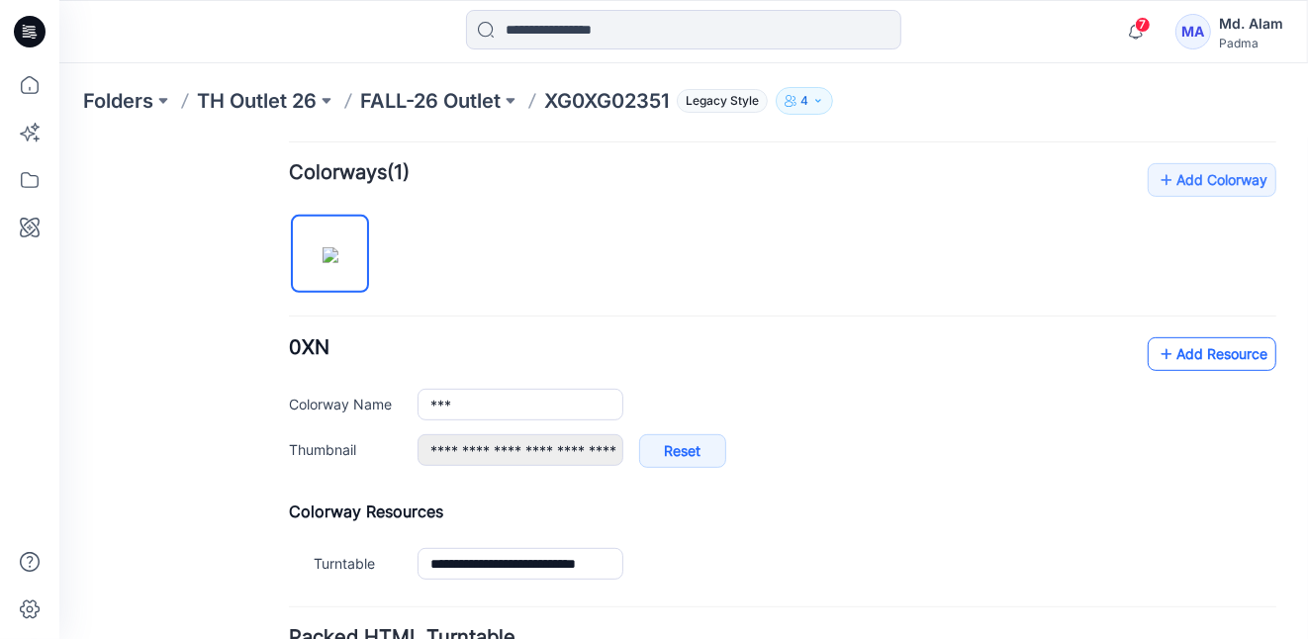
click at [1155, 348] on icon at bounding box center [1165, 353] width 20 height 32
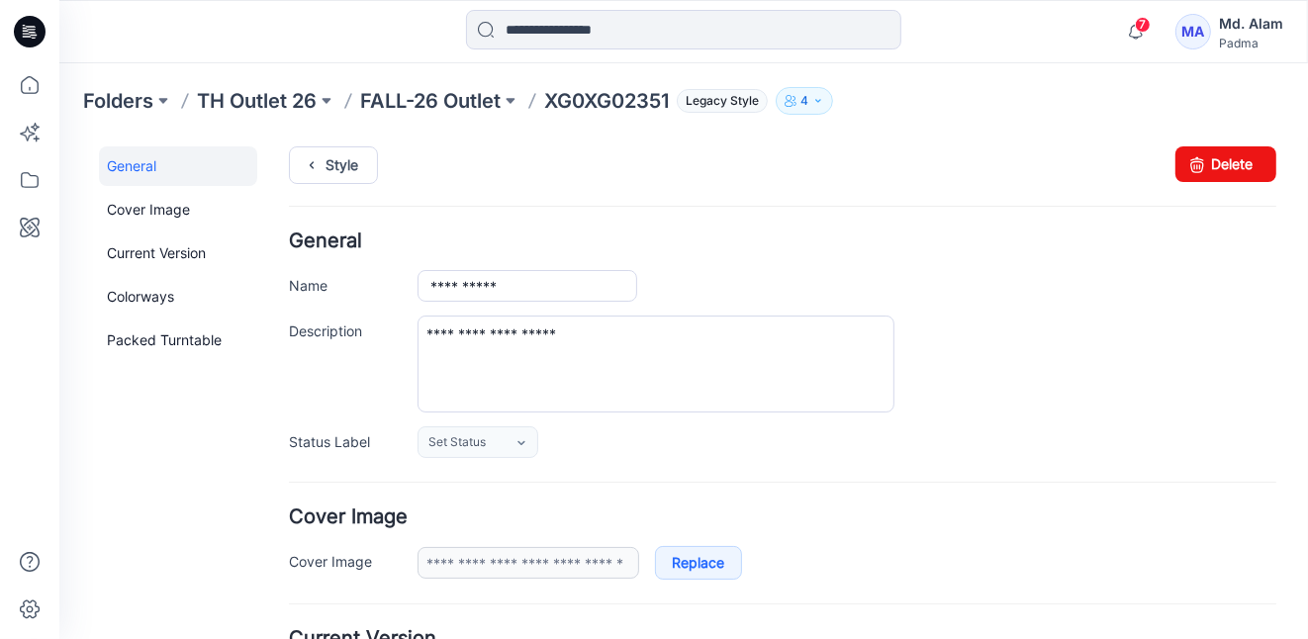
scroll to position [0, 0]
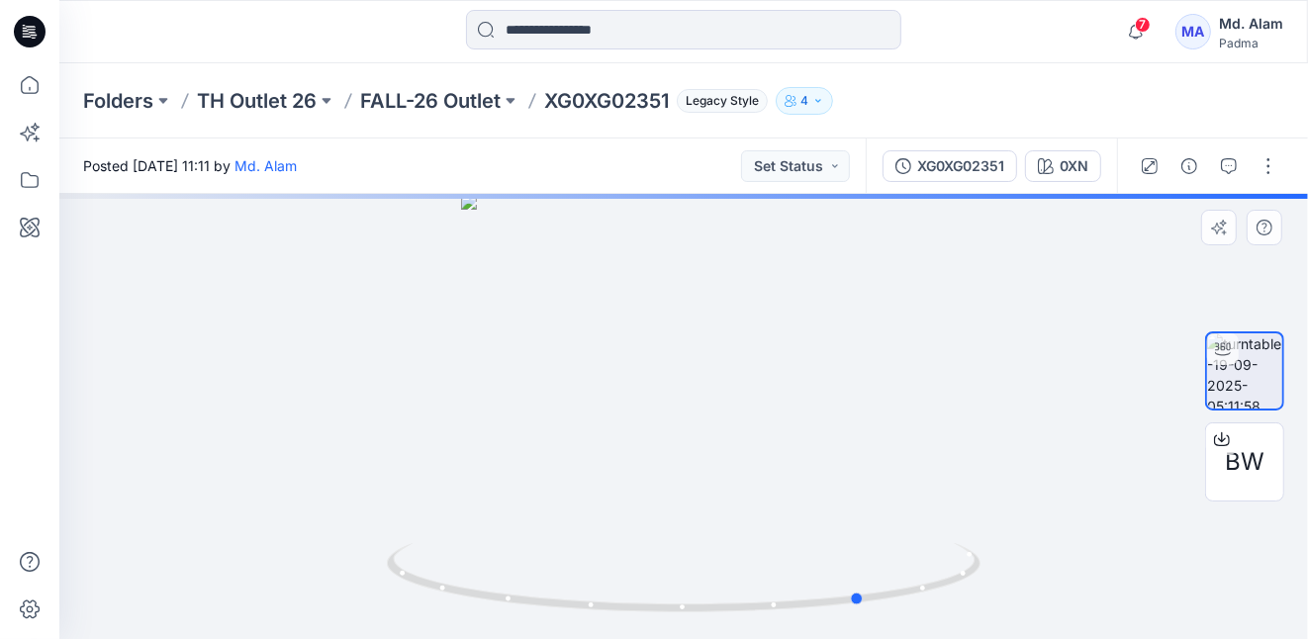
drag, startPoint x: 692, startPoint y: 499, endPoint x: 840, endPoint y: 476, distance: 149.1
click at [872, 482] on div at bounding box center [683, 416] width 1248 height 445
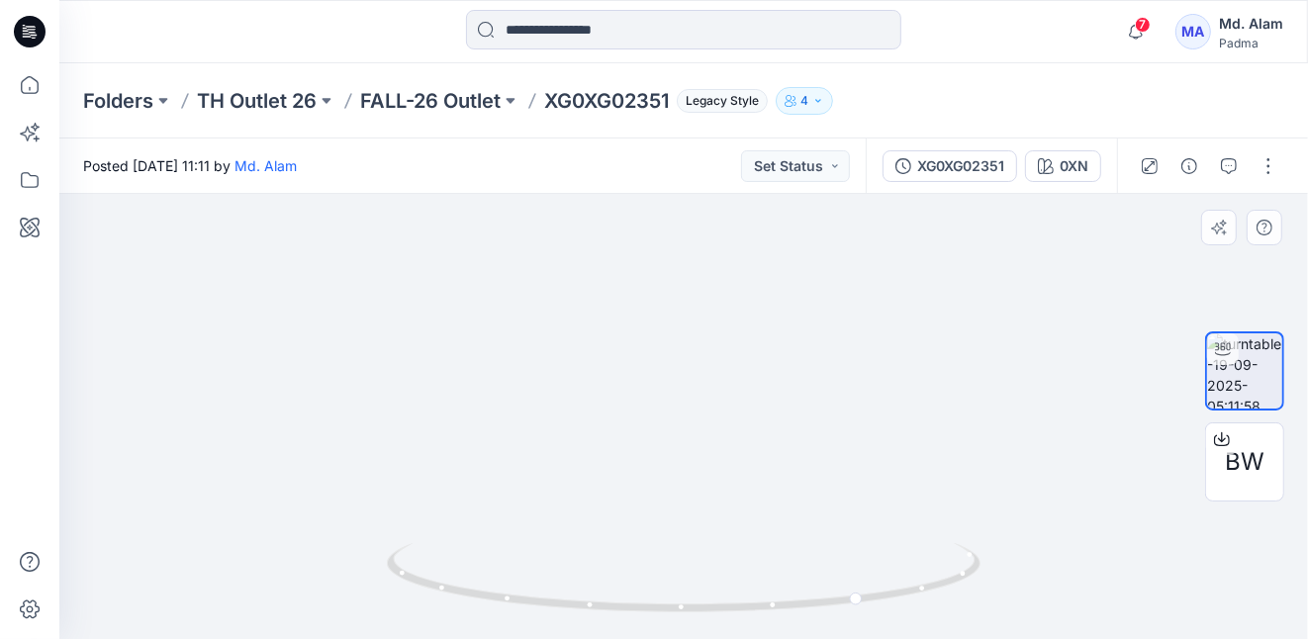
drag, startPoint x: 755, startPoint y: 476, endPoint x: 681, endPoint y: 390, distance: 113.6
drag, startPoint x: 672, startPoint y: 462, endPoint x: 396, endPoint y: 429, distance: 277.9
click at [396, 429] on div at bounding box center [683, 416] width 1248 height 445
drag, startPoint x: 611, startPoint y: 473, endPoint x: 585, endPoint y: 469, distance: 27.0
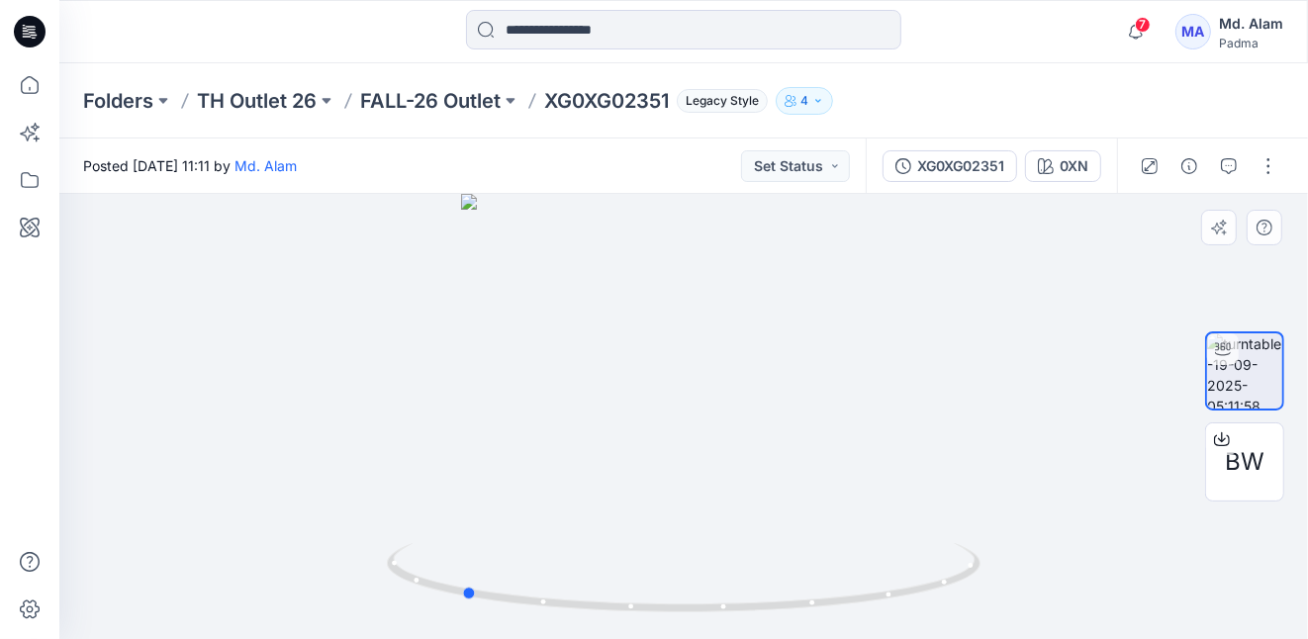
click at [585, 469] on div at bounding box center [683, 416] width 1248 height 445
drag, startPoint x: 834, startPoint y: 490, endPoint x: 729, endPoint y: 481, distance: 105.2
click at [808, 486] on div at bounding box center [683, 416] width 1248 height 445
drag, startPoint x: 598, startPoint y: 476, endPoint x: 799, endPoint y: 471, distance: 201.9
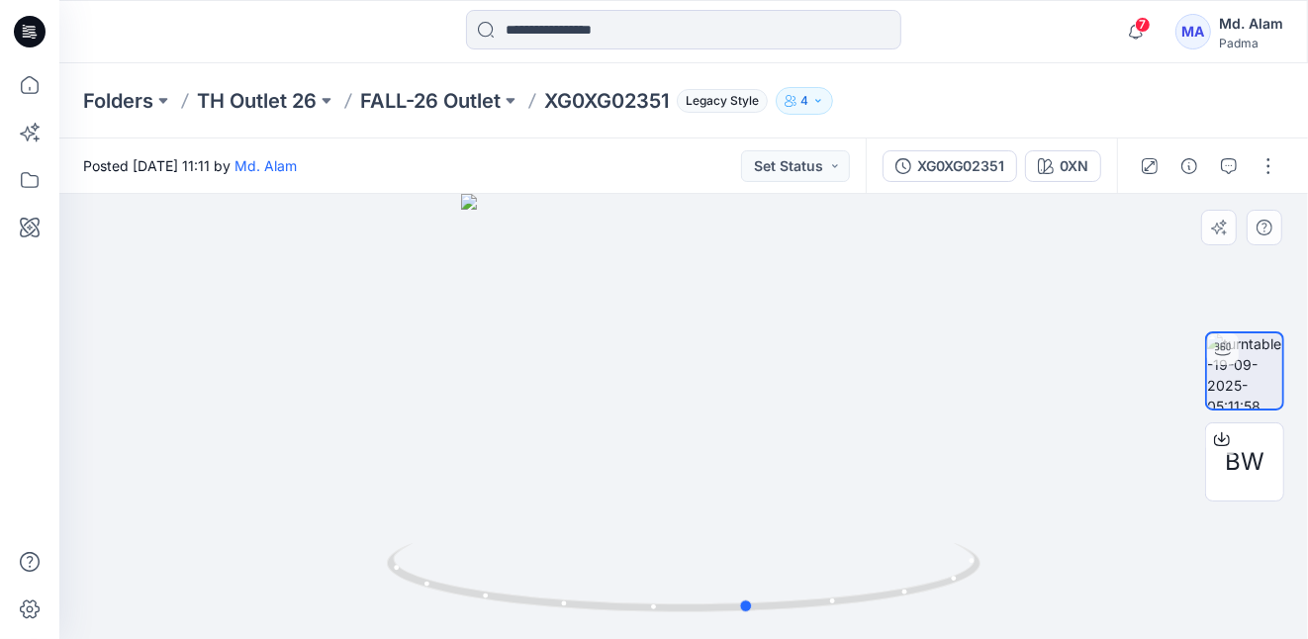
click at [799, 471] on div at bounding box center [683, 416] width 1248 height 445
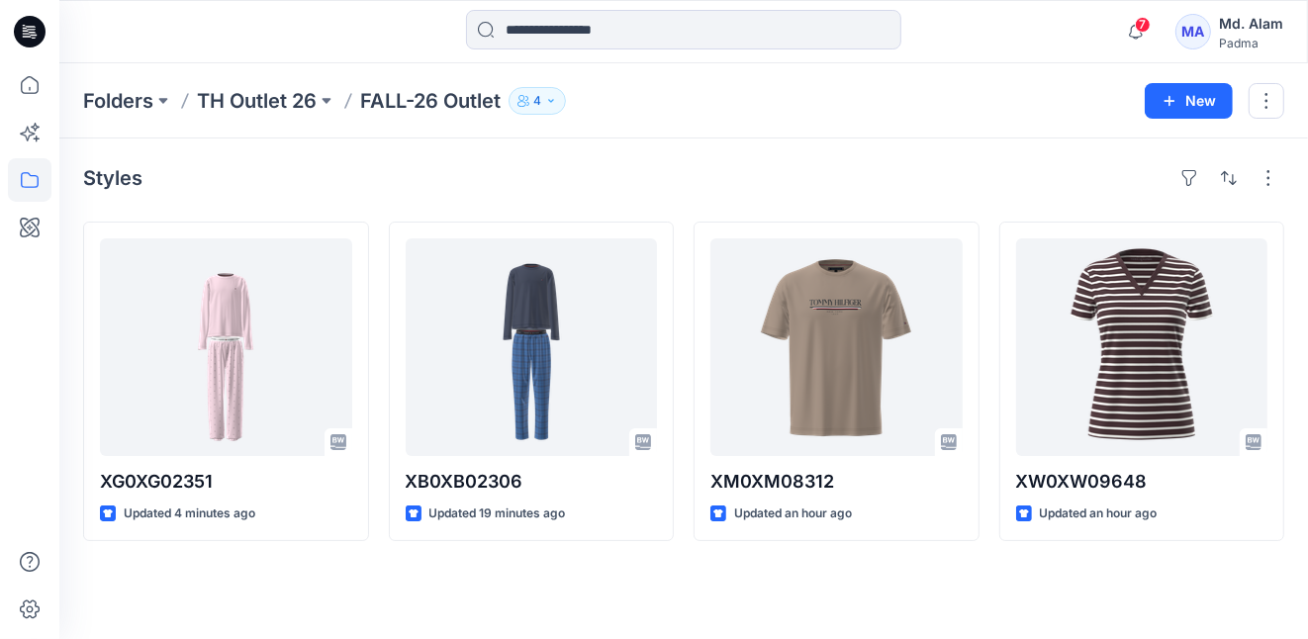
click at [753, 598] on div "Styles XG0XG02351 Updated 4 minutes ago XB0XB02306 Updated 19 minutes ago XM0XM…" at bounding box center [683, 388] width 1248 height 501
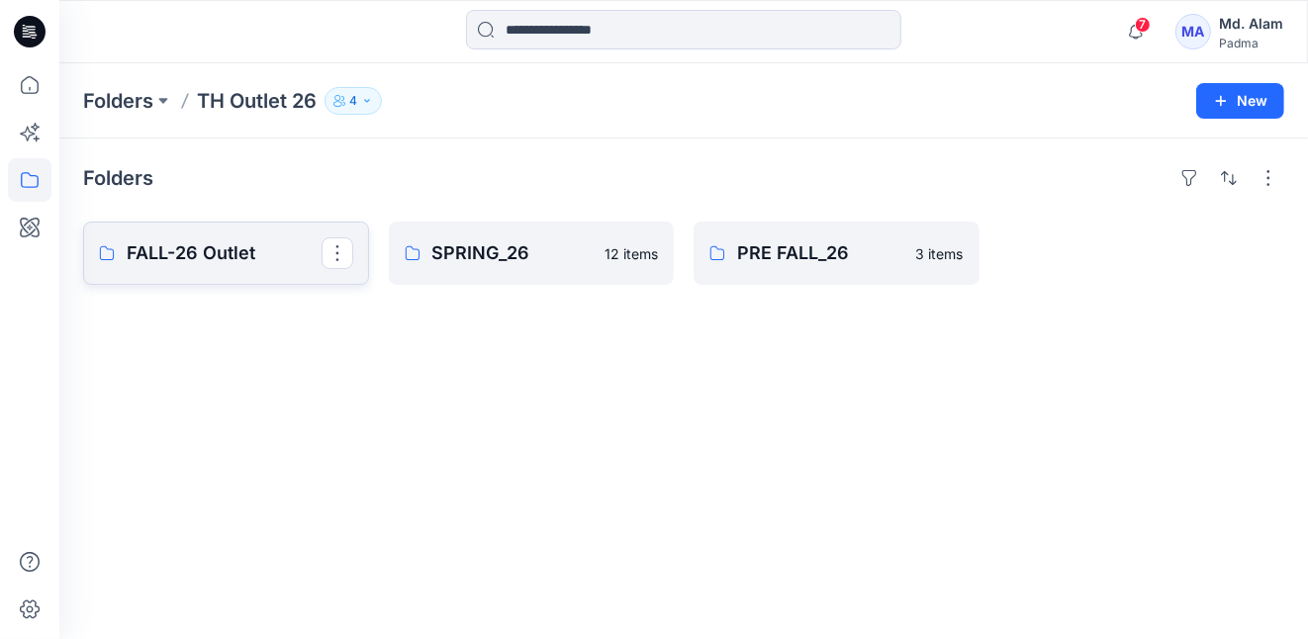
click at [201, 243] on p "FALL-26 Outlet" at bounding box center [224, 253] width 195 height 28
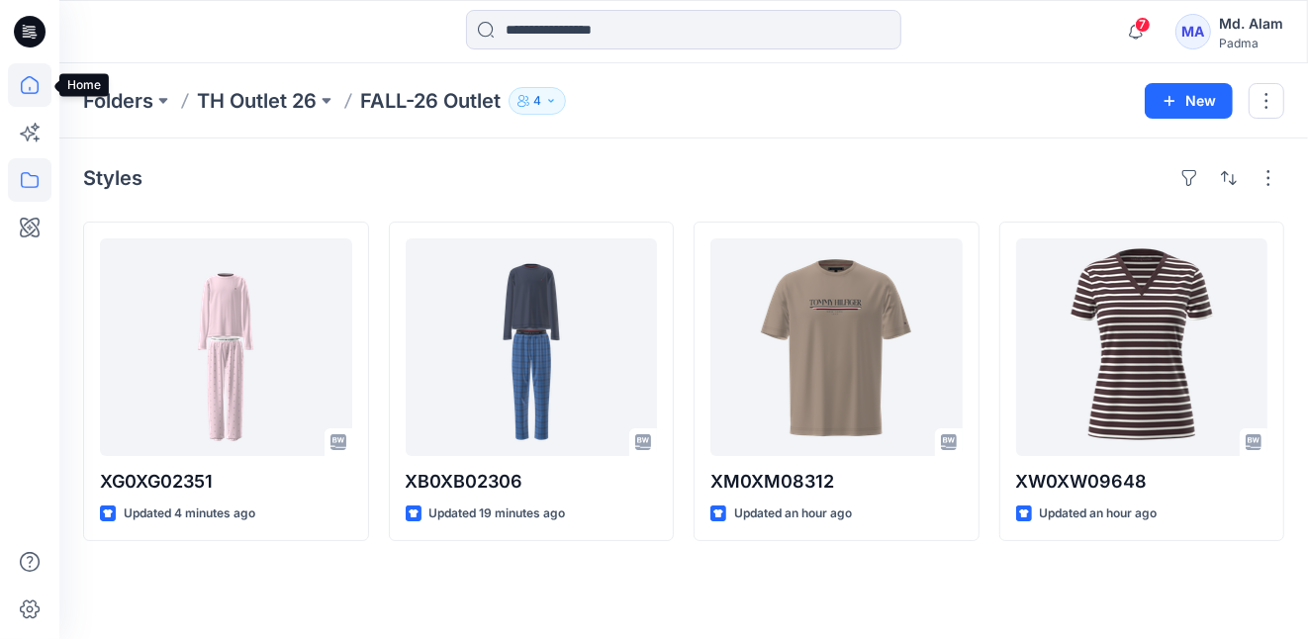
click at [31, 87] on icon at bounding box center [30, 85] width 44 height 44
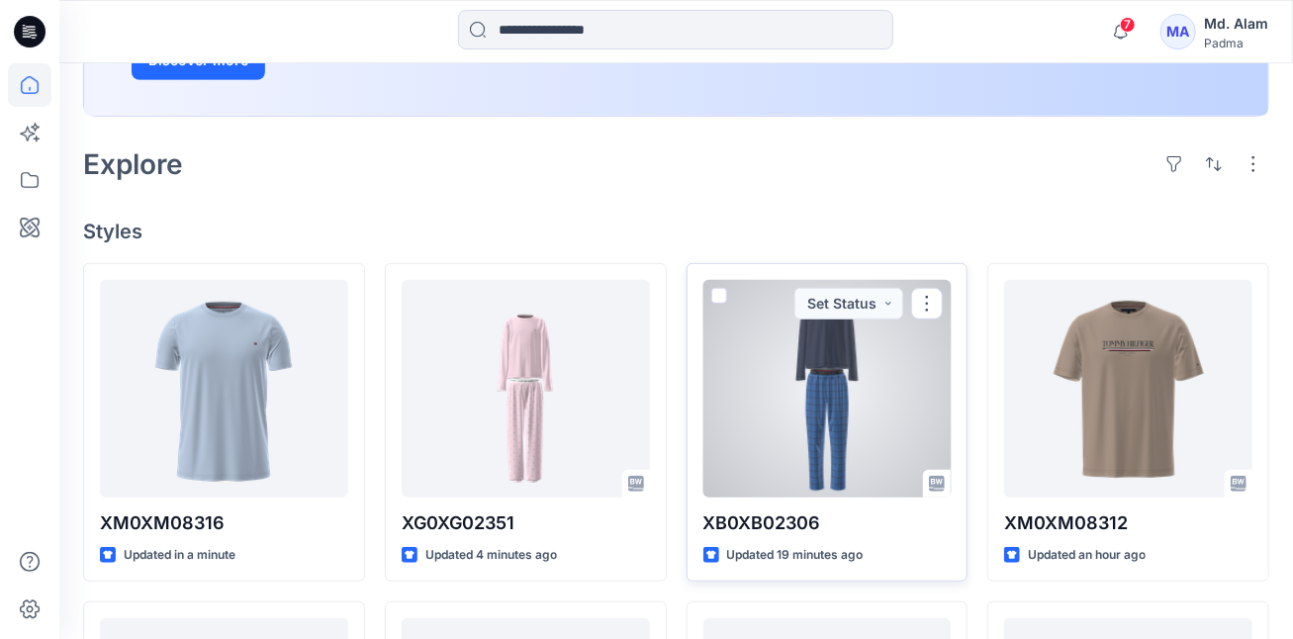
scroll to position [99, 0]
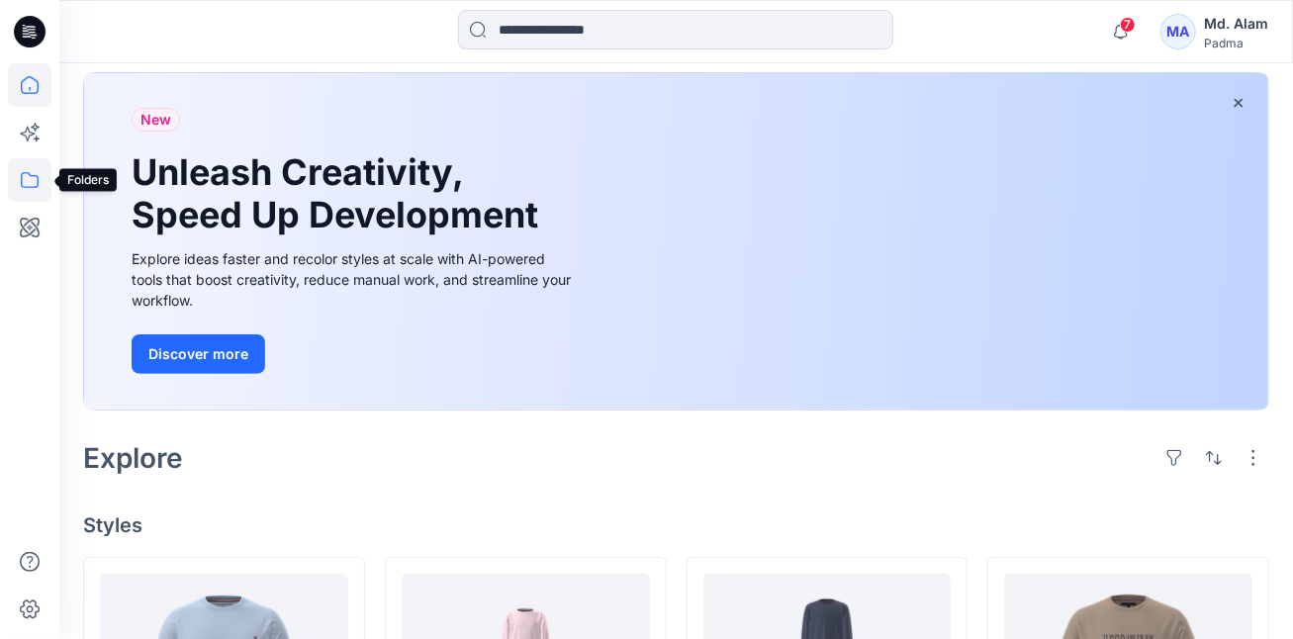
click at [31, 182] on icon at bounding box center [30, 180] width 44 height 44
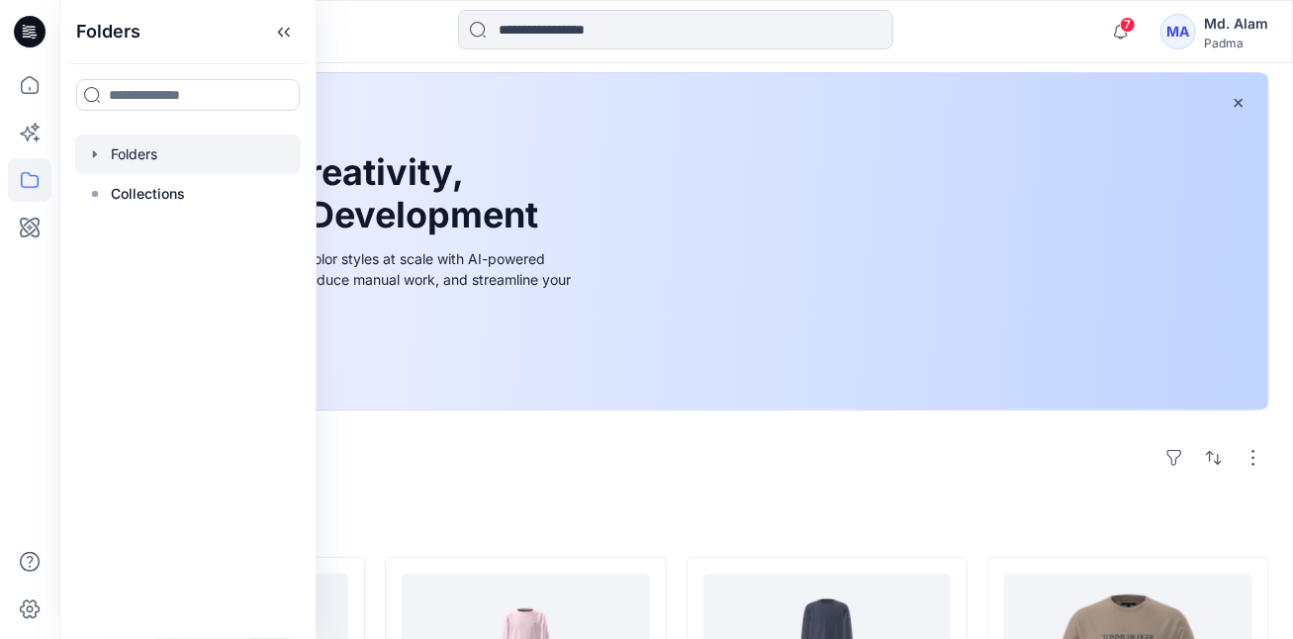
click at [120, 152] on div at bounding box center [188, 155] width 226 height 40
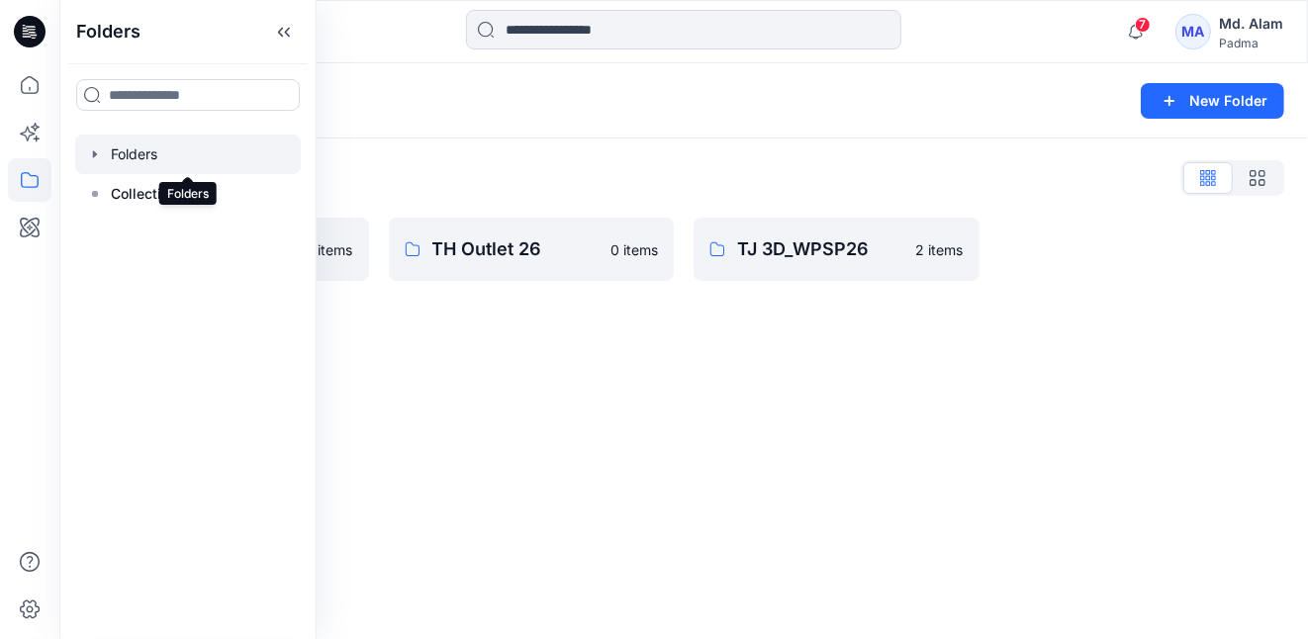
click at [120, 152] on div at bounding box center [188, 155] width 226 height 40
click at [93, 151] on icon "button" at bounding box center [95, 153] width 4 height 7
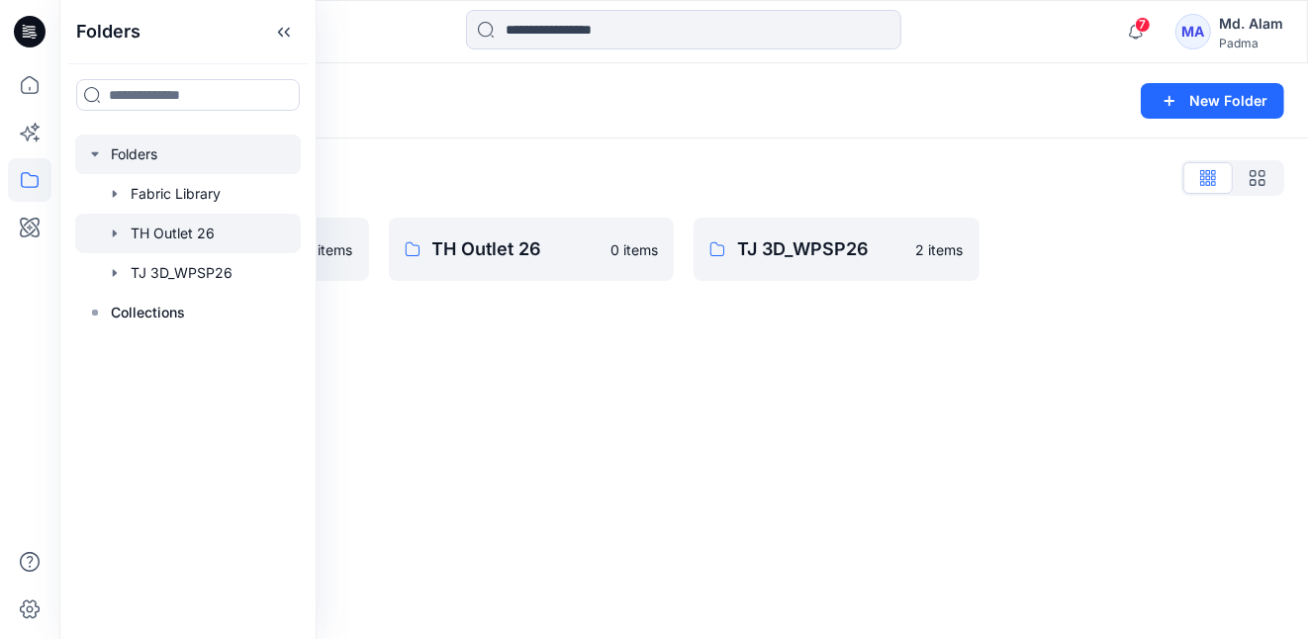
click at [161, 231] on div at bounding box center [188, 234] width 226 height 40
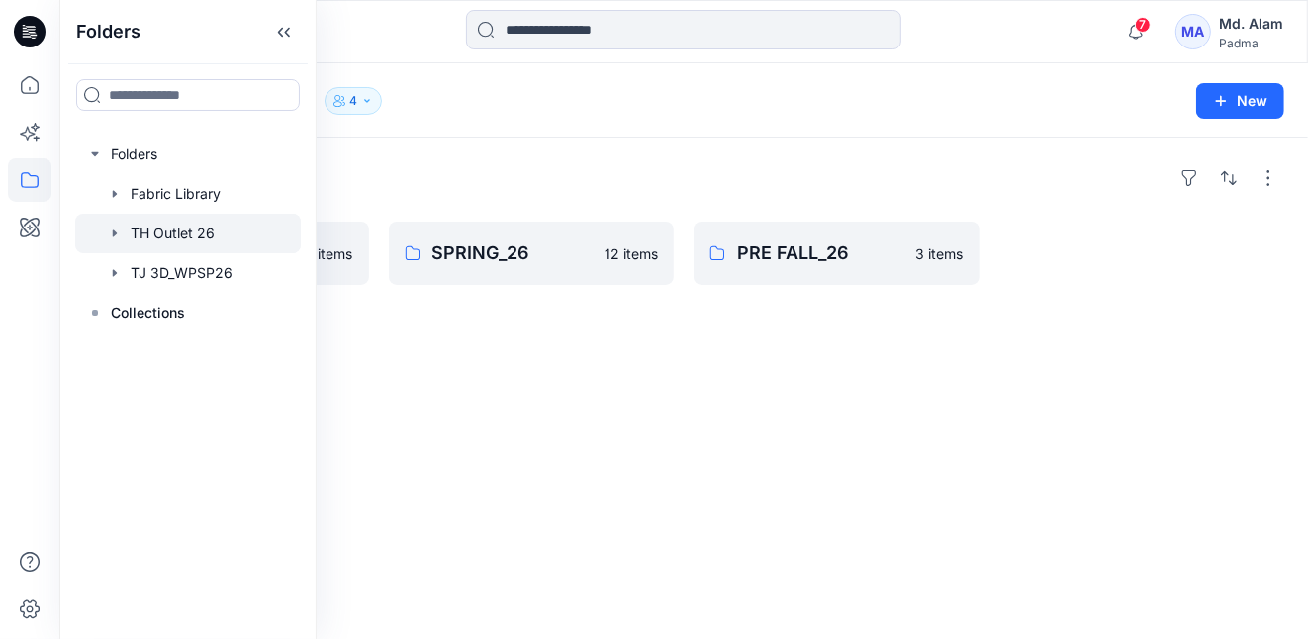
click at [465, 438] on div "Folders FALL-26 Outlet 5 items SPRING_26 12 items PRE FALL_26 3 items" at bounding box center [683, 388] width 1248 height 501
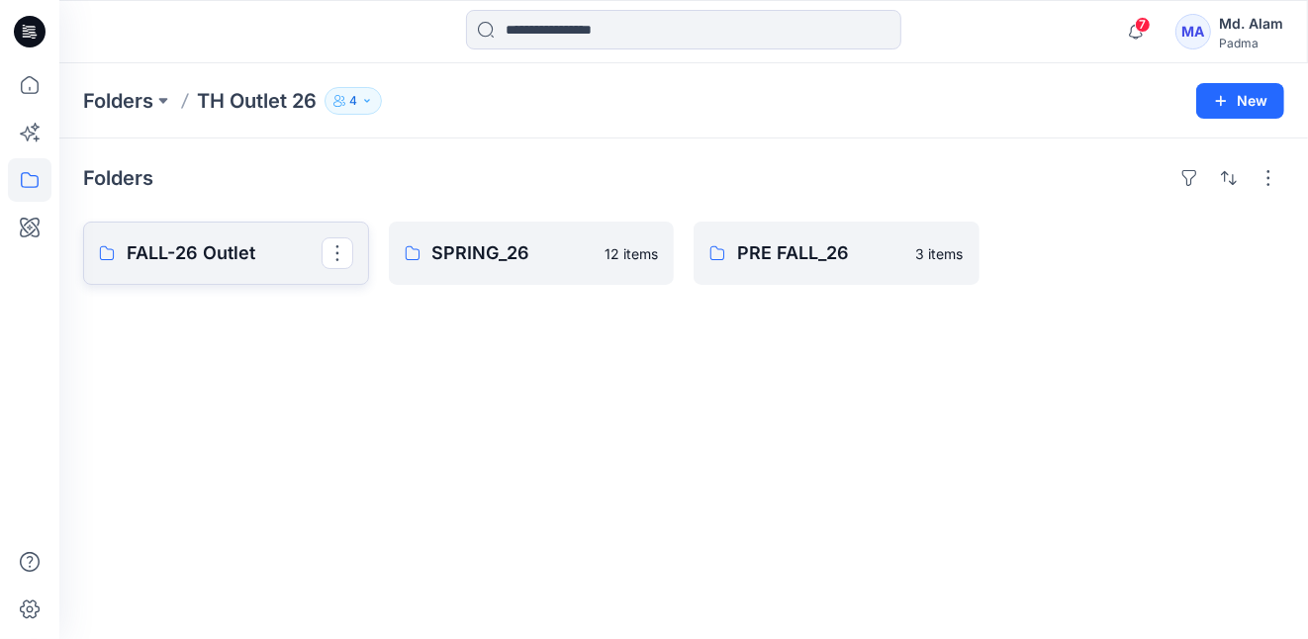
click at [198, 248] on p "FALL-26 Outlet" at bounding box center [224, 253] width 195 height 28
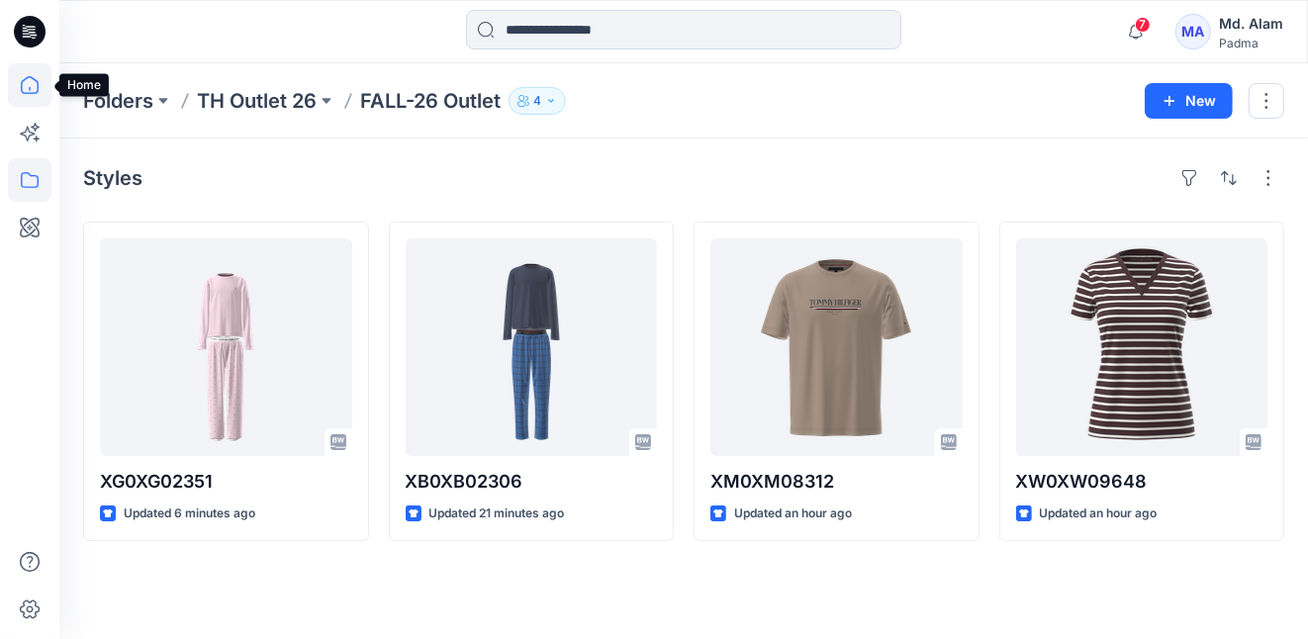
click at [28, 85] on icon at bounding box center [30, 85] width 44 height 44
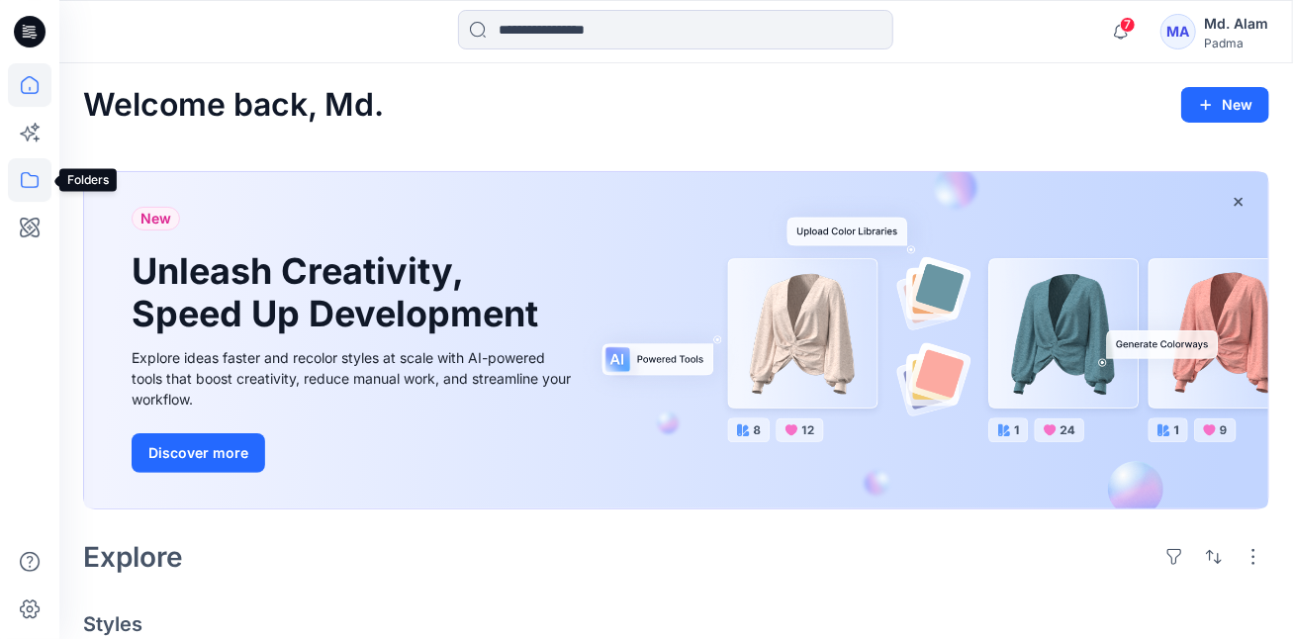
click at [33, 180] on icon at bounding box center [30, 180] width 44 height 44
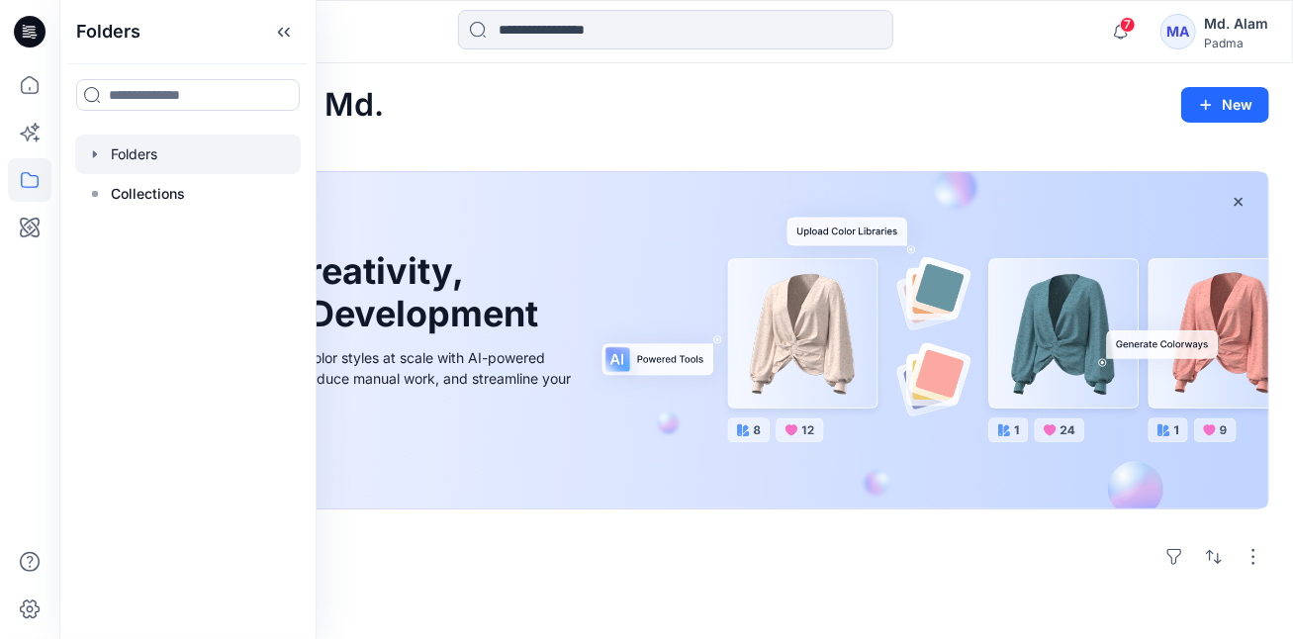
click at [93, 152] on icon "button" at bounding box center [95, 153] width 4 height 7
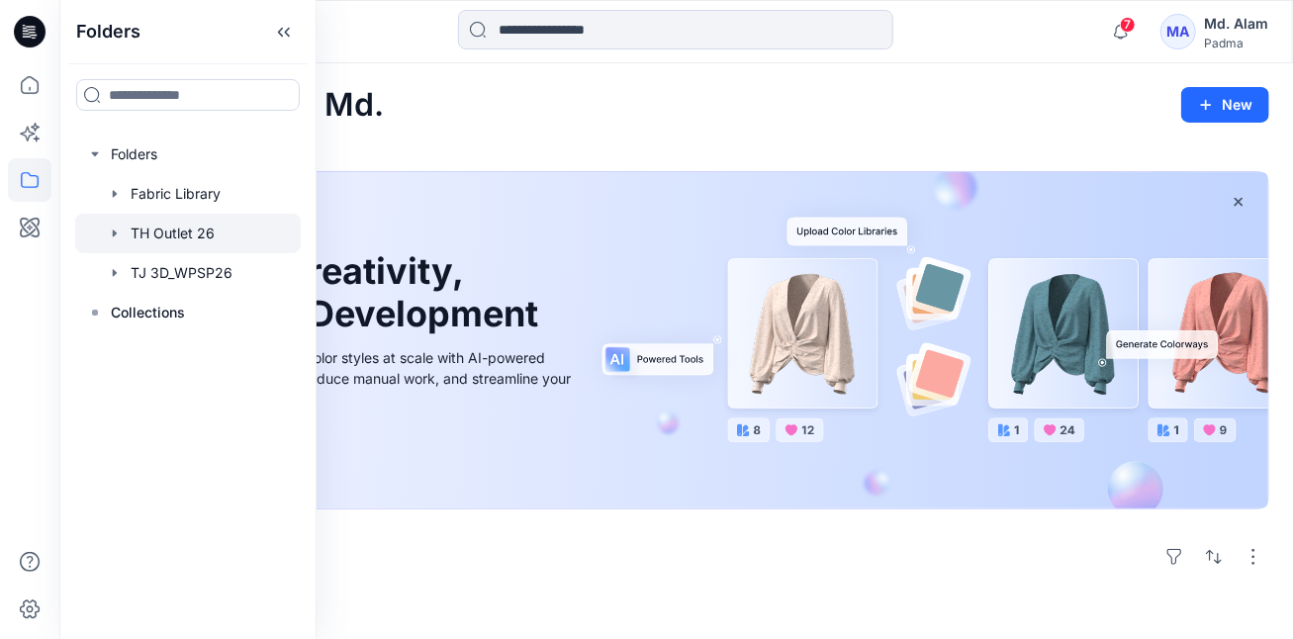
click at [156, 230] on div at bounding box center [188, 234] width 226 height 40
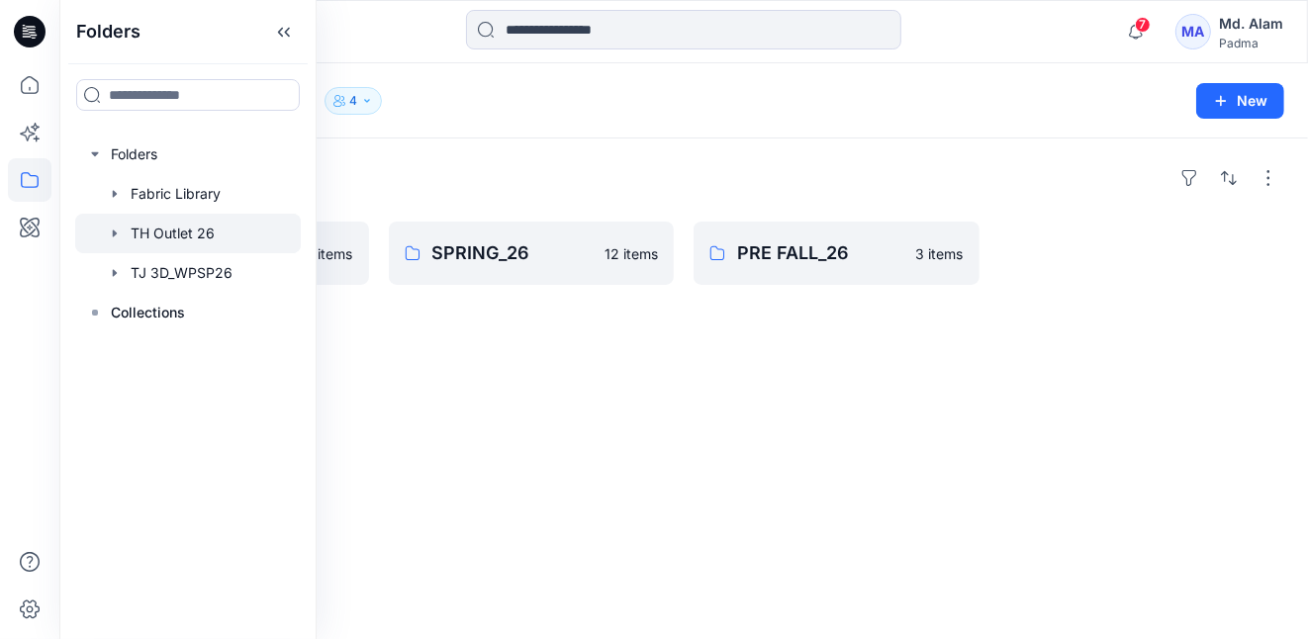
drag, startPoint x: 378, startPoint y: 401, endPoint x: 369, endPoint y: 373, distance: 29.1
click at [380, 401] on div "Folders FALL-26 Outlet 5 items SPRING_26 12 items PRE FALL_26 3 items" at bounding box center [683, 388] width 1248 height 501
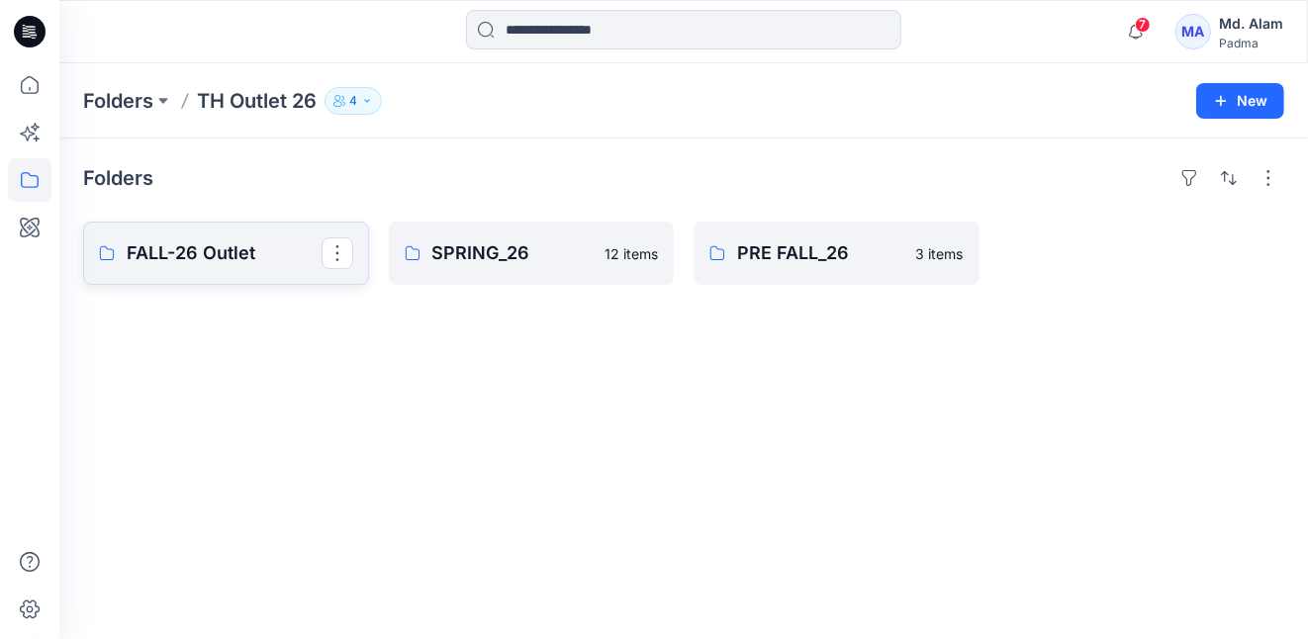
click at [267, 248] on p "FALL-26 Outlet" at bounding box center [224, 253] width 195 height 28
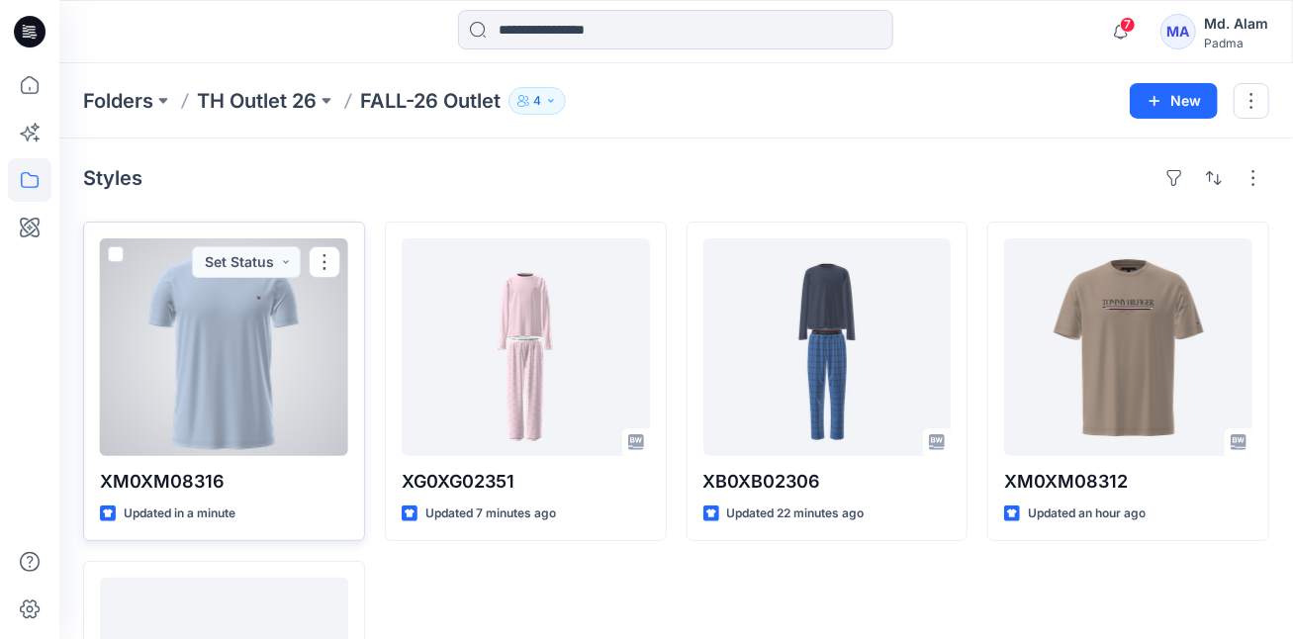
click at [247, 343] on div at bounding box center [224, 347] width 248 height 218
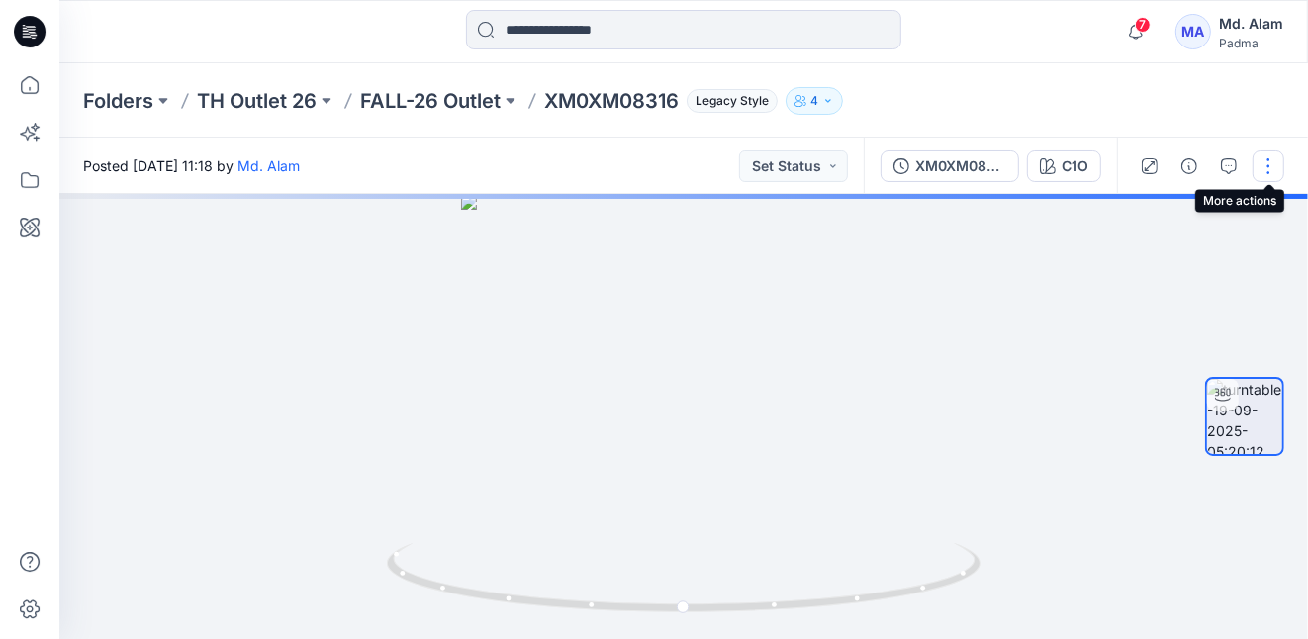
click at [1267, 165] on button "button" at bounding box center [1268, 166] width 32 height 32
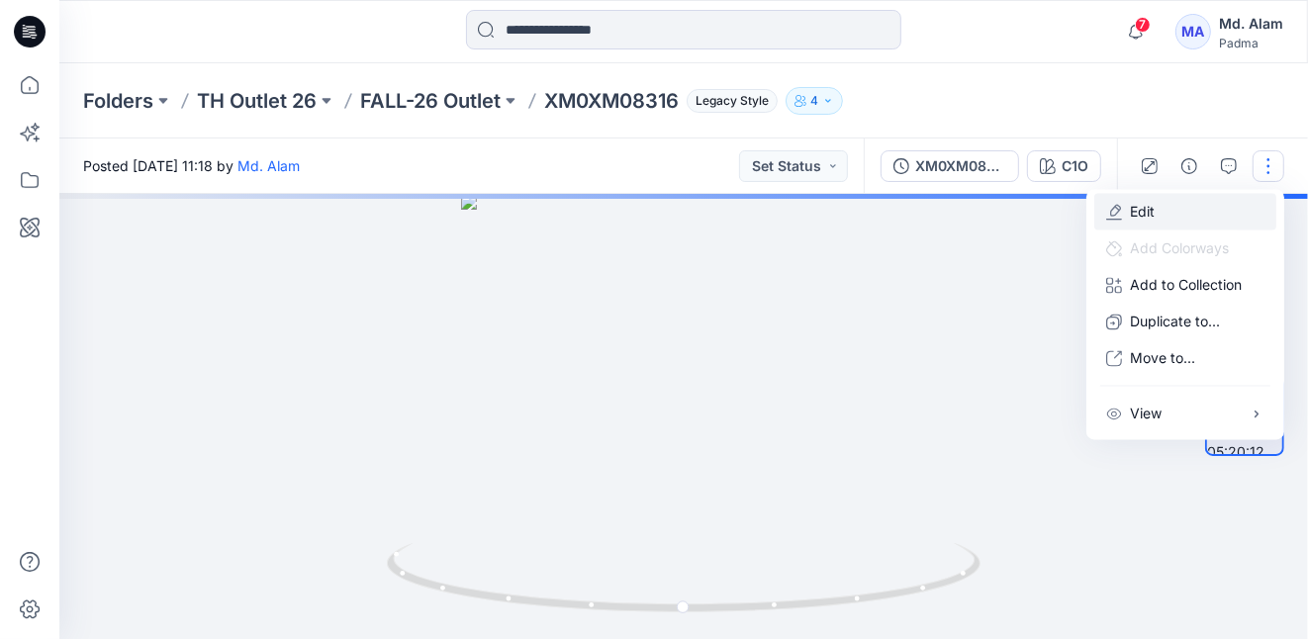
click at [1140, 211] on p "Edit" at bounding box center [1142, 212] width 25 height 21
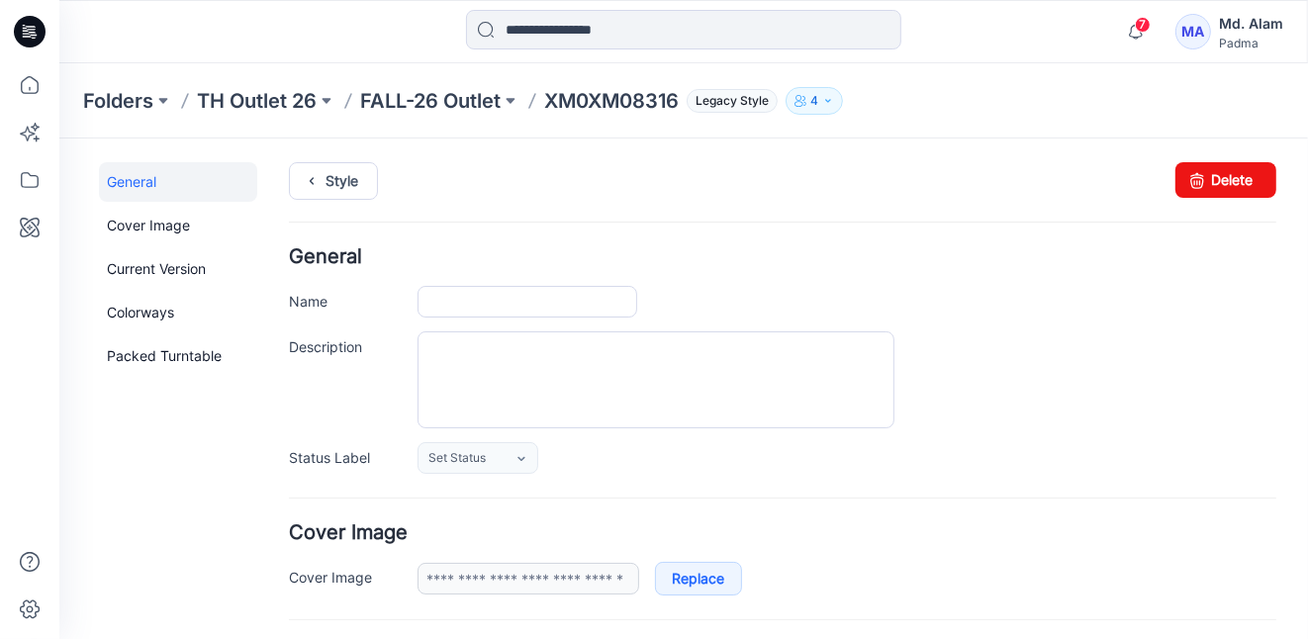
type input "**********"
type input "***"
type input "**********"
click at [587, 375] on textarea "Description" at bounding box center [654, 378] width 477 height 97
paste textarea "**********"
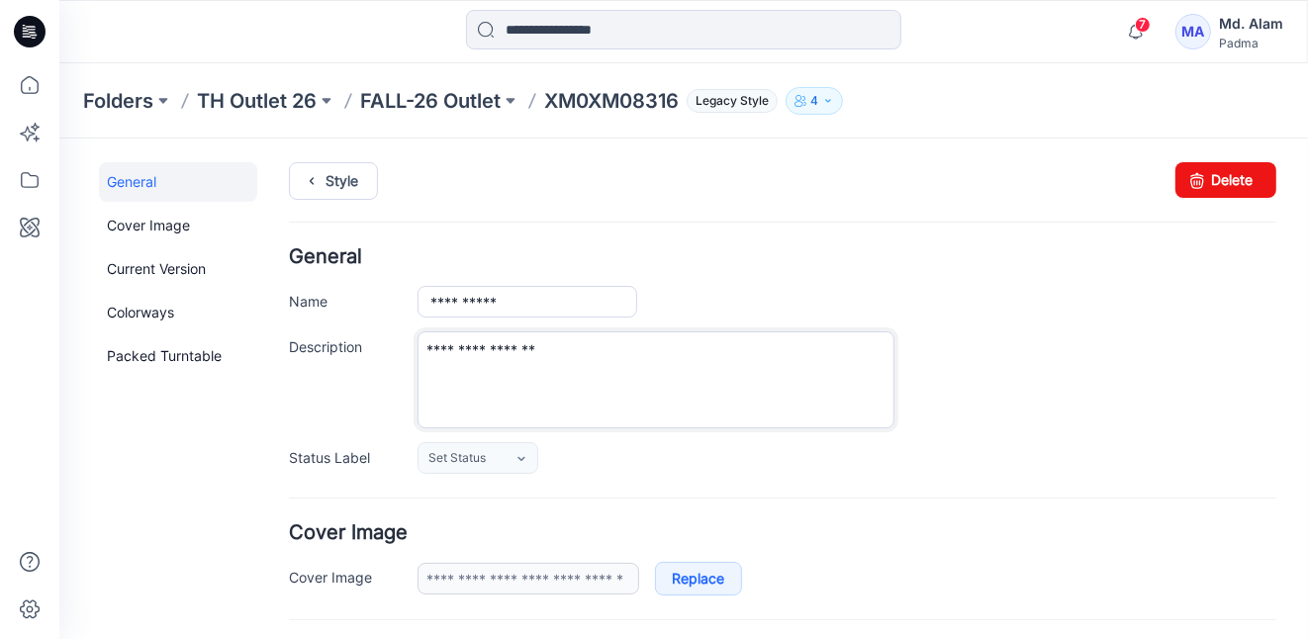
type textarea "**********"
click at [863, 463] on div "Set Status Set Status Accepted Rejected" at bounding box center [845, 457] width 859 height 32
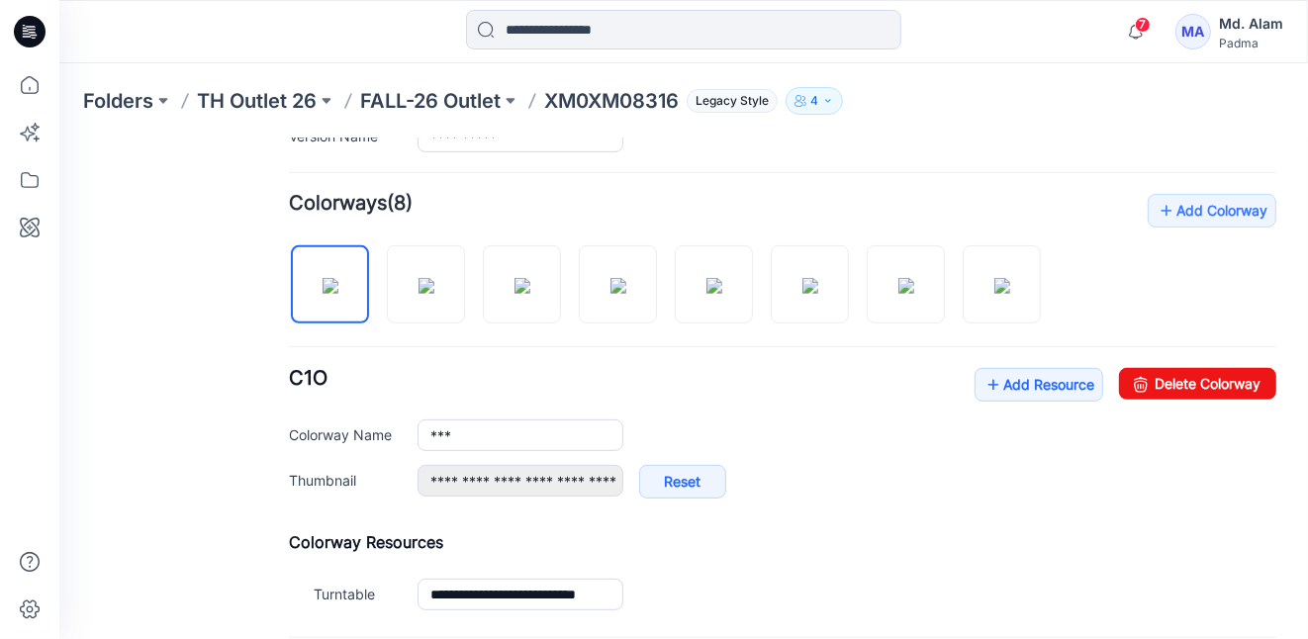
scroll to position [564, 0]
click at [1001, 378] on link "Add Resource" at bounding box center [1037, 383] width 129 height 34
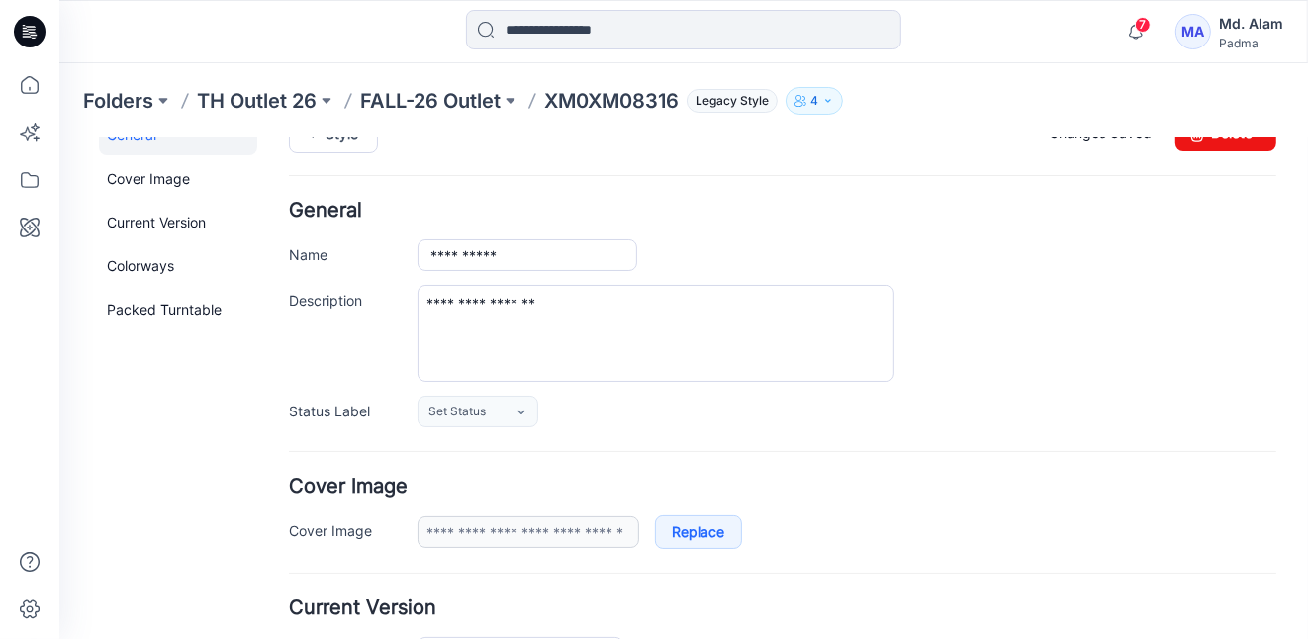
scroll to position [0, 0]
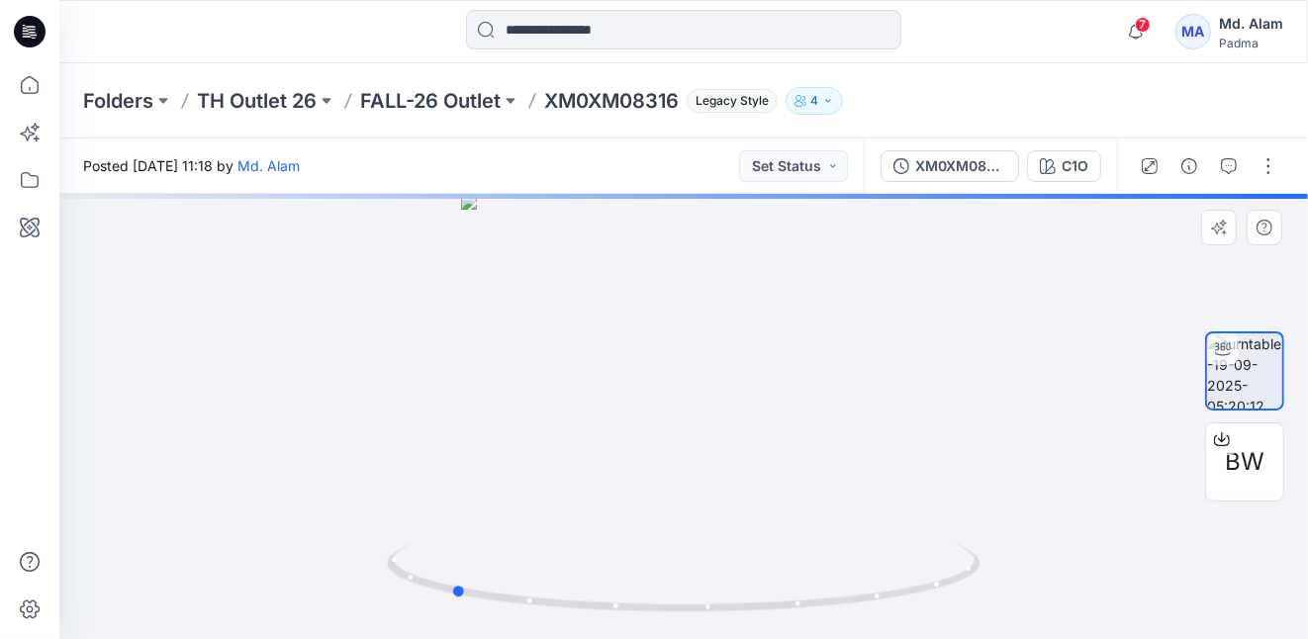
drag, startPoint x: 681, startPoint y: 461, endPoint x: 448, endPoint y: 435, distance: 233.9
click at [447, 436] on div at bounding box center [683, 416] width 1248 height 445
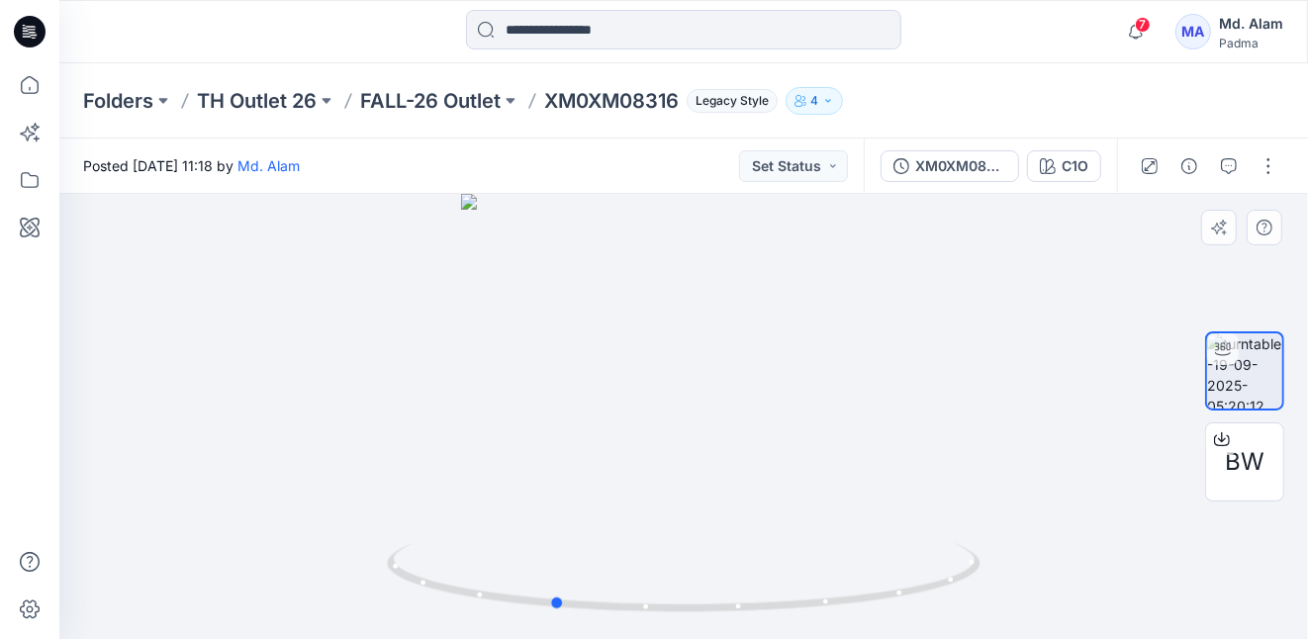
drag, startPoint x: 448, startPoint y: 435, endPoint x: 551, endPoint y: 428, distance: 103.1
click at [551, 428] on div at bounding box center [683, 416] width 1248 height 445
drag, startPoint x: 677, startPoint y: 396, endPoint x: 733, endPoint y: 215, distance: 189.6
drag, startPoint x: 628, startPoint y: 592, endPoint x: 696, endPoint y: 211, distance: 386.9
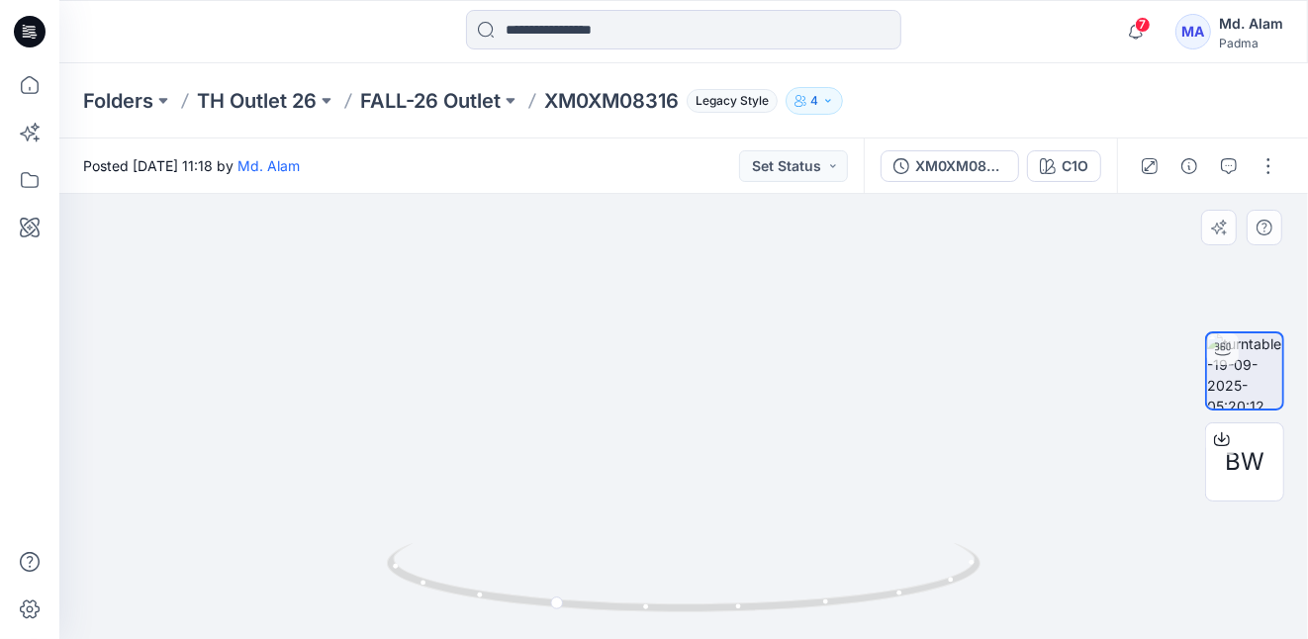
click at [686, 212] on div at bounding box center [683, 416] width 1248 height 445
drag, startPoint x: 685, startPoint y: 292, endPoint x: 709, endPoint y: 258, distance: 41.7
drag, startPoint x: 747, startPoint y: 465, endPoint x: 575, endPoint y: 42, distance: 457.0
click at [575, 42] on div "7 Notifications Your style XG0XG02351 is ready 1 new Colorways 13 minutes ago Y…" at bounding box center [654, 319] width 1308 height 639
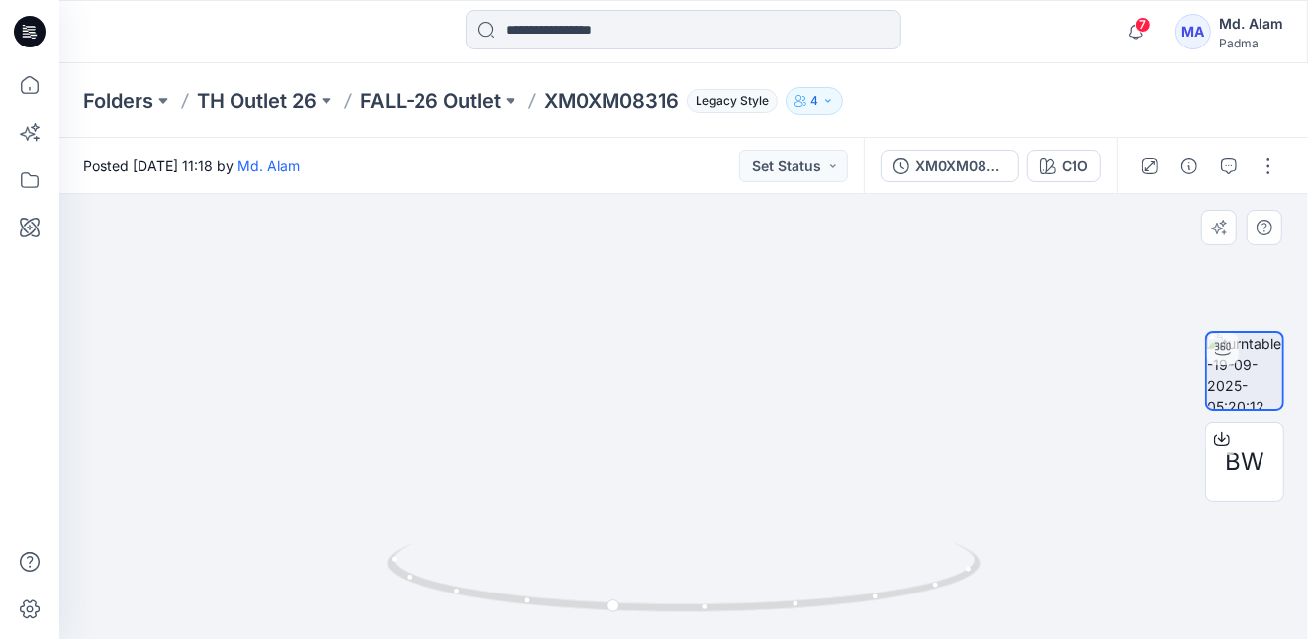
drag, startPoint x: 690, startPoint y: 319, endPoint x: 691, endPoint y: 464, distance: 145.4
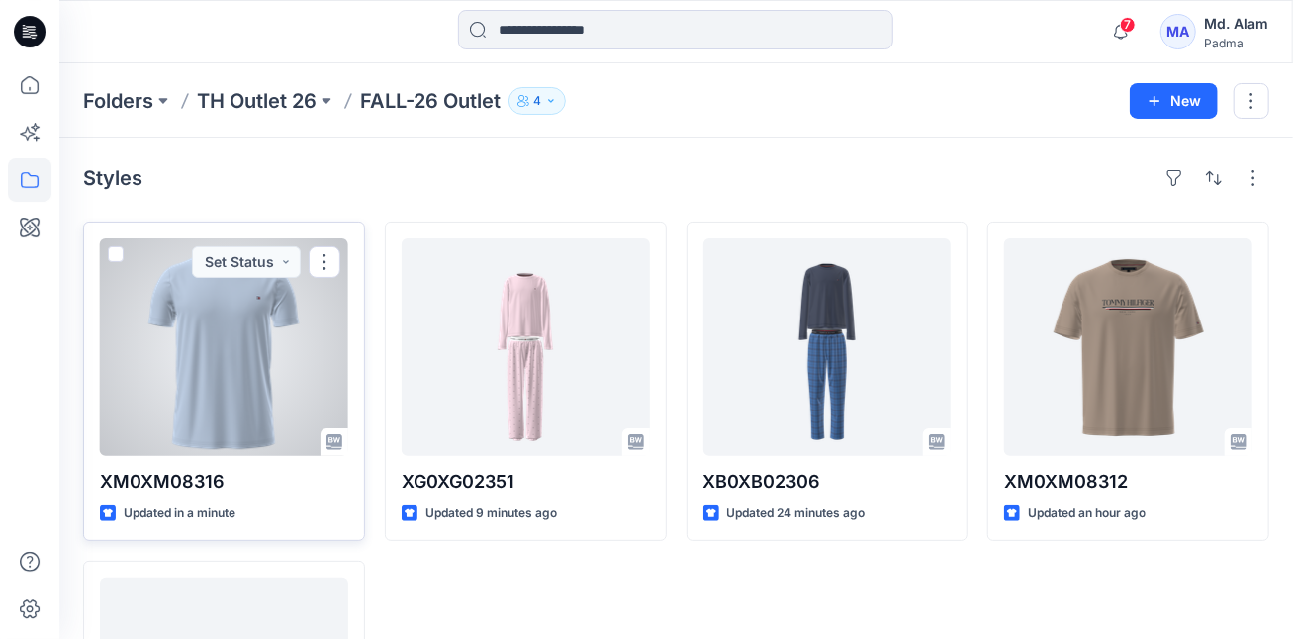
click at [247, 329] on div at bounding box center [224, 347] width 248 height 218
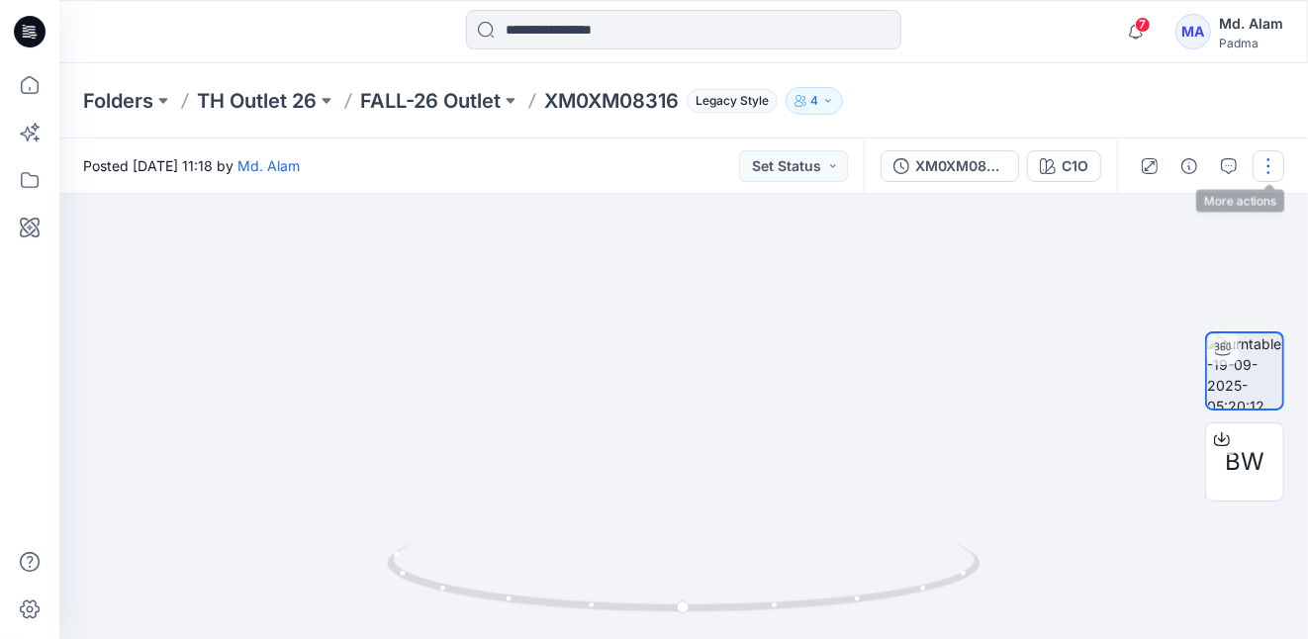
click at [1267, 166] on button "button" at bounding box center [1268, 166] width 32 height 32
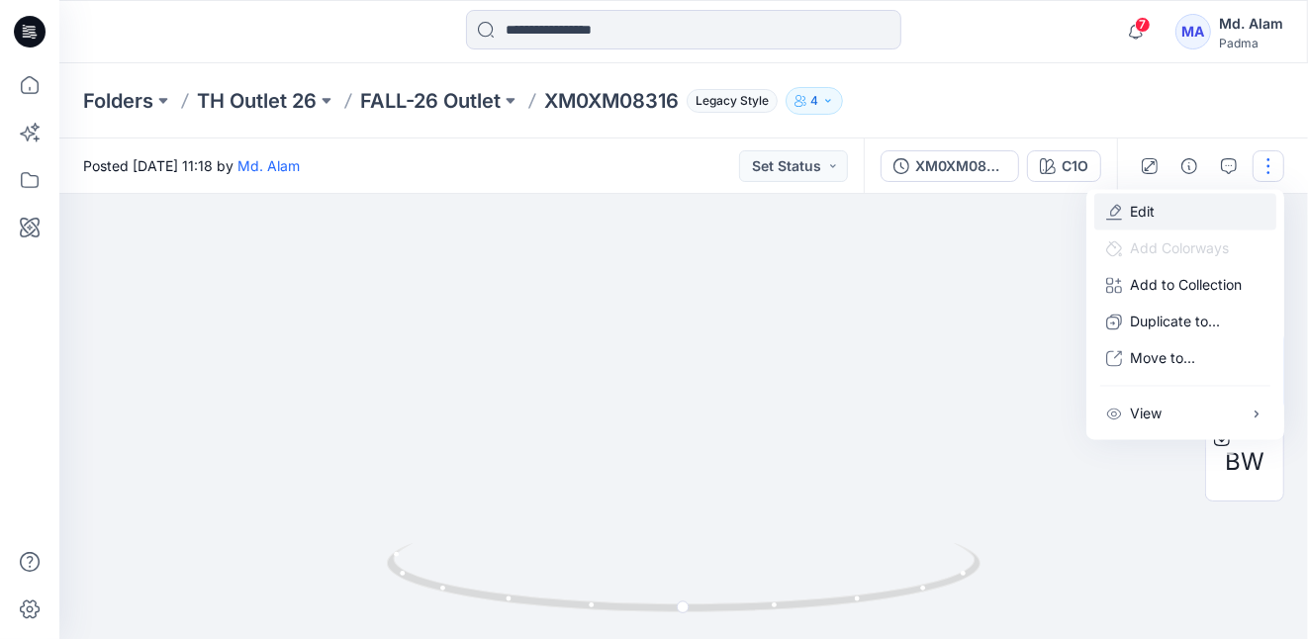
click at [1144, 209] on p "Edit" at bounding box center [1142, 212] width 25 height 21
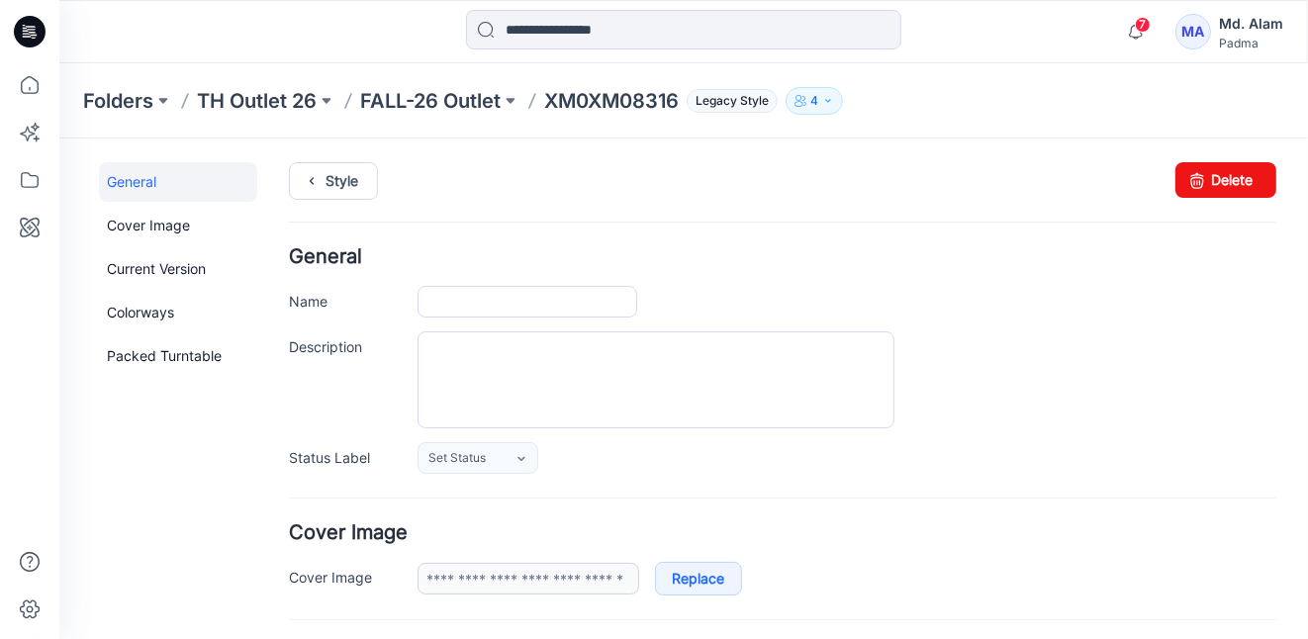
type input "**********"
type textarea "**********"
type input "***"
type input "**********"
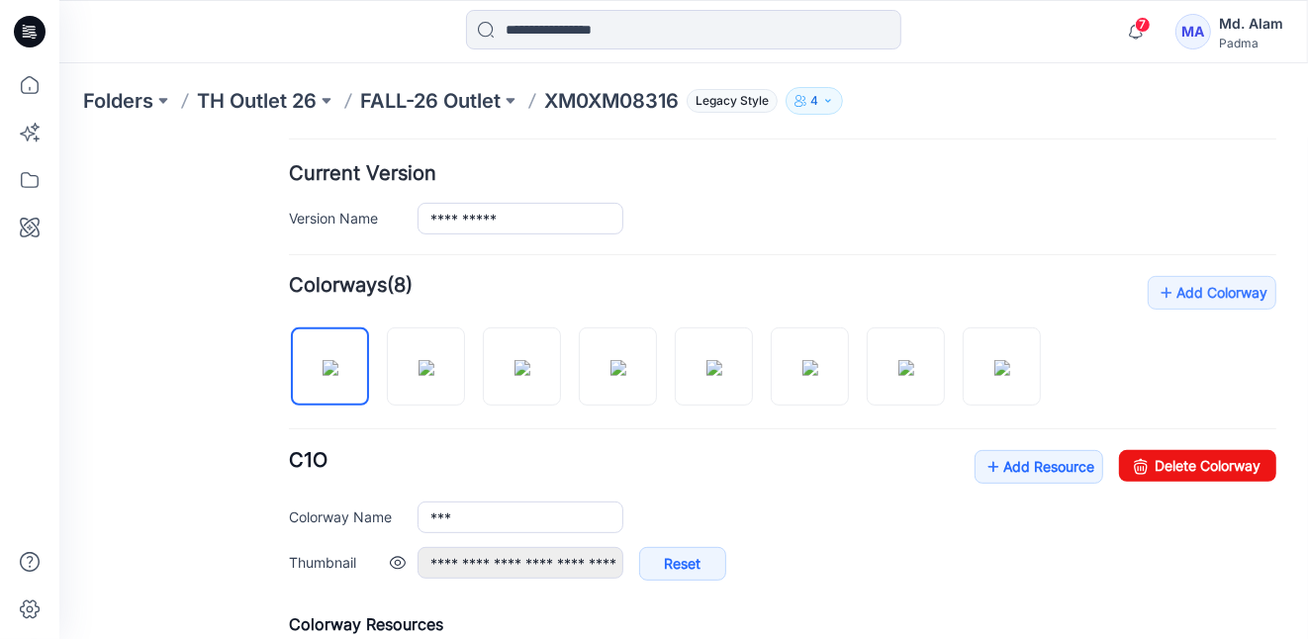
scroll to position [495, 0]
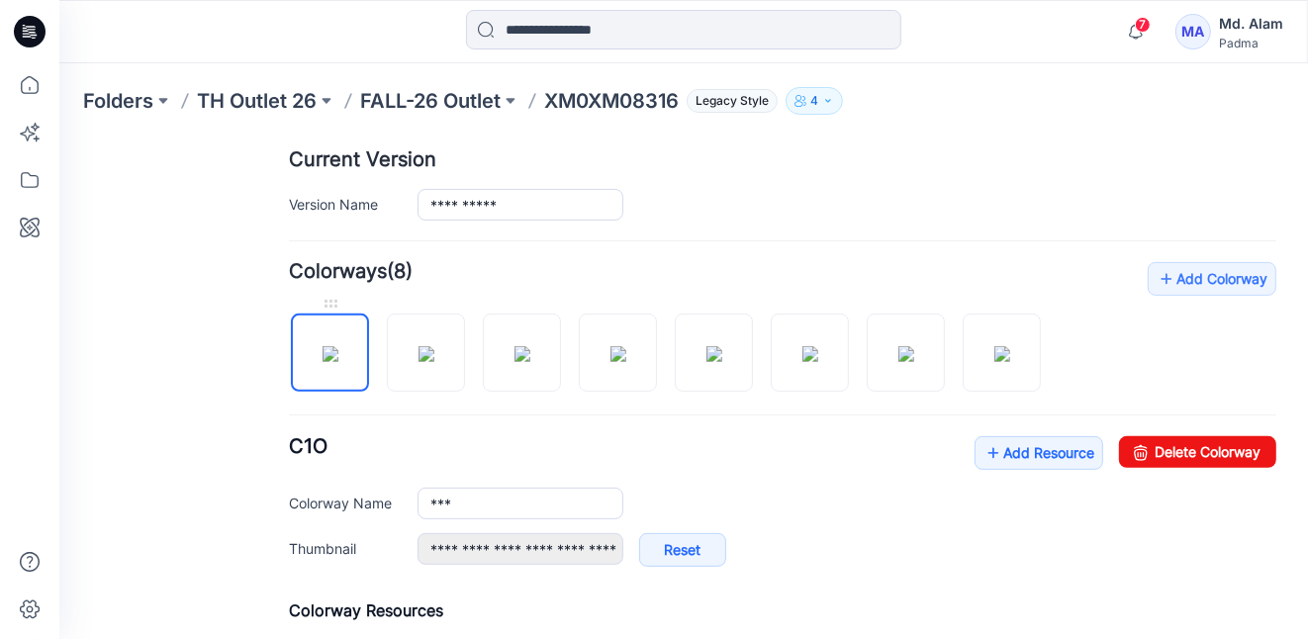
click at [332, 346] on img at bounding box center [330, 353] width 16 height 16
click at [713, 348] on img at bounding box center [713, 353] width 16 height 16
type input "***"
type input "**********"
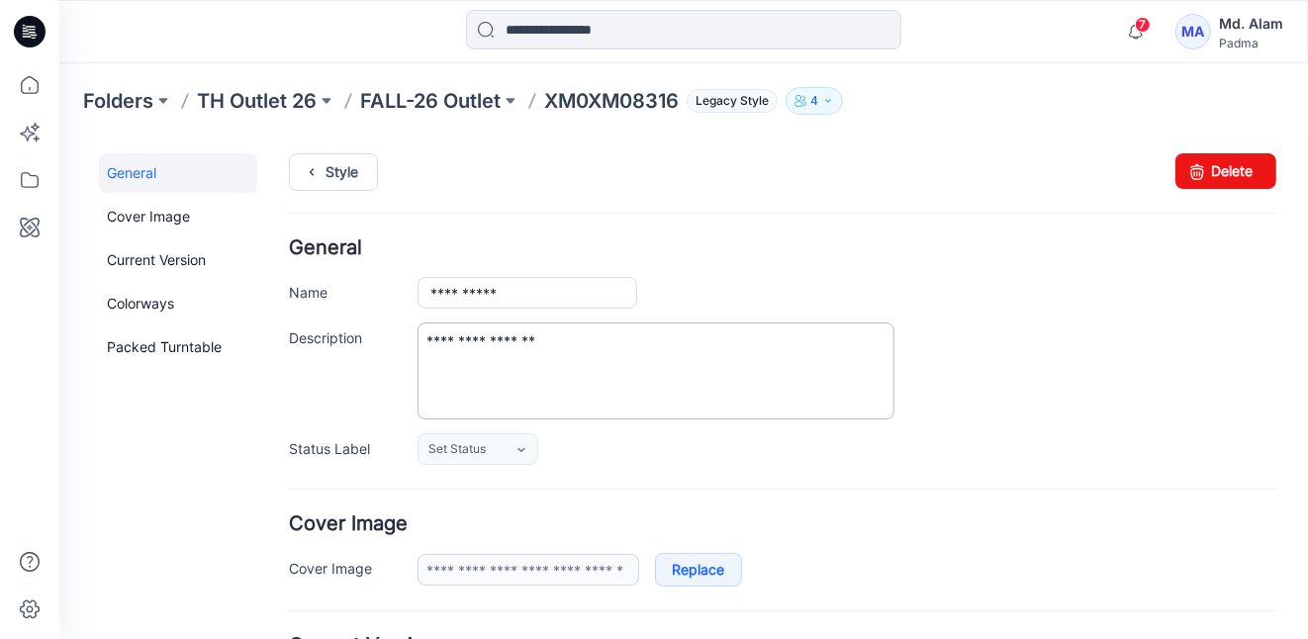
scroll to position [0, 0]
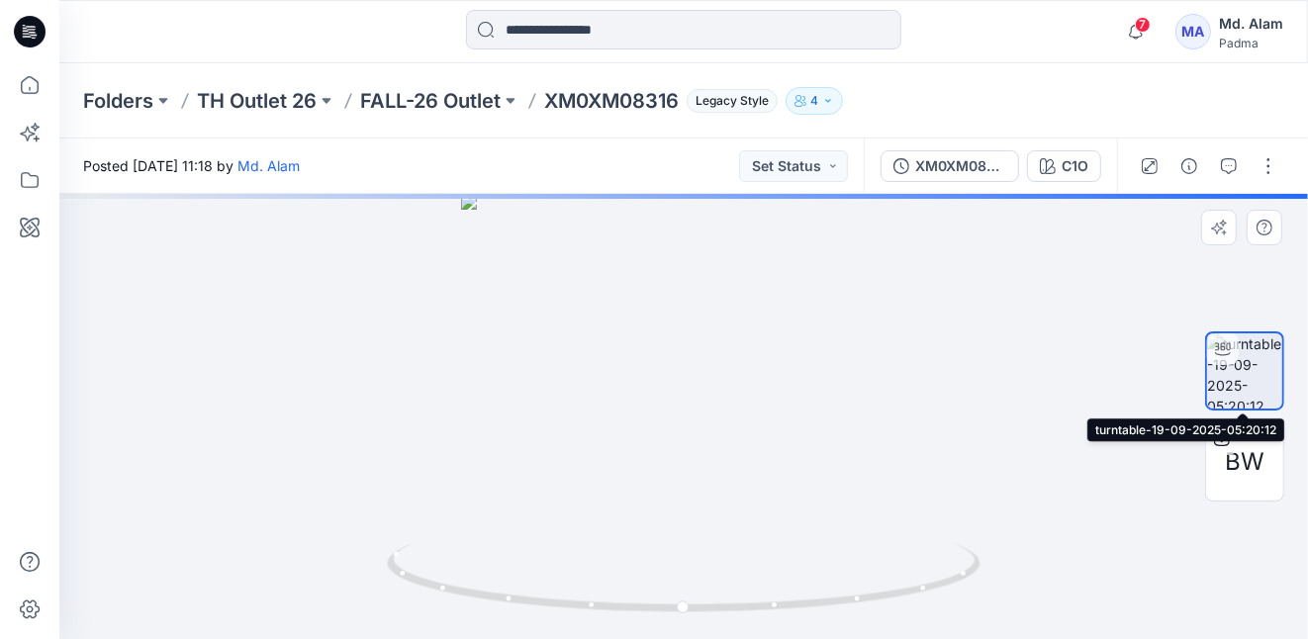
click at [1244, 368] on img at bounding box center [1244, 370] width 75 height 75
drag, startPoint x: 733, startPoint y: 455, endPoint x: 932, endPoint y: 437, distance: 199.6
click at [932, 437] on div at bounding box center [683, 416] width 1248 height 445
